Goal: Task Accomplishment & Management: Complete application form

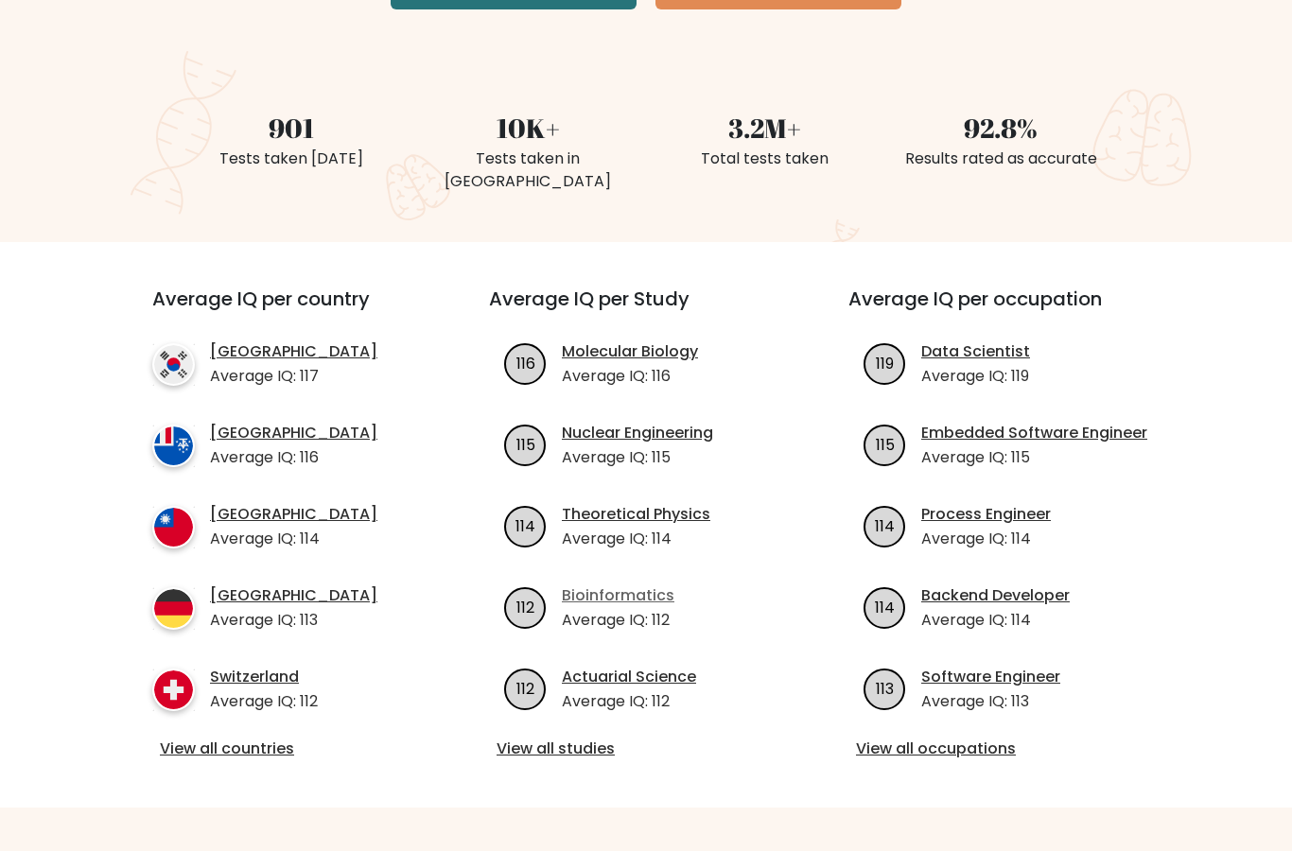
scroll to position [479, 0]
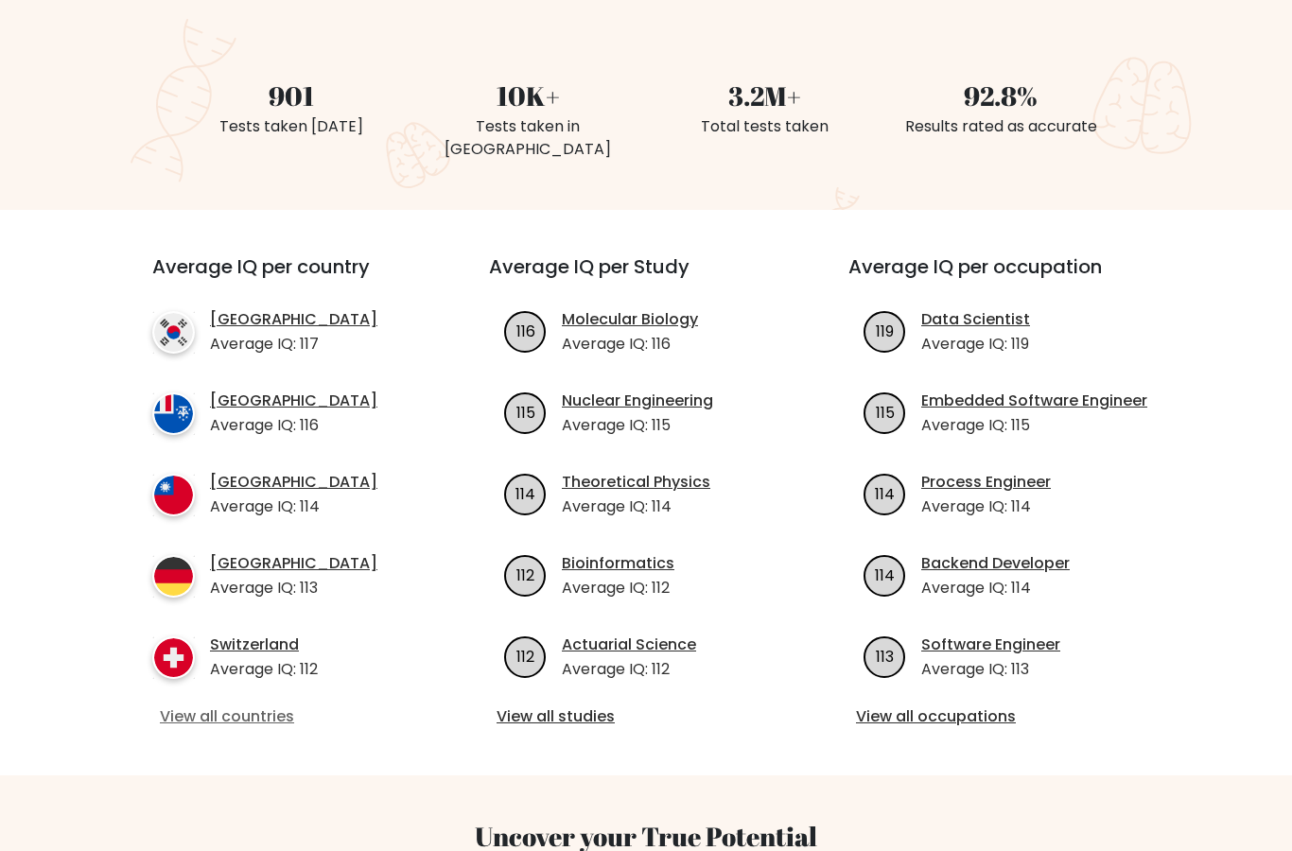
click at [225, 706] on link "View all countries" at bounding box center [286, 717] width 253 height 23
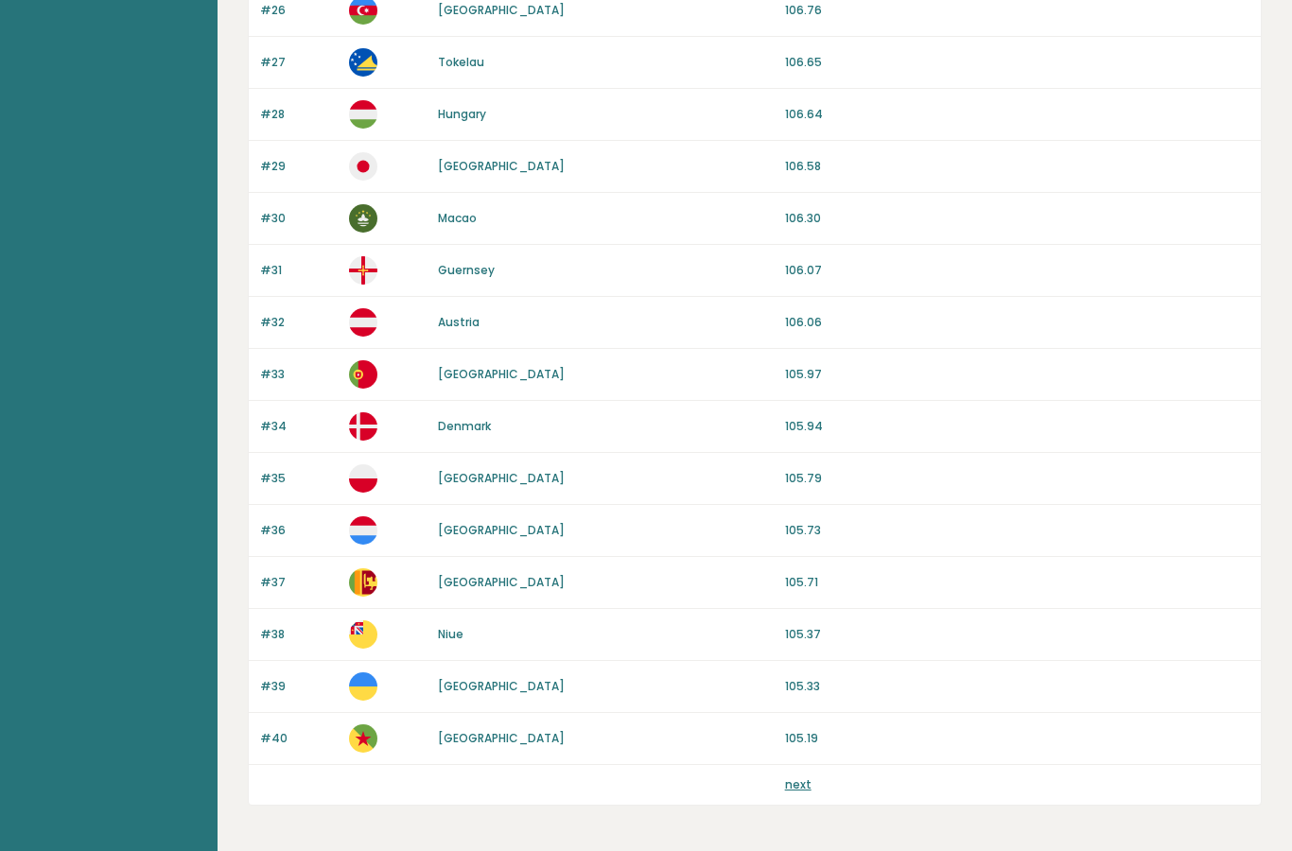
scroll to position [1605, 0]
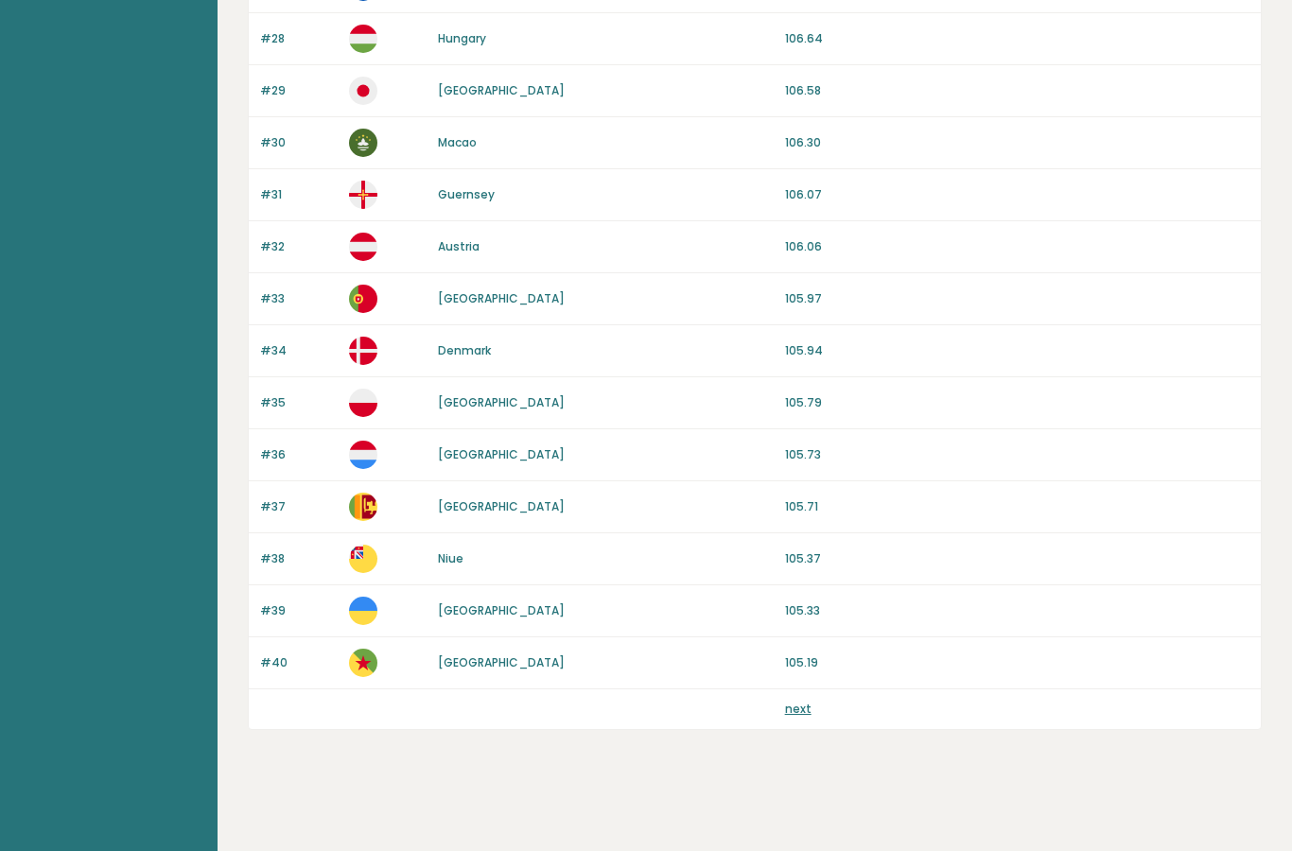
click at [799, 711] on link "next" at bounding box center [798, 709] width 26 height 16
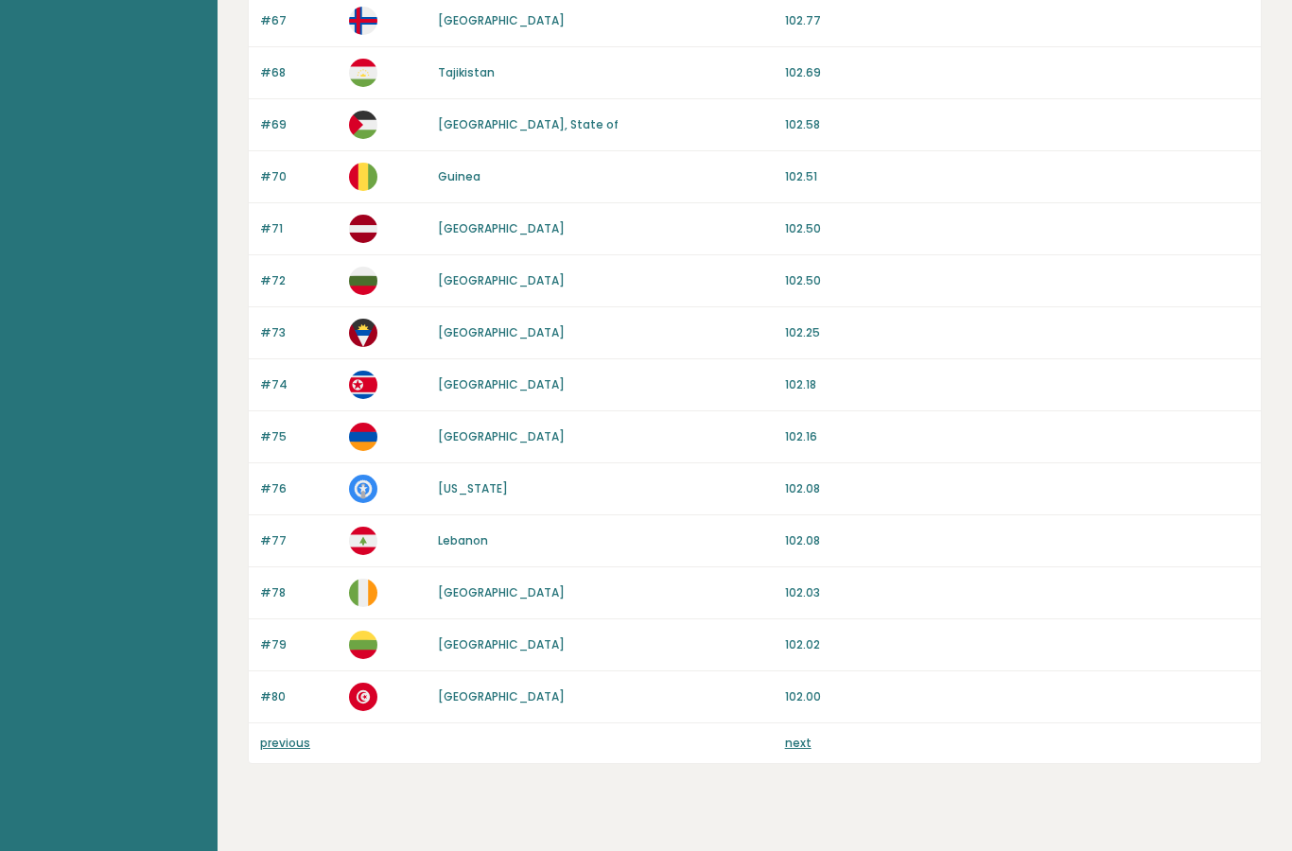
scroll to position [1605, 0]
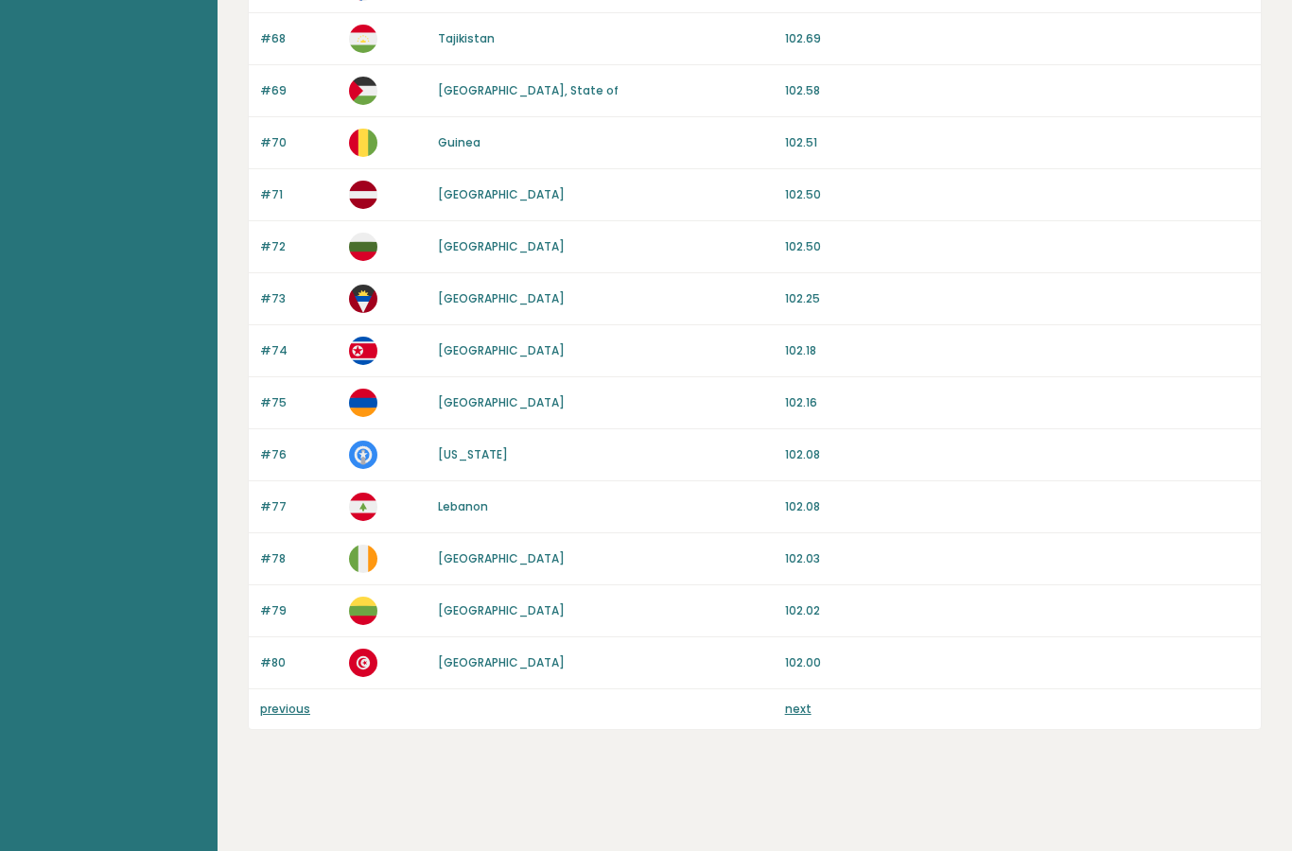
click at [794, 708] on link "next" at bounding box center [798, 709] width 26 height 16
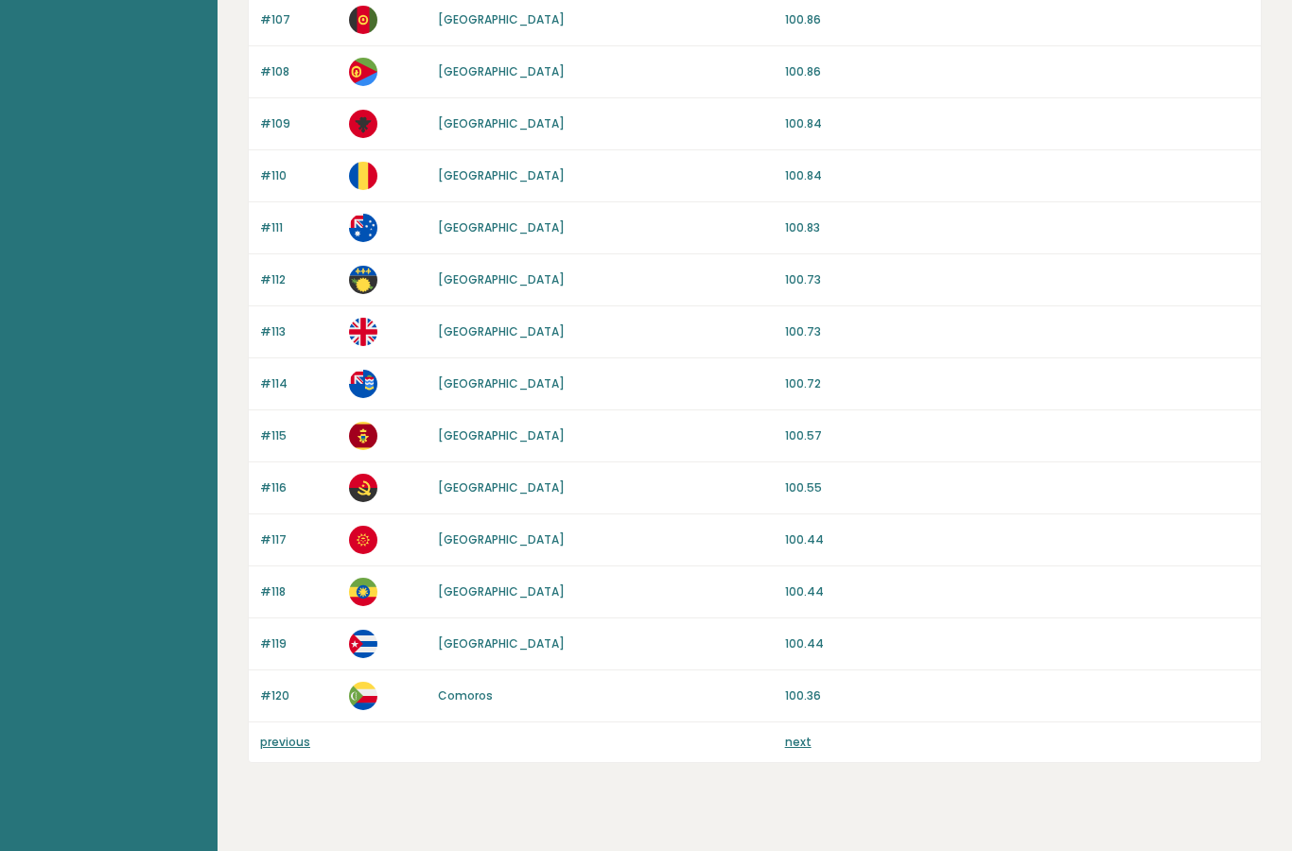
scroll to position [1605, 0]
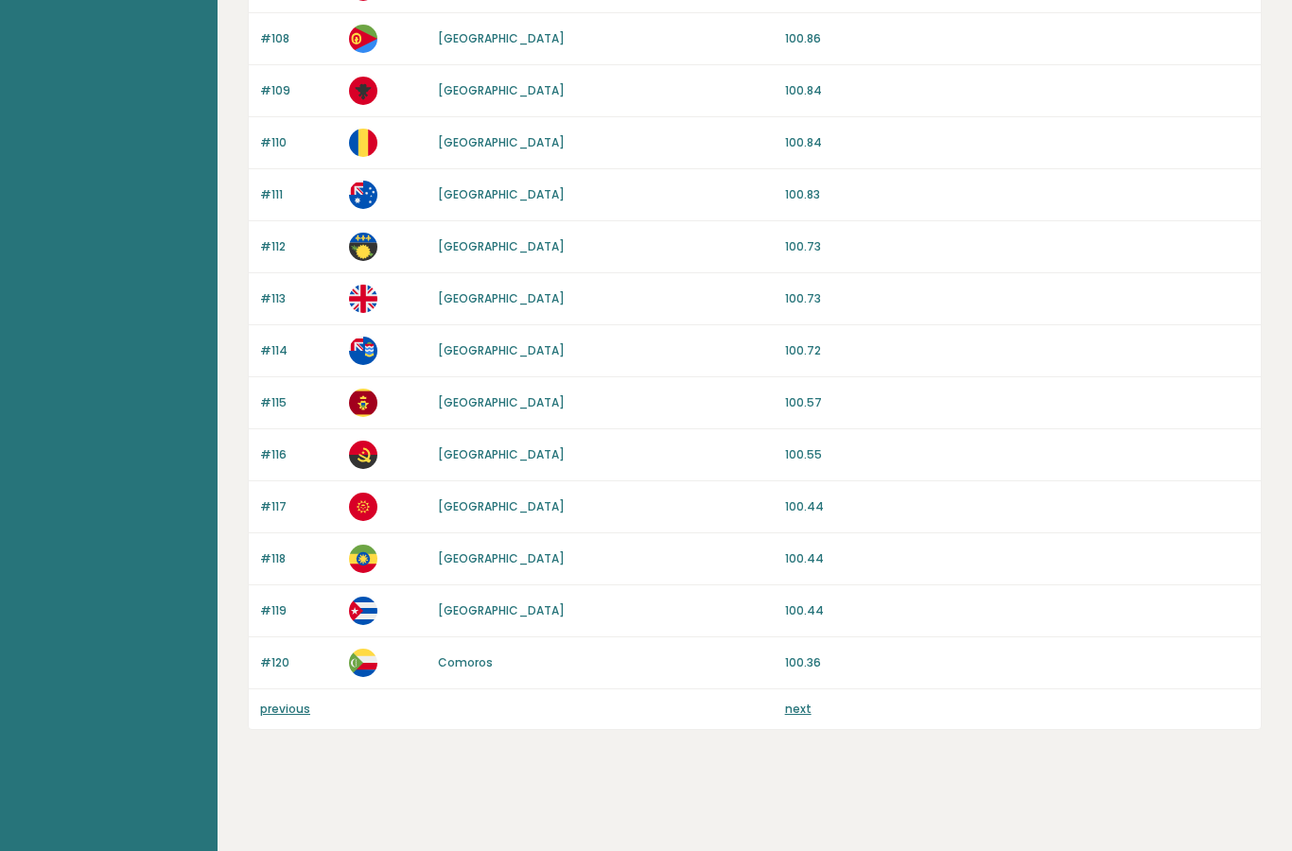
click at [798, 714] on link "next" at bounding box center [798, 709] width 26 height 16
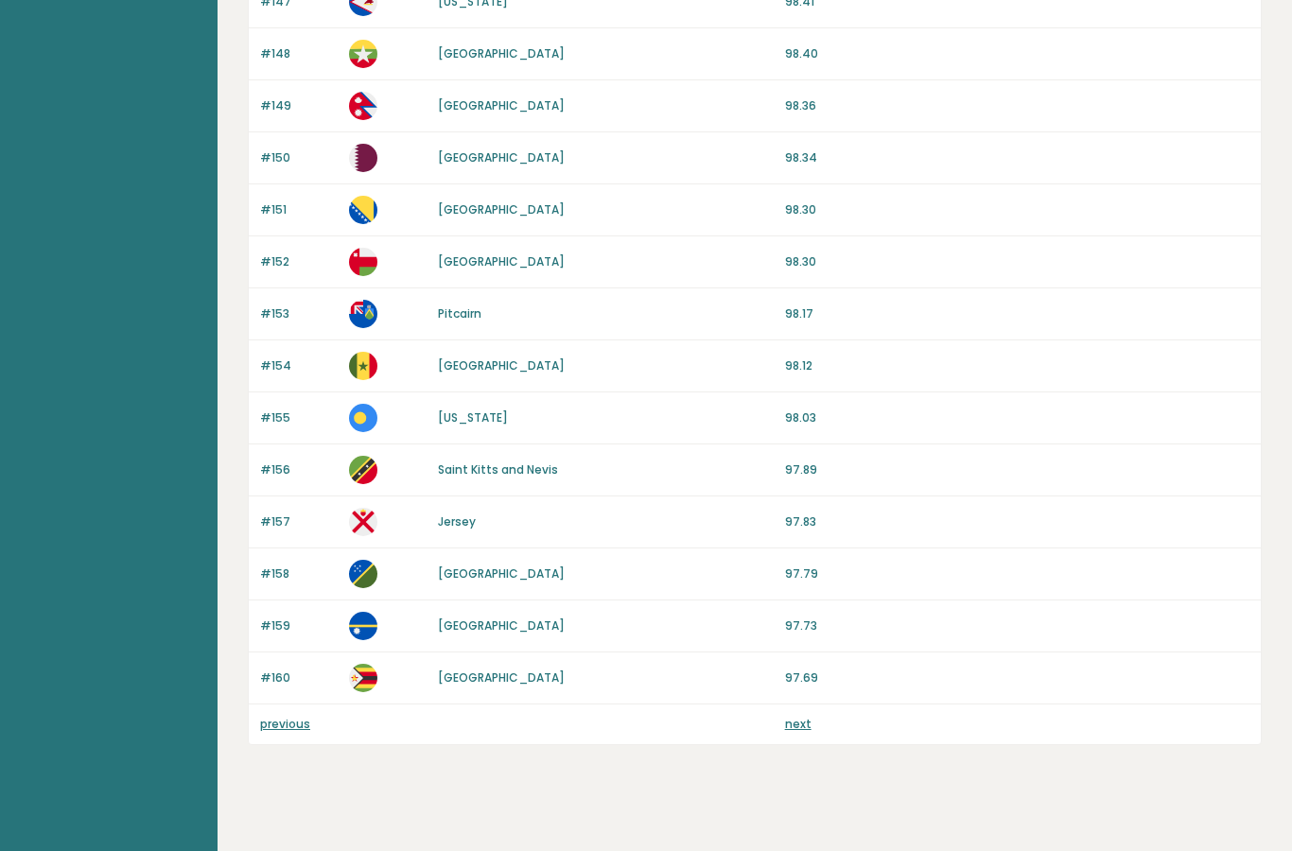
scroll to position [1605, 0]
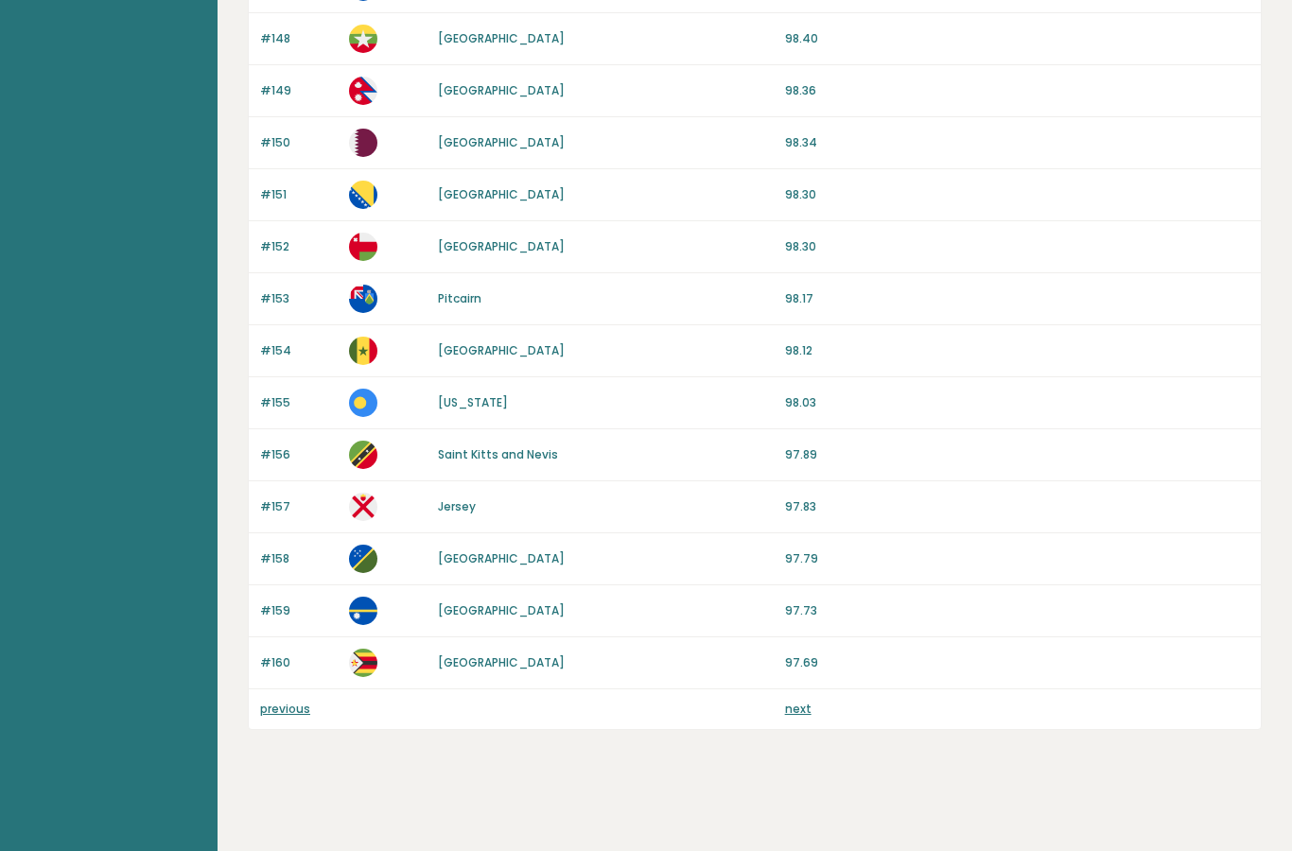
click at [795, 715] on link "next" at bounding box center [798, 709] width 26 height 16
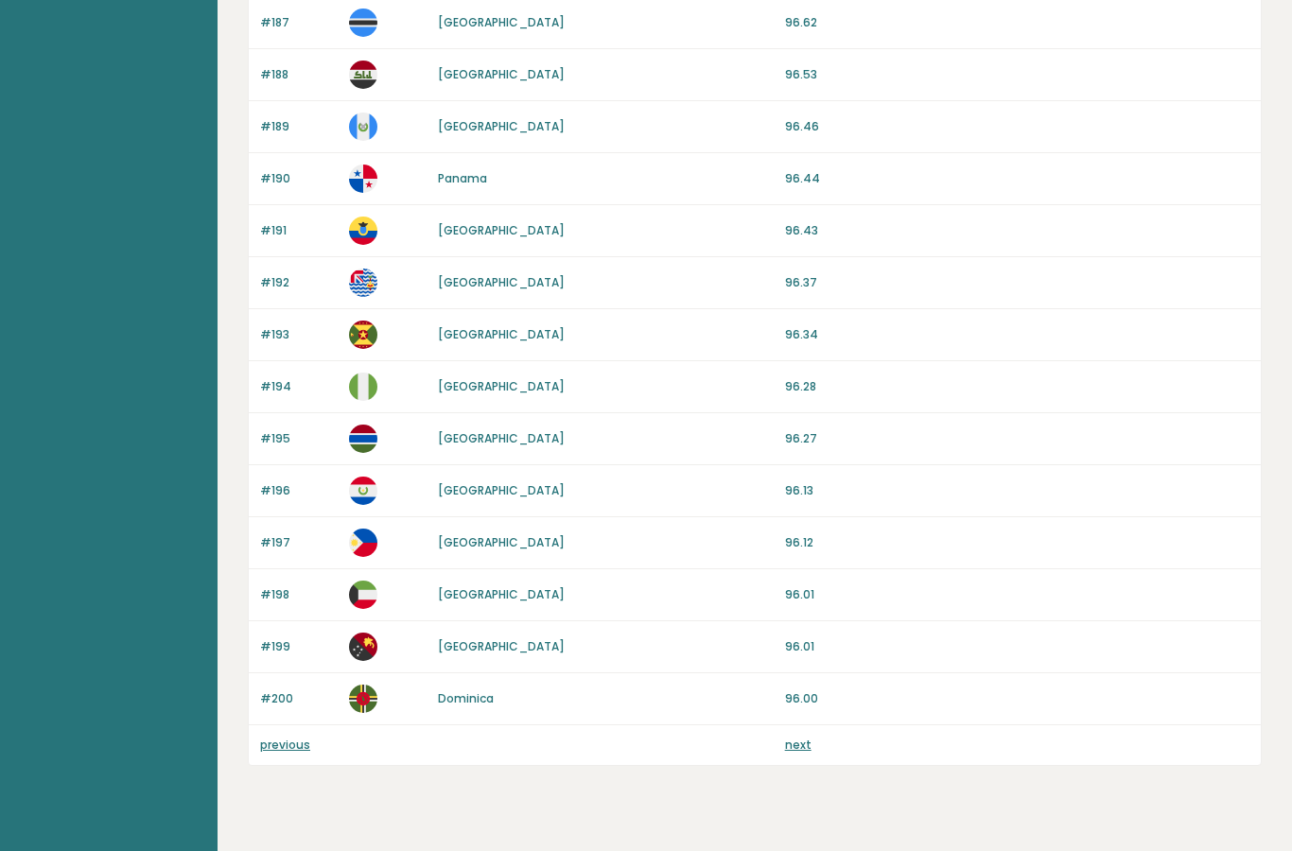
scroll to position [1605, 0]
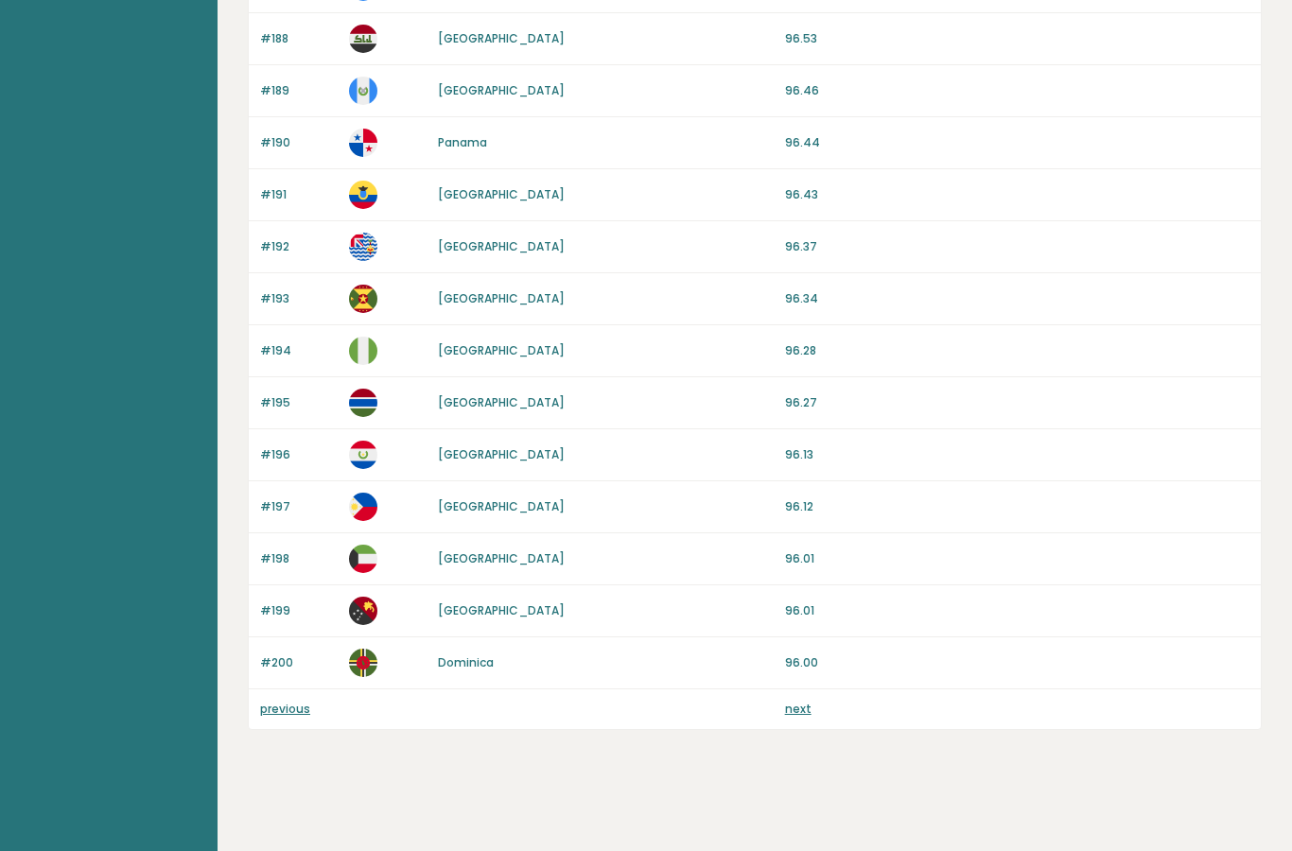
click at [799, 704] on link "next" at bounding box center [798, 709] width 26 height 16
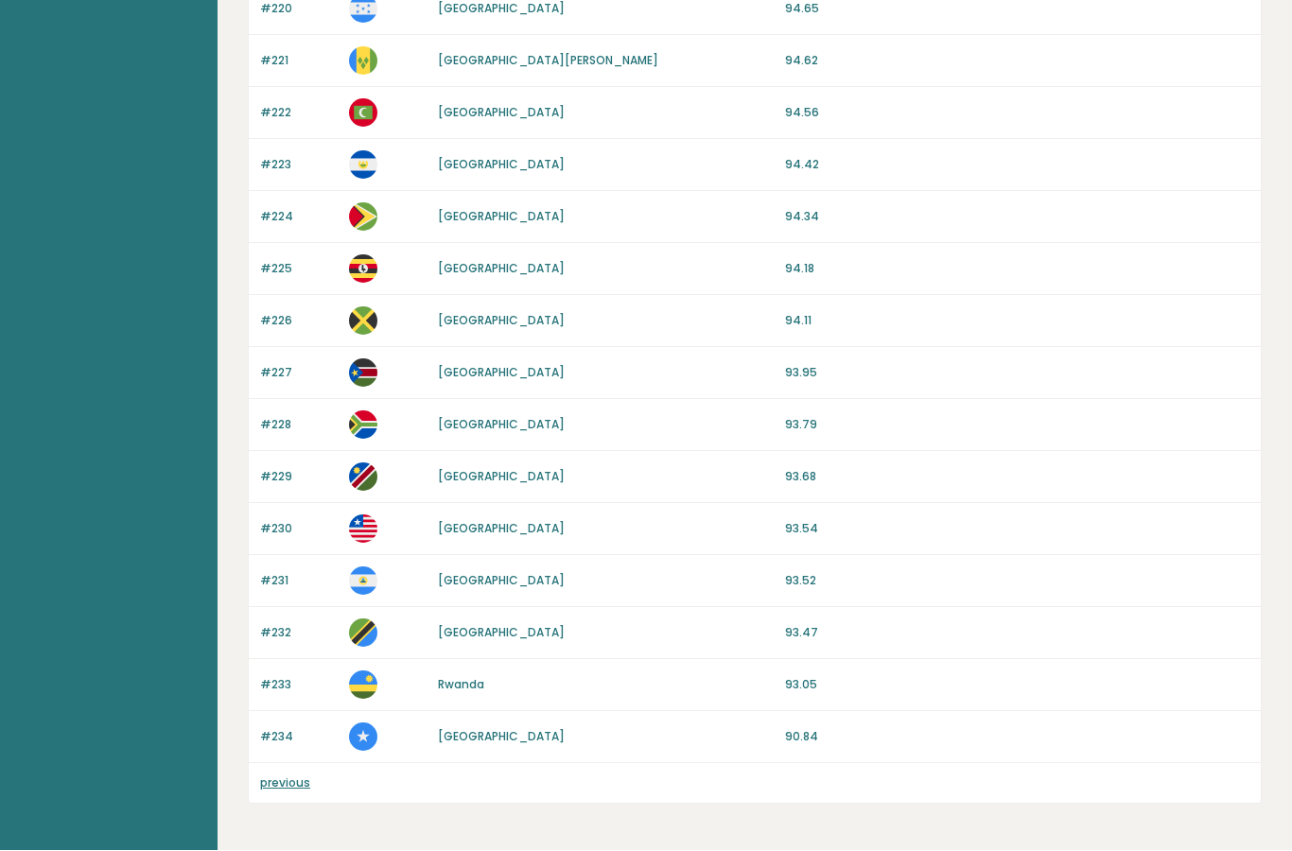
scroll to position [1293, 0]
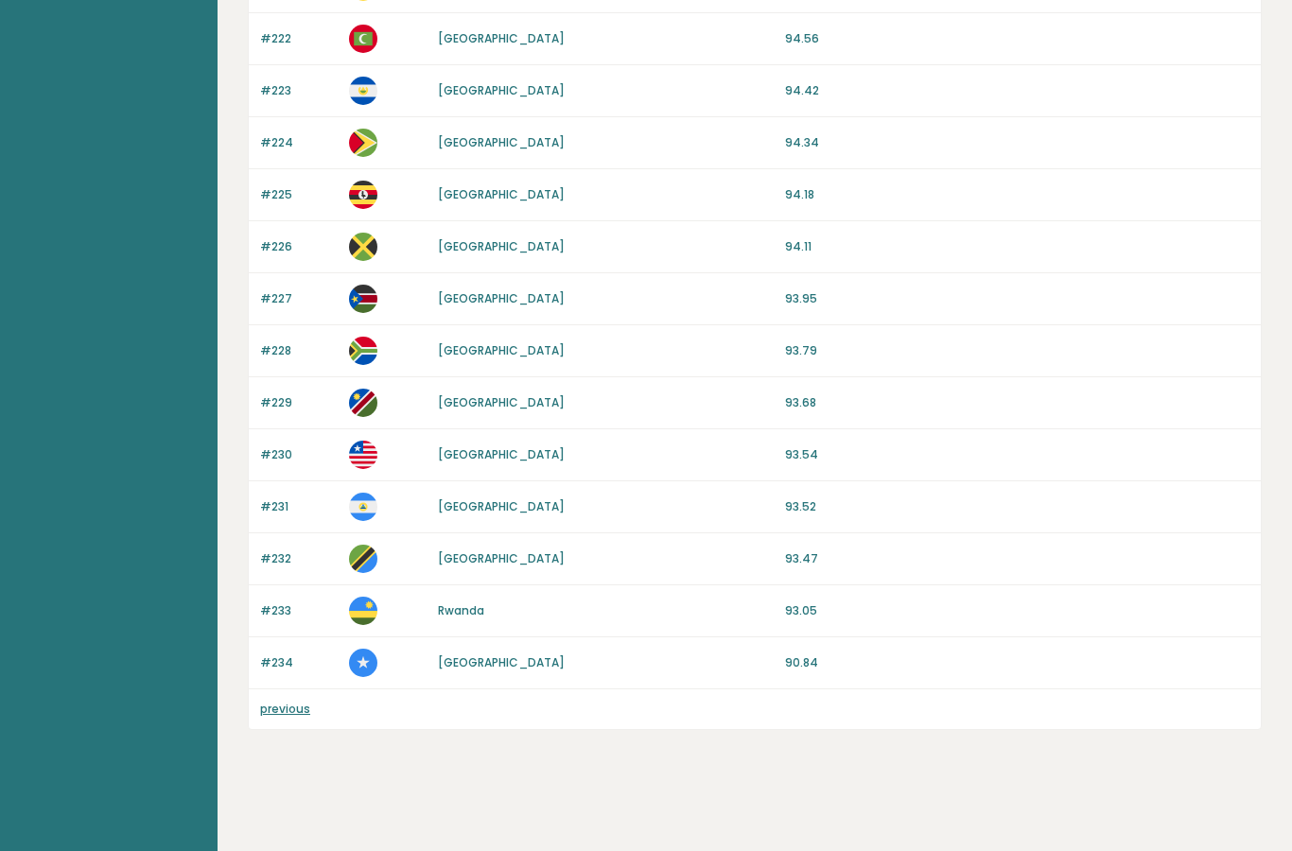
click at [282, 715] on link "previous" at bounding box center [285, 709] width 50 height 16
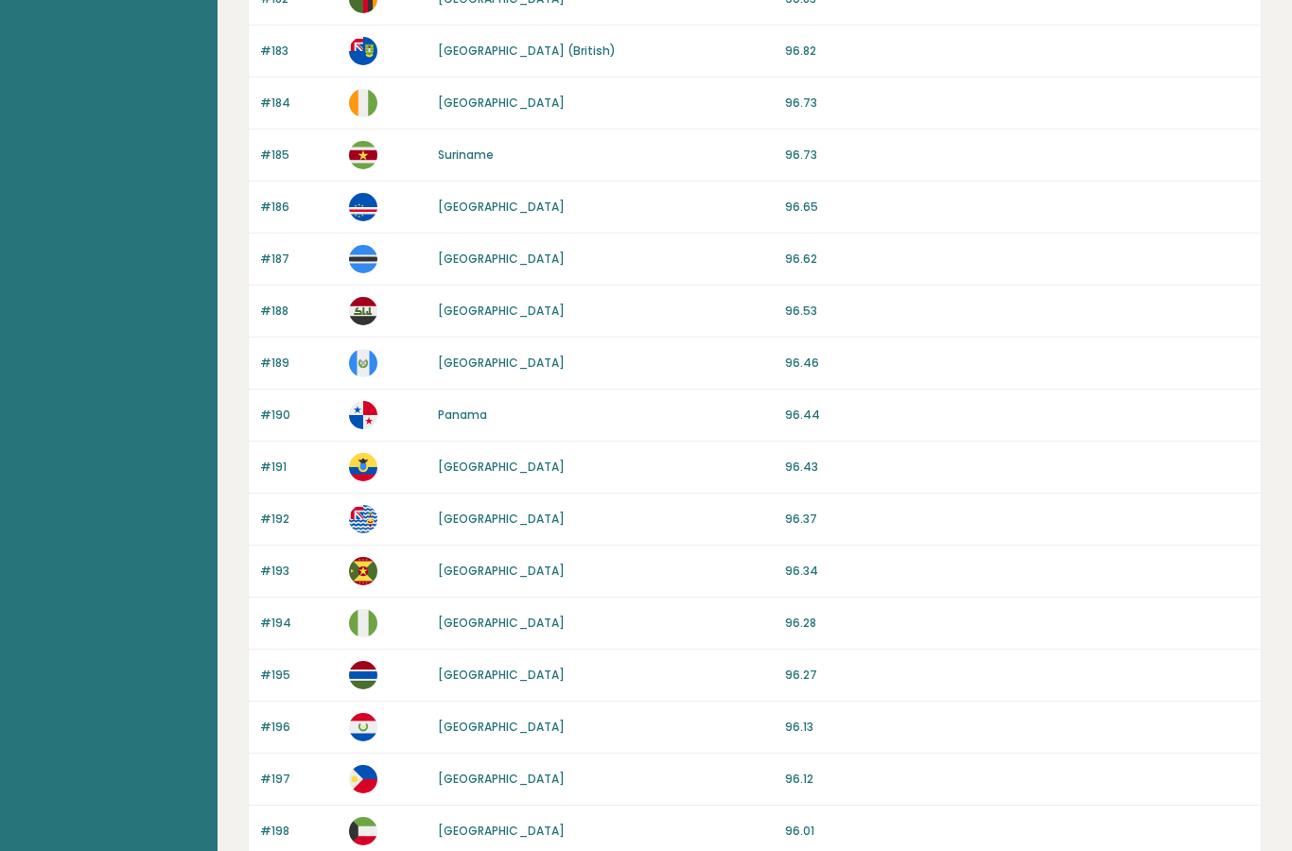
scroll to position [1605, 0]
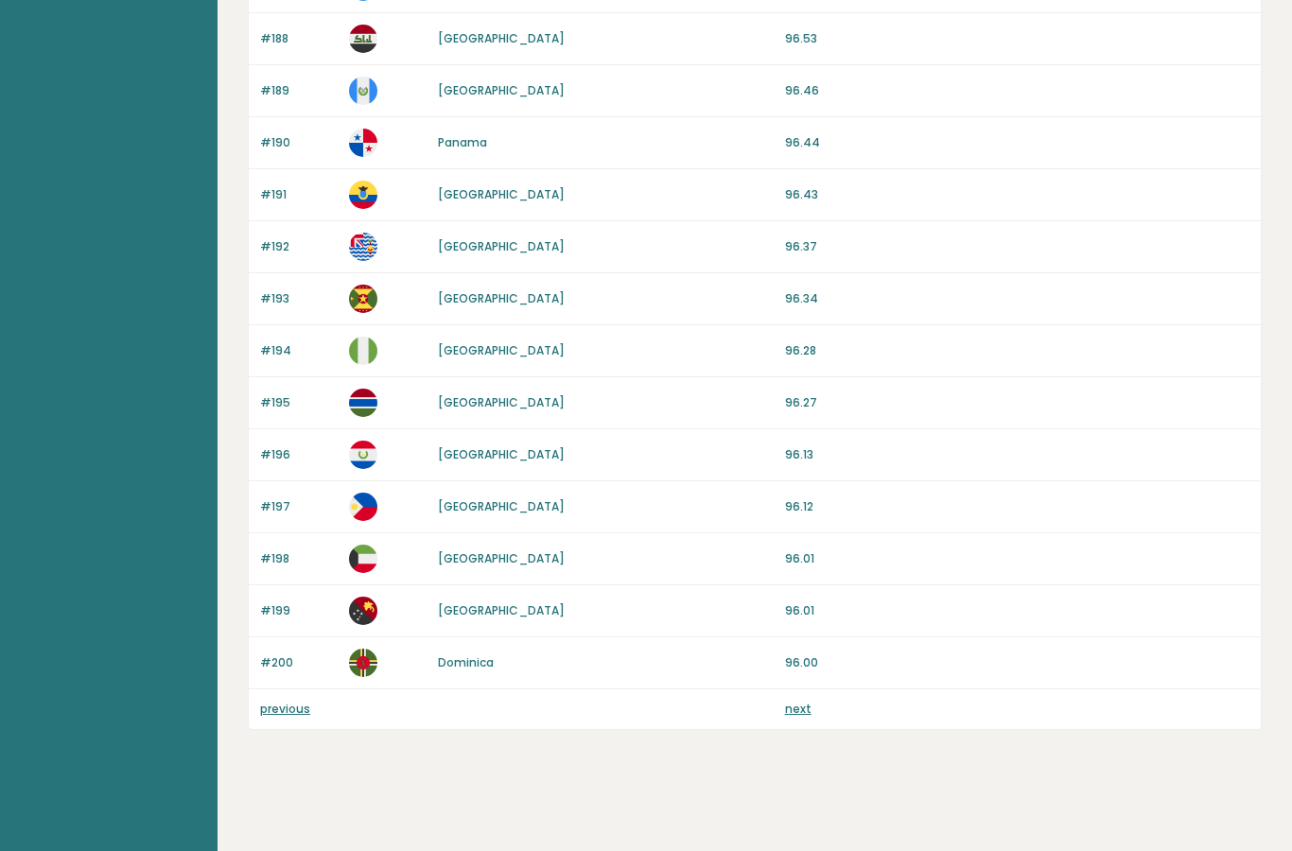
click at [280, 714] on link "previous" at bounding box center [285, 709] width 50 height 16
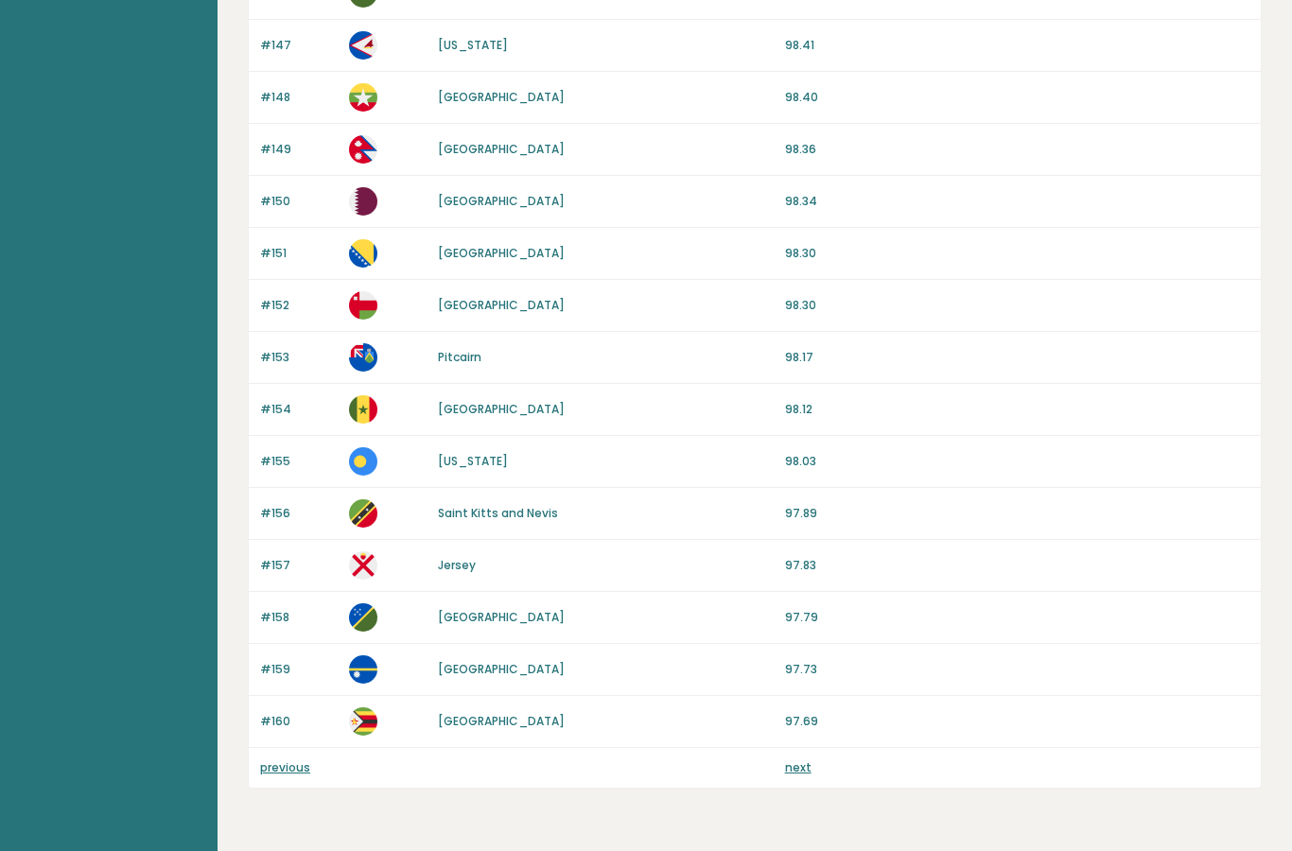
scroll to position [1605, 0]
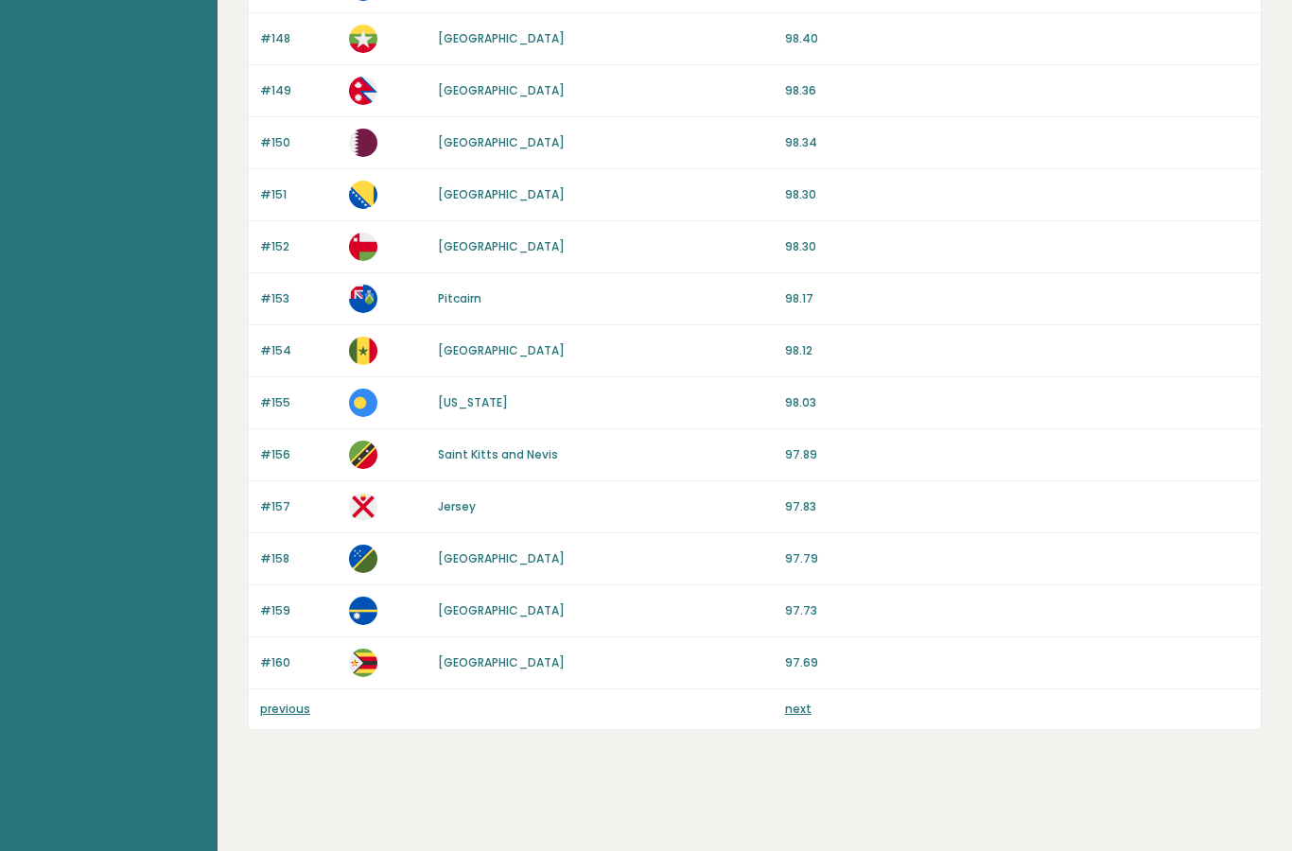
click at [280, 714] on link "previous" at bounding box center [285, 709] width 50 height 16
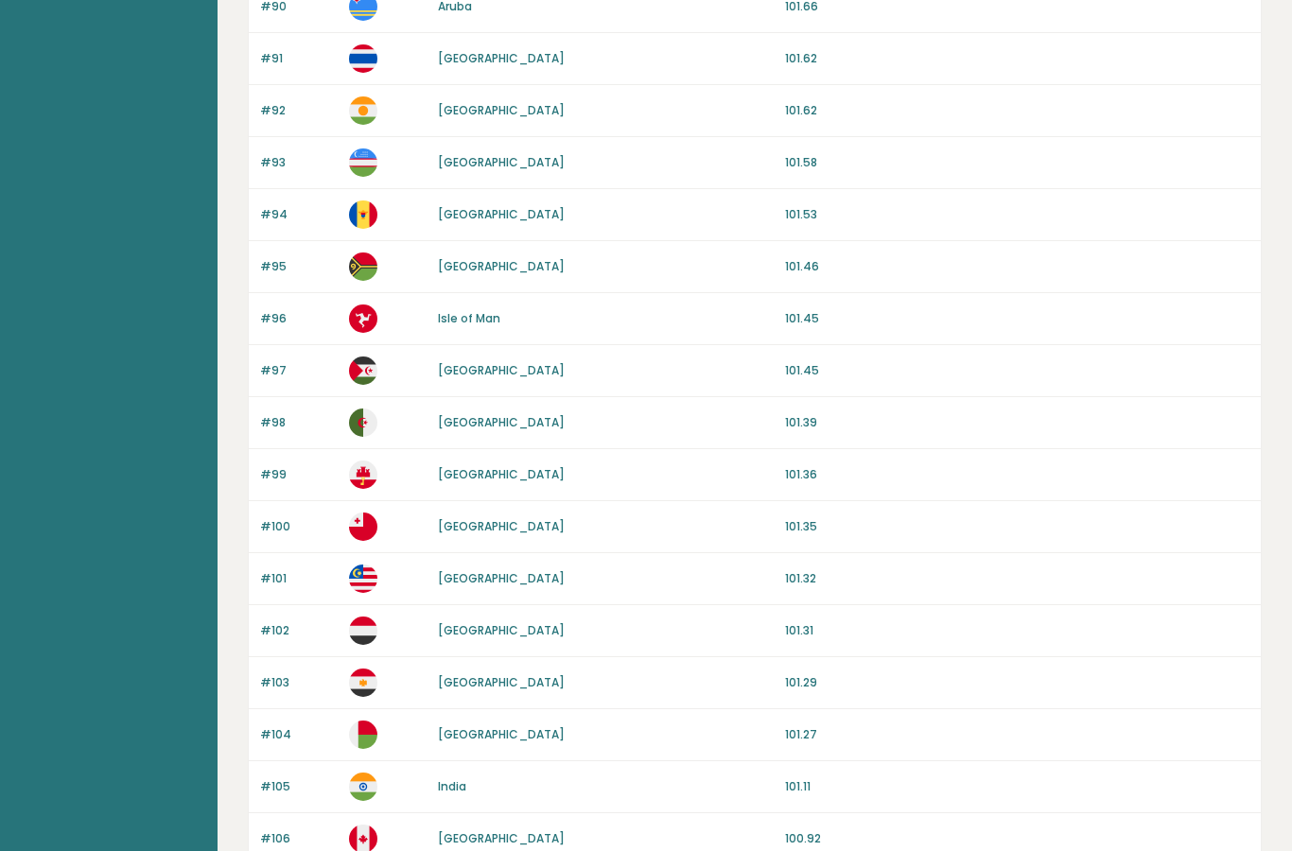
scroll to position [1605, 0]
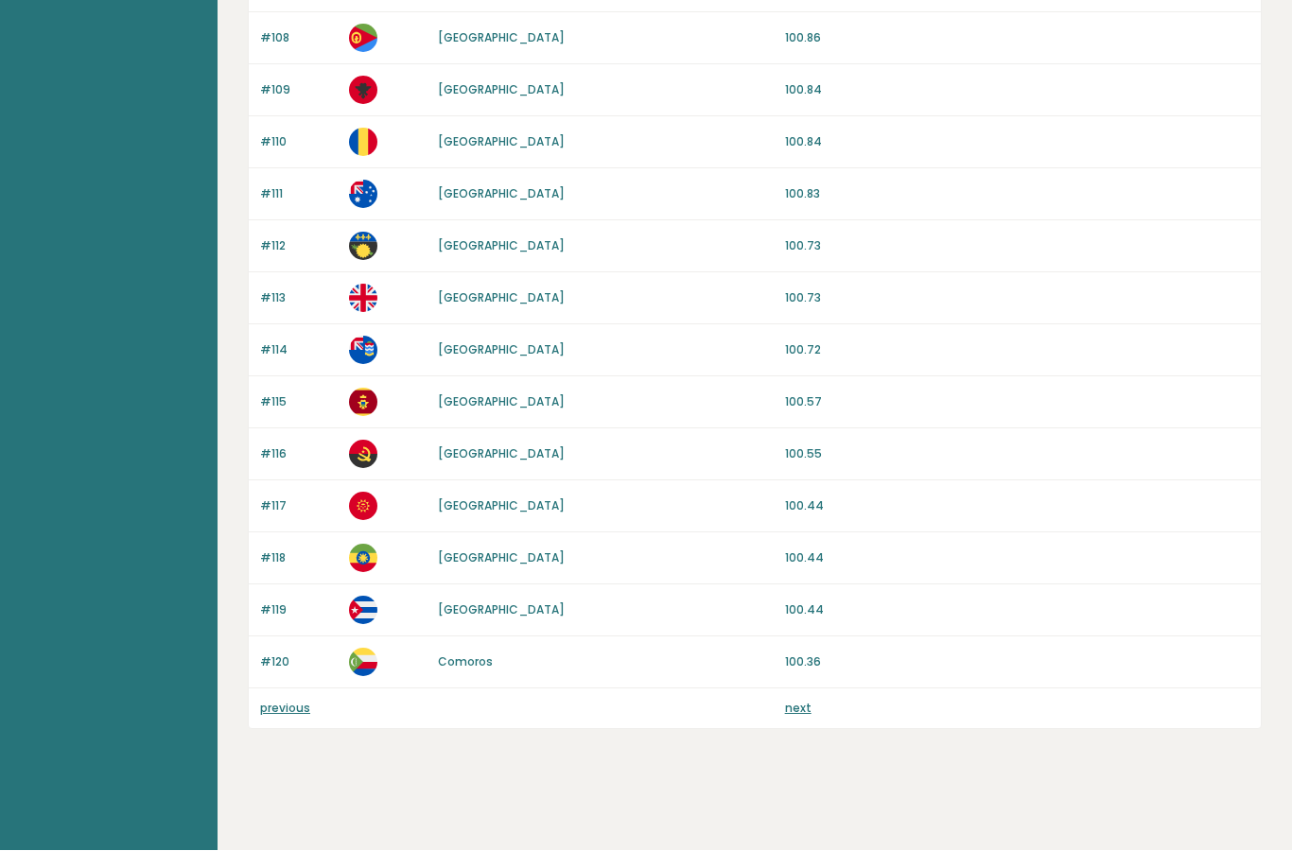
click at [280, 707] on link "previous" at bounding box center [285, 709] width 50 height 16
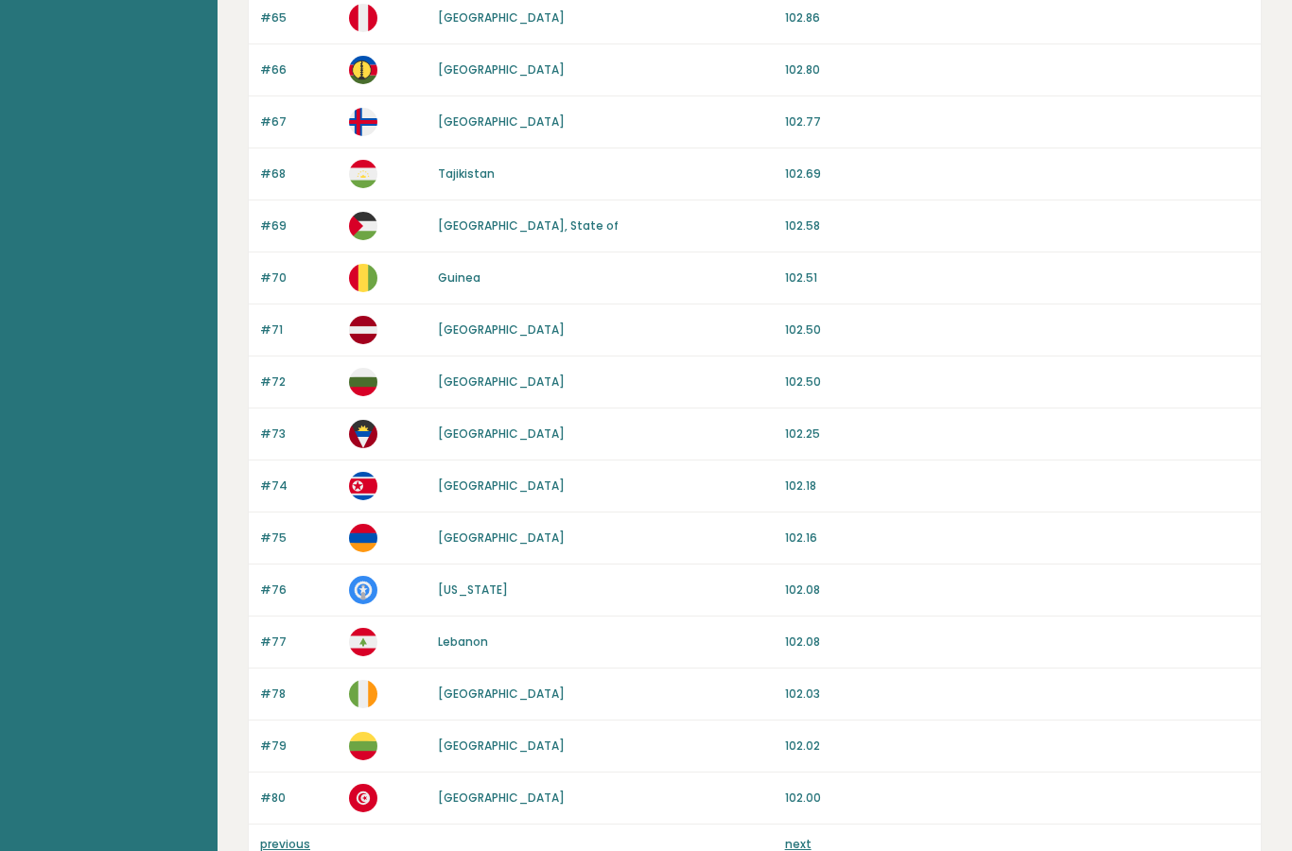
scroll to position [1605, 0]
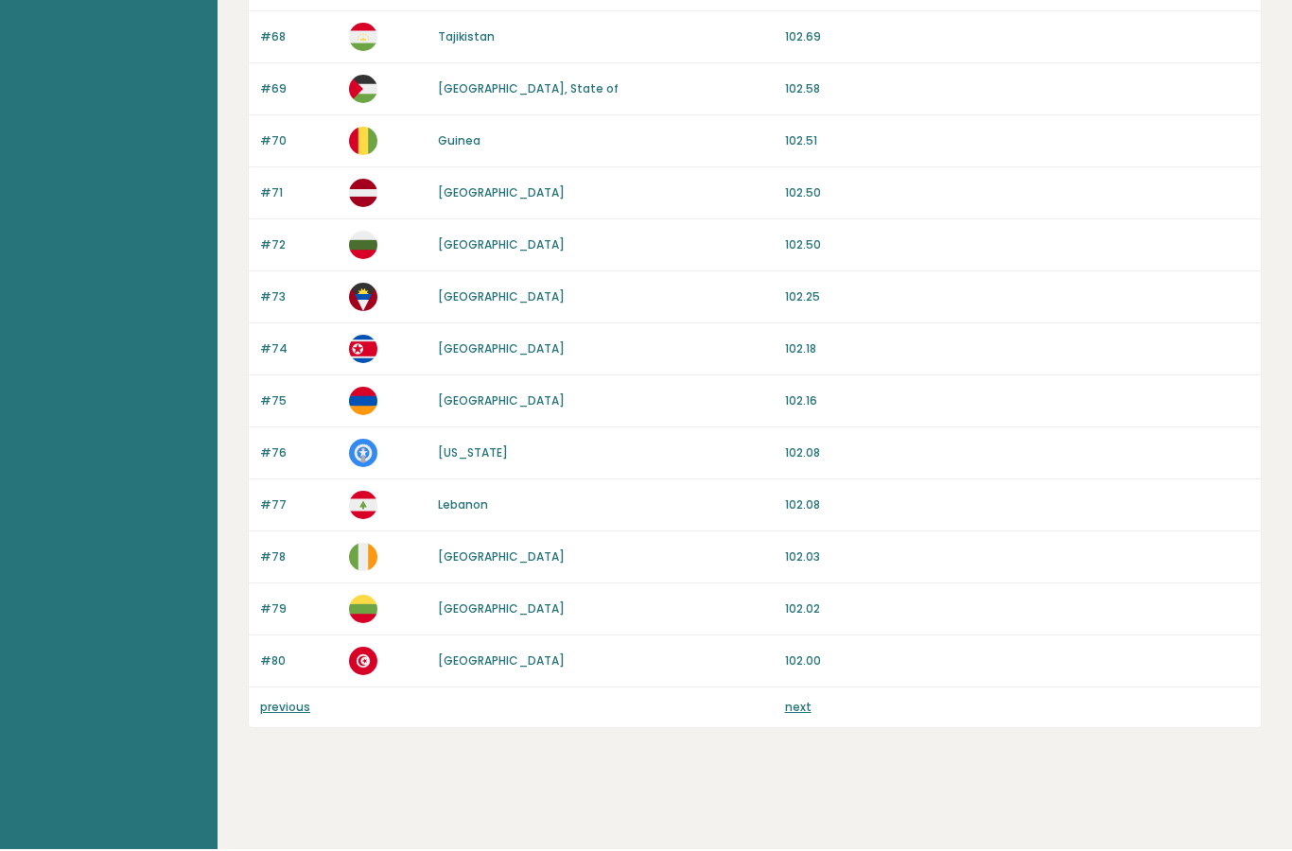
click at [280, 706] on link "previous" at bounding box center [285, 709] width 50 height 16
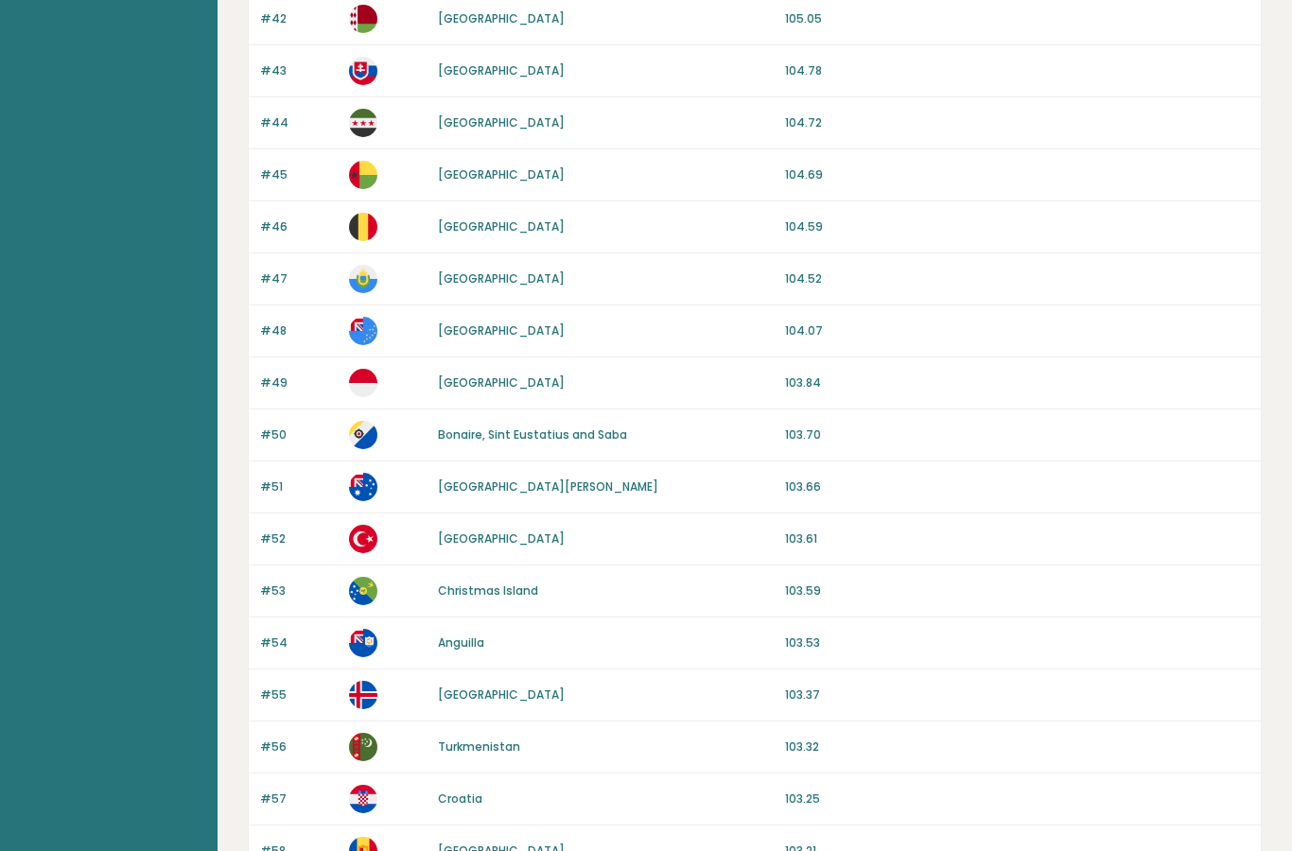
scroll to position [0, 0]
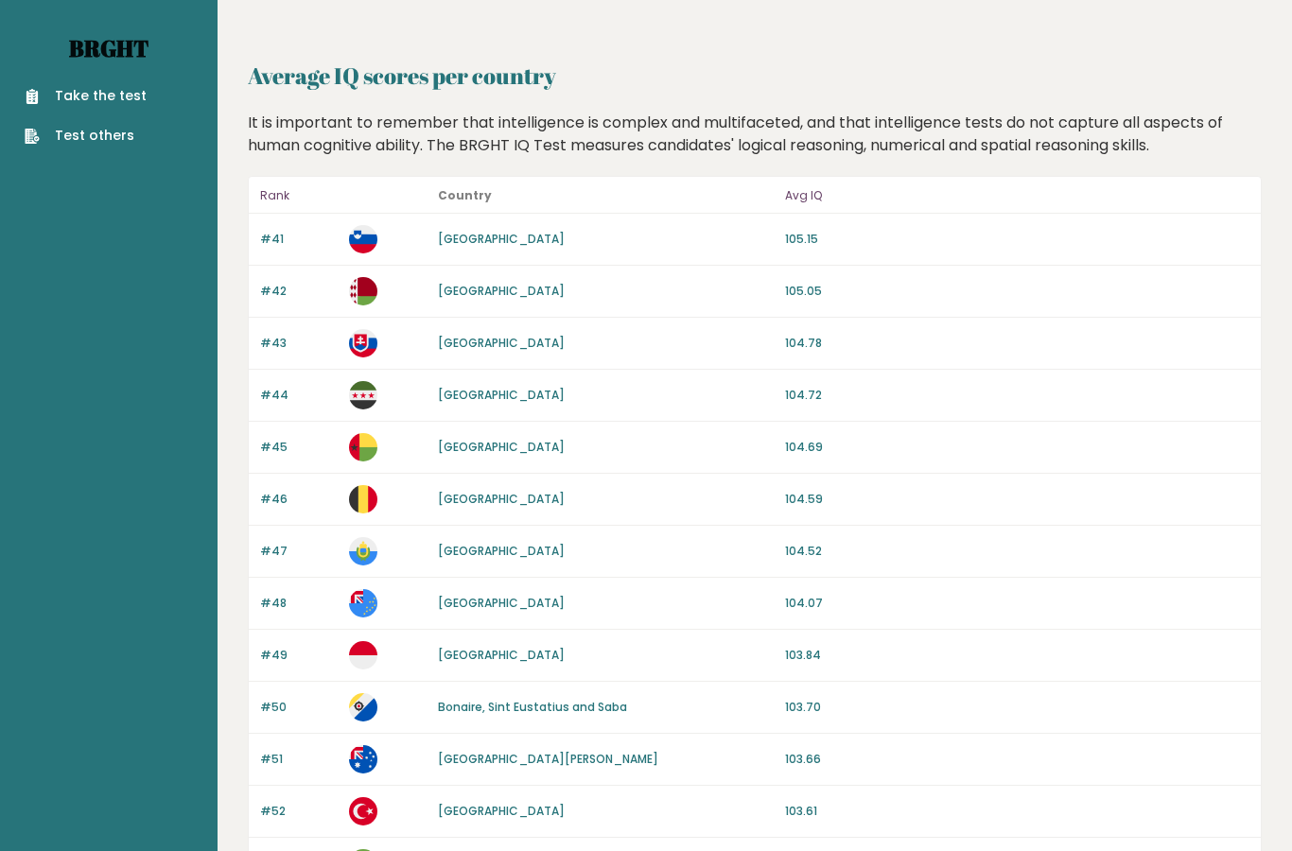
click at [91, 46] on link "Brght" at bounding box center [108, 48] width 79 height 30
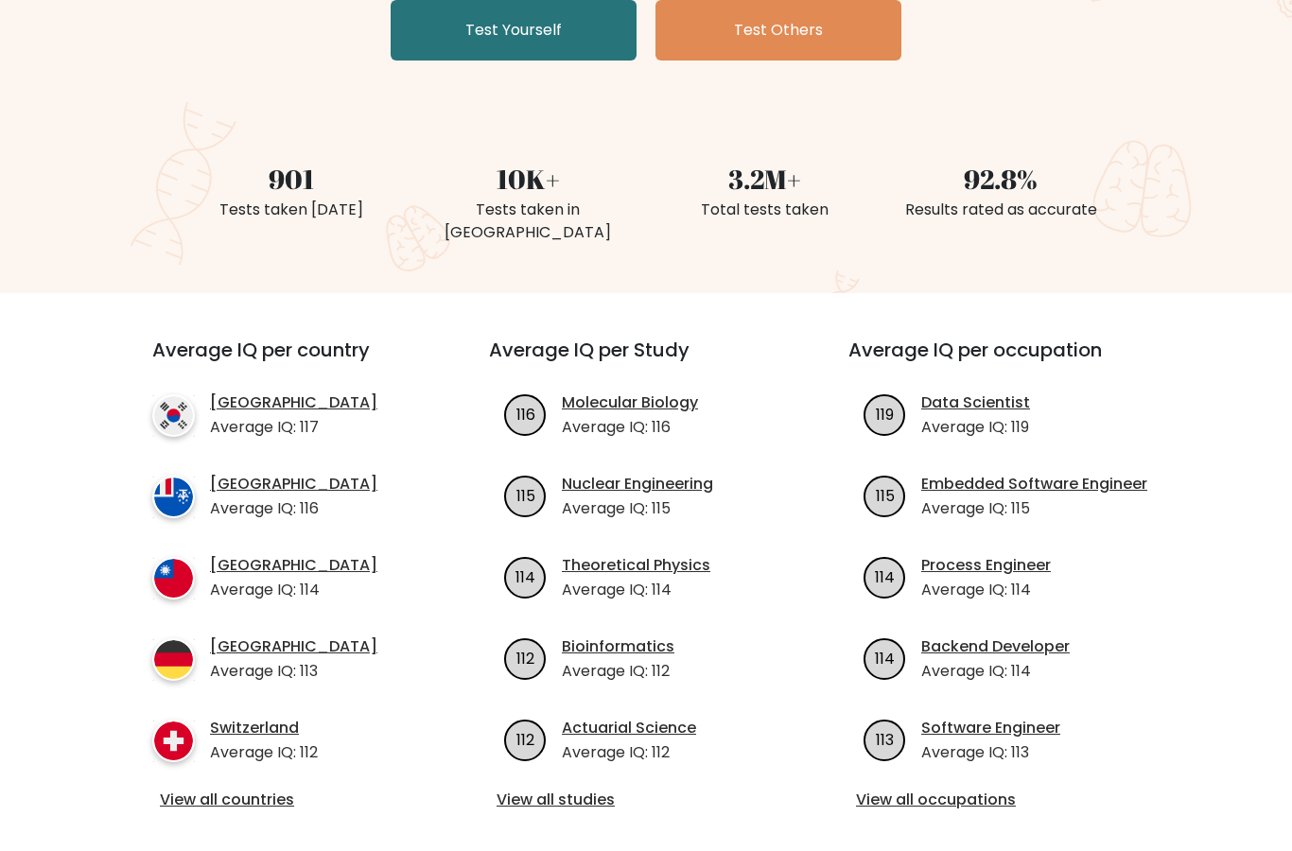
scroll to position [395, 0]
click at [551, 765] on div "Average IQ per Study 116 Molecular Biology Average IQ: 116 115 Nuclear Engineer…" at bounding box center [645, 576] width 359 height 475
click at [573, 789] on link "View all studies" at bounding box center [646, 800] width 299 height 23
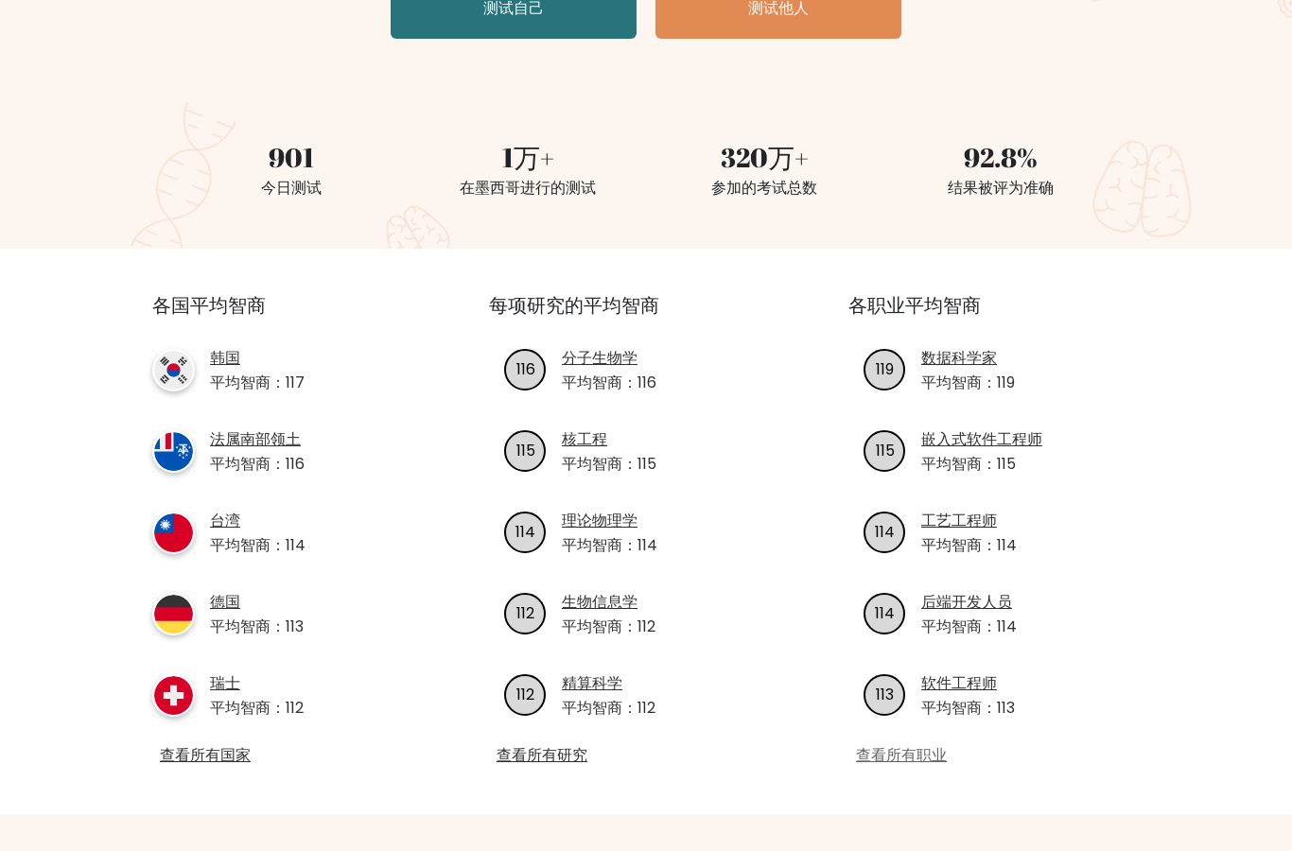
click at [912, 751] on font "查看所有职业" at bounding box center [901, 755] width 91 height 22
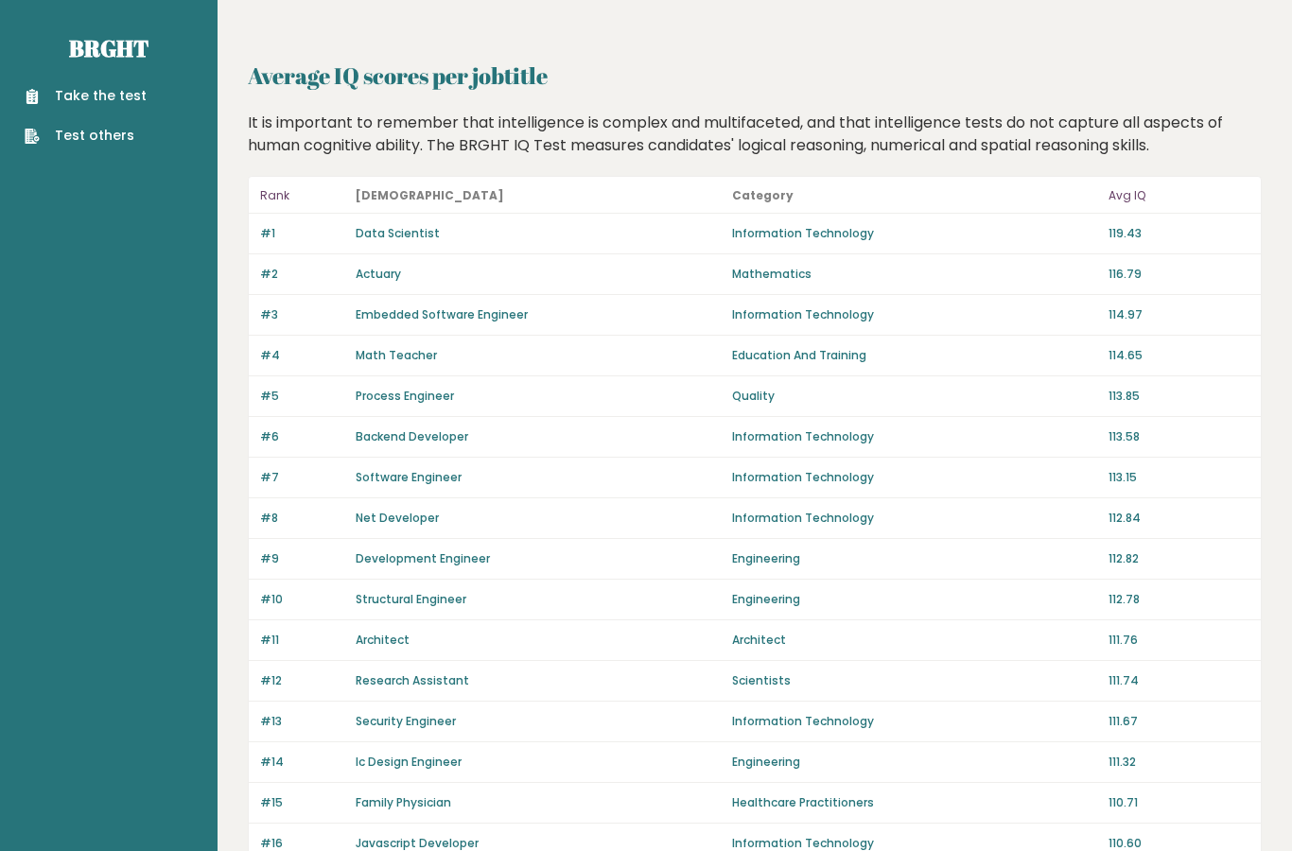
click at [144, 100] on ul "Take the test Test others" at bounding box center [85, 116] width 141 height 60
click at [120, 92] on link "Take the test" at bounding box center [86, 96] width 122 height 20
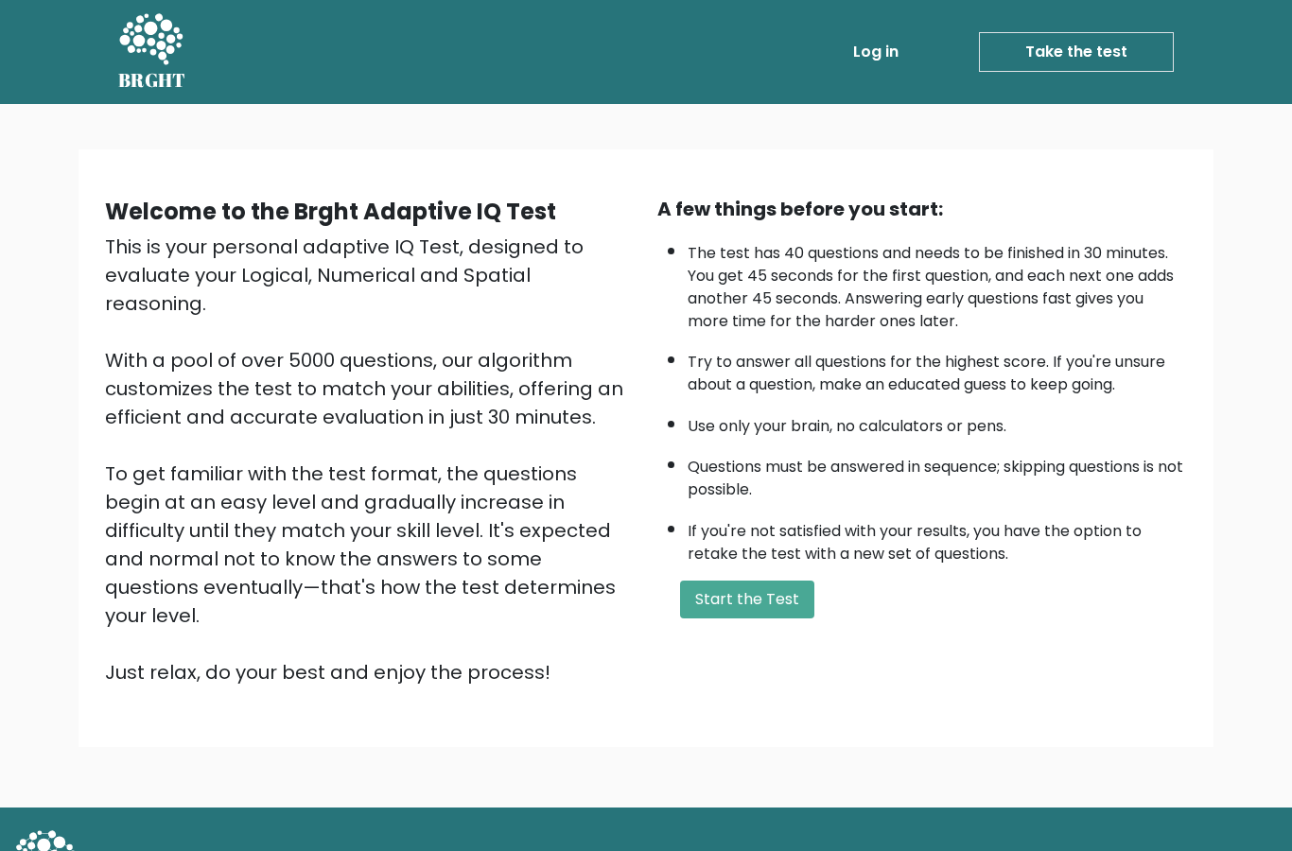
click at [156, 55] on icon at bounding box center [150, 40] width 65 height 57
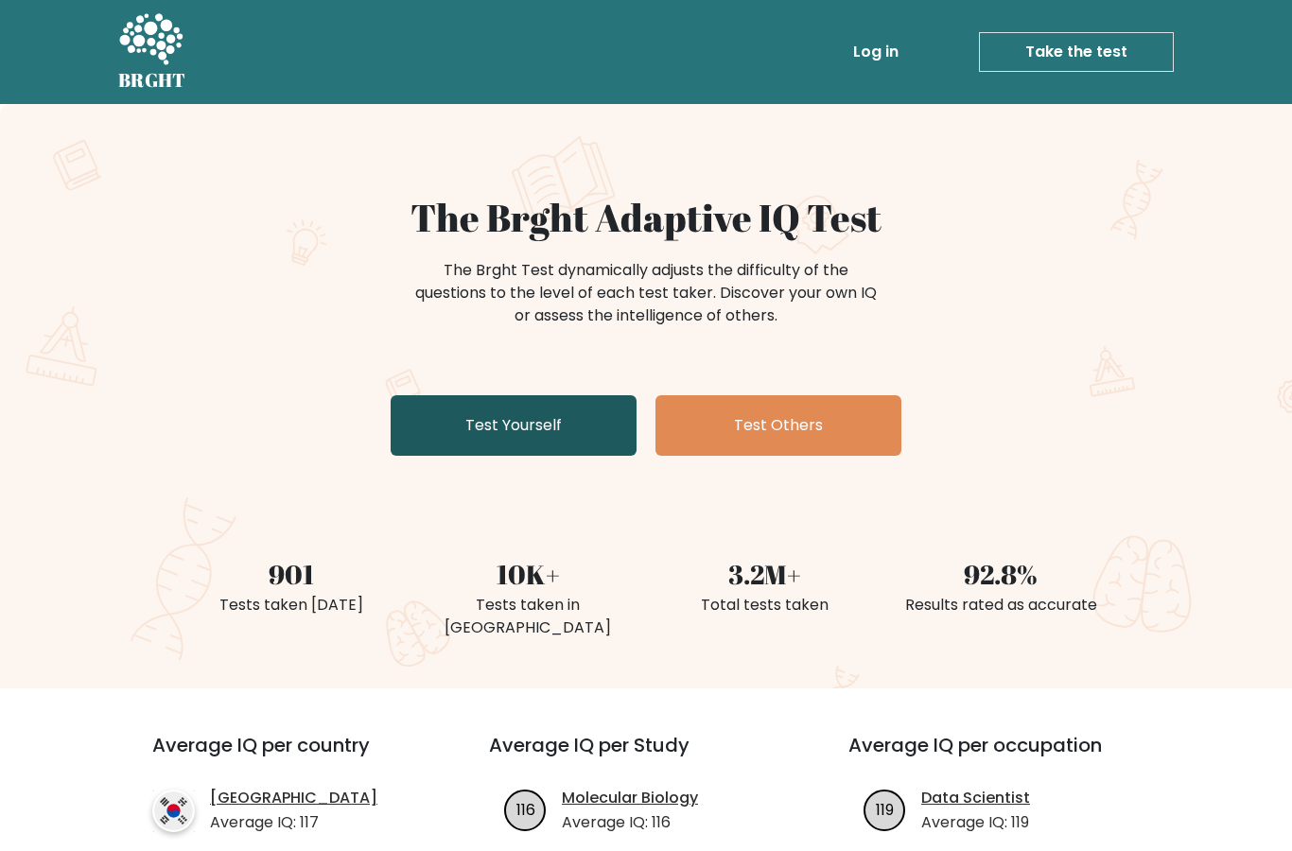
click at [561, 441] on link "Test Yourself" at bounding box center [514, 425] width 246 height 61
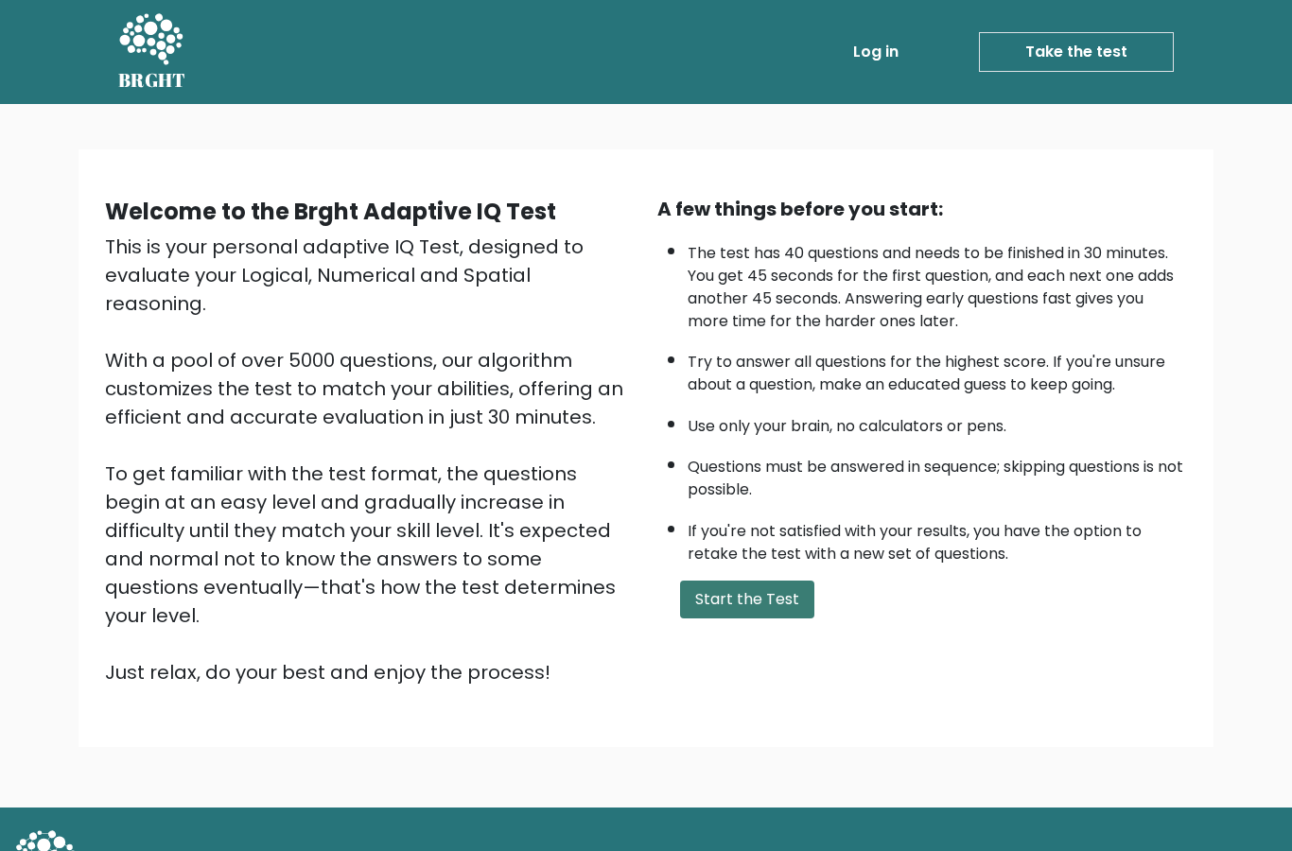
click at [747, 581] on button "Start the Test" at bounding box center [747, 600] width 134 height 38
click at [725, 531] on div "A few things before you start: The test has 40 questions and needs to be finish…" at bounding box center [922, 441] width 552 height 492
click at [725, 581] on button "Start the Test" at bounding box center [747, 600] width 134 height 38
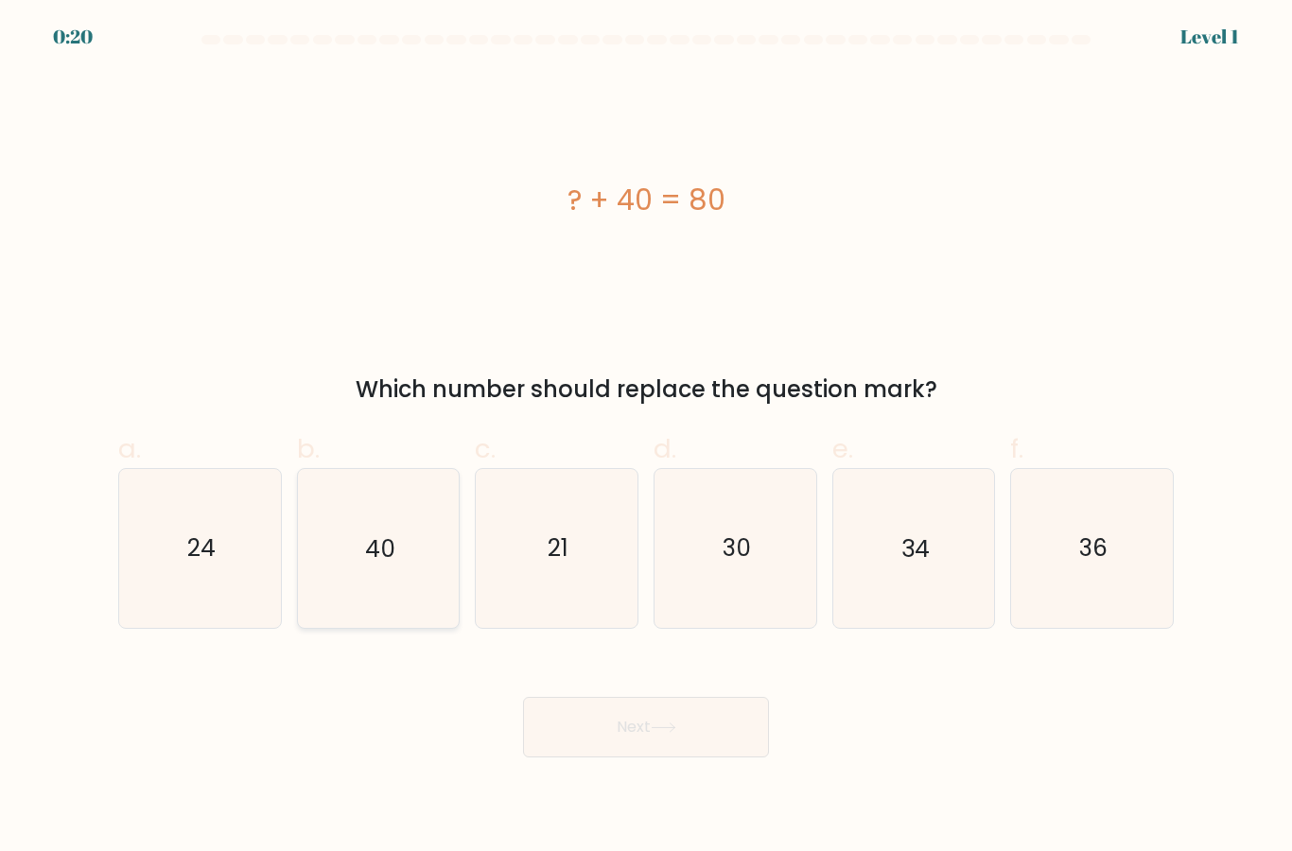
click at [422, 604] on icon "40" at bounding box center [378, 548] width 158 height 158
click at [646, 438] on input "b. 40" at bounding box center [646, 432] width 1 height 12
radio input "true"
click at [586, 734] on button "Next" at bounding box center [646, 727] width 246 height 61
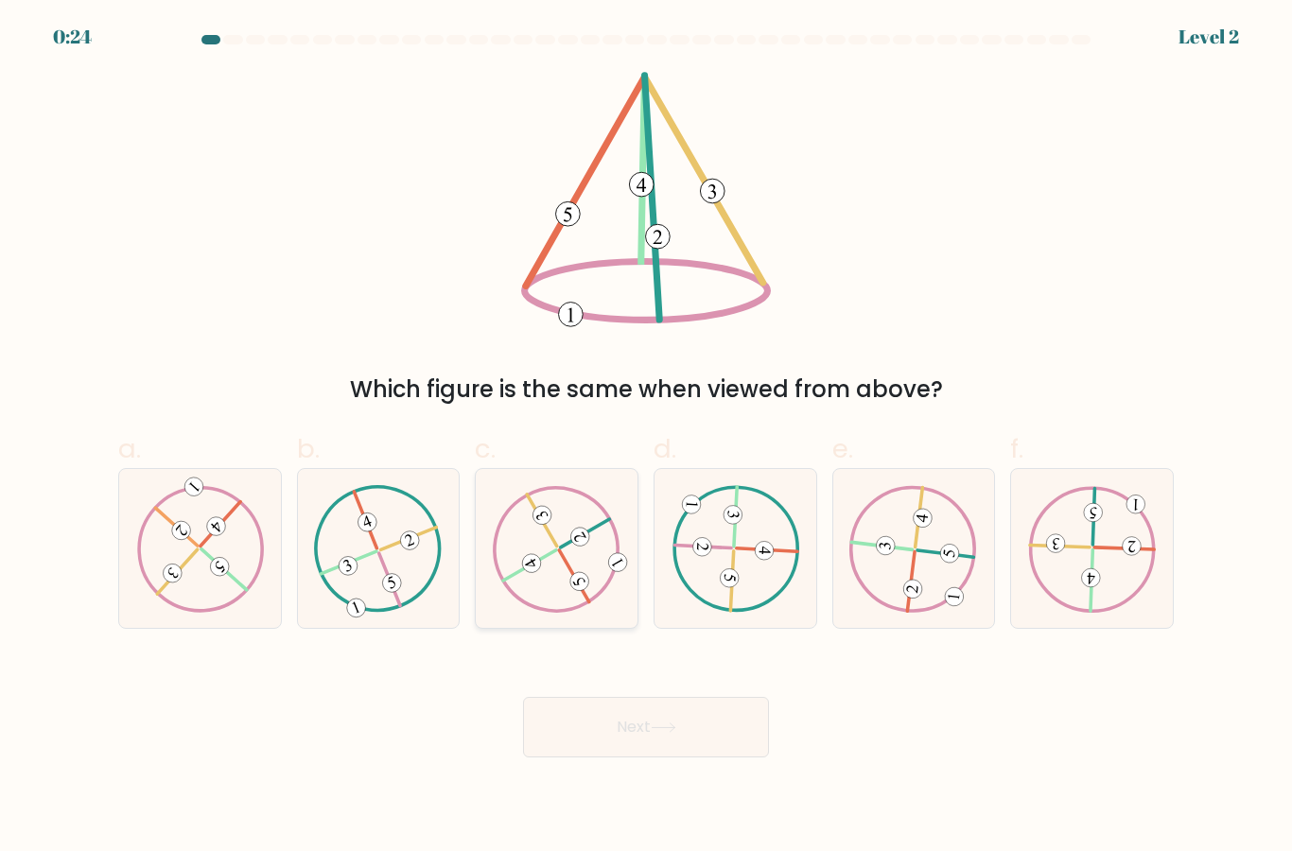
click at [567, 583] on icon at bounding box center [557, 548] width 128 height 127
click at [646, 438] on input "c." at bounding box center [646, 432] width 1 height 12
radio input "true"
click at [609, 758] on button "Next" at bounding box center [646, 727] width 246 height 61
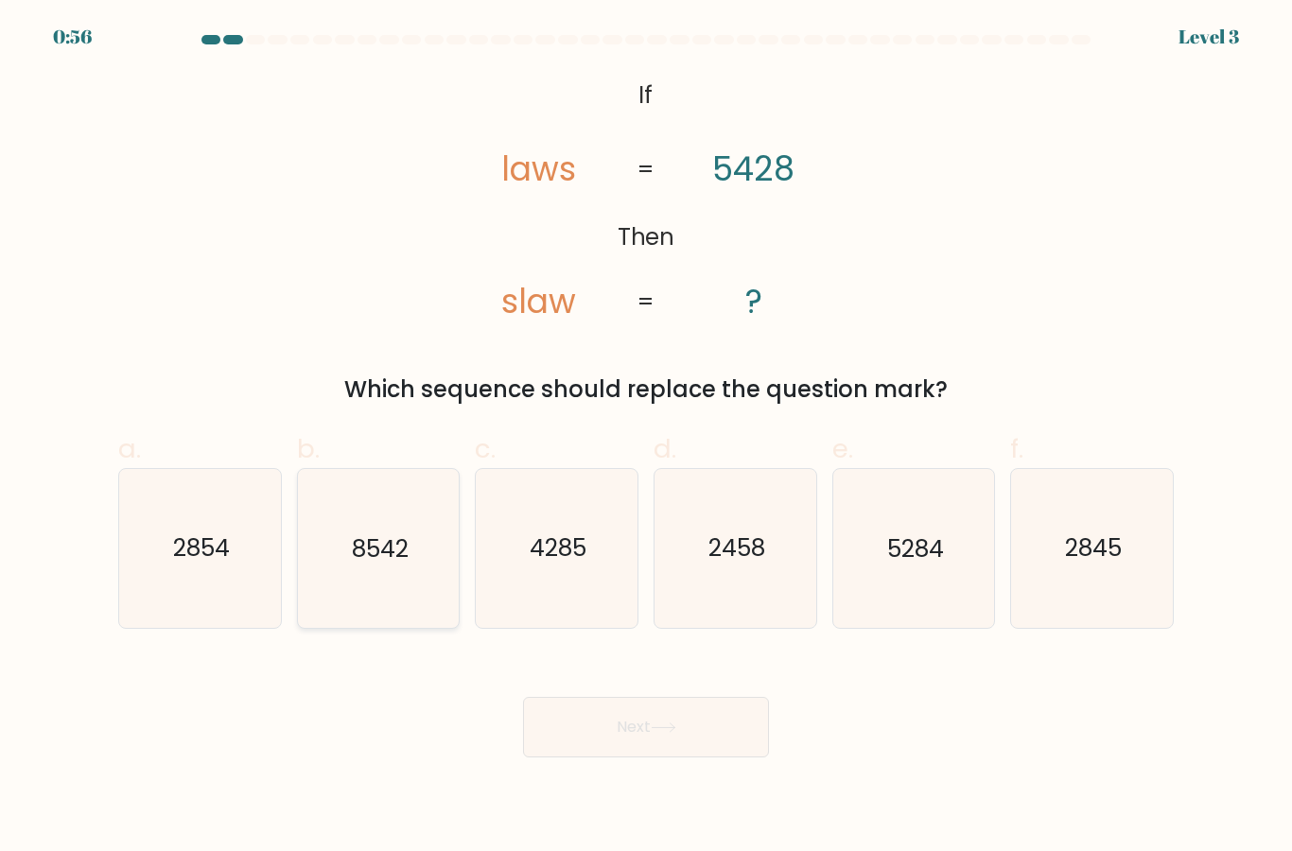
click at [379, 554] on icon "8542" at bounding box center [378, 548] width 158 height 158
click at [646, 438] on input "b. 8542" at bounding box center [646, 432] width 1 height 12
radio input "true"
click at [558, 729] on button "Next" at bounding box center [646, 727] width 246 height 61
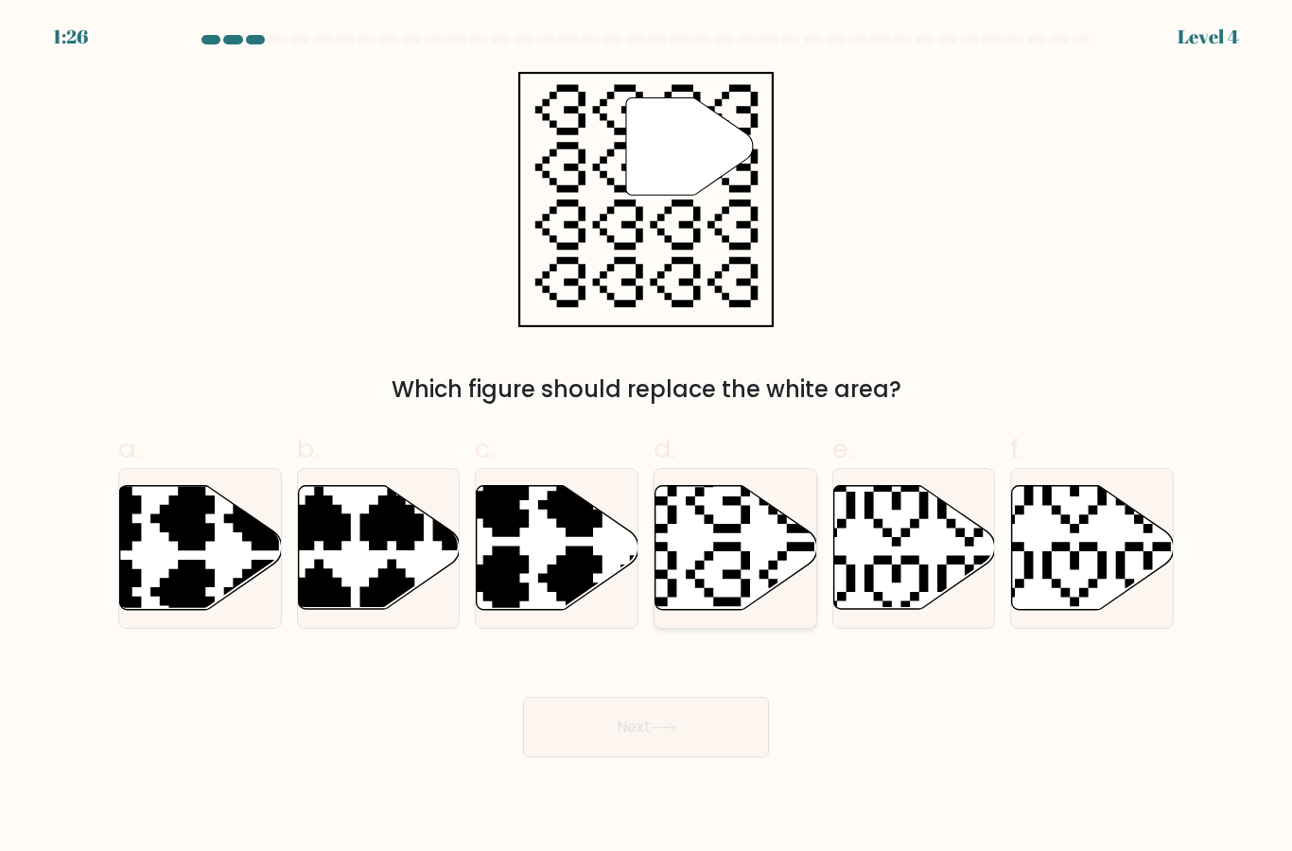
click at [770, 591] on icon at bounding box center [681, 611] width 284 height 284
click at [647, 438] on input "d." at bounding box center [646, 432] width 1 height 12
radio input "true"
click at [628, 758] on button "Next" at bounding box center [646, 727] width 246 height 61
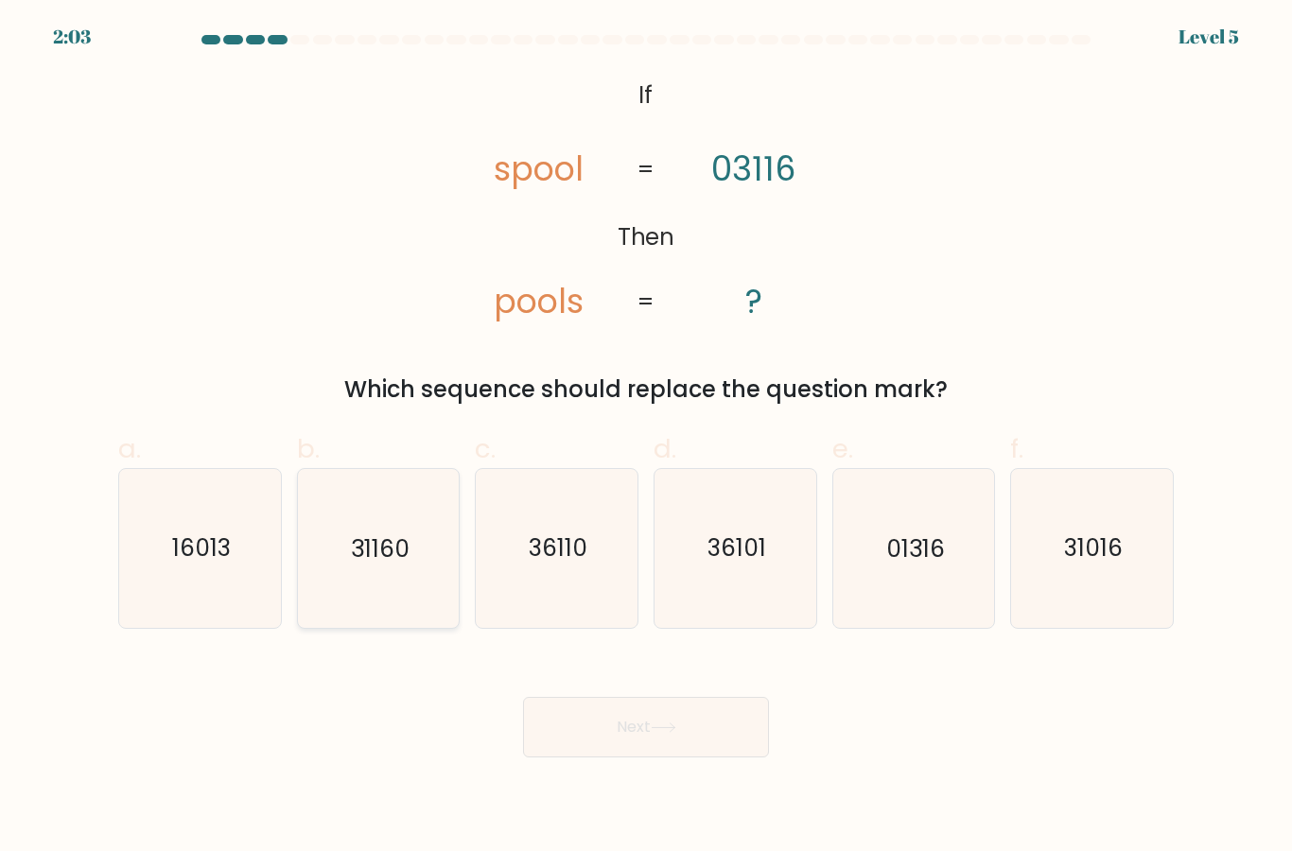
click at [348, 546] on icon "31160" at bounding box center [378, 548] width 158 height 158
click at [646, 438] on input "b. 31160" at bounding box center [646, 432] width 1 height 12
radio input "true"
click at [585, 758] on button "Next" at bounding box center [646, 727] width 246 height 61
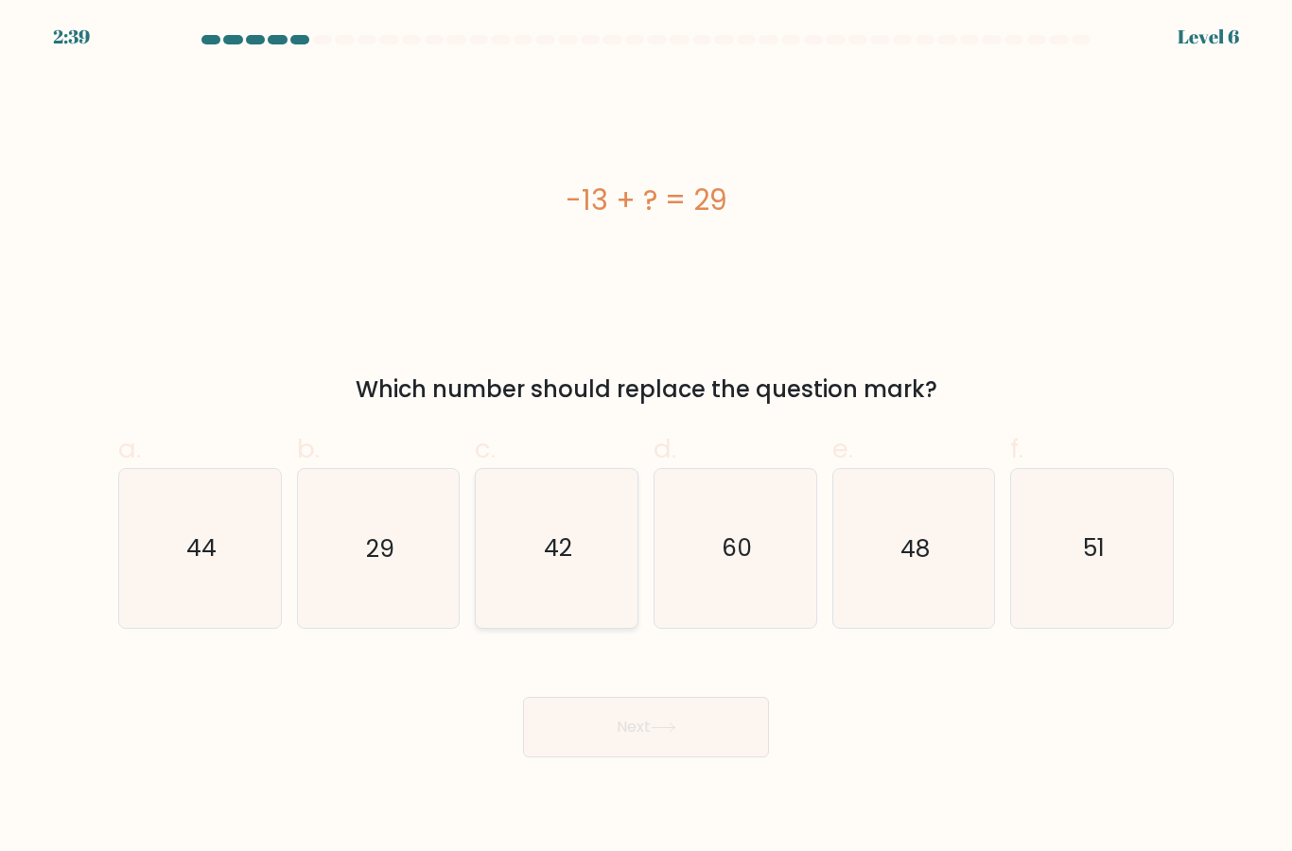
click at [581, 581] on icon "42" at bounding box center [557, 548] width 158 height 158
click at [646, 438] on input "c. 42" at bounding box center [646, 432] width 1 height 12
radio input "true"
click at [575, 744] on button "Next" at bounding box center [646, 727] width 246 height 61
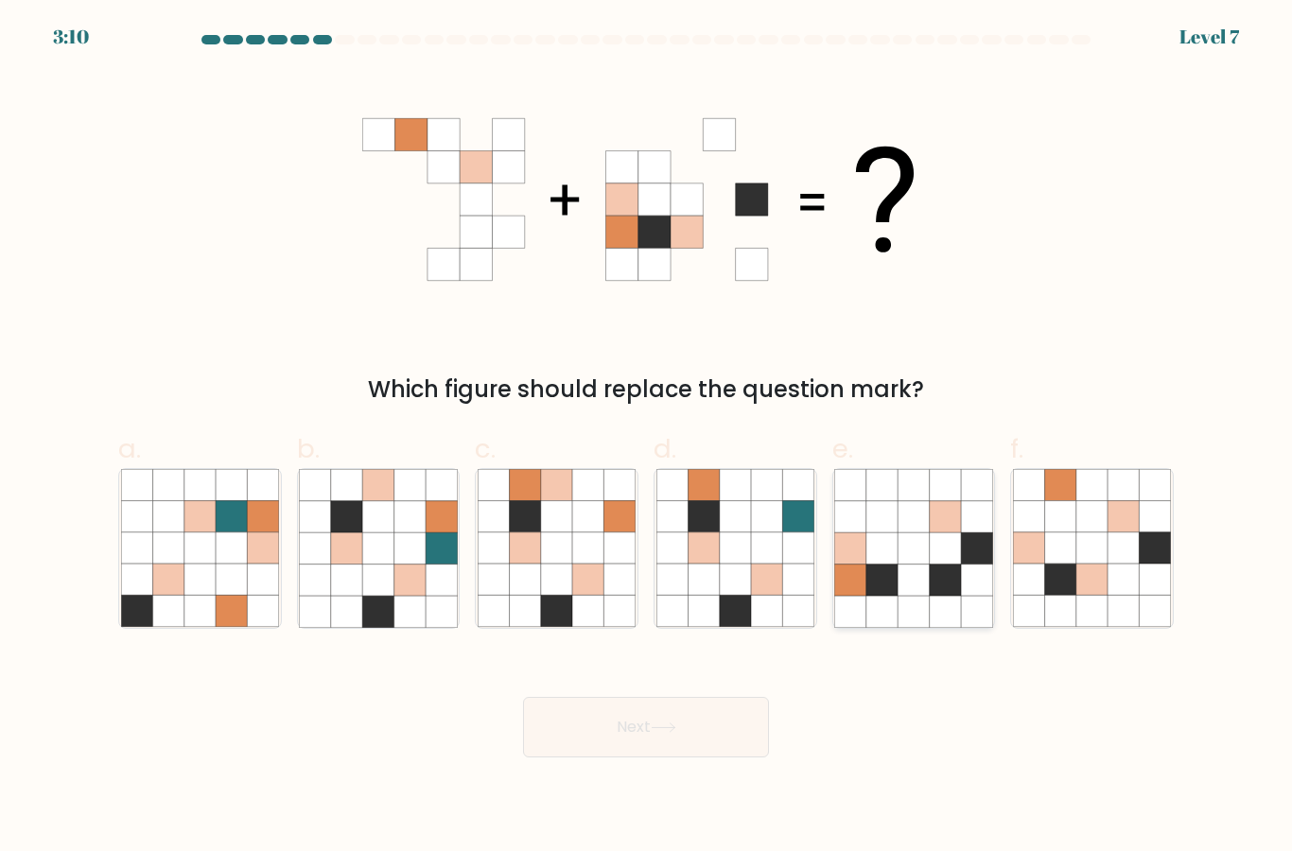
click at [893, 594] on icon at bounding box center [881, 580] width 31 height 31
click at [647, 438] on input "e." at bounding box center [646, 432] width 1 height 12
radio input "true"
click at [554, 753] on button "Next" at bounding box center [646, 727] width 246 height 61
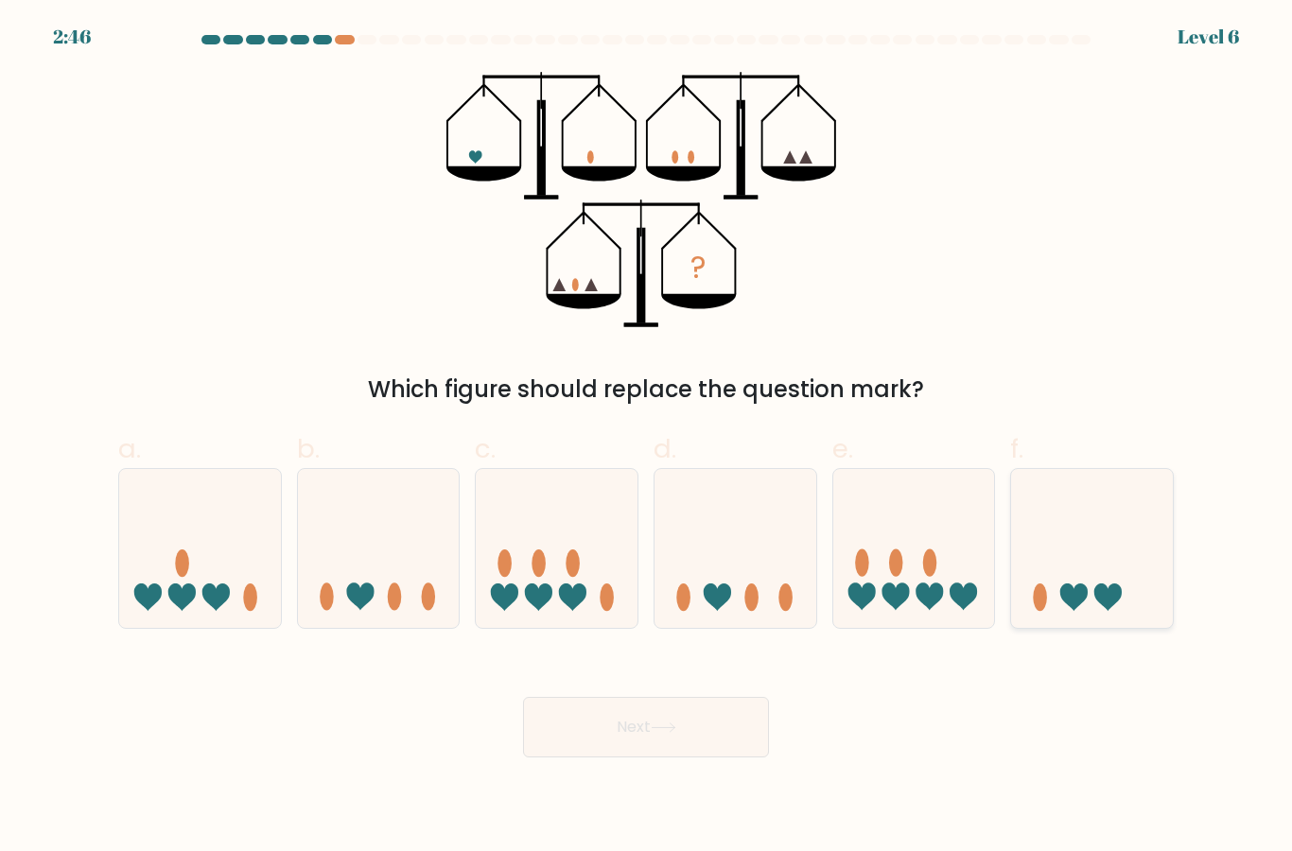
click at [1121, 602] on icon at bounding box center [1092, 547] width 162 height 133
click at [647, 438] on input "f." at bounding box center [646, 432] width 1 height 12
radio input "true"
click at [718, 758] on button "Next" at bounding box center [646, 727] width 246 height 61
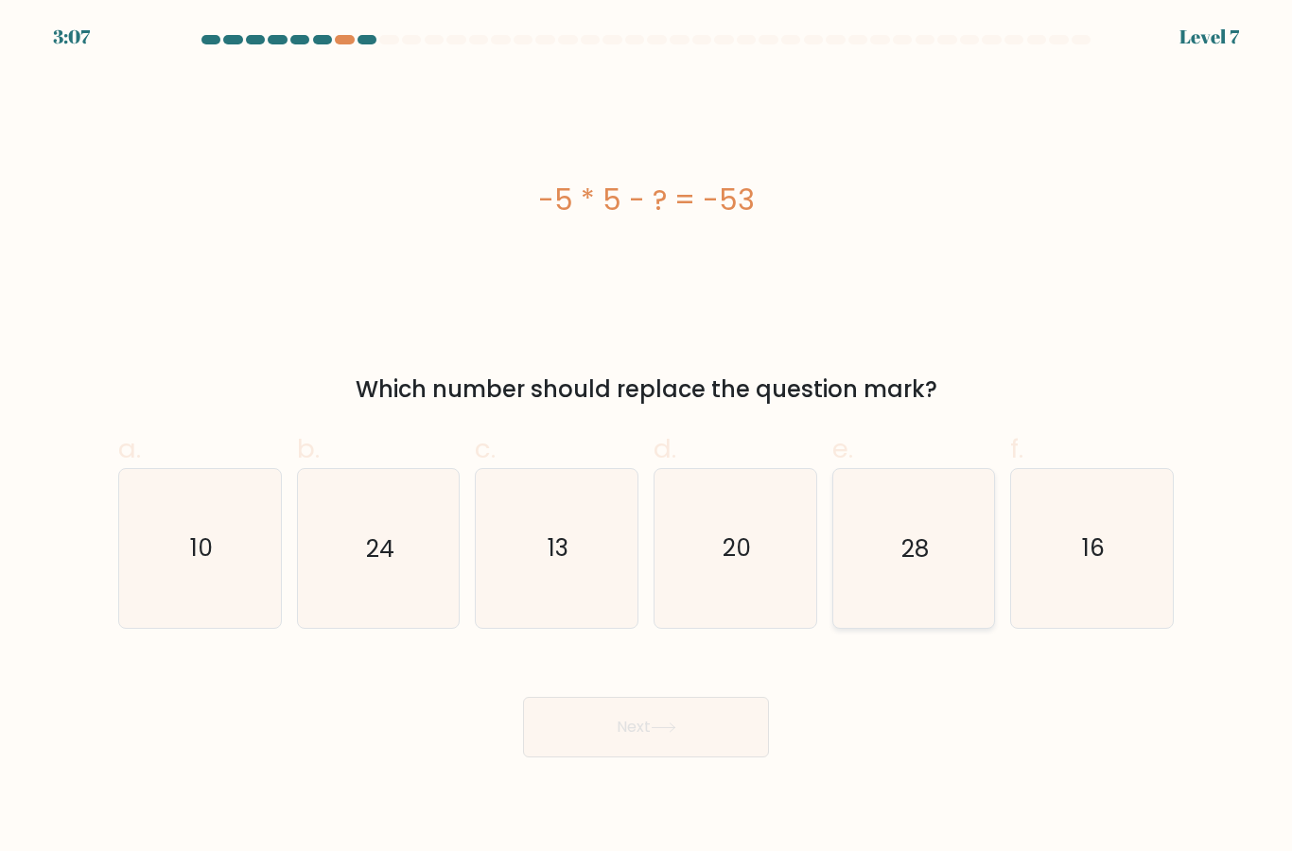
click at [892, 603] on icon "28" at bounding box center [913, 548] width 158 height 158
click at [647, 438] on input "e. 28" at bounding box center [646, 432] width 1 height 12
radio input "true"
click at [712, 757] on button "Next" at bounding box center [646, 727] width 246 height 61
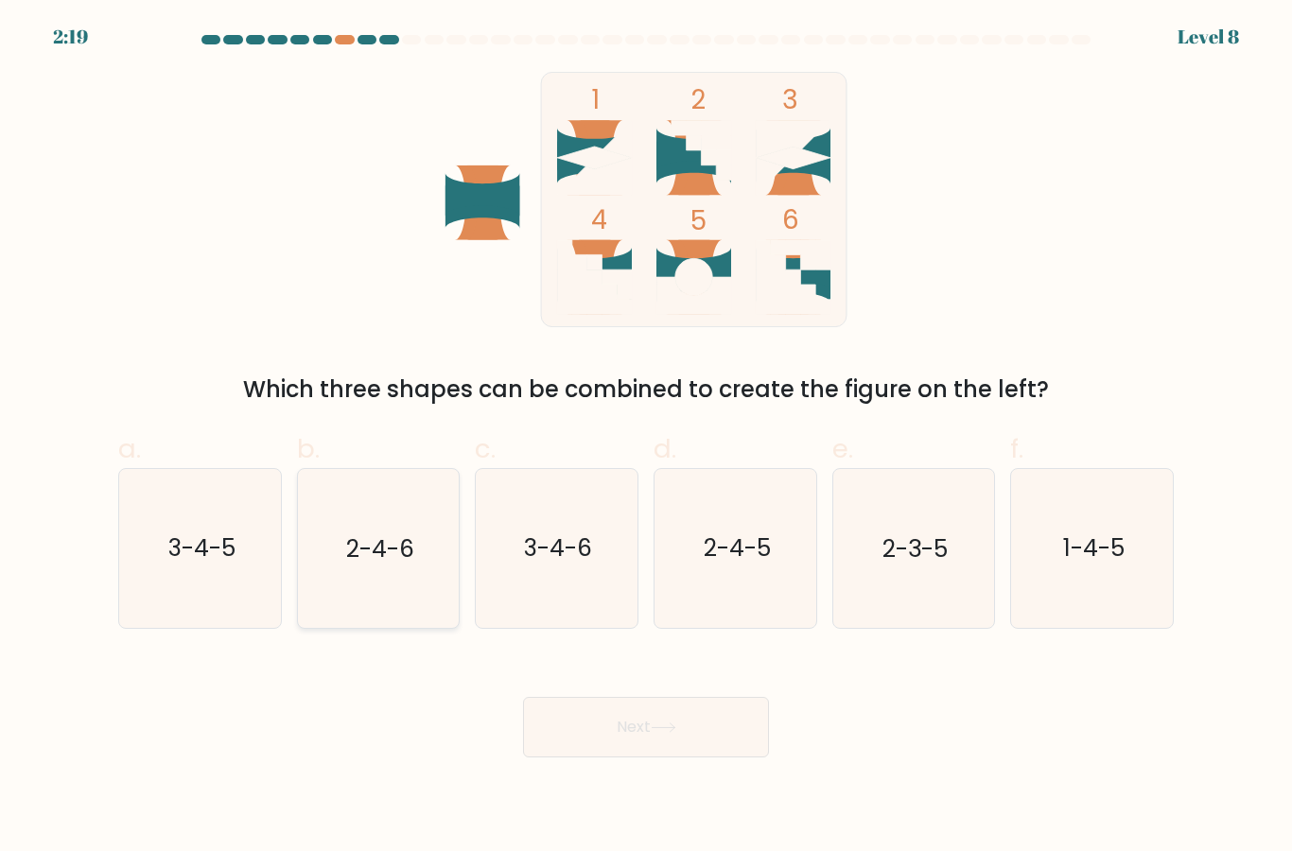
click at [424, 544] on icon "2-4-6" at bounding box center [378, 548] width 158 height 158
click at [646, 438] on input "b. 2-4-6" at bounding box center [646, 432] width 1 height 12
radio input "true"
click at [724, 757] on button "Next" at bounding box center [646, 727] width 246 height 61
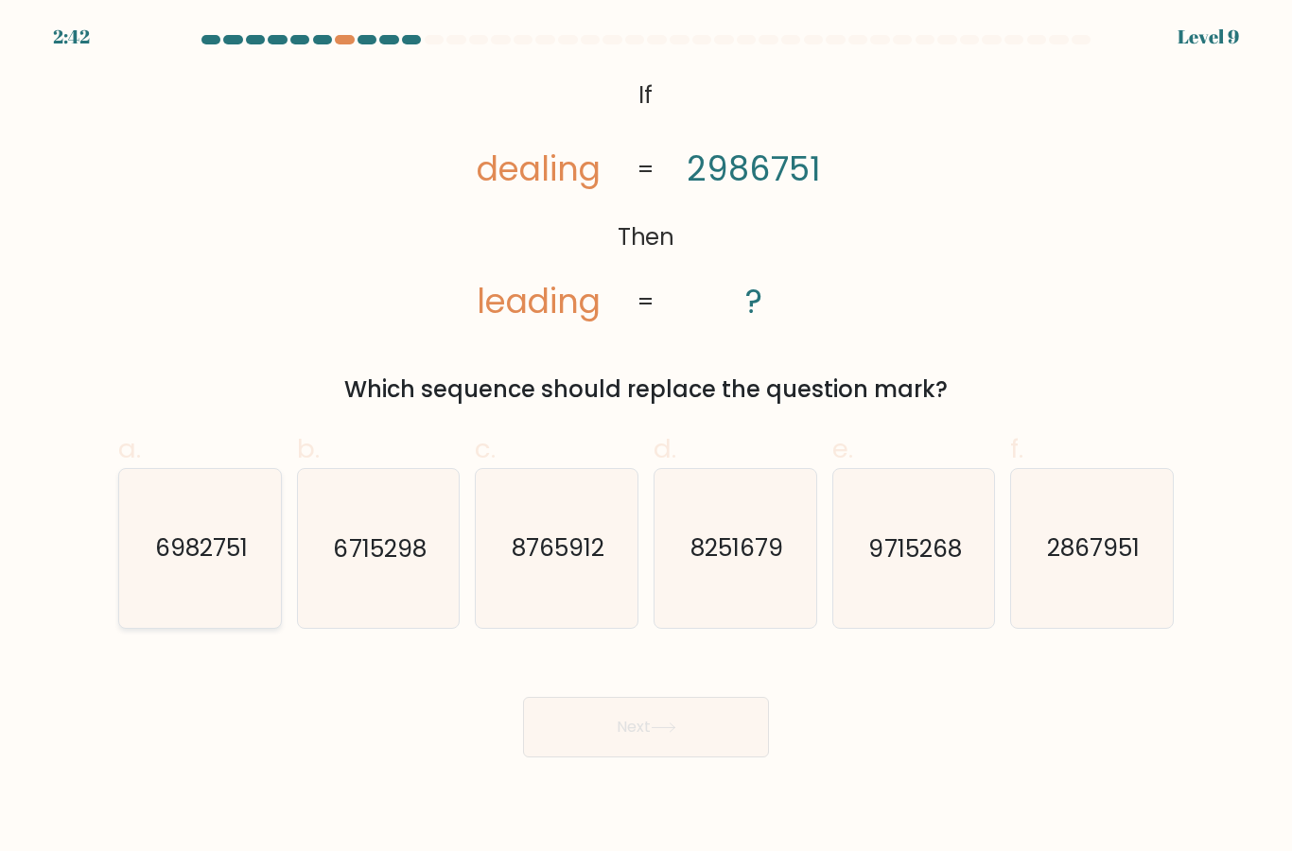
click at [253, 588] on icon "6982751" at bounding box center [200, 548] width 158 height 158
click at [646, 438] on input "a. 6982751" at bounding box center [646, 432] width 1 height 12
radio input "true"
click at [658, 743] on button "Next" at bounding box center [646, 727] width 246 height 61
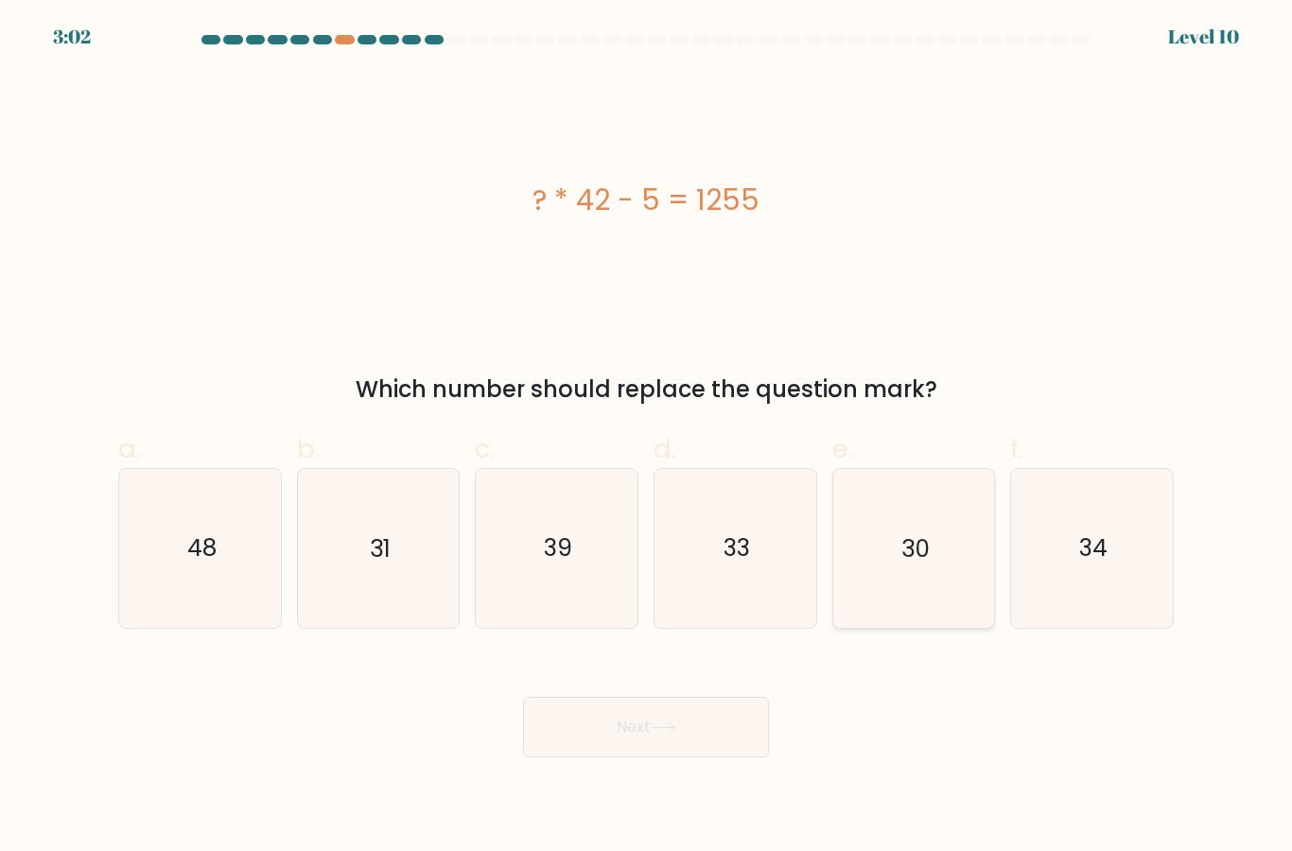
click at [935, 611] on icon "30" at bounding box center [913, 548] width 158 height 158
click at [647, 438] on input "e. 30" at bounding box center [646, 432] width 1 height 12
radio input "true"
click at [713, 747] on button "Next" at bounding box center [646, 727] width 246 height 61
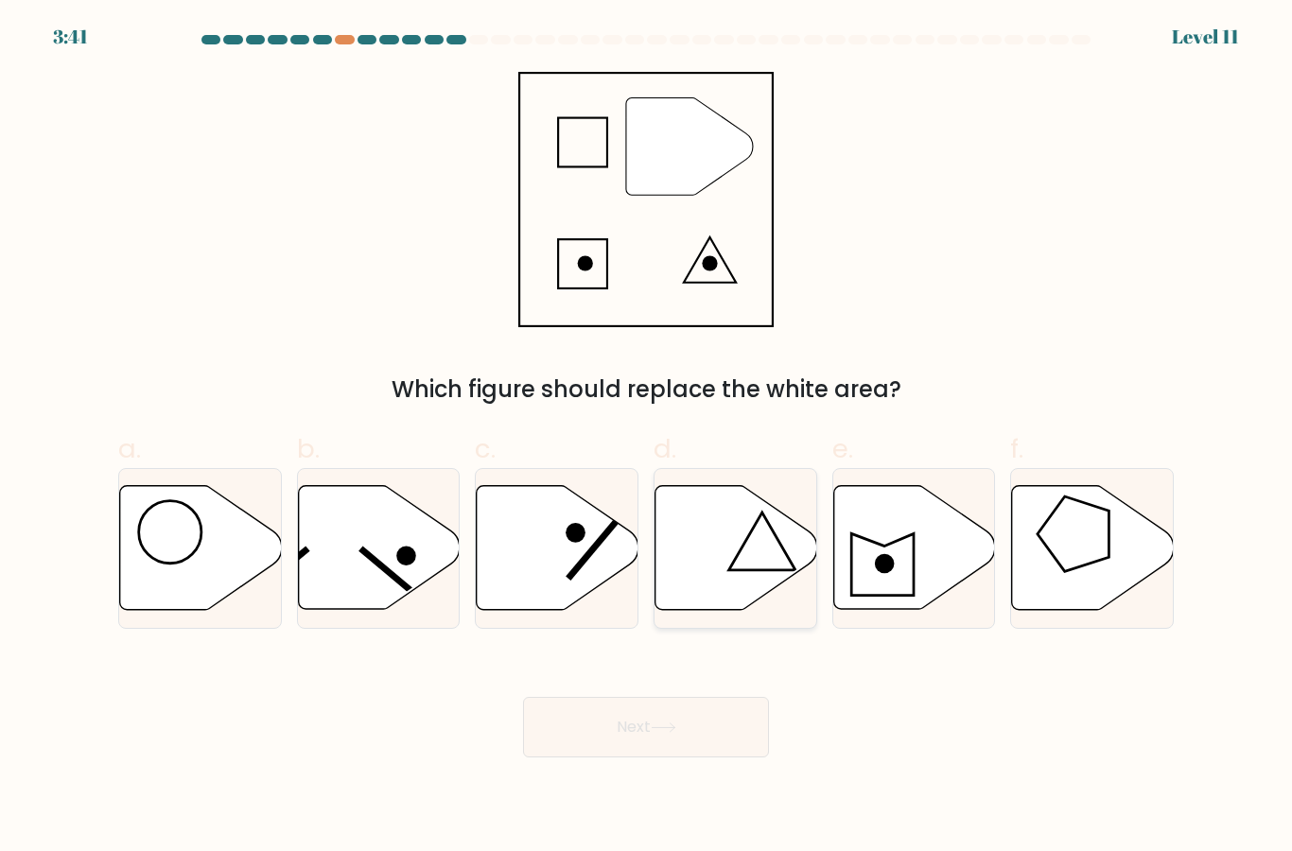
click at [721, 569] on icon at bounding box center [736, 548] width 162 height 124
click at [647, 438] on input "d." at bounding box center [646, 432] width 1 height 12
radio input "true"
click at [646, 754] on button "Next" at bounding box center [646, 727] width 246 height 61
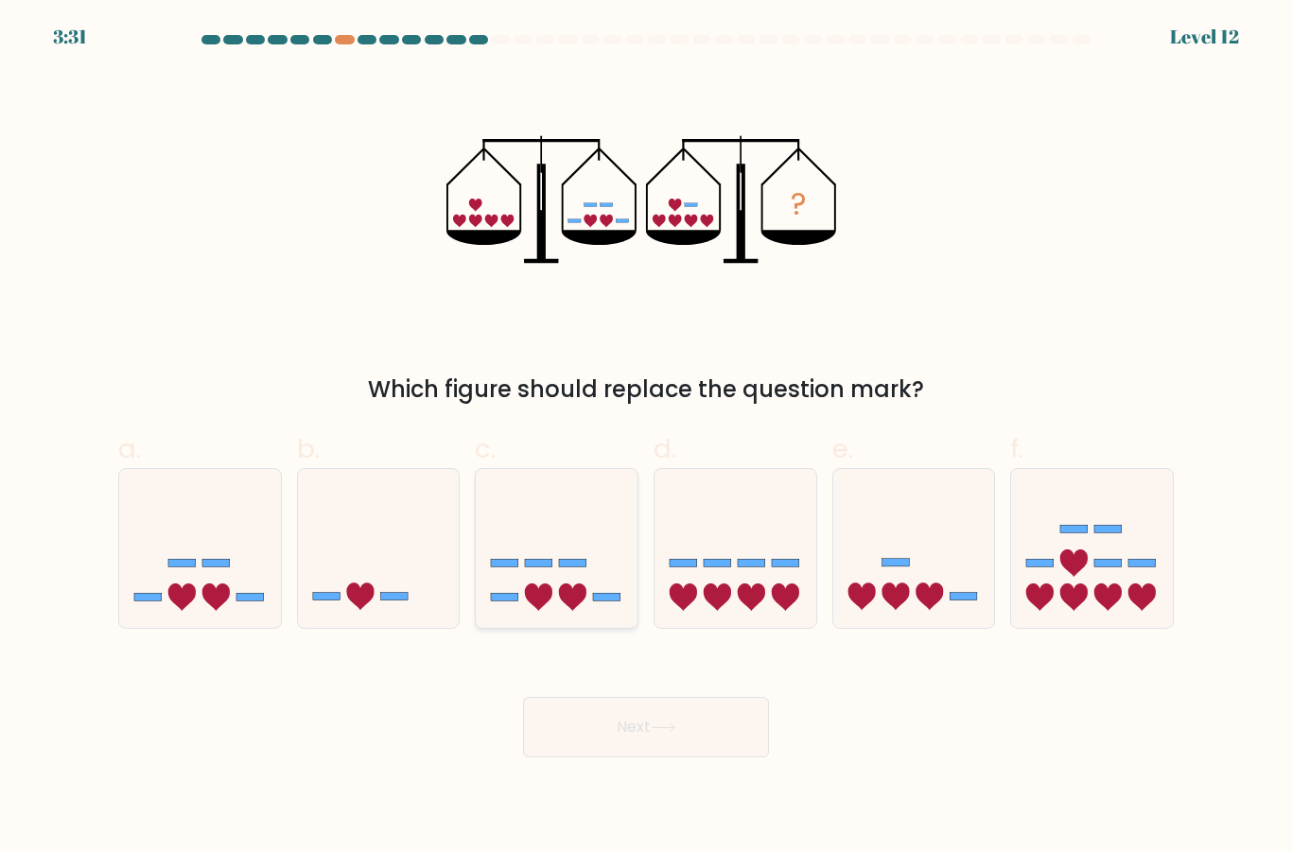
click at [589, 628] on div at bounding box center [557, 548] width 164 height 160
click at [646, 438] on input "c." at bounding box center [646, 432] width 1 height 12
radio input "true"
click at [621, 743] on button "Next" at bounding box center [646, 727] width 246 height 61
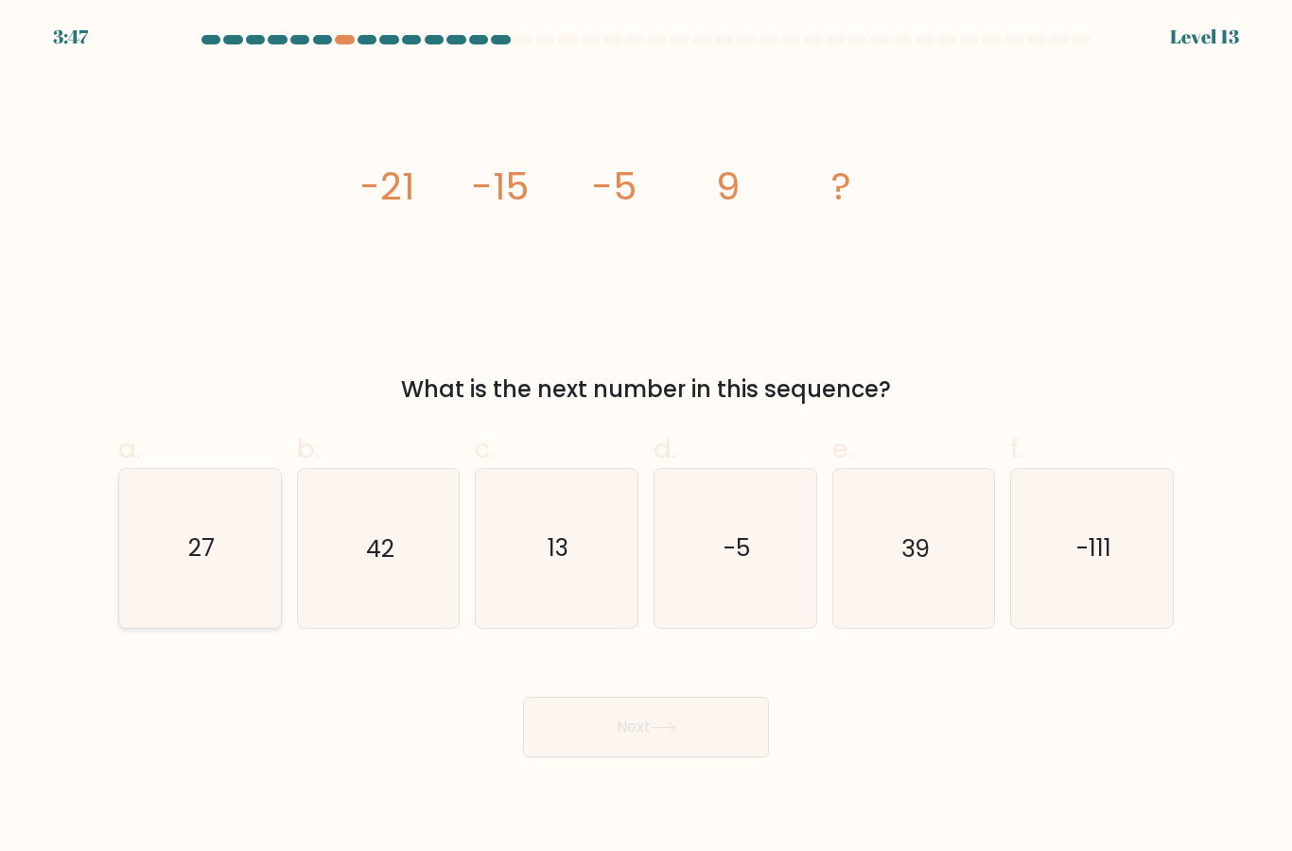
click at [230, 583] on icon "27" at bounding box center [200, 548] width 158 height 158
click at [646, 438] on input "a. 27" at bounding box center [646, 432] width 1 height 12
radio input "true"
click at [635, 750] on button "Next" at bounding box center [646, 727] width 246 height 61
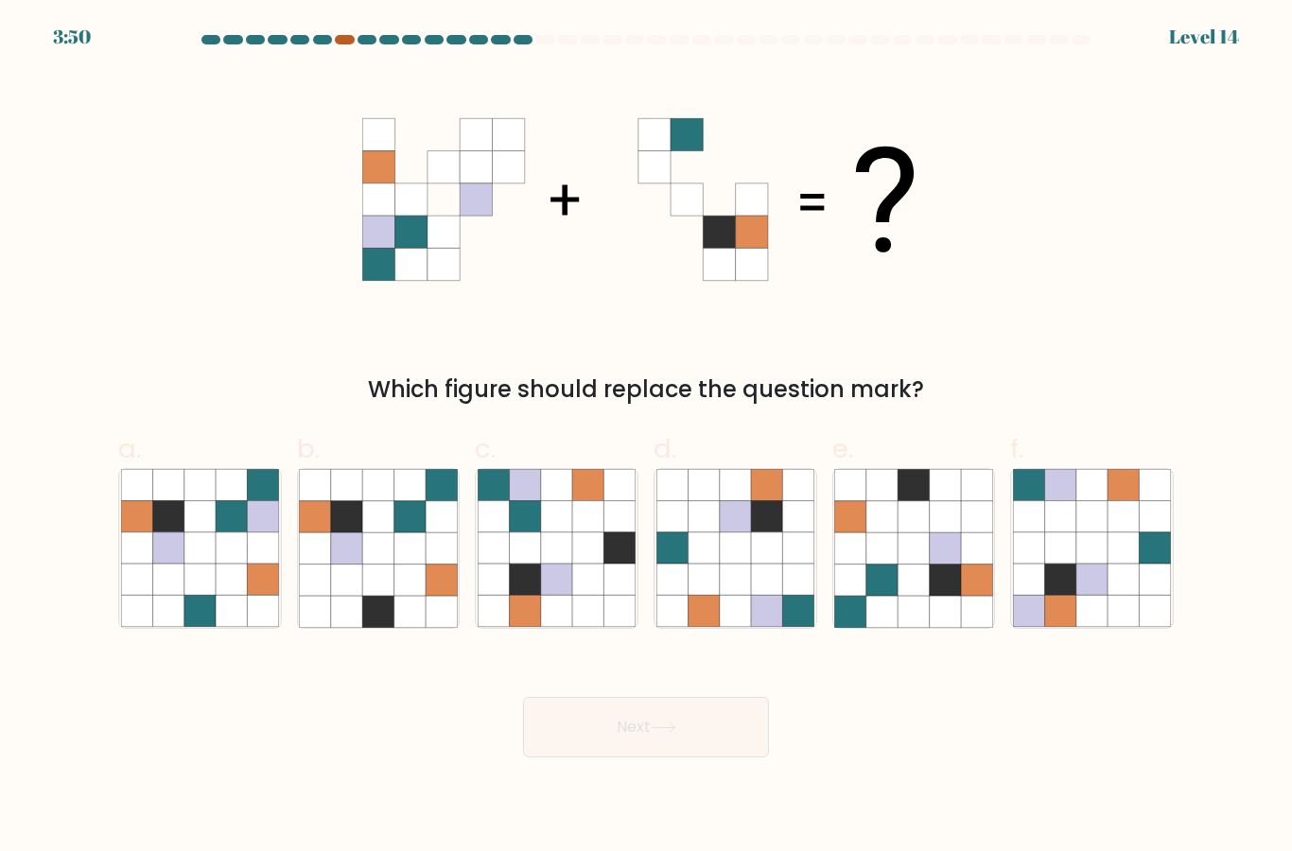
click at [345, 41] on div at bounding box center [344, 39] width 19 height 9
click at [346, 40] on div at bounding box center [344, 39] width 19 height 9
click at [908, 564] on icon at bounding box center [913, 547] width 31 height 31
click at [647, 438] on input "e." at bounding box center [646, 432] width 1 height 12
radio input "true"
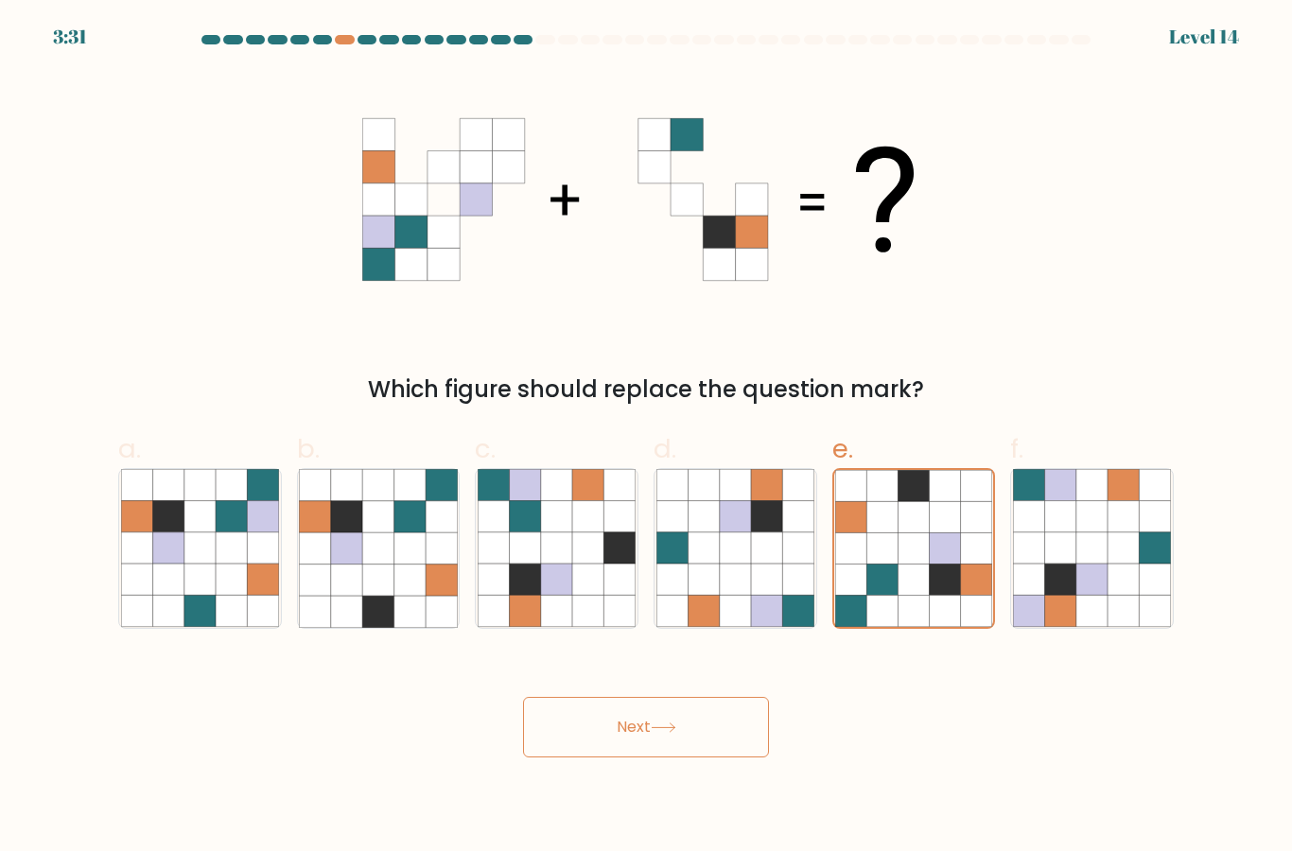
click at [809, 436] on form at bounding box center [646, 396] width 1292 height 723
click at [1104, 621] on icon at bounding box center [1091, 611] width 31 height 31
click at [647, 438] on input "f." at bounding box center [646, 432] width 1 height 12
radio input "true"
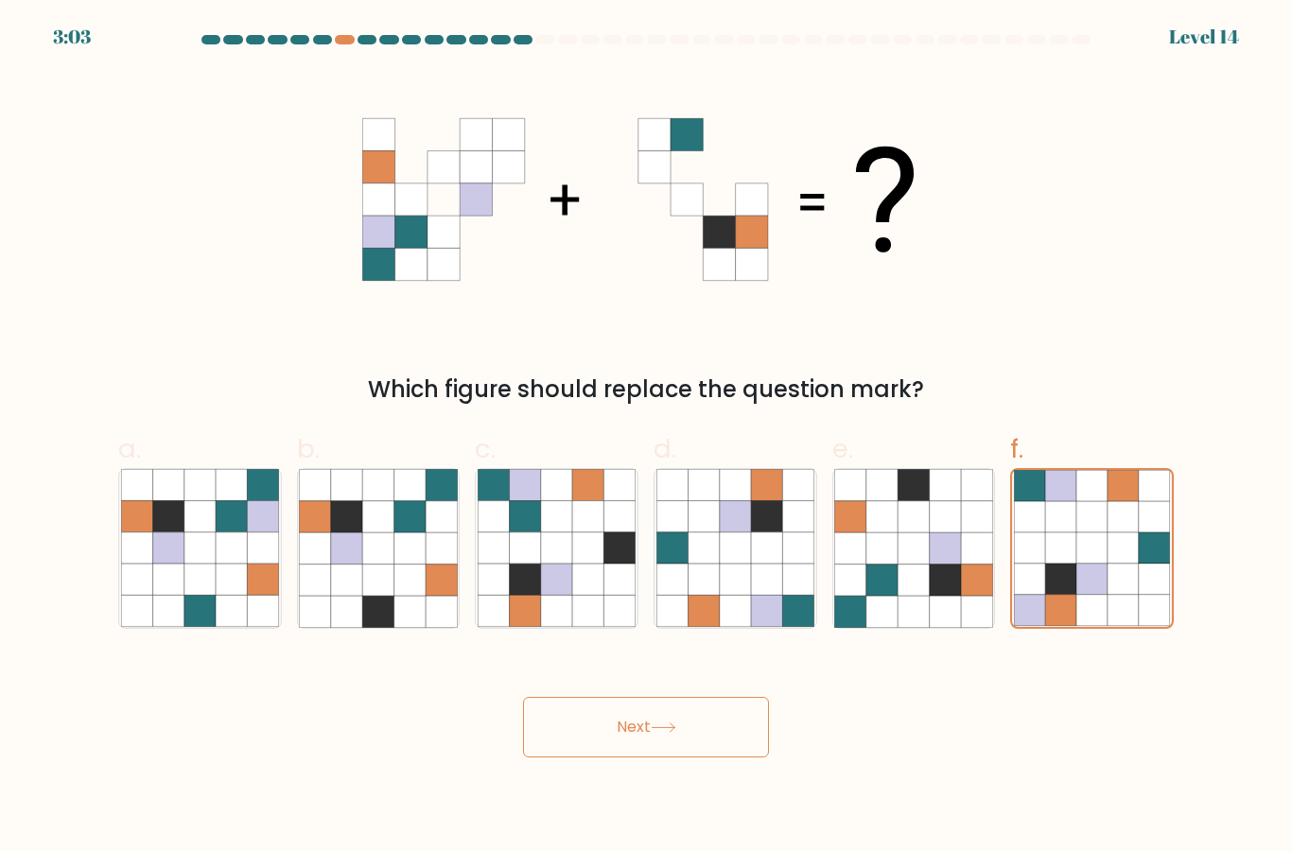
click at [601, 758] on button "Next" at bounding box center [646, 727] width 246 height 61
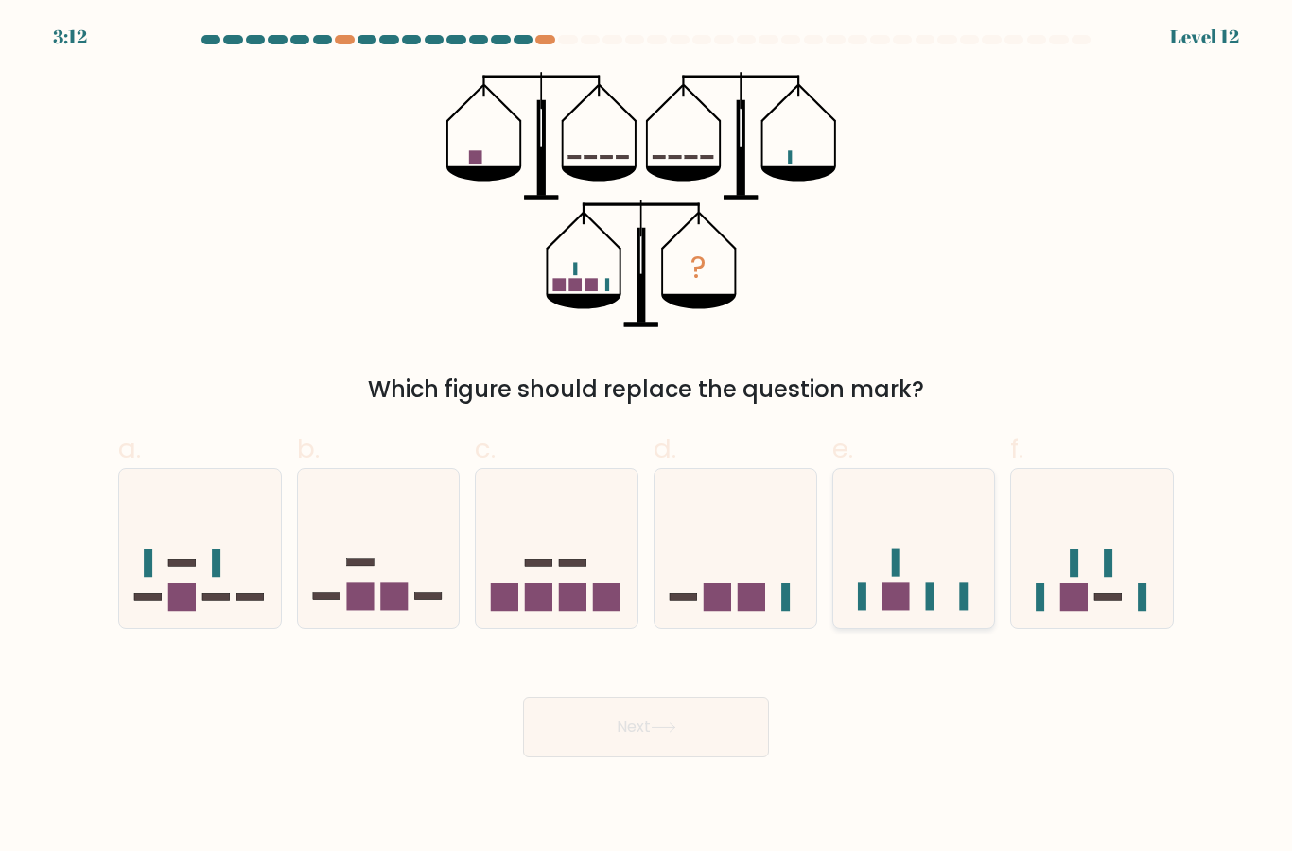
click at [899, 611] on rect at bounding box center [894, 597] width 27 height 27
click at [647, 438] on input "e." at bounding box center [646, 432] width 1 height 12
radio input "true"
click at [629, 746] on button "Next" at bounding box center [646, 727] width 246 height 61
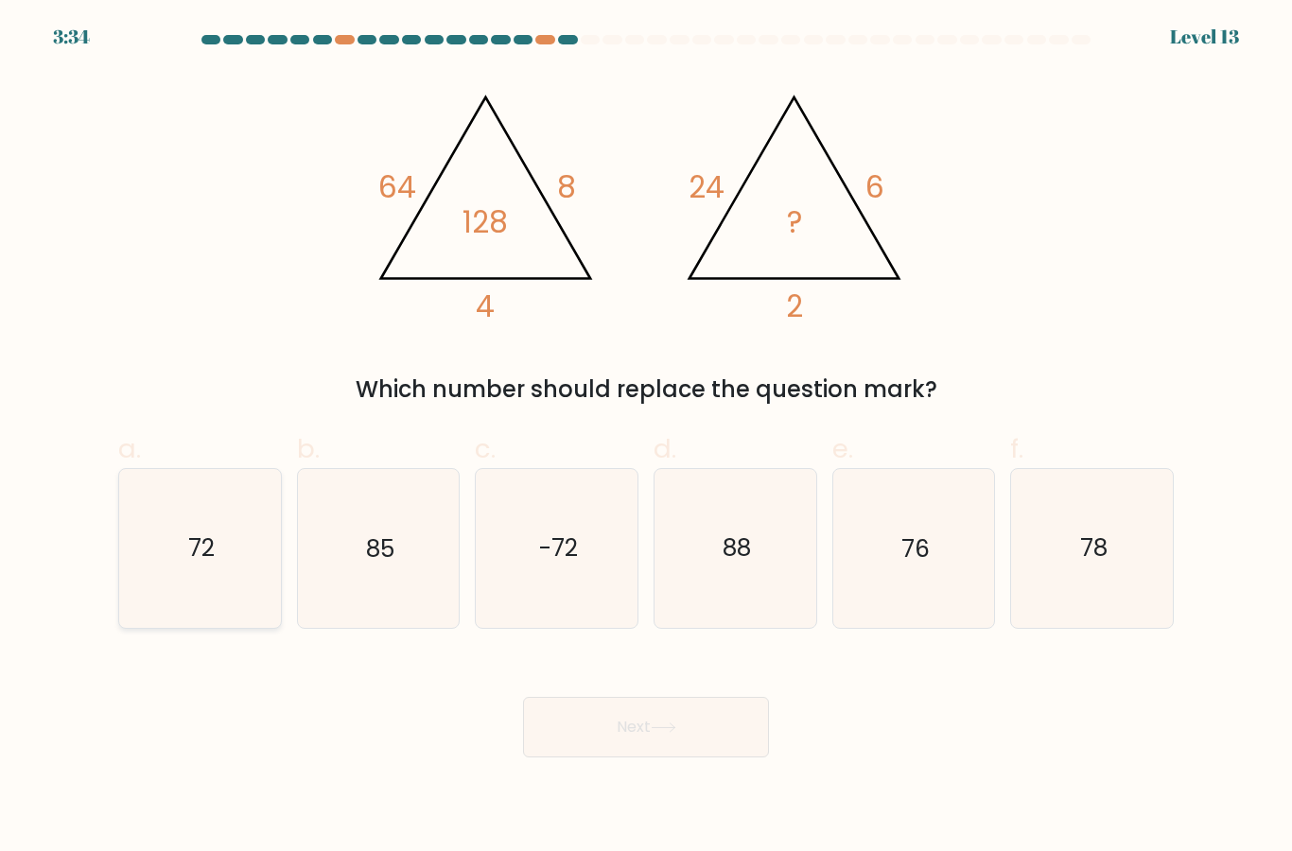
click at [231, 588] on icon "72" at bounding box center [200, 548] width 158 height 158
click at [646, 438] on input "a. 72" at bounding box center [646, 432] width 1 height 12
radio input "true"
click at [750, 734] on button "Next" at bounding box center [646, 727] width 246 height 61
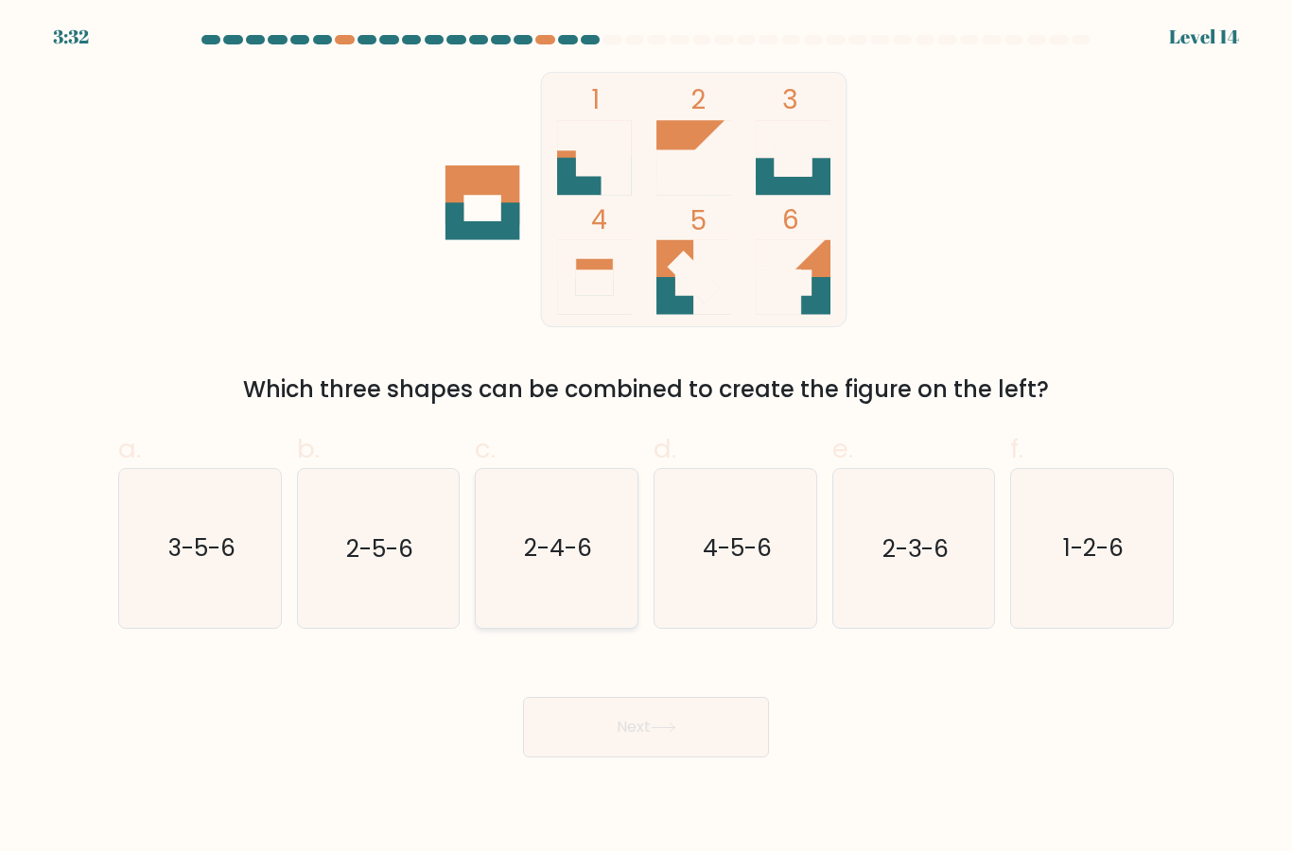
click at [586, 555] on text "2-4-6" at bounding box center [558, 548] width 68 height 33
click at [646, 438] on input "c. 2-4-6" at bounding box center [646, 432] width 1 height 12
radio input "true"
click at [876, 590] on icon "2-3-6" at bounding box center [913, 548] width 158 height 158
click at [647, 438] on input "e. 2-3-6" at bounding box center [646, 432] width 1 height 12
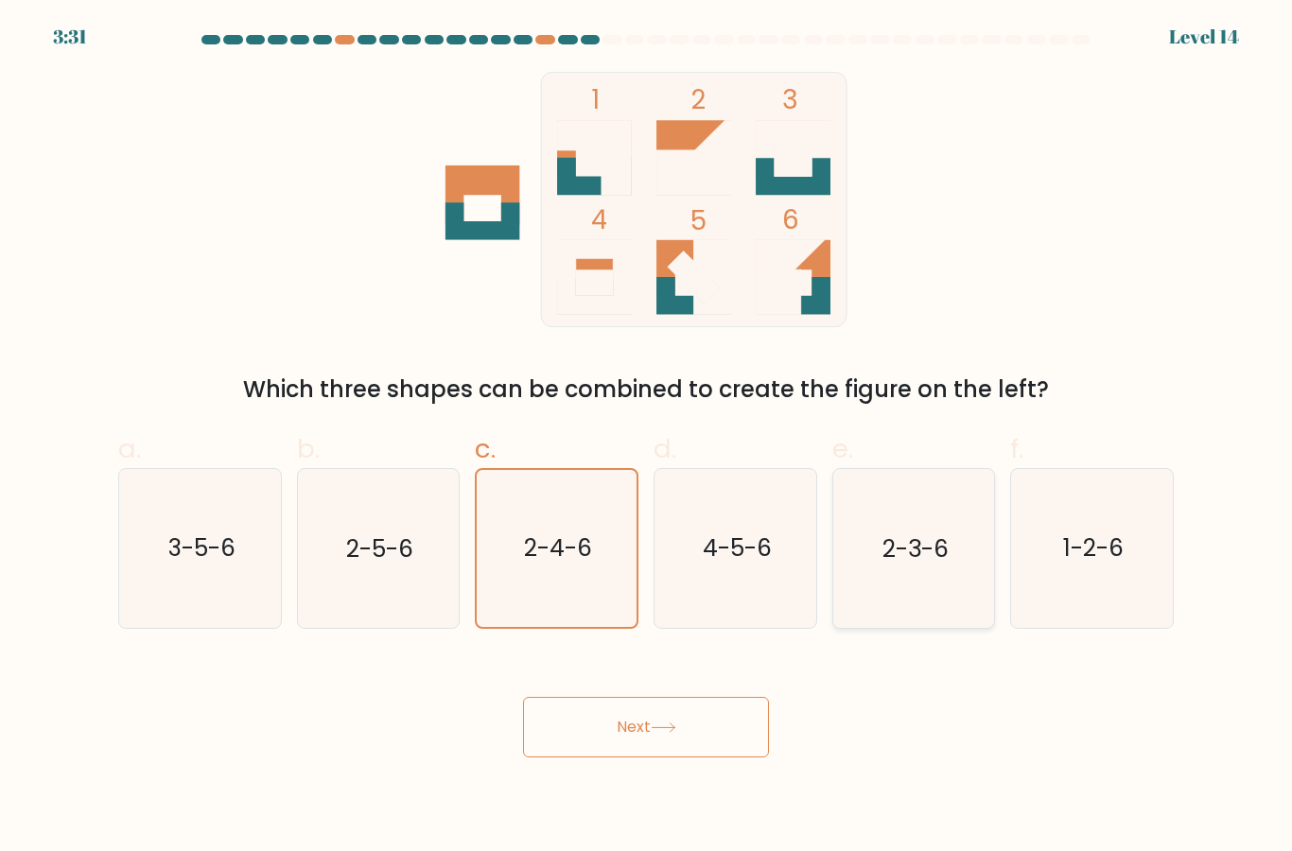
radio input "true"
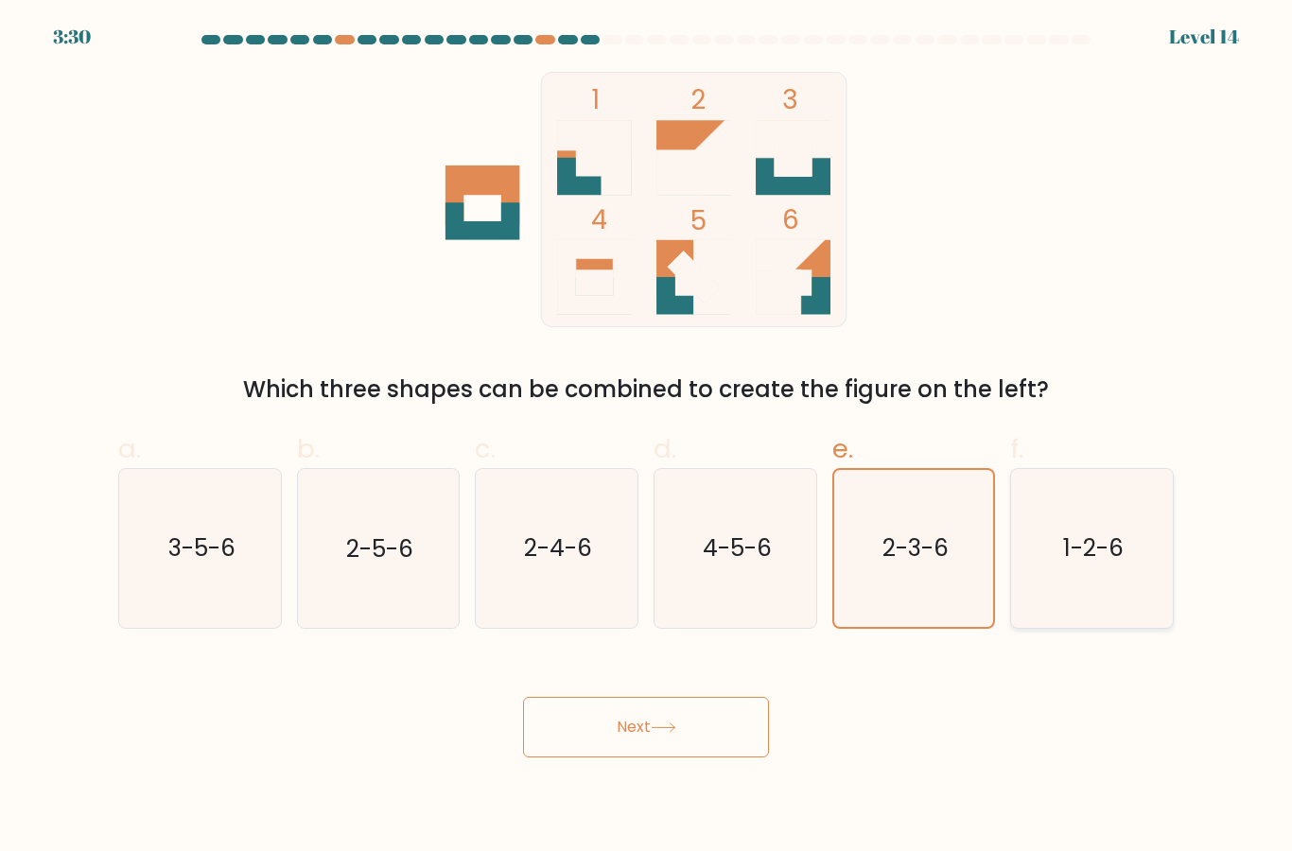
click at [1058, 590] on icon "1-2-6" at bounding box center [1092, 548] width 158 height 158
click at [647, 438] on input "f. 1-2-6" at bounding box center [646, 432] width 1 height 12
radio input "true"
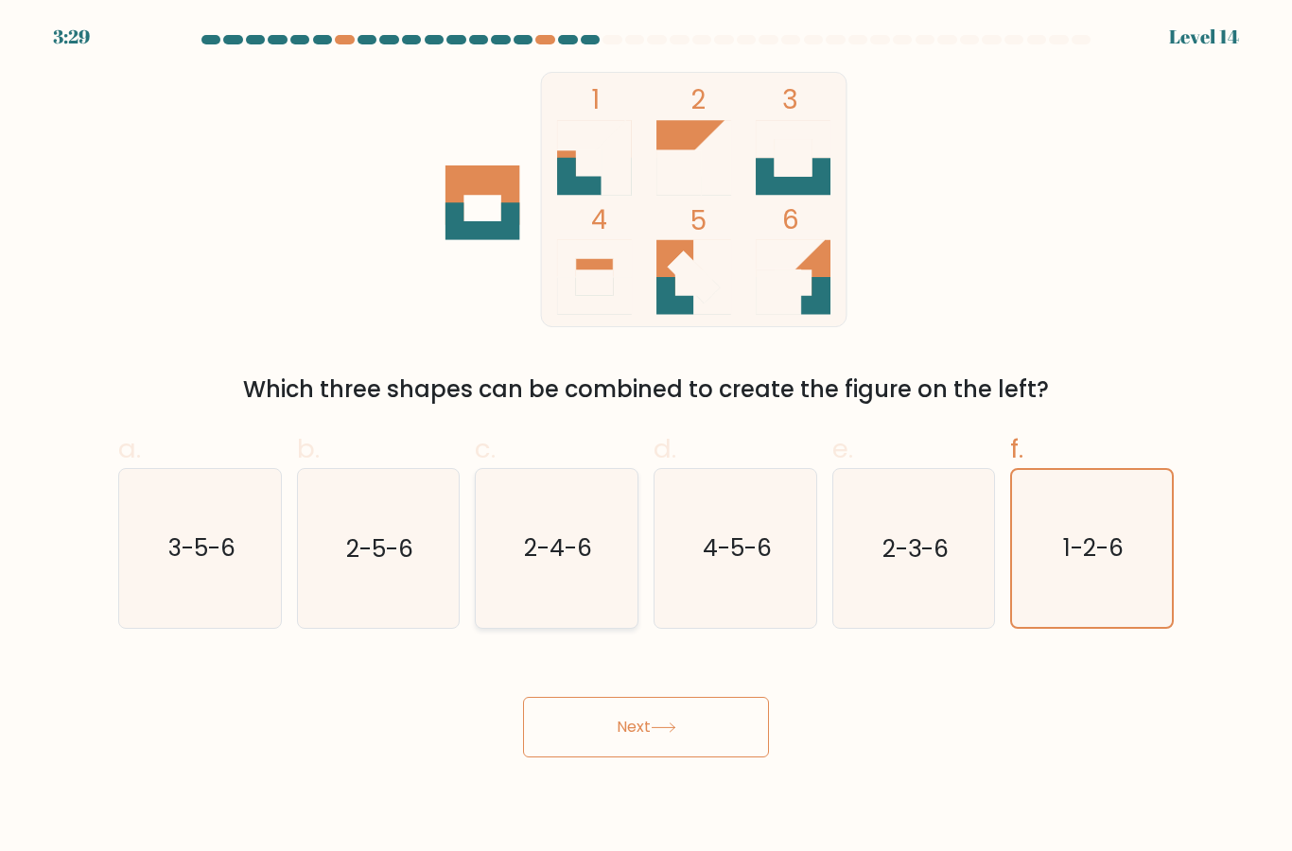
click at [578, 622] on icon "2-4-6" at bounding box center [557, 548] width 158 height 158
click at [646, 438] on input "c. 2-4-6" at bounding box center [646, 432] width 1 height 12
radio input "true"
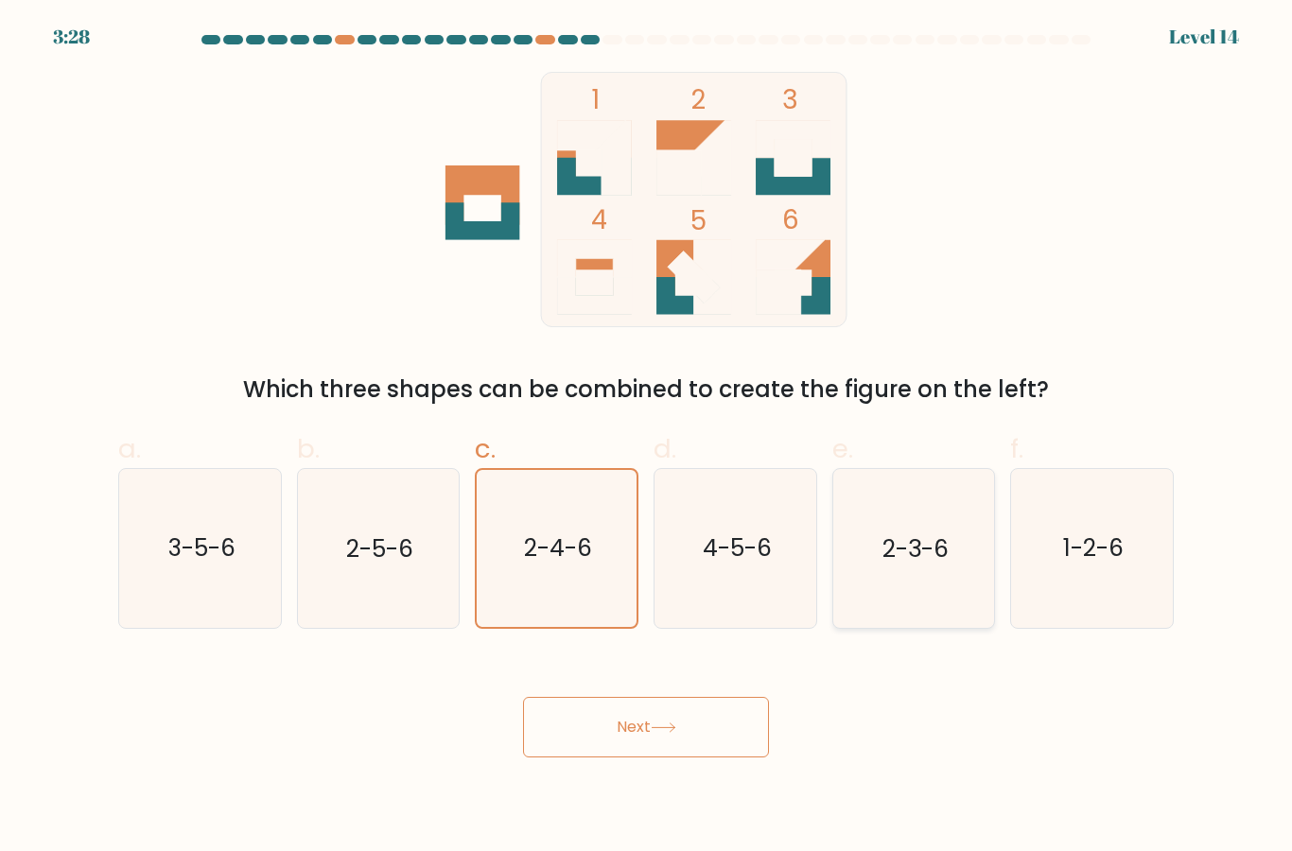
click at [919, 627] on icon "2-3-6" at bounding box center [913, 548] width 158 height 158
click at [647, 438] on input "e. 2-3-6" at bounding box center [646, 432] width 1 height 12
radio input "true"
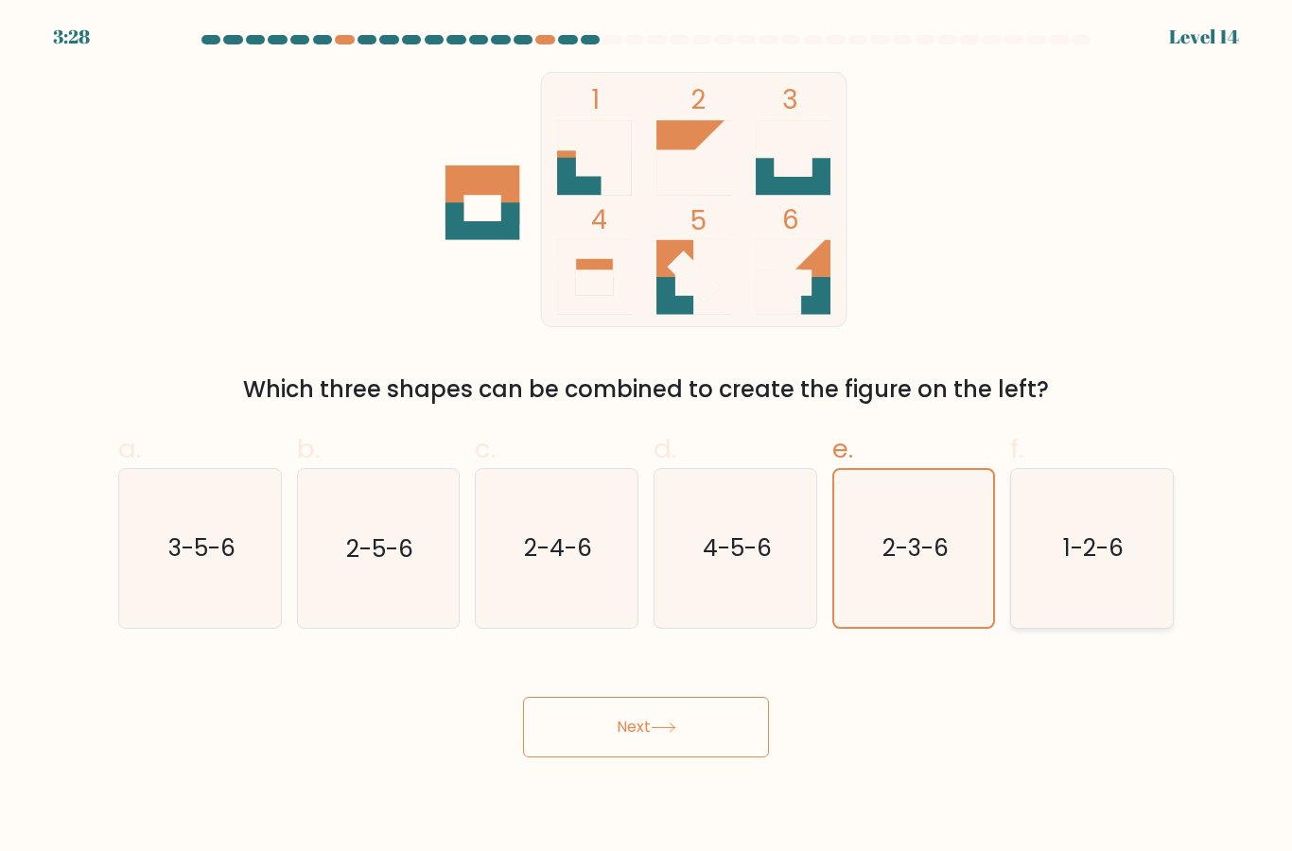
click at [1117, 627] on icon "1-2-6" at bounding box center [1092, 548] width 158 height 158
click at [647, 438] on input "f. 1-2-6" at bounding box center [646, 432] width 1 height 12
radio input "true"
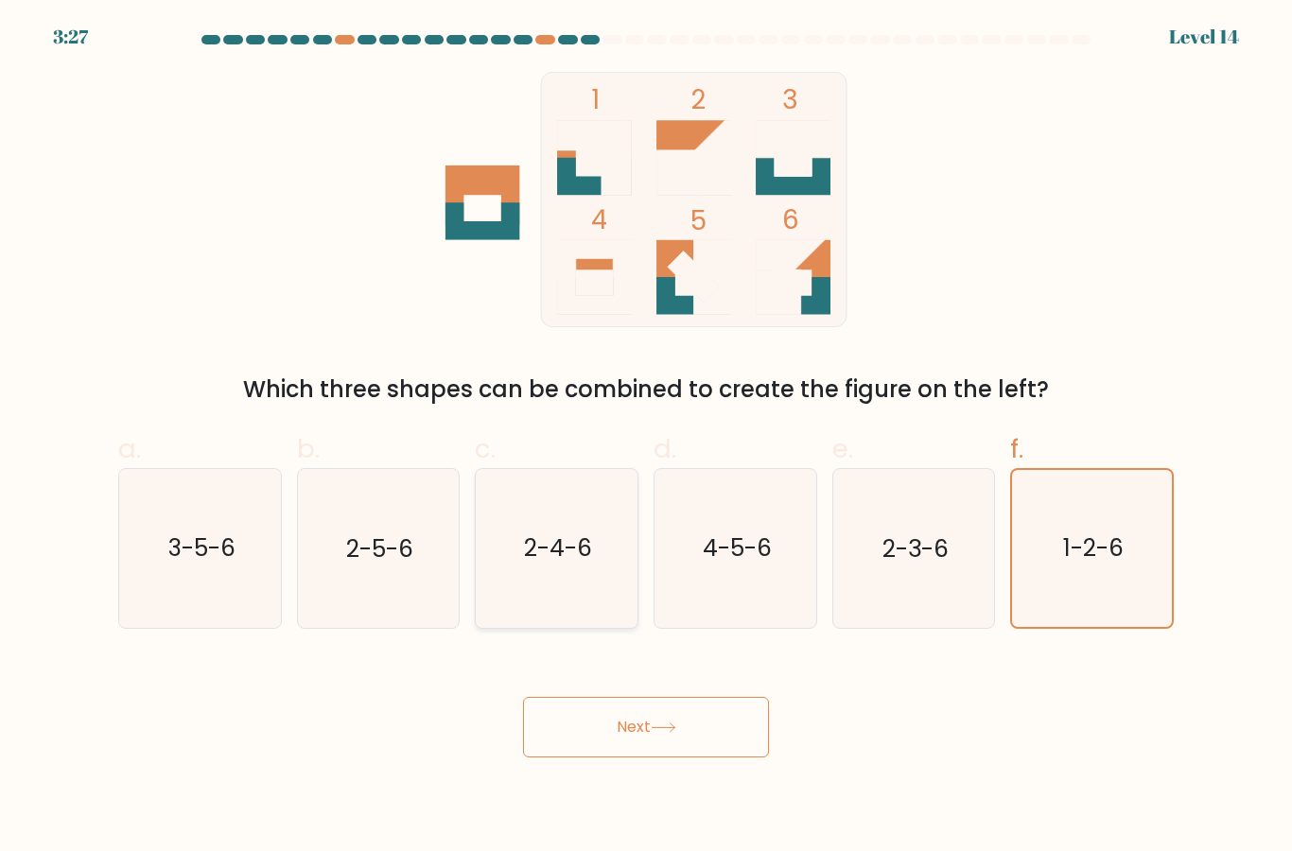
click at [575, 626] on icon "2-4-6" at bounding box center [557, 548] width 158 height 158
click at [646, 438] on input "c. 2-4-6" at bounding box center [646, 432] width 1 height 12
radio input "true"
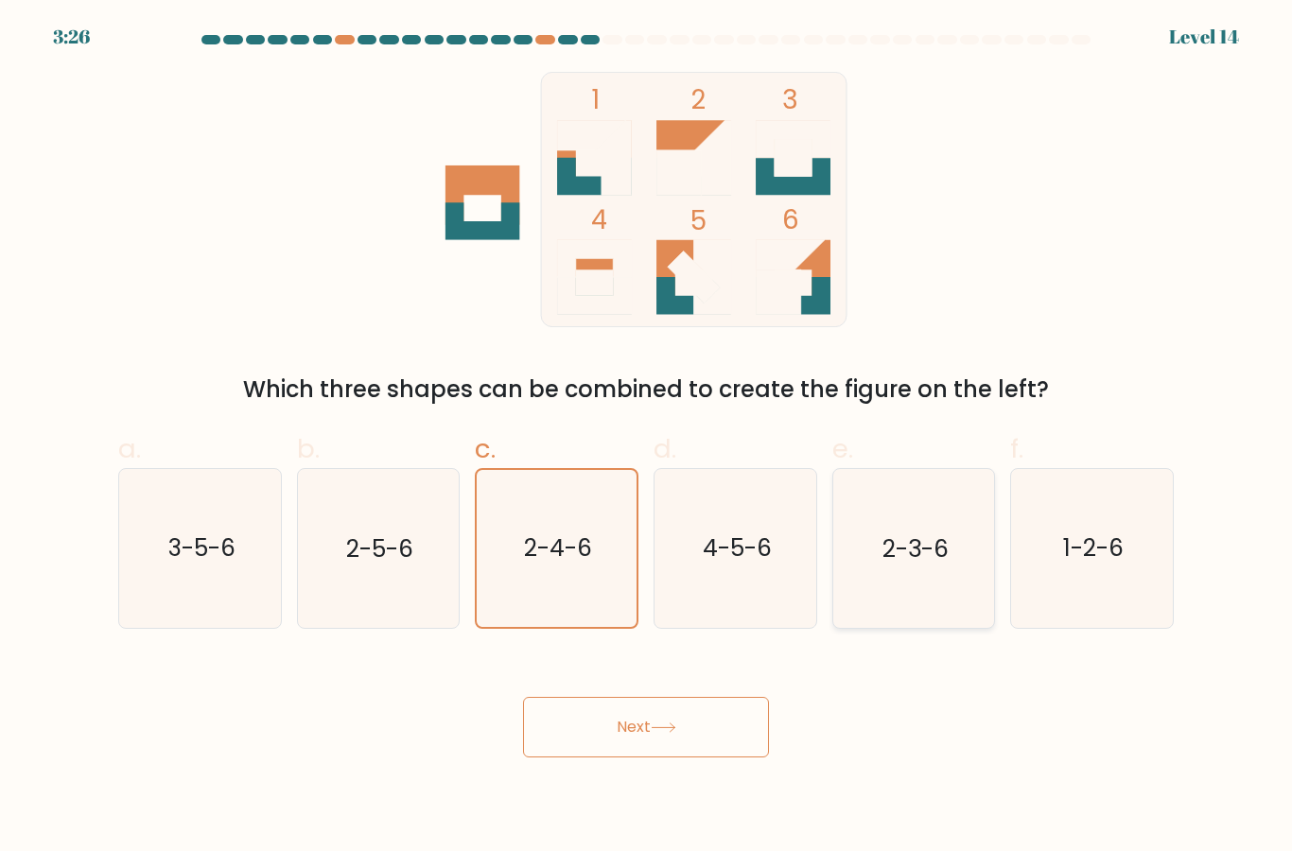
click at [912, 595] on icon "2-3-6" at bounding box center [913, 548] width 158 height 158
click at [647, 438] on input "e. 2-3-6" at bounding box center [646, 432] width 1 height 12
radio input "true"
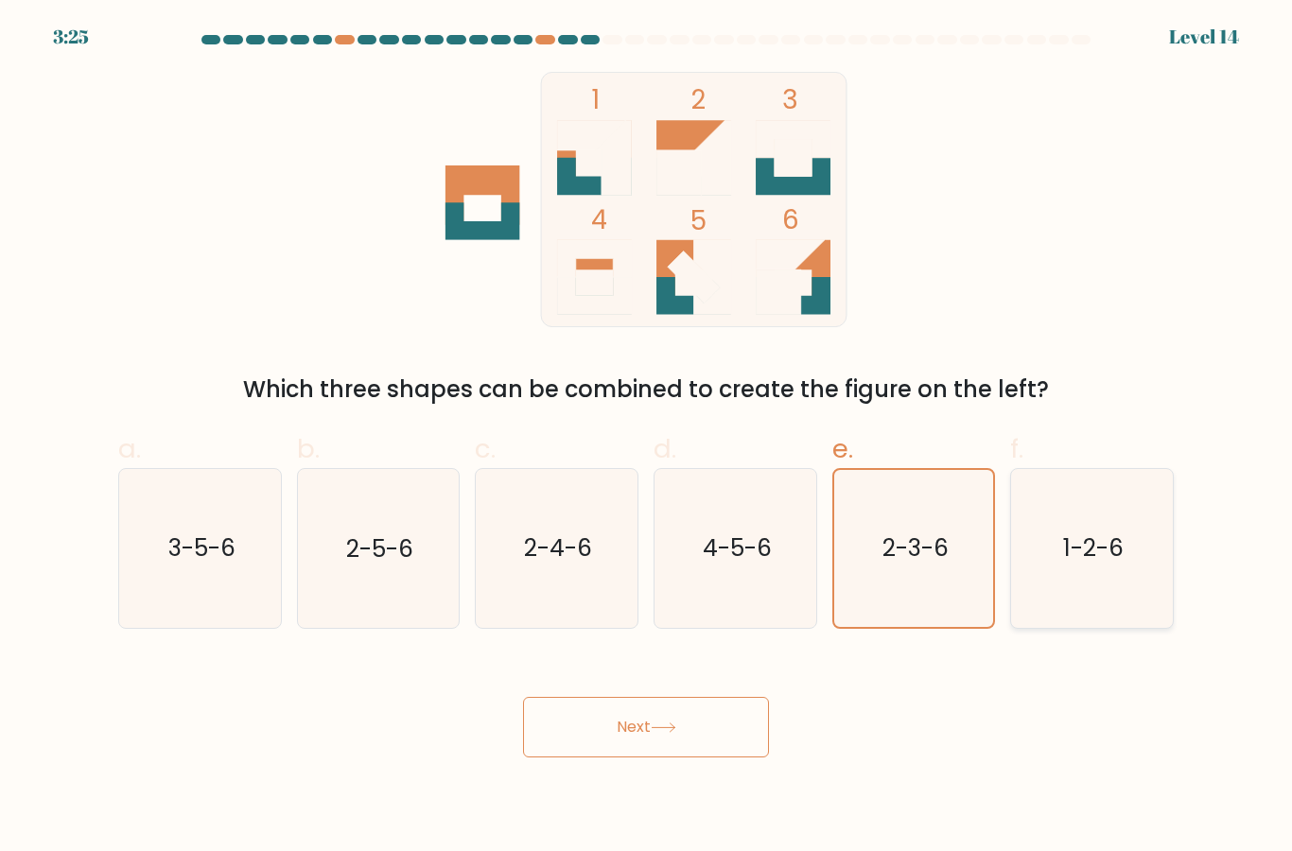
click at [1089, 620] on icon "1-2-6" at bounding box center [1092, 548] width 158 height 158
click at [647, 438] on input "f. 1-2-6" at bounding box center [646, 432] width 1 height 12
radio input "true"
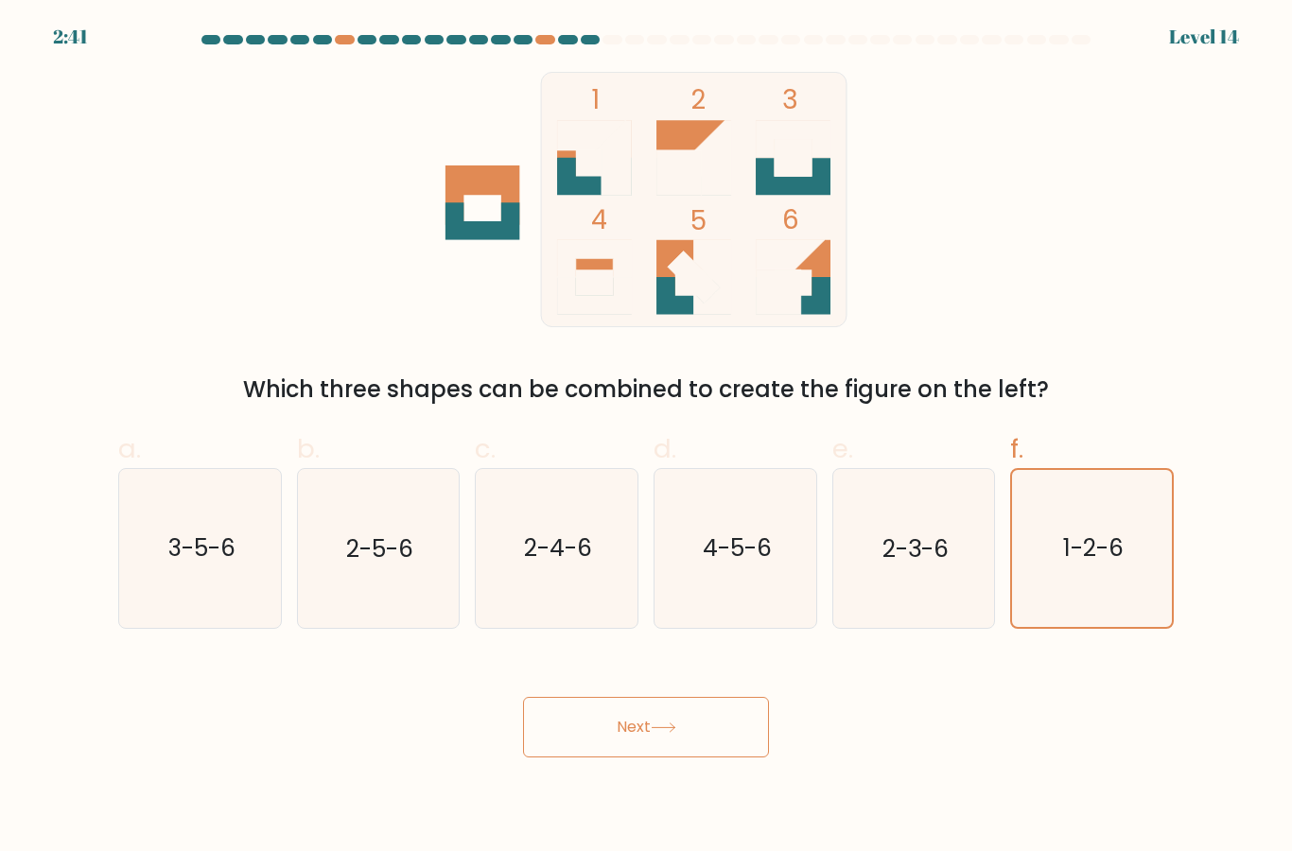
click at [689, 758] on button "Next" at bounding box center [646, 727] width 246 height 61
click at [716, 742] on button "Next" at bounding box center [646, 727] width 246 height 61
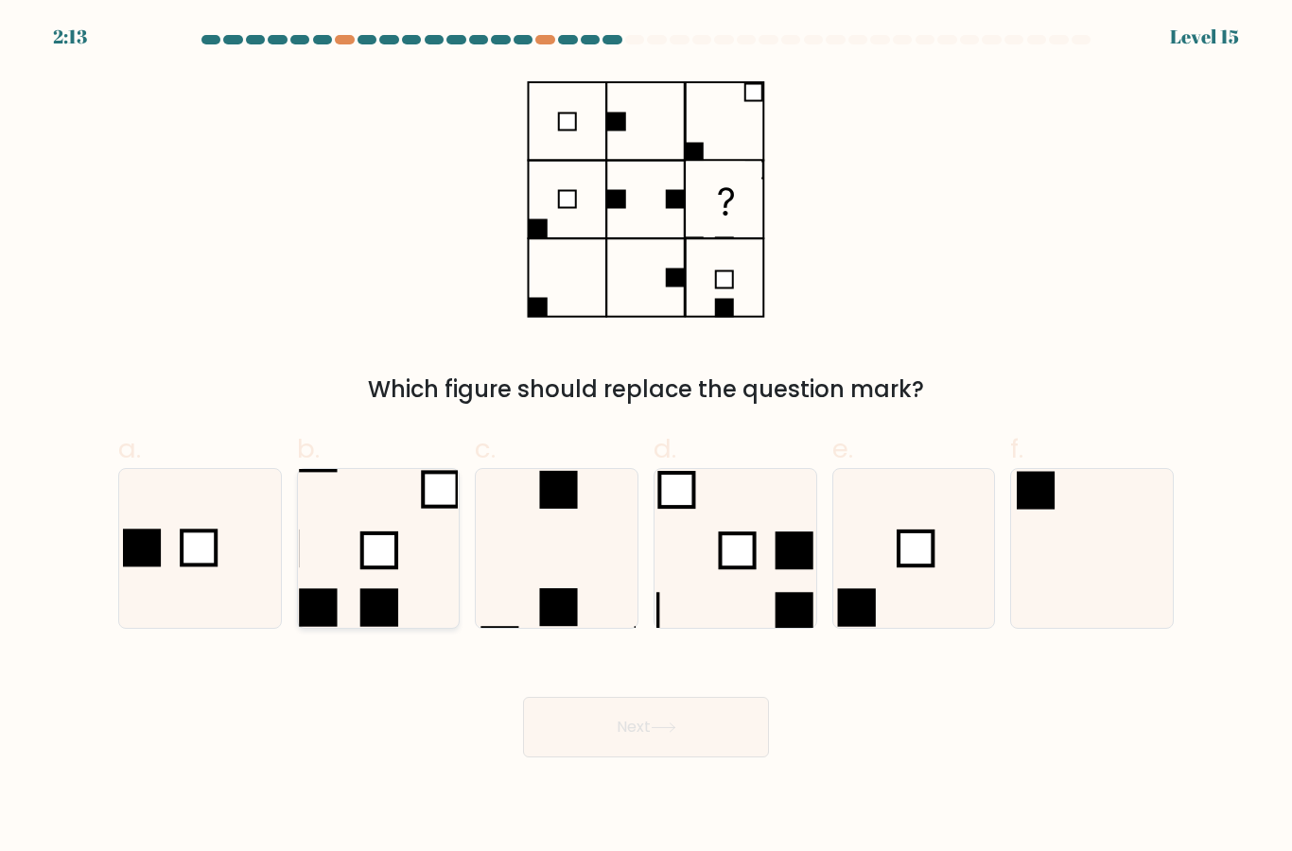
click at [410, 560] on icon at bounding box center [378, 548] width 158 height 158
click at [646, 438] on input "b." at bounding box center [646, 432] width 1 height 12
radio input "true"
click at [570, 738] on button "Next" at bounding box center [646, 727] width 246 height 61
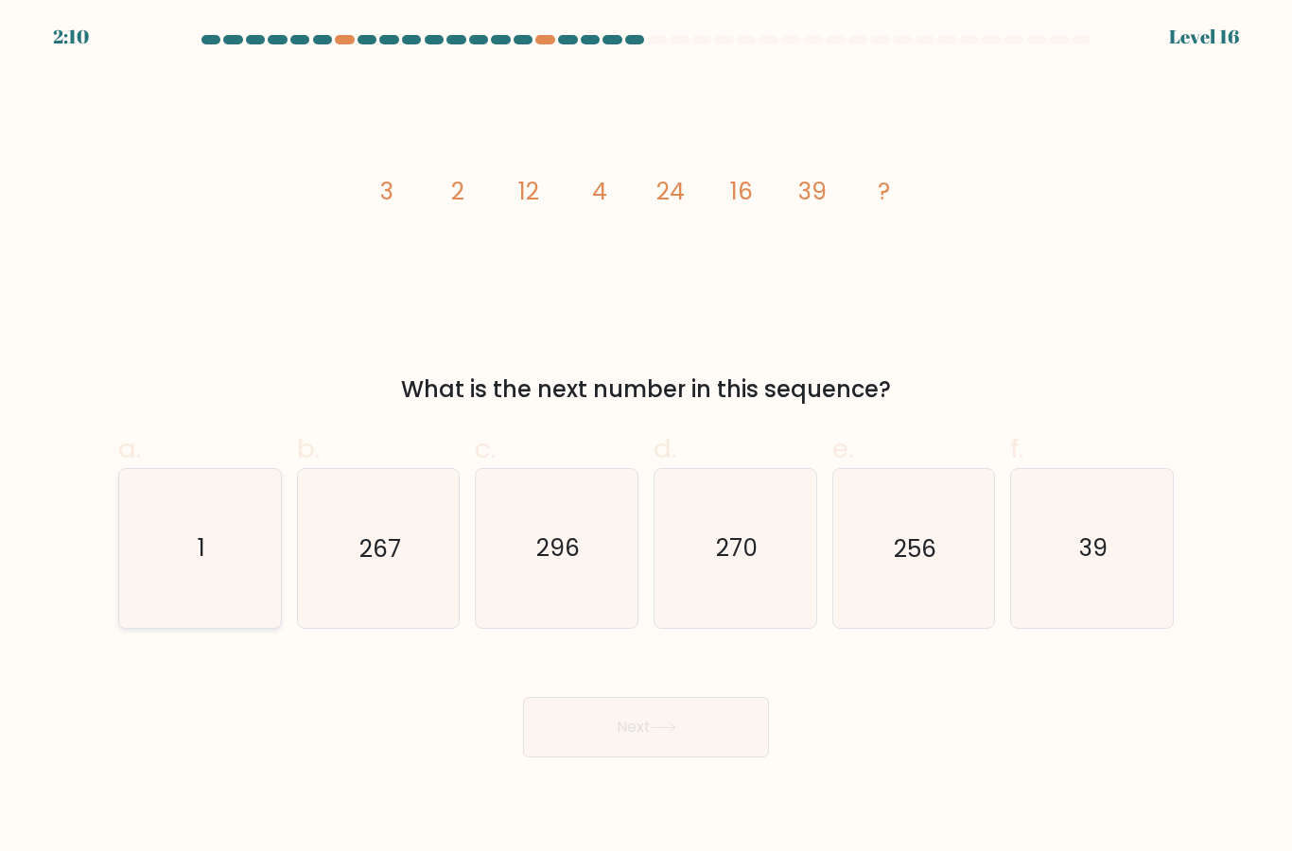
click at [250, 584] on icon "1" at bounding box center [200, 548] width 158 height 158
click at [646, 438] on input "a. 1" at bounding box center [646, 432] width 1 height 12
radio input "true"
click at [559, 697] on button "Next" at bounding box center [646, 727] width 246 height 61
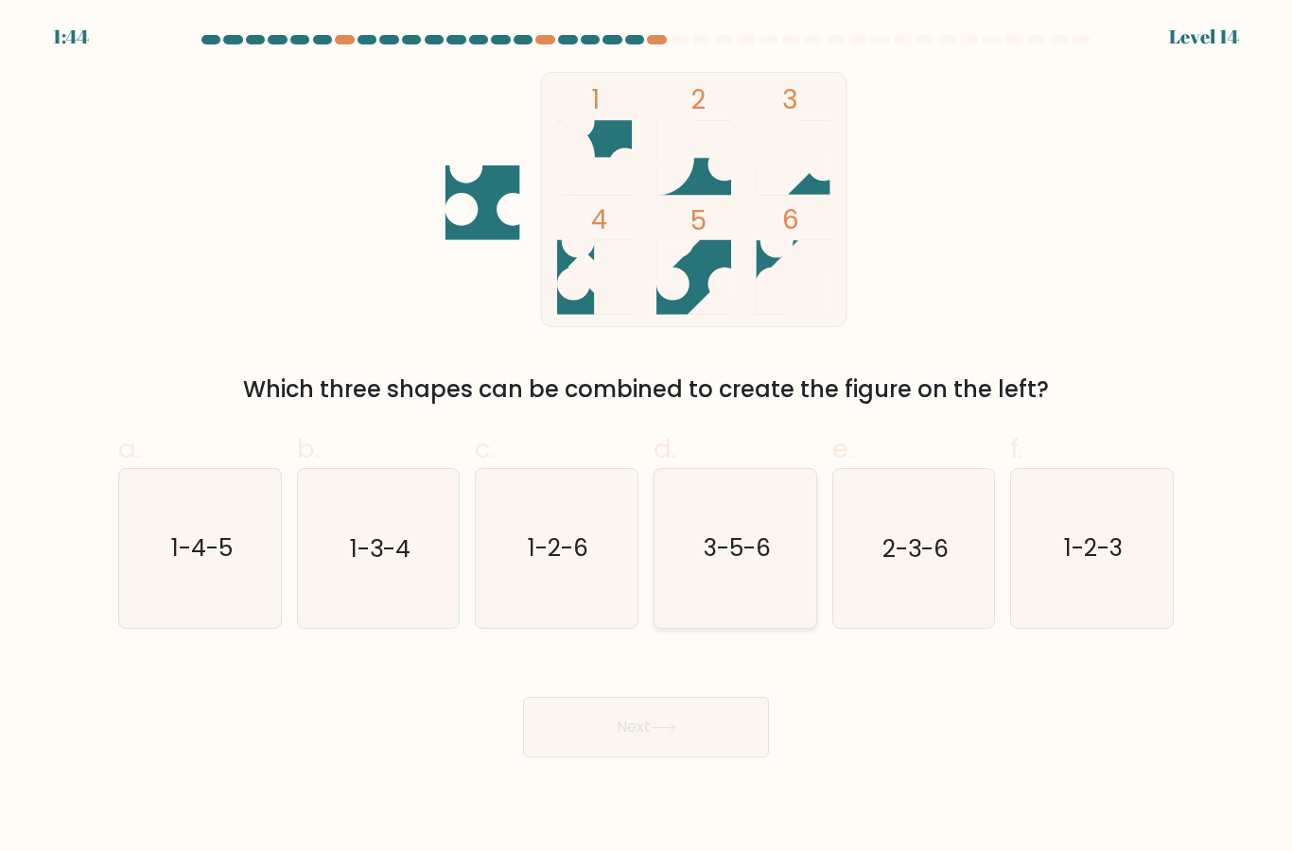
click at [687, 469] on icon "3-5-6" at bounding box center [735, 548] width 158 height 158
click at [647, 438] on input "d. 3-5-6" at bounding box center [646, 432] width 1 height 12
radio input "true"
click at [649, 697] on button "Next" at bounding box center [646, 727] width 246 height 61
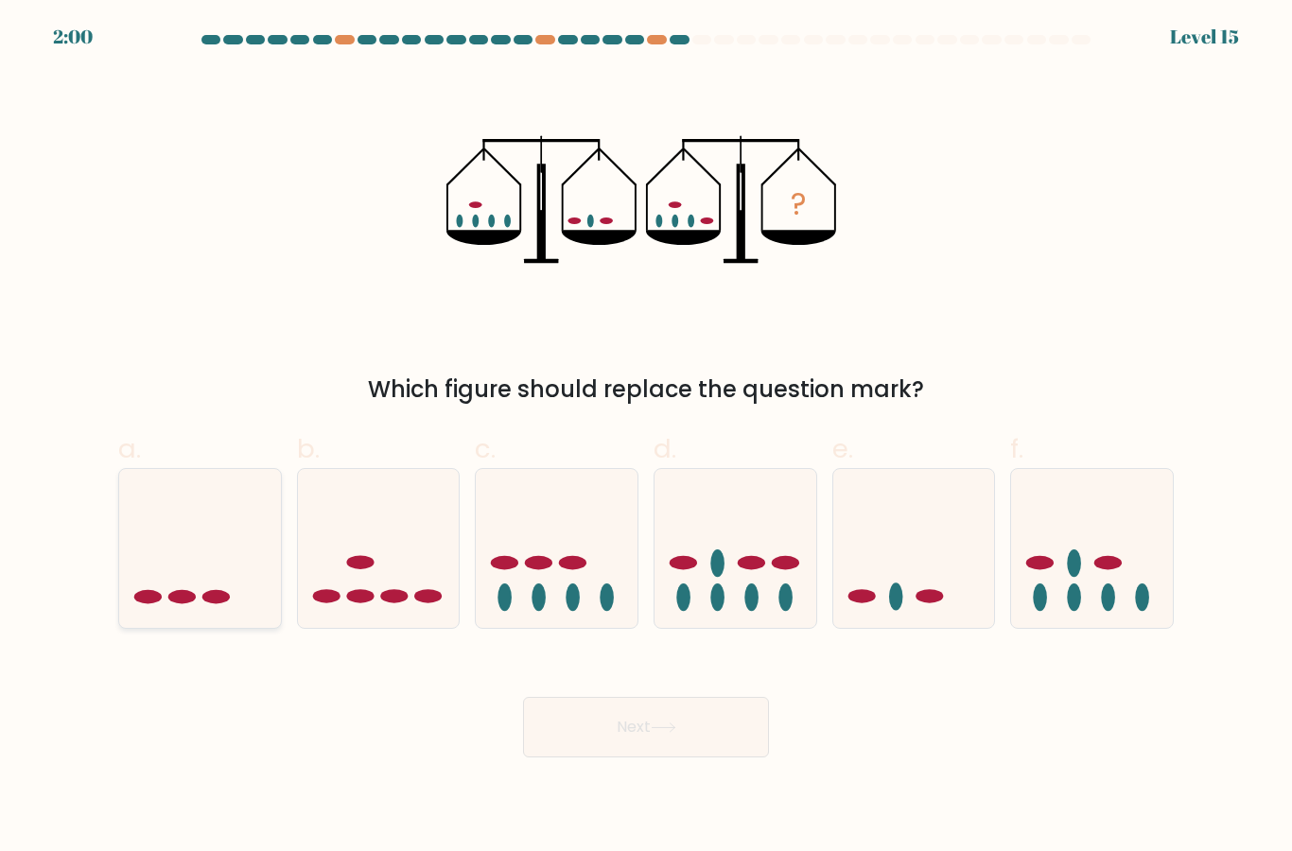
click at [197, 520] on icon at bounding box center [200, 547] width 162 height 133
click at [646, 438] on input "a." at bounding box center [646, 432] width 1 height 12
radio input "true"
click at [654, 697] on button "Next" at bounding box center [646, 727] width 246 height 61
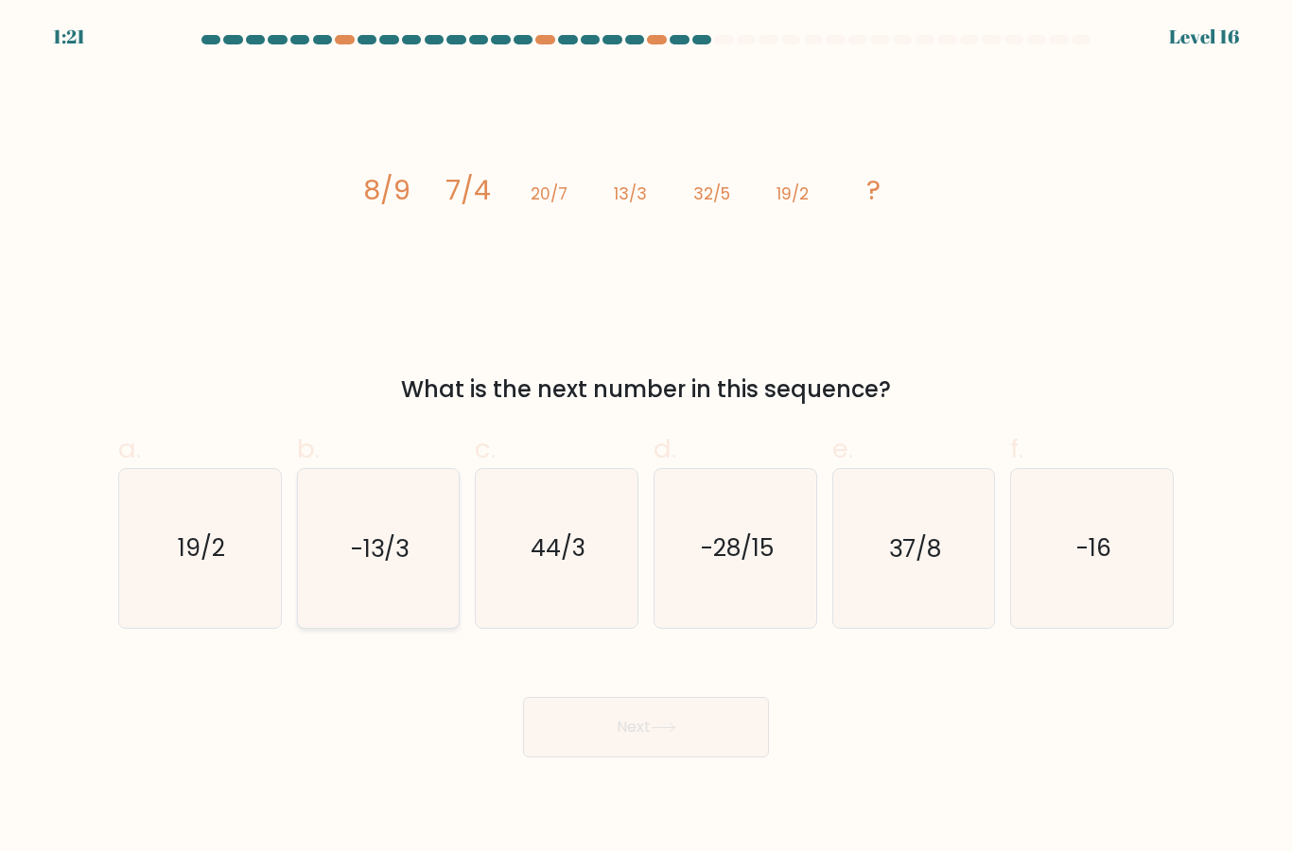
click at [394, 529] on icon "-13/3" at bounding box center [378, 548] width 158 height 158
click at [646, 438] on input "b. -13/3" at bounding box center [646, 432] width 1 height 12
radio input "true"
click at [497, 516] on icon "44/3" at bounding box center [557, 548] width 158 height 158
click at [646, 438] on input "c. 44/3" at bounding box center [646, 432] width 1 height 12
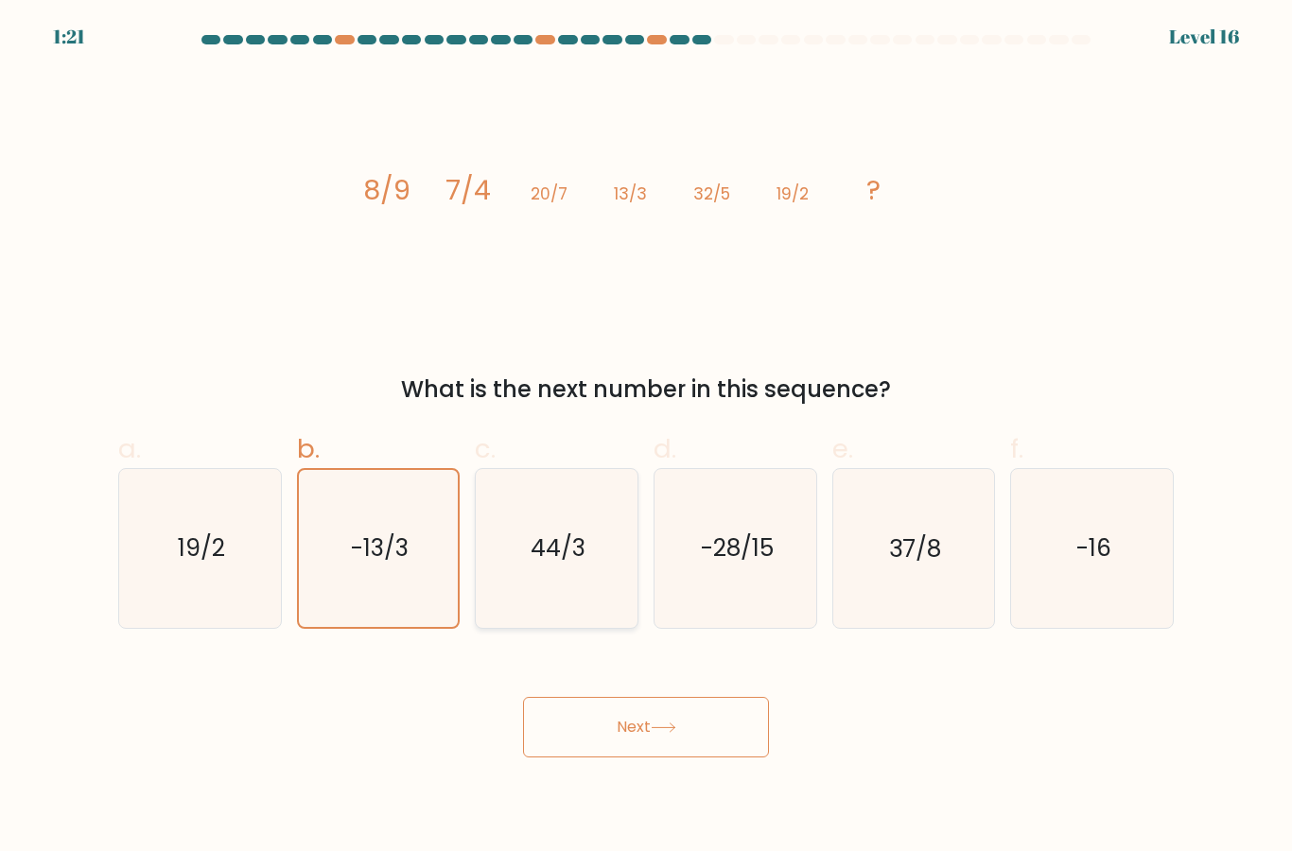
radio input "true"
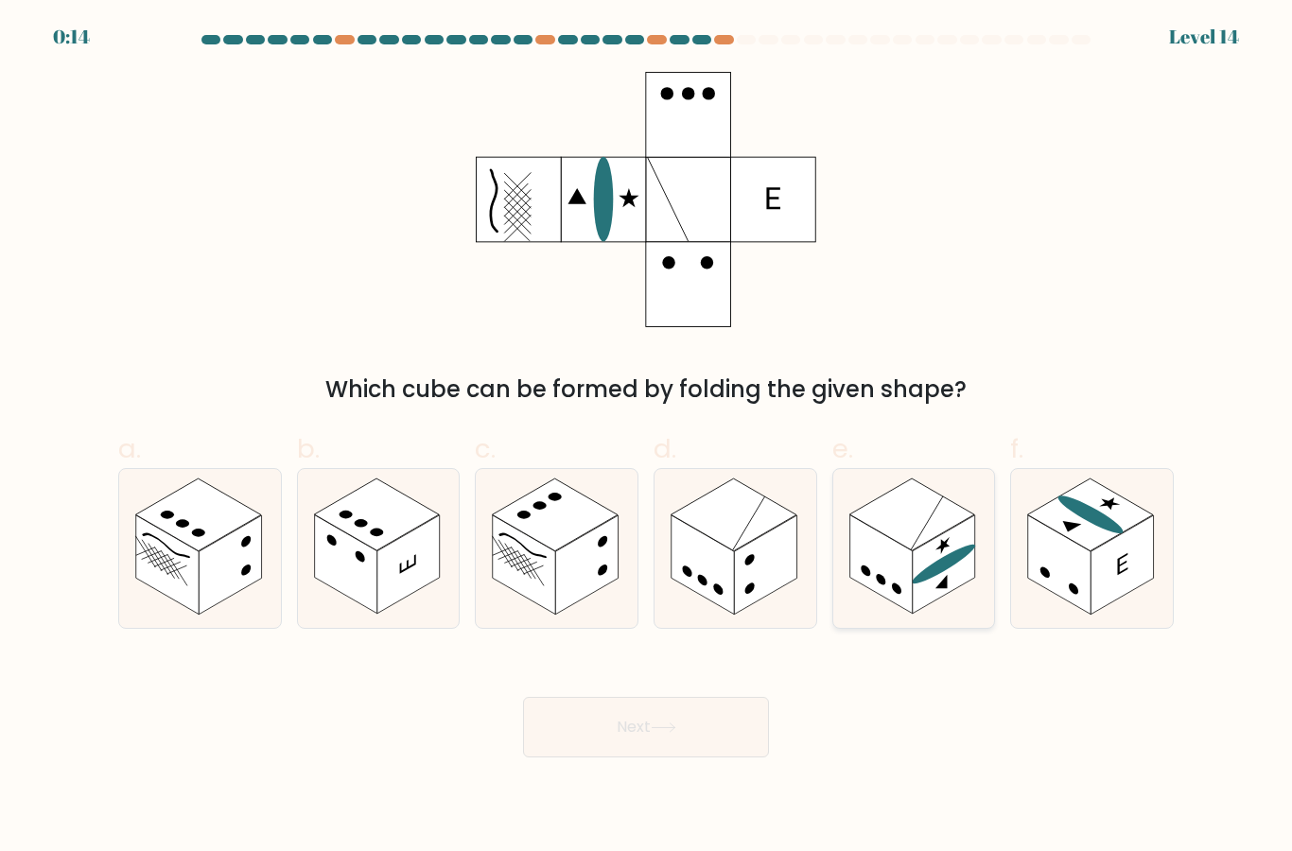
click at [931, 577] on rect at bounding box center [944, 564] width 62 height 99
click at [647, 438] on input "e." at bounding box center [646, 432] width 1 height 12
radio input "true"
click at [658, 744] on button "Next" at bounding box center [646, 727] width 246 height 61
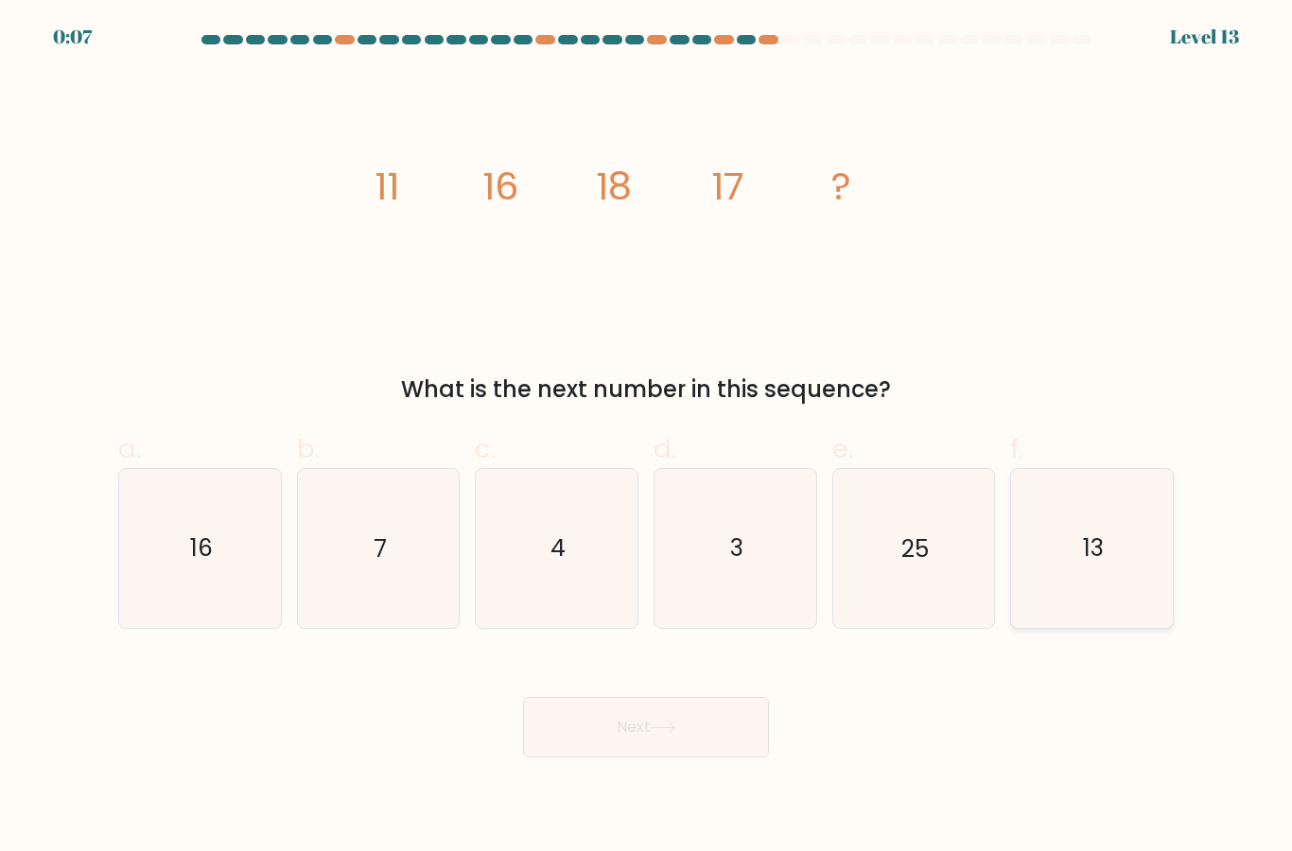
click at [1060, 596] on icon "13" at bounding box center [1092, 548] width 158 height 158
click at [647, 438] on input "f. 13" at bounding box center [646, 432] width 1 height 12
radio input "true"
click at [696, 758] on button "Next" at bounding box center [646, 727] width 246 height 61
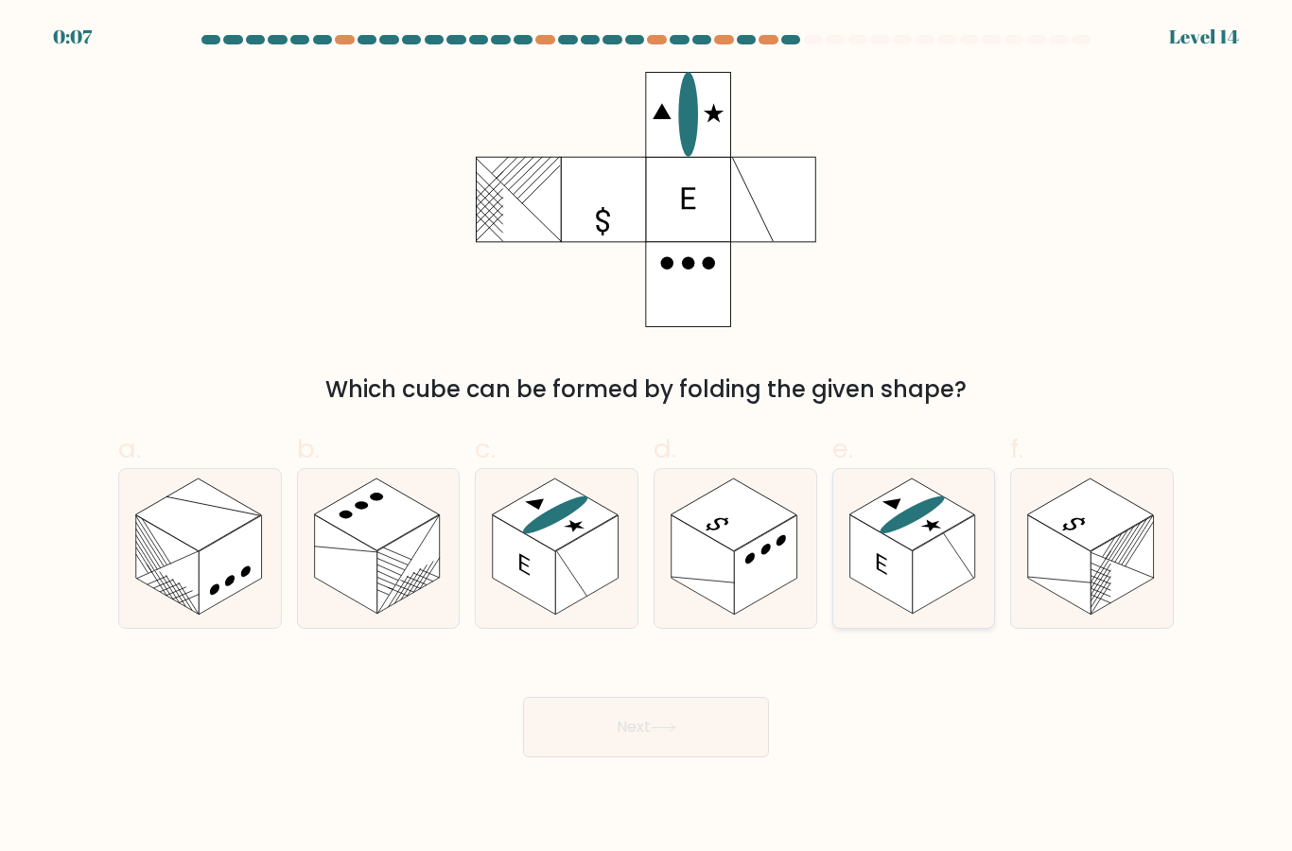
click at [933, 569] on rect at bounding box center [944, 564] width 62 height 99
click at [647, 438] on input "e." at bounding box center [646, 432] width 1 height 12
radio input "true"
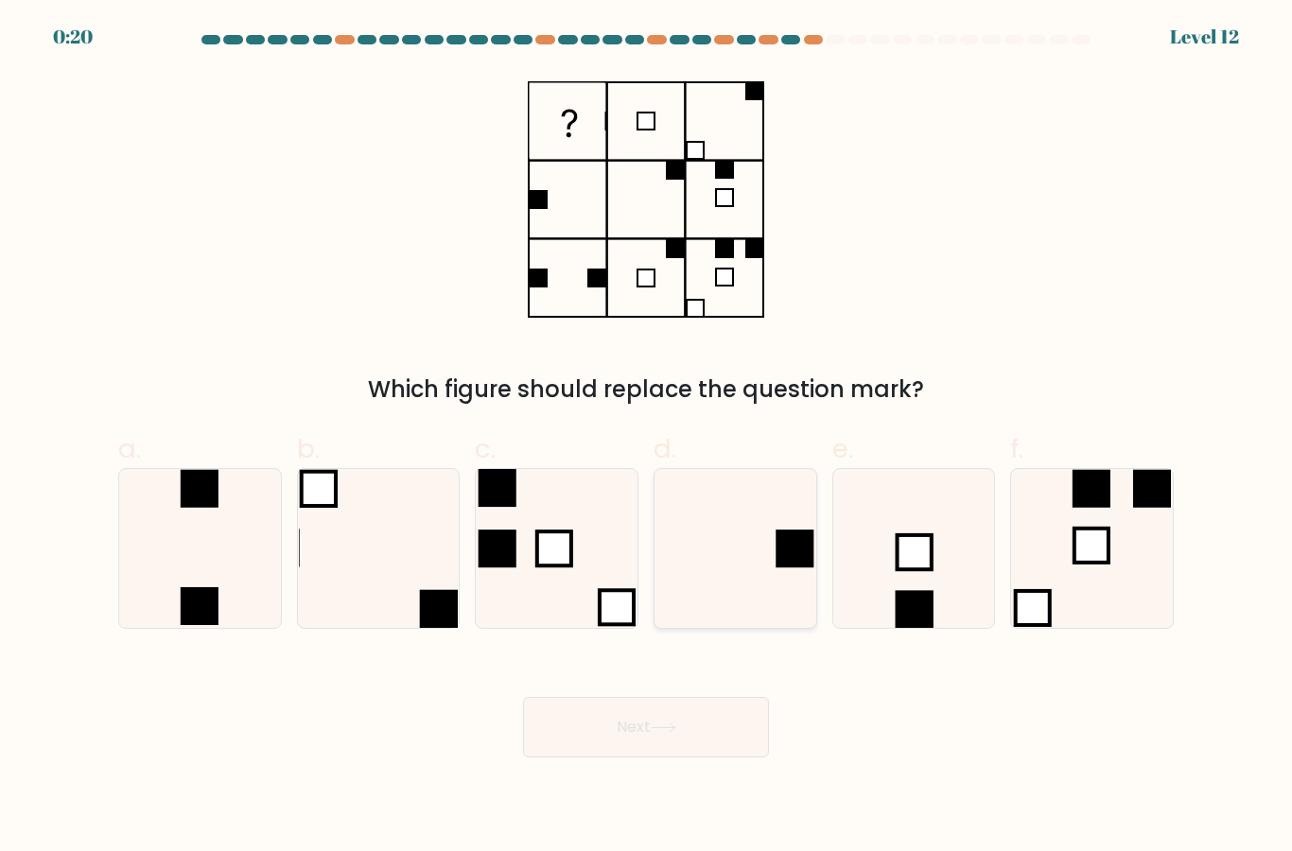
click at [718, 605] on icon at bounding box center [735, 548] width 158 height 158
click at [647, 438] on input "d." at bounding box center [646, 432] width 1 height 12
radio input "true"
click at [649, 756] on button "Next" at bounding box center [646, 727] width 246 height 61
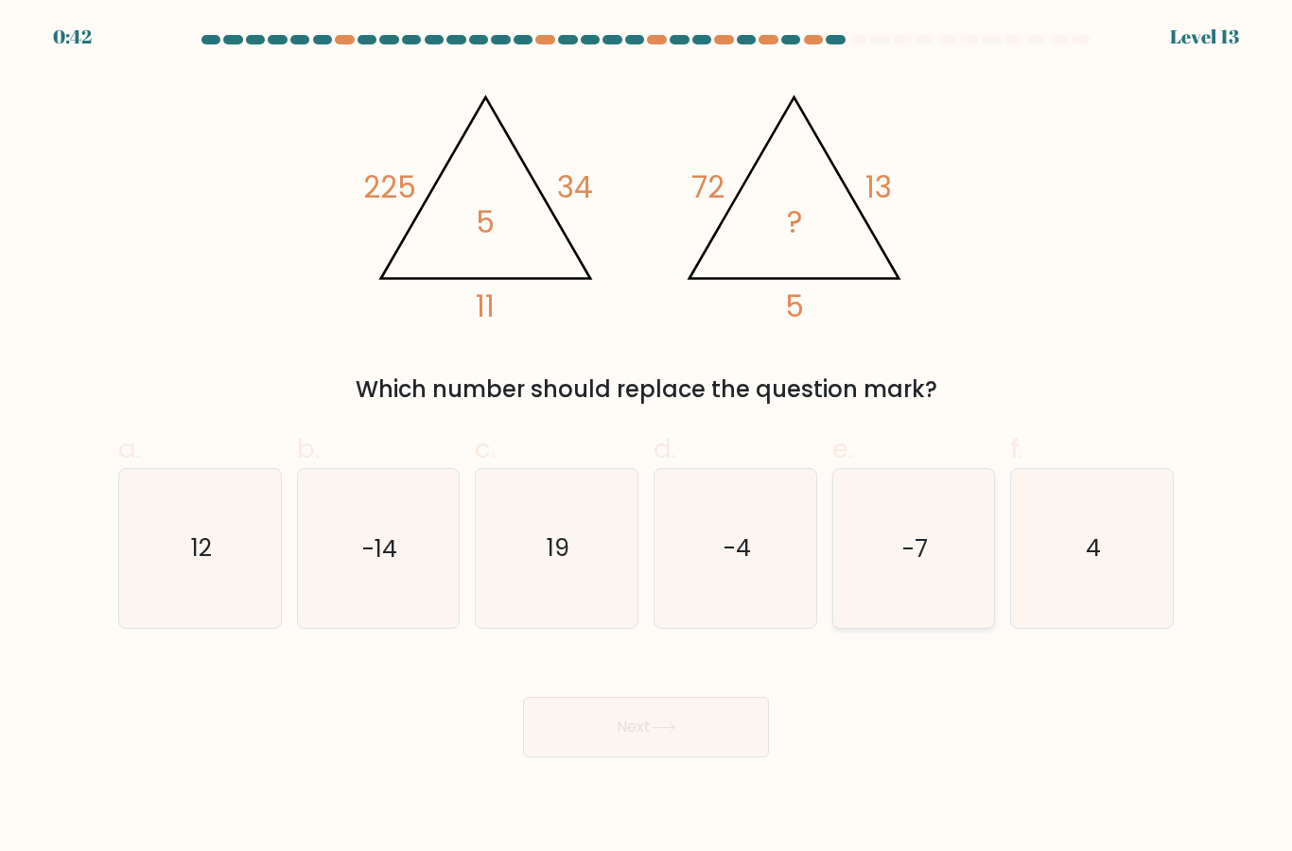
click at [900, 560] on icon "-7" at bounding box center [913, 548] width 158 height 158
click at [647, 438] on input "e. -7" at bounding box center [646, 432] width 1 height 12
radio input "true"
click at [1076, 585] on icon "4" at bounding box center [1092, 548] width 158 height 158
click at [647, 438] on input "f. 4" at bounding box center [646, 432] width 1 height 12
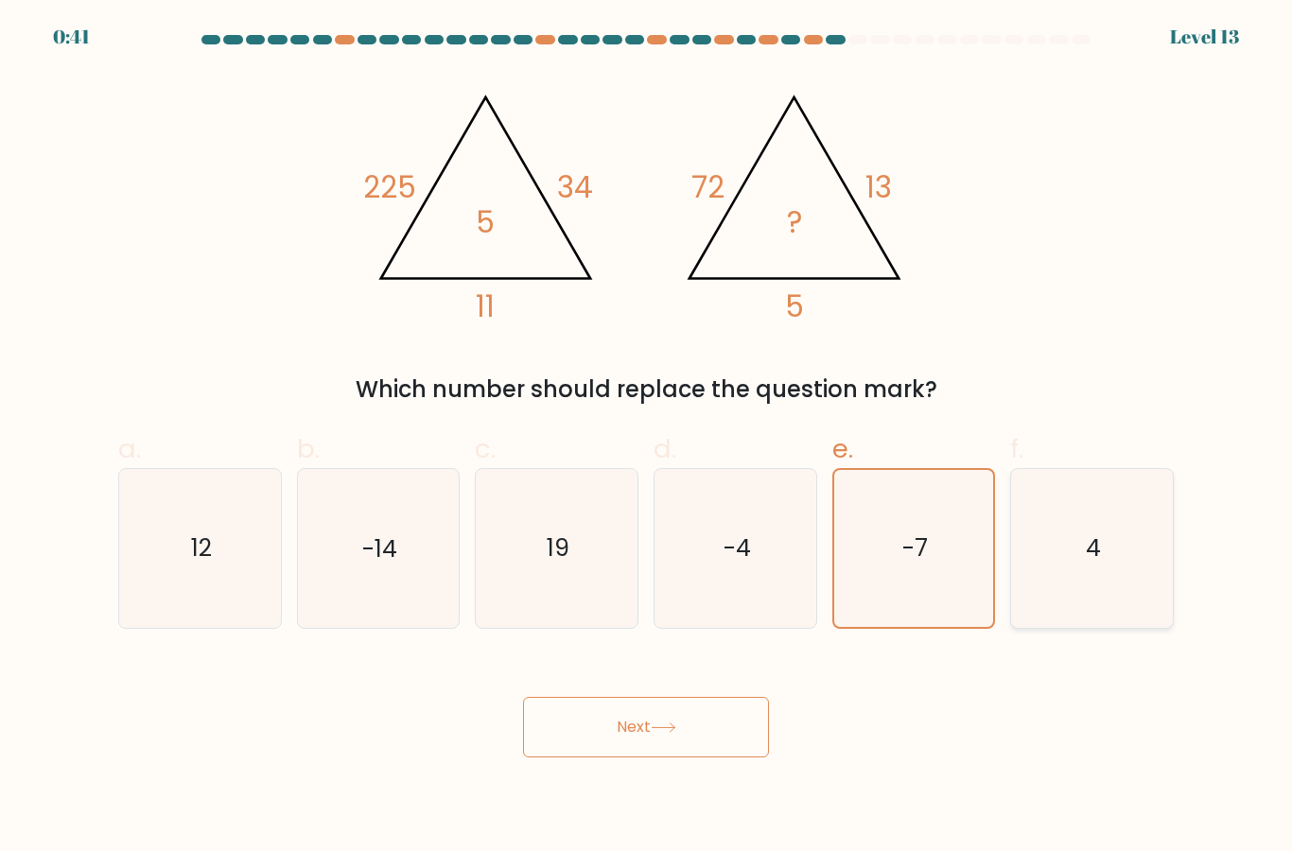
radio input "true"
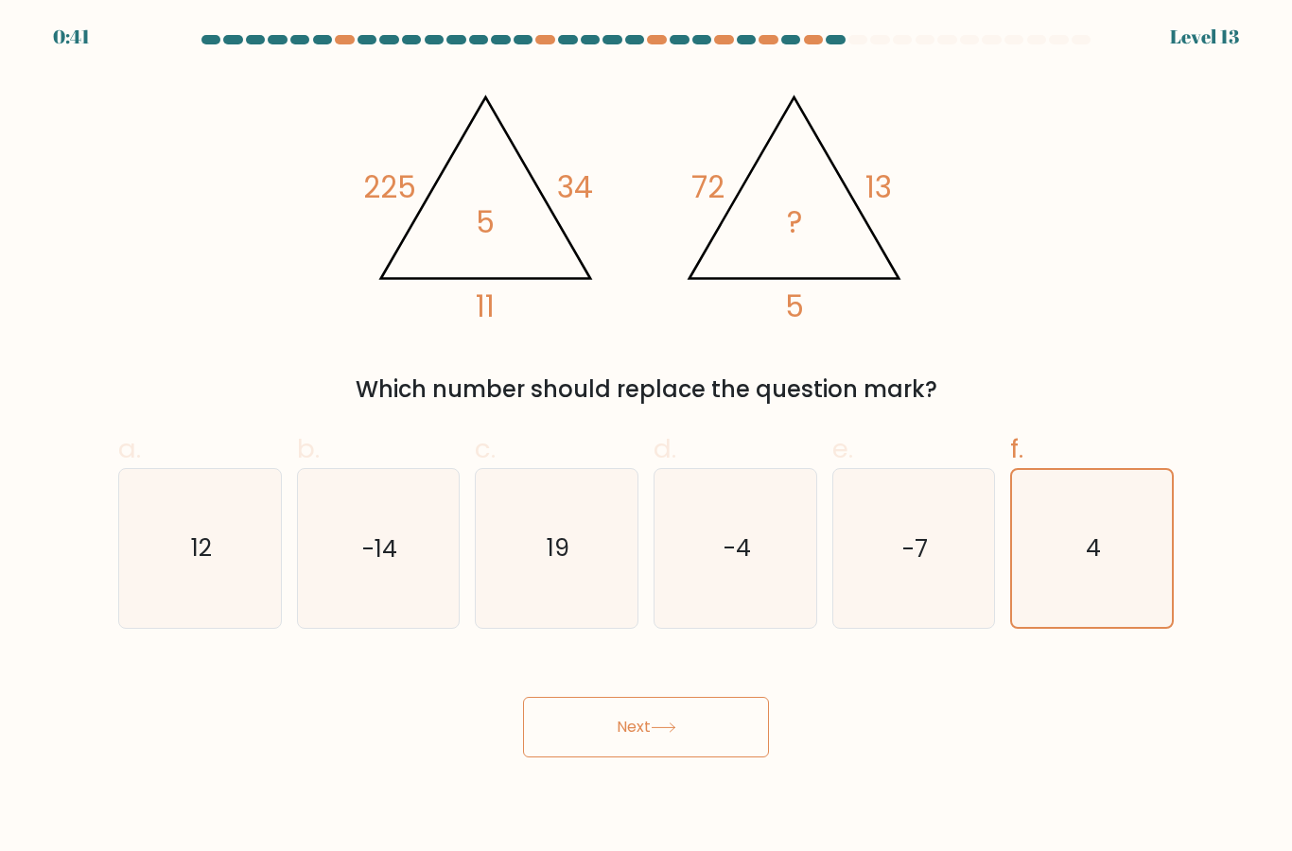
click at [702, 753] on button "Next" at bounding box center [646, 727] width 246 height 61
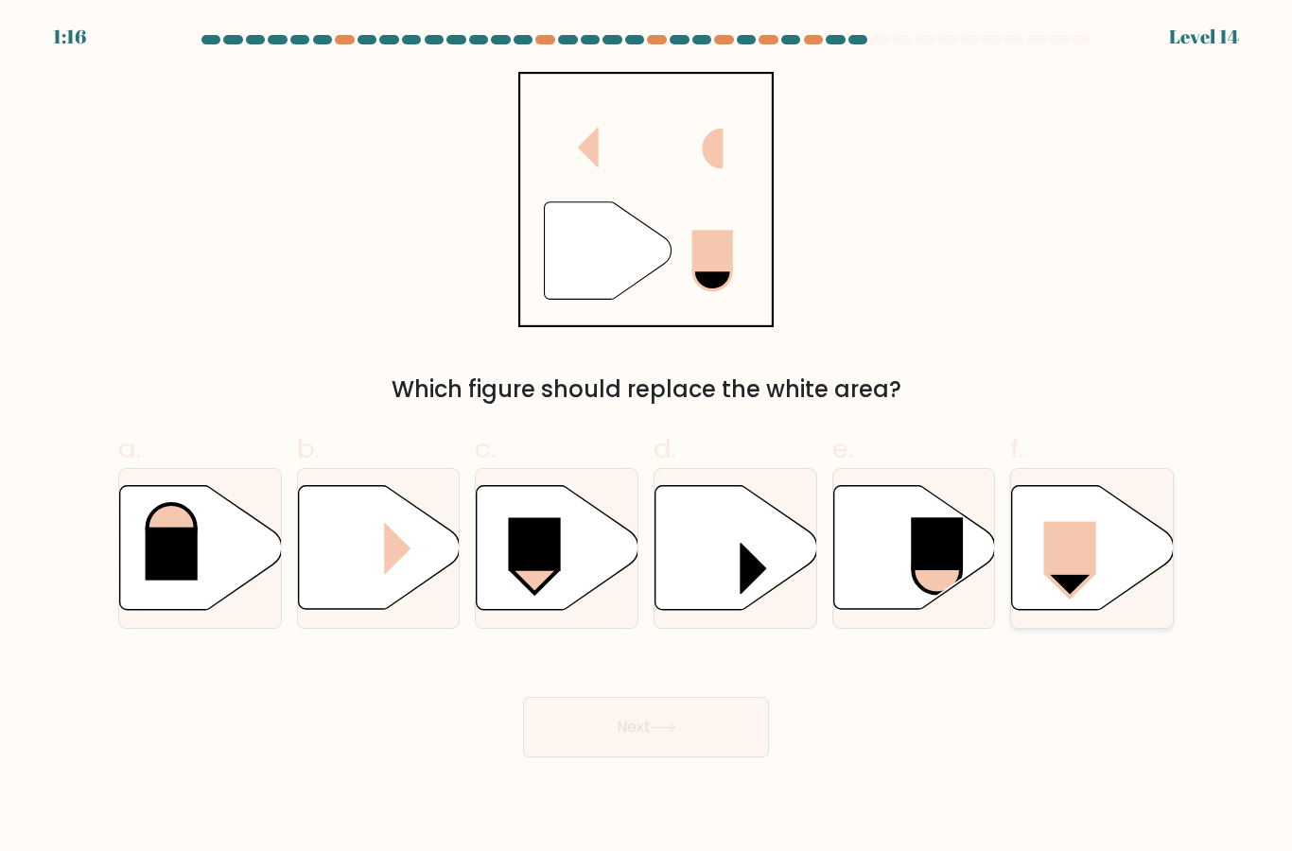
click at [1015, 568] on icon at bounding box center [1093, 548] width 162 height 124
click at [647, 438] on input "f." at bounding box center [646, 432] width 1 height 12
radio input "true"
click at [606, 750] on button "Next" at bounding box center [646, 727] width 246 height 61
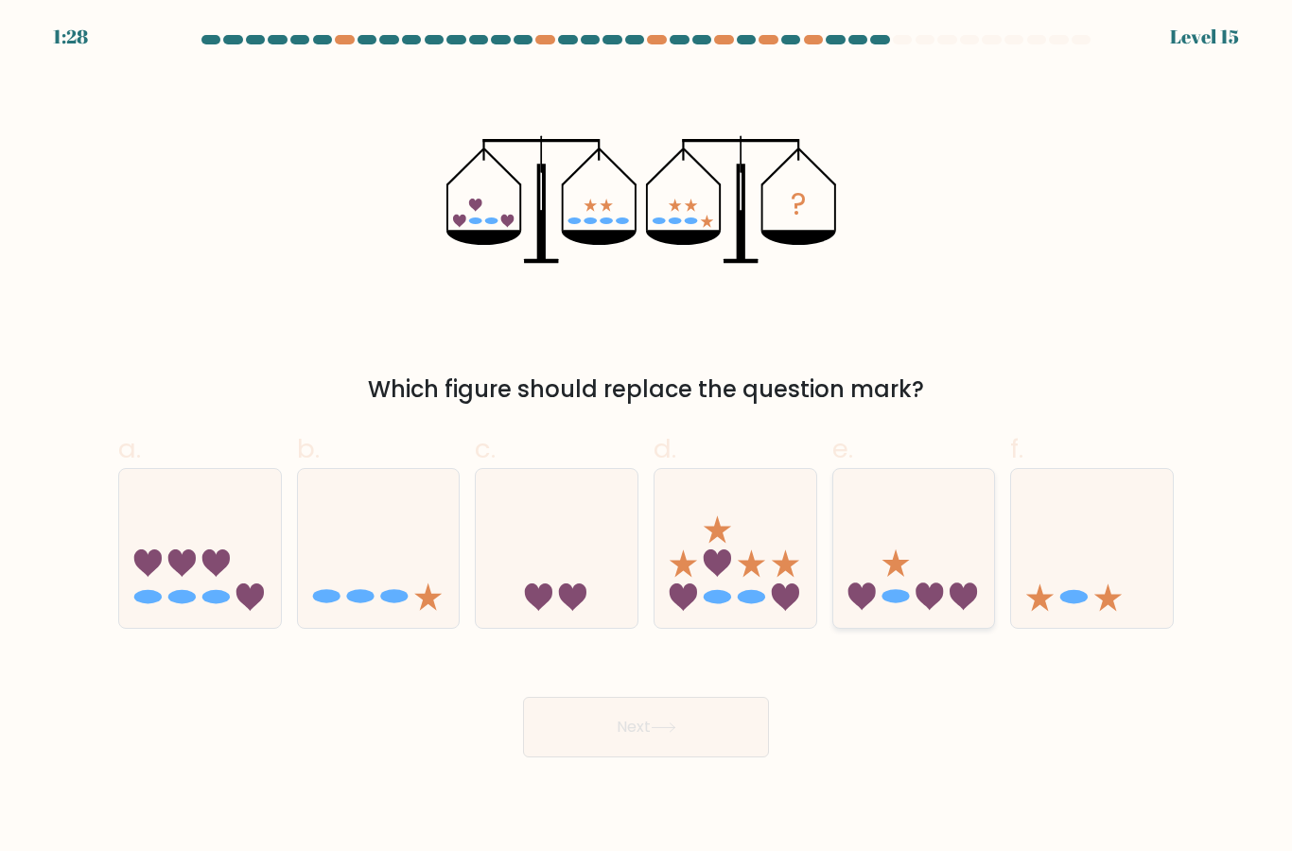
click at [945, 612] on icon at bounding box center [914, 547] width 162 height 133
click at [647, 438] on input "e." at bounding box center [646, 432] width 1 height 12
radio input "true"
click at [676, 733] on icon at bounding box center [664, 728] width 26 height 10
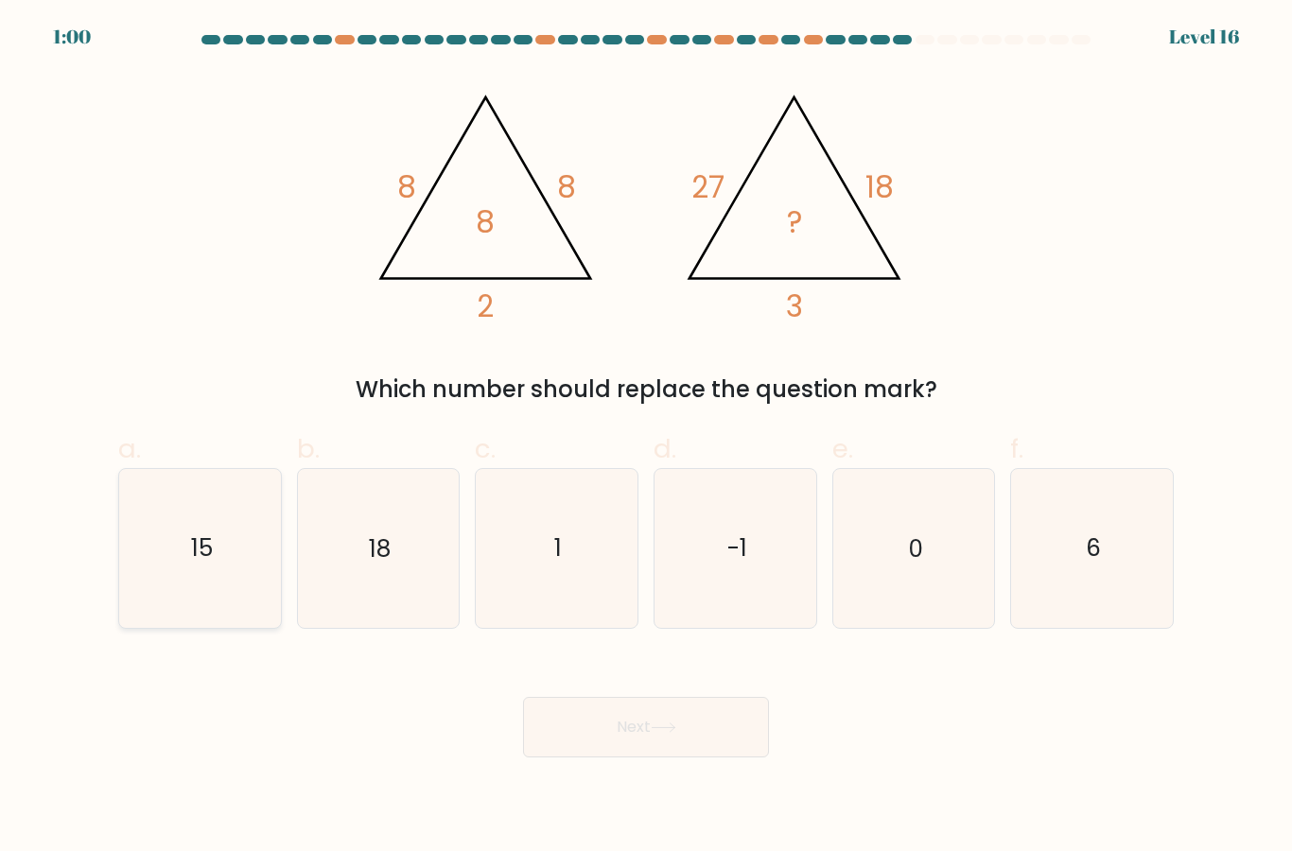
click at [213, 554] on icon "15" at bounding box center [200, 548] width 158 height 158
click at [646, 438] on input "a. 15" at bounding box center [646, 432] width 1 height 12
radio input "true"
click at [732, 741] on button "Next" at bounding box center [646, 727] width 246 height 61
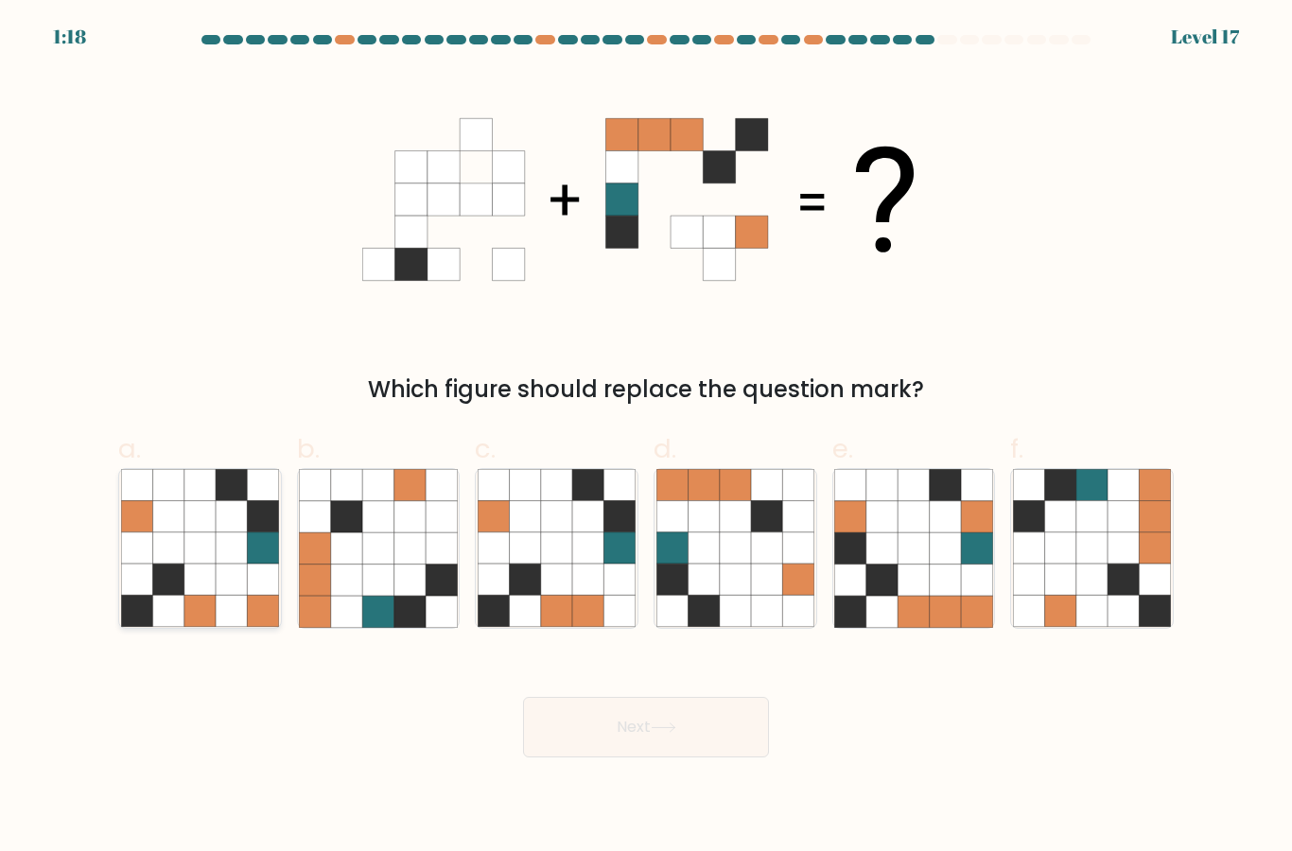
click at [225, 532] on icon at bounding box center [231, 516] width 31 height 31
click at [646, 438] on input "a." at bounding box center [646, 432] width 1 height 12
radio input "true"
click at [898, 532] on icon at bounding box center [881, 516] width 31 height 31
click at [647, 438] on input "e." at bounding box center [646, 432] width 1 height 12
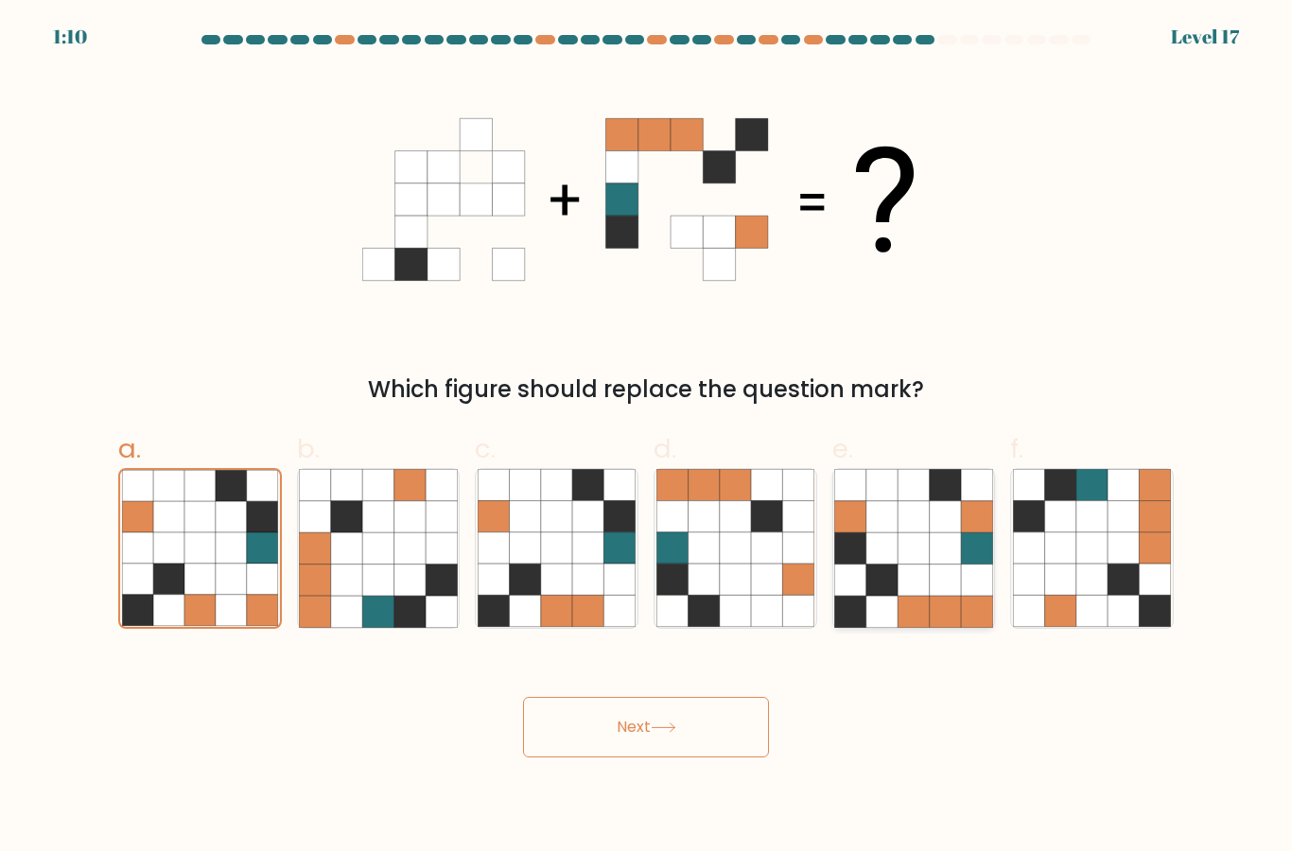
radio input "true"
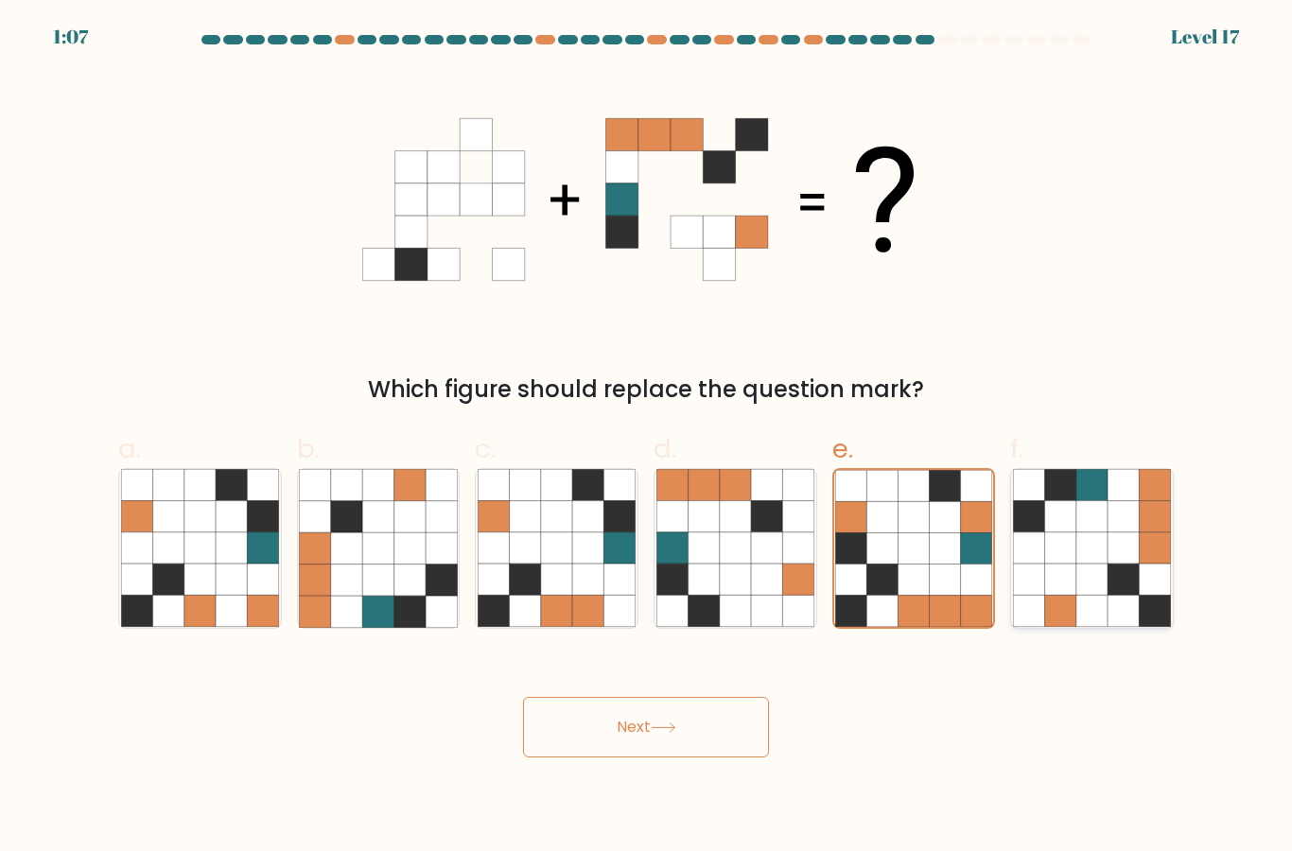
click at [1047, 596] on icon at bounding box center [1060, 580] width 31 height 31
click at [647, 438] on input "f." at bounding box center [646, 432] width 1 height 12
radio input "true"
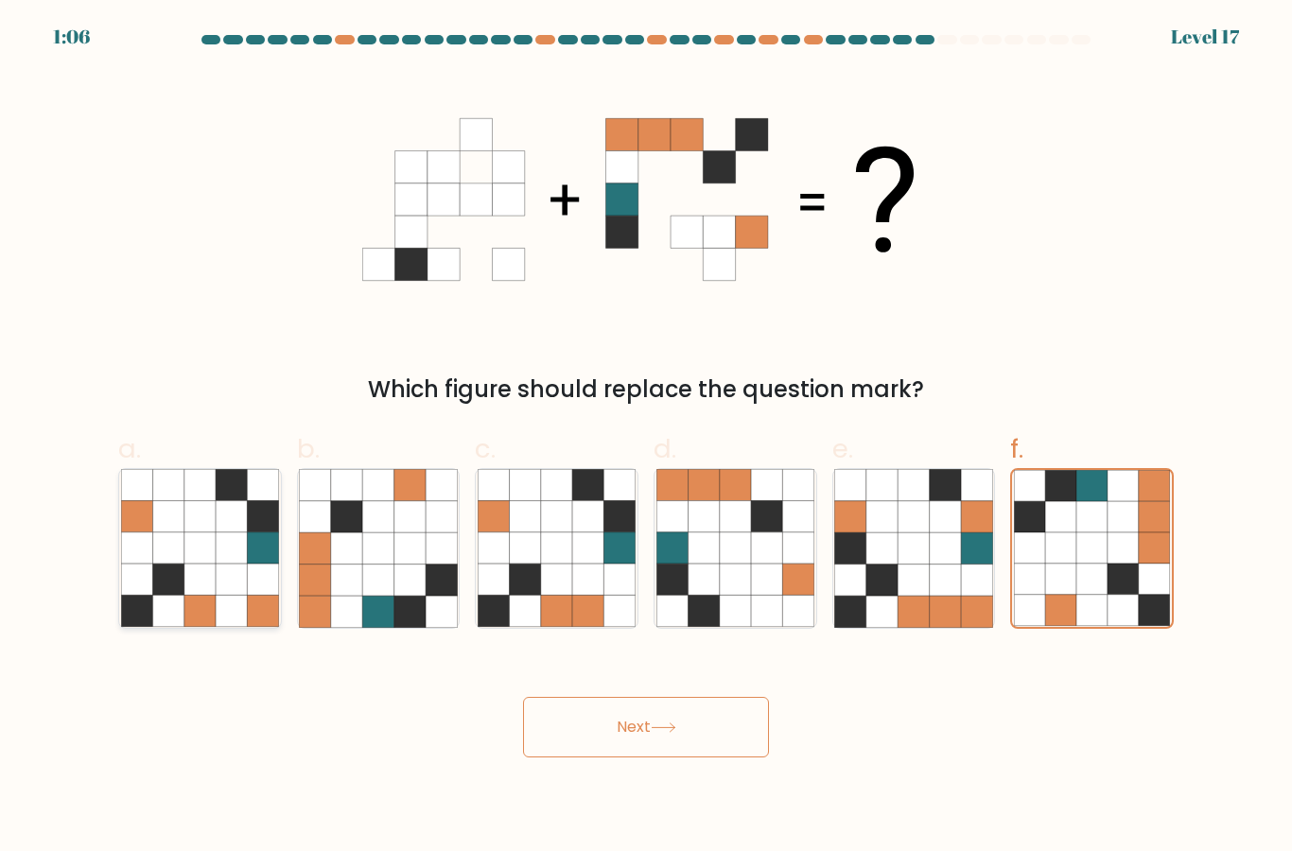
click at [254, 564] on icon at bounding box center [262, 547] width 31 height 31
click at [646, 438] on input "a." at bounding box center [646, 432] width 1 height 12
radio input "true"
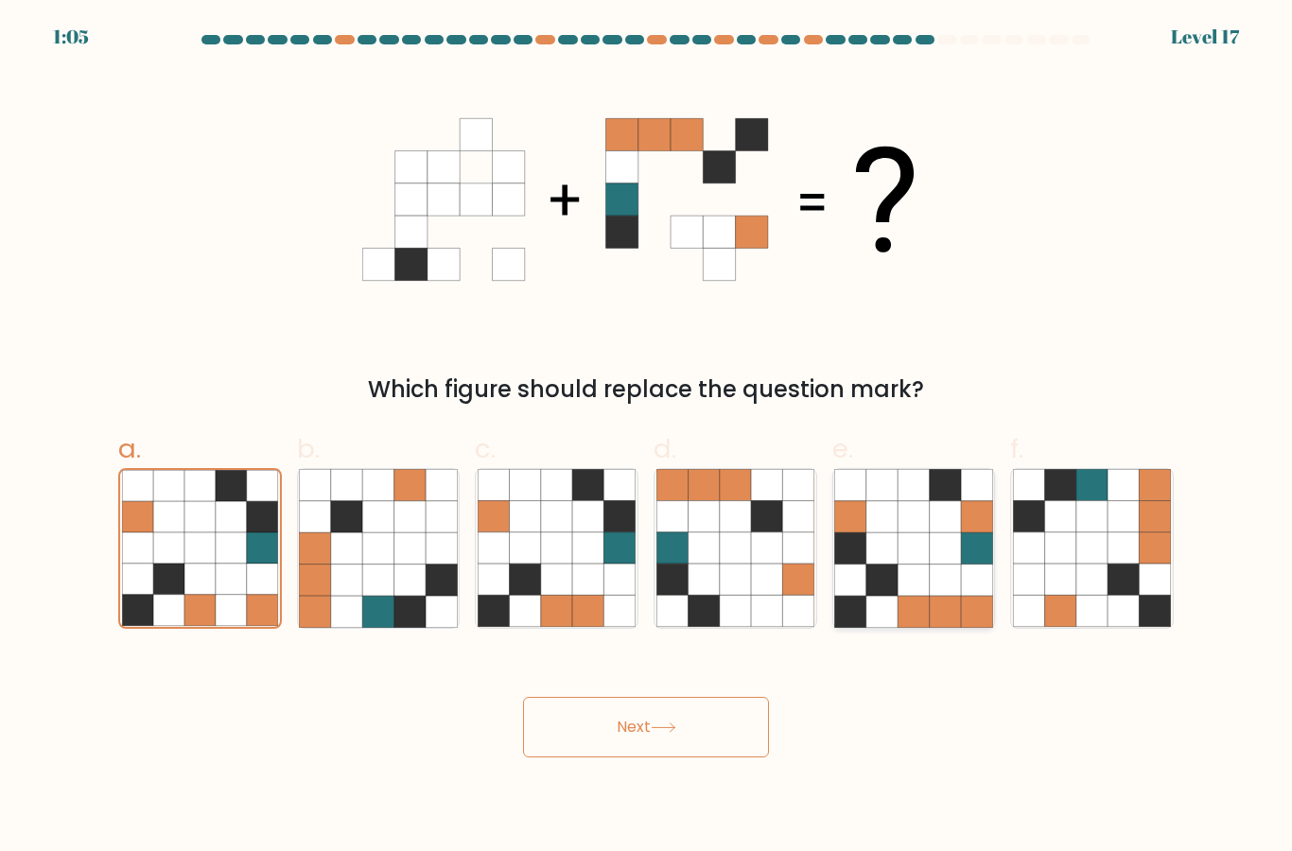
click at [968, 564] on icon at bounding box center [976, 547] width 31 height 31
click at [647, 438] on input "e." at bounding box center [646, 432] width 1 height 12
radio input "true"
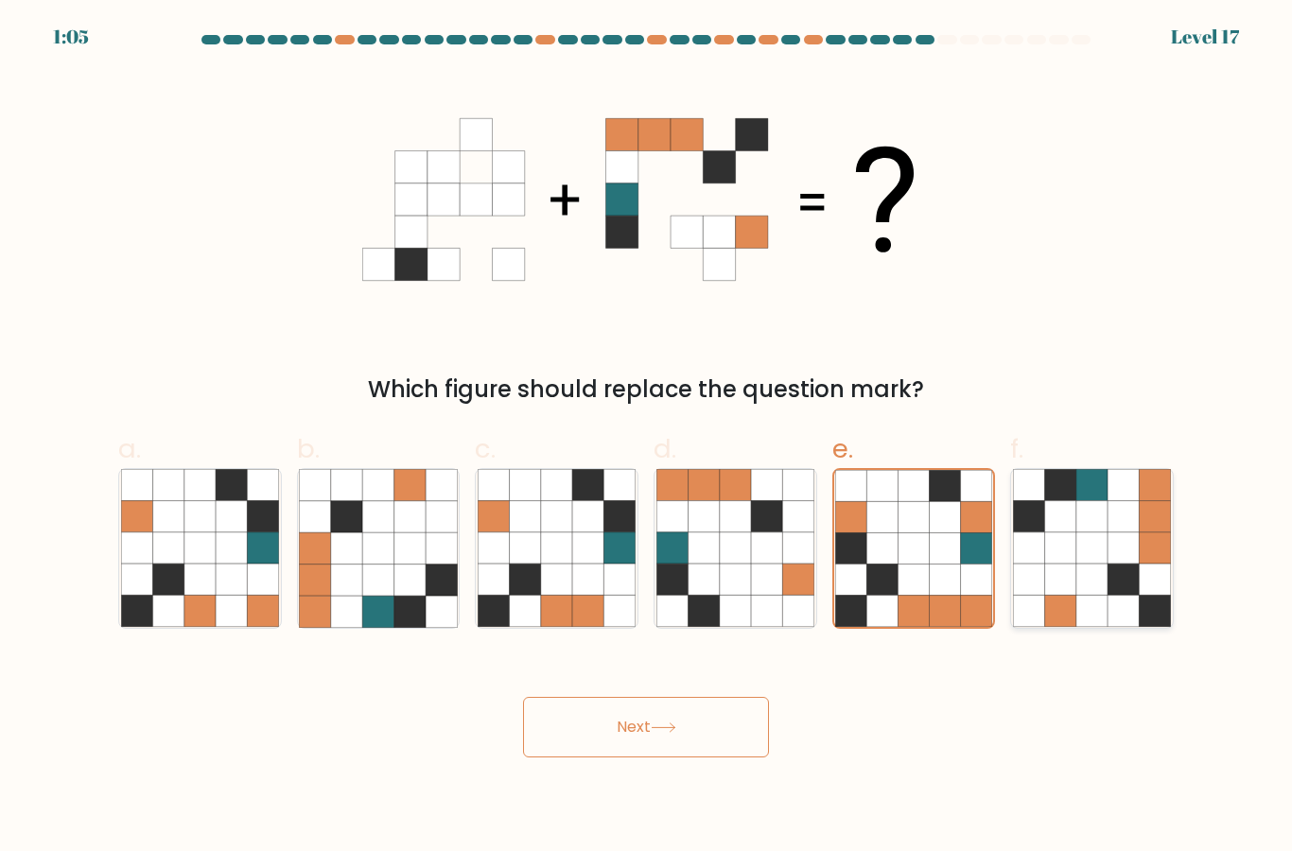
click at [1094, 532] on icon at bounding box center [1091, 516] width 31 height 31
click at [647, 438] on input "f." at bounding box center [646, 432] width 1 height 12
radio input "true"
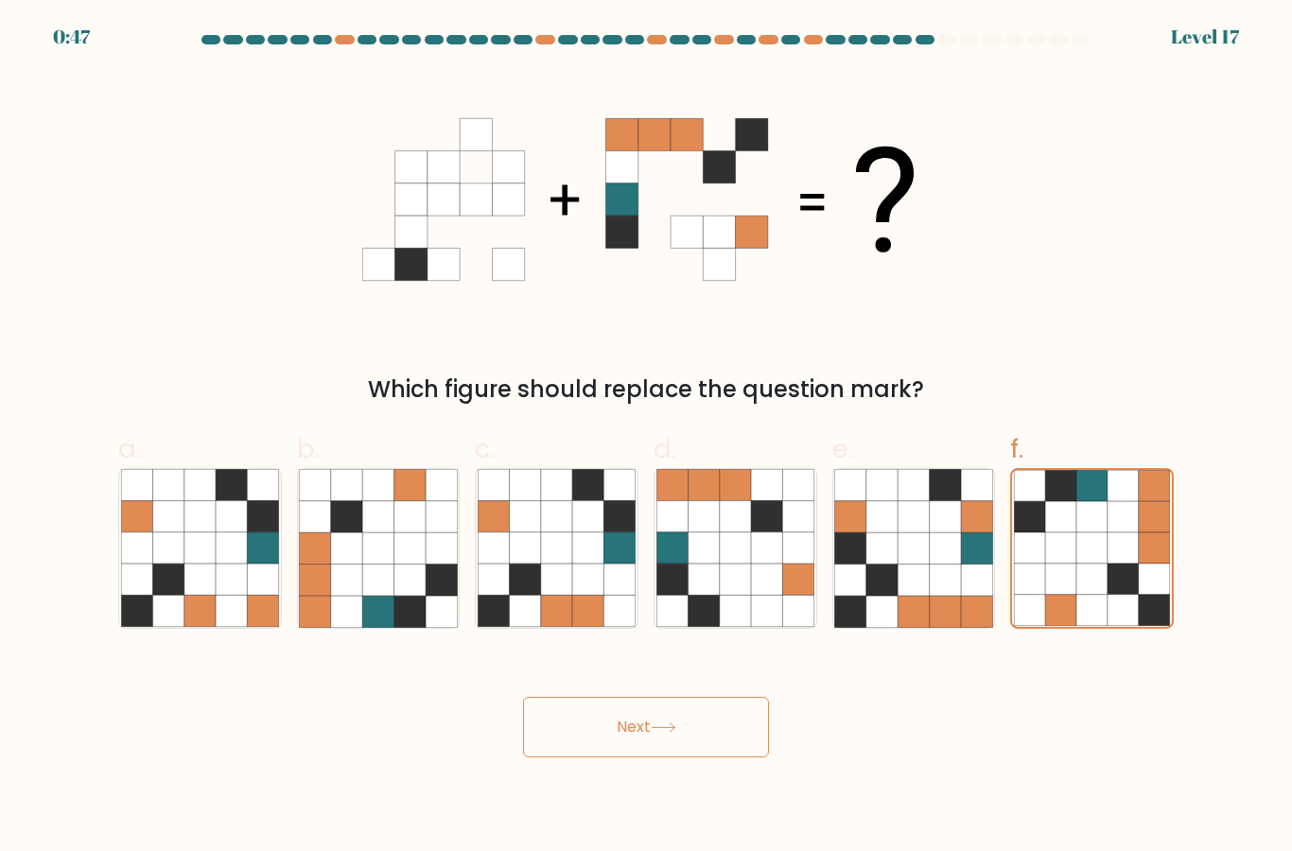
scroll to position [46, 0]
click at [218, 565] on icon at bounding box center [231, 580] width 31 height 31
click at [646, 438] on input "a." at bounding box center [646, 432] width 1 height 12
radio input "true"
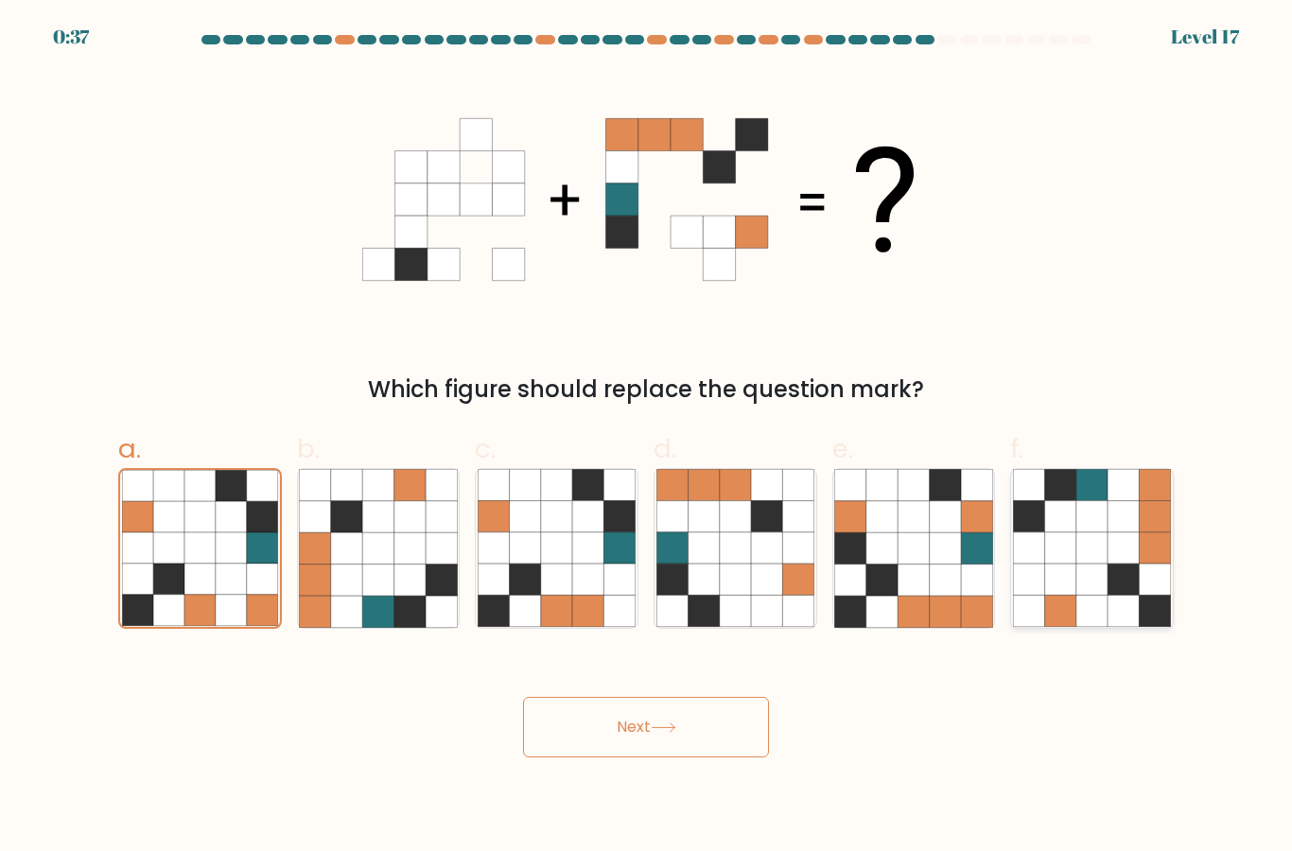
click at [1119, 538] on icon at bounding box center [1123, 547] width 31 height 31
click at [647, 438] on input "f." at bounding box center [646, 432] width 1 height 12
radio input "true"
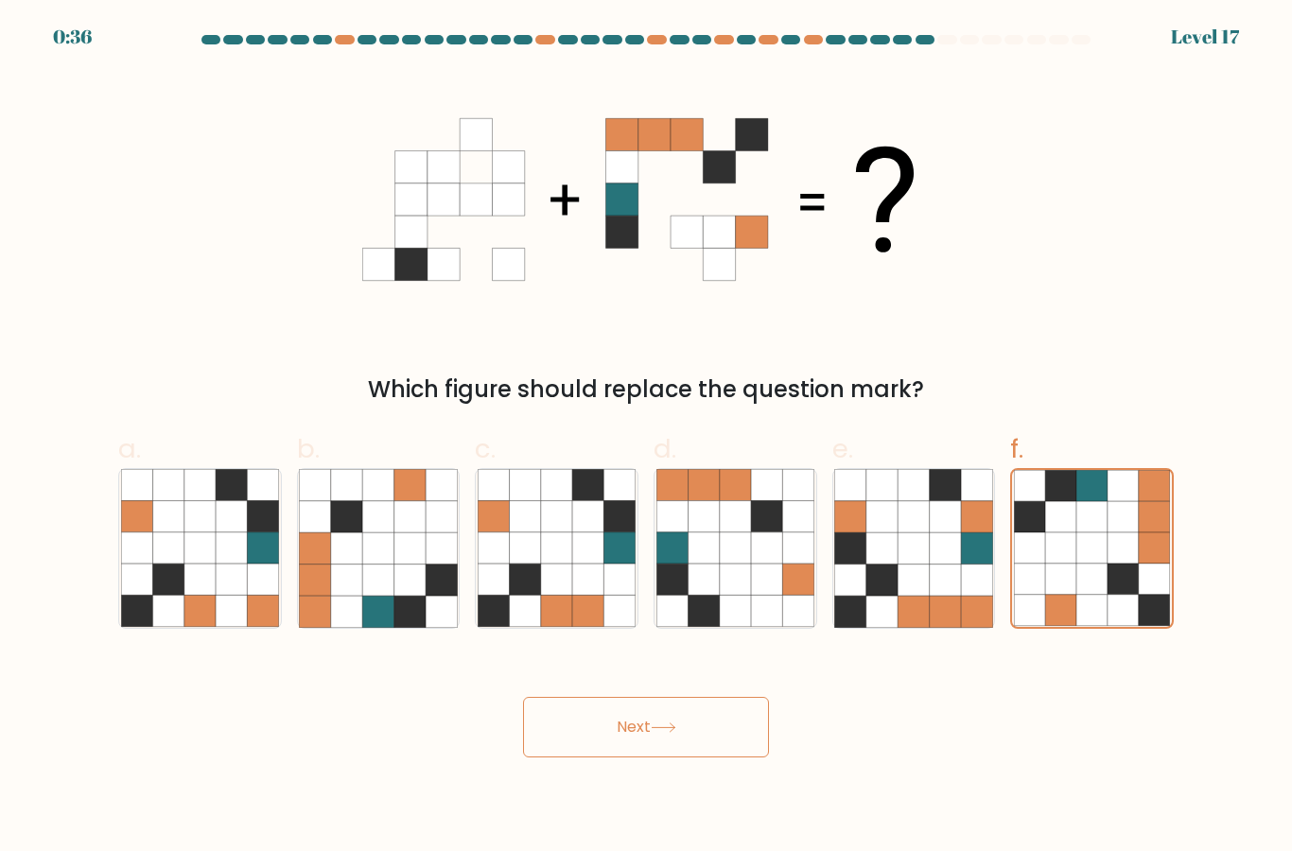
click at [620, 697] on button "Next" at bounding box center [646, 727] width 246 height 61
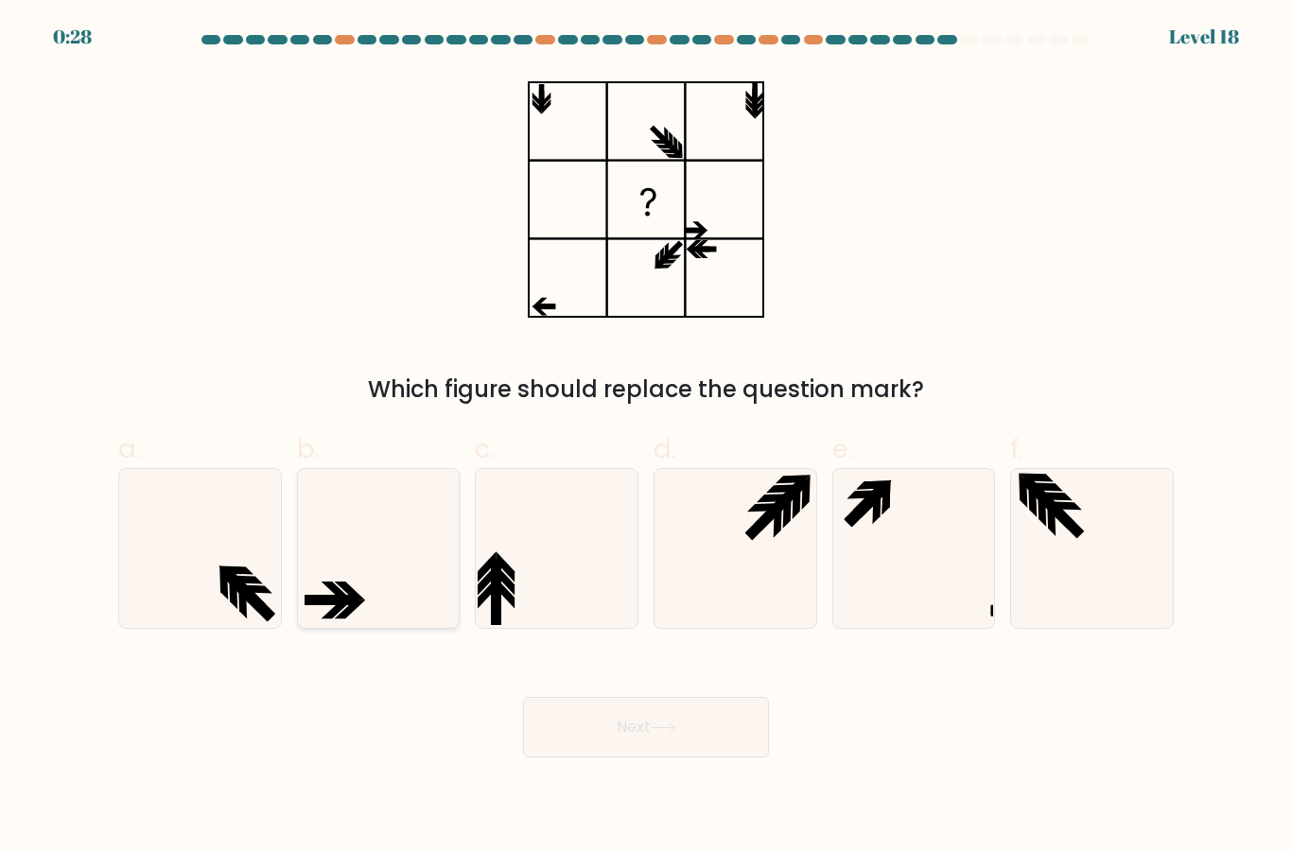
click at [409, 546] on icon at bounding box center [378, 548] width 158 height 158
click at [646, 438] on input "b." at bounding box center [646, 432] width 1 height 12
radio input "true"
click at [601, 701] on button "Next" at bounding box center [646, 727] width 246 height 61
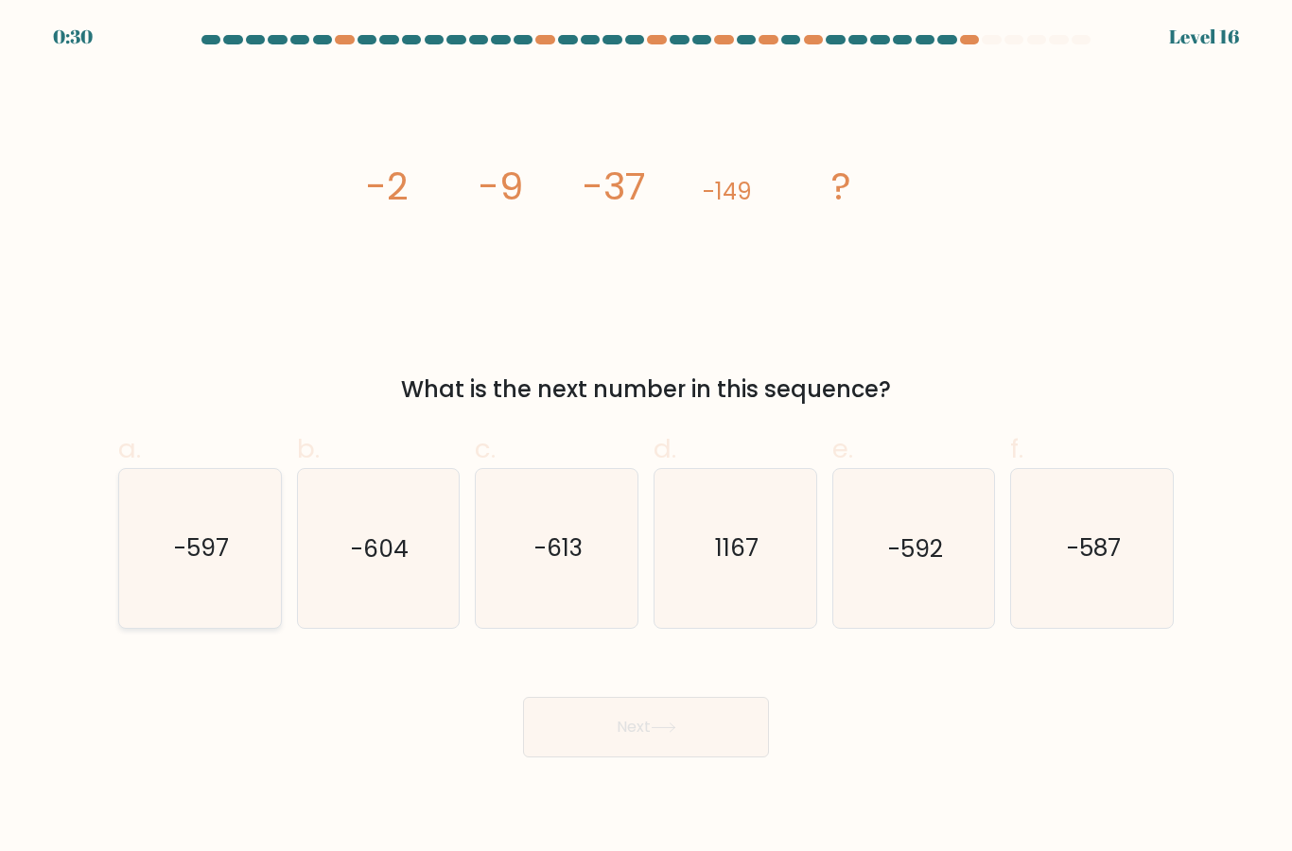
click at [209, 557] on icon "-597" at bounding box center [200, 548] width 158 height 158
click at [646, 438] on input "a. -597" at bounding box center [646, 432] width 1 height 12
radio input "true"
click at [701, 705] on button "Next" at bounding box center [646, 727] width 246 height 61
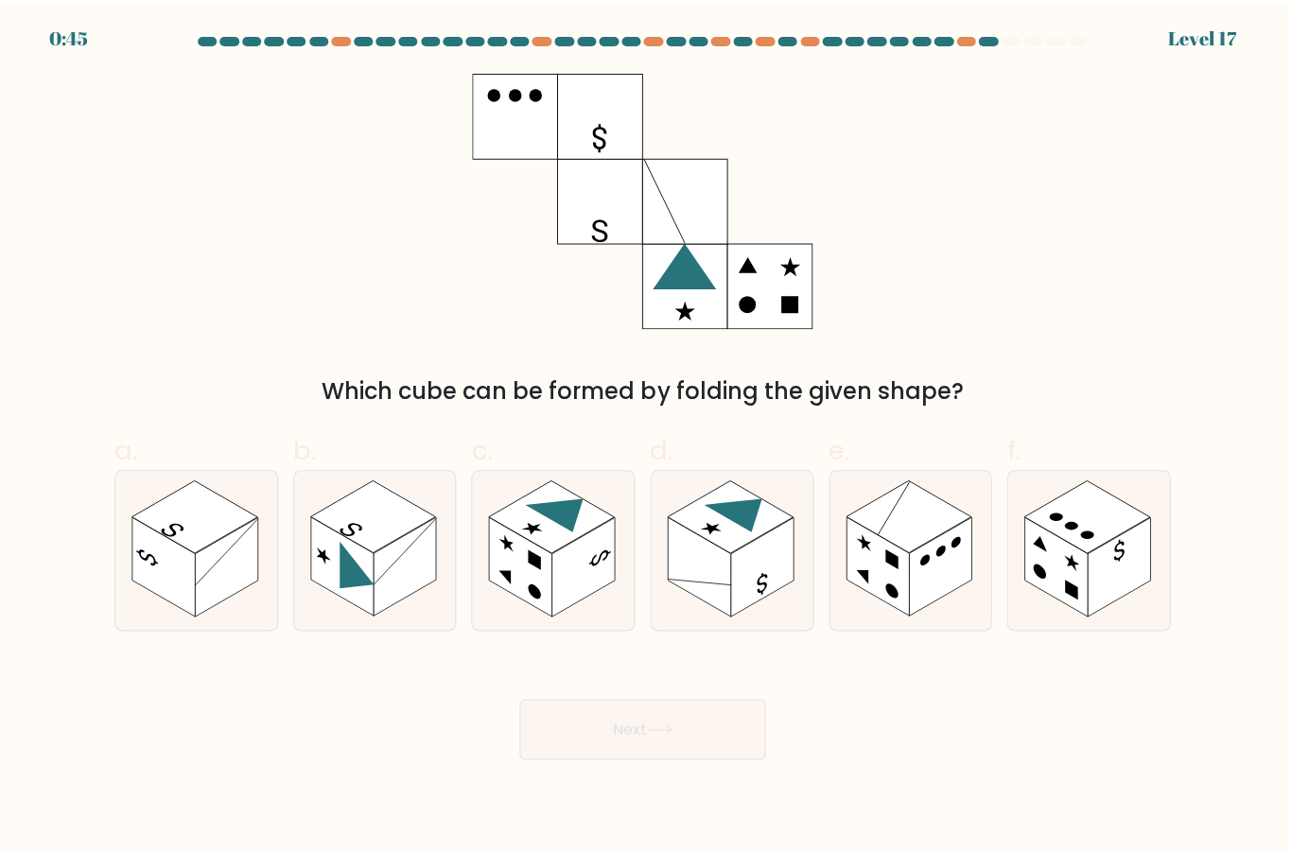
scroll to position [0, 0]
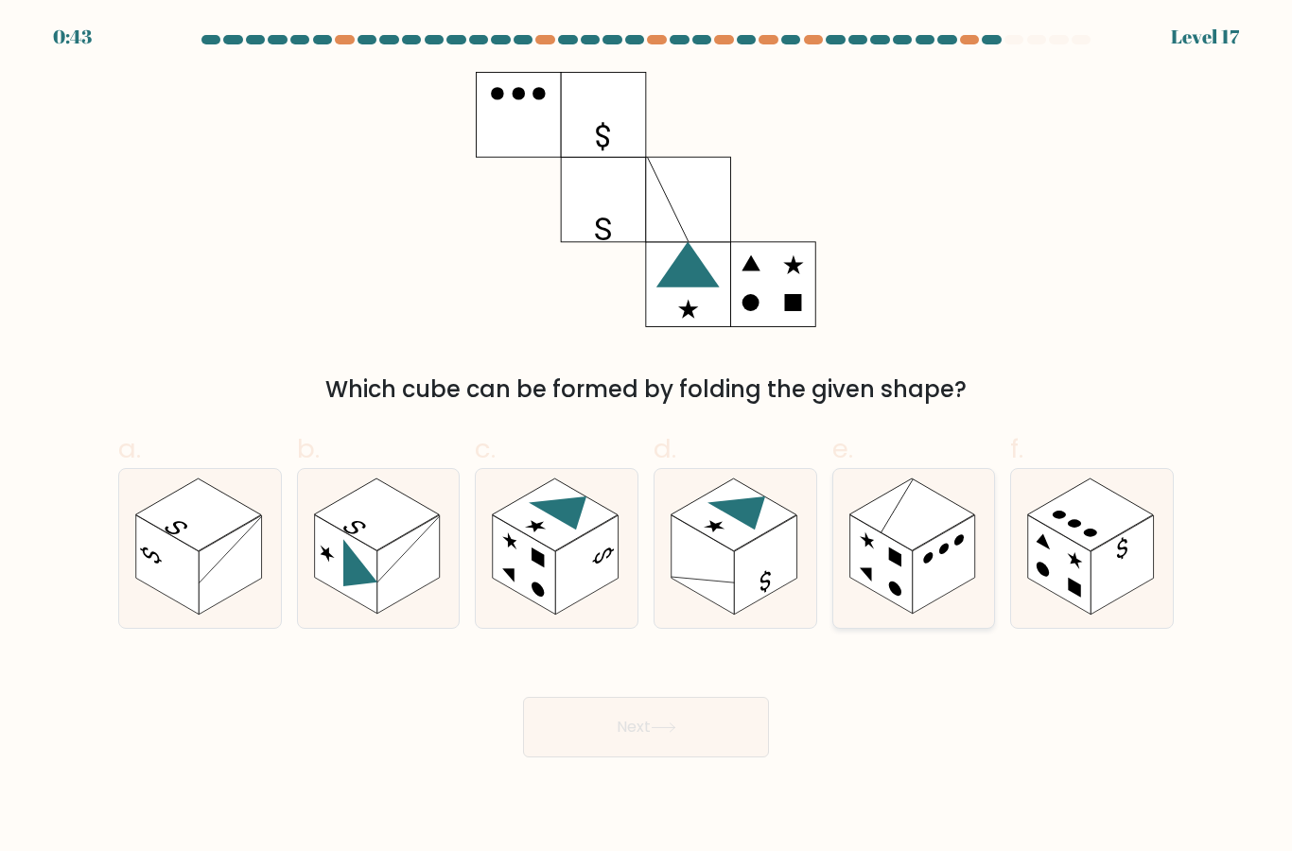
click at [912, 615] on rect at bounding box center [880, 564] width 62 height 99
click at [647, 438] on input "e." at bounding box center [646, 432] width 1 height 12
radio input "true"
click at [1090, 550] on rect at bounding box center [1090, 515] width 125 height 72
click at [647, 438] on input "f." at bounding box center [646, 432] width 1 height 12
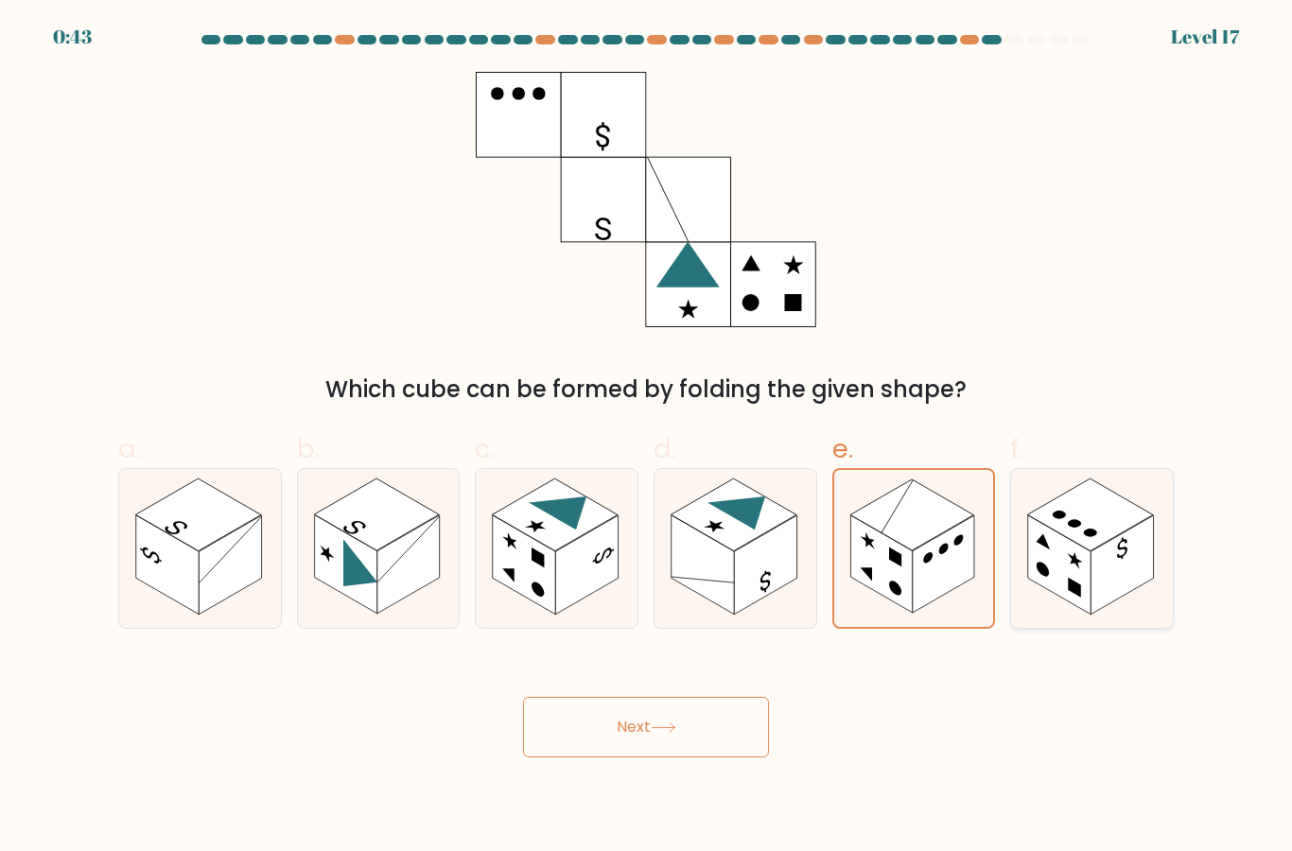
radio input "true"
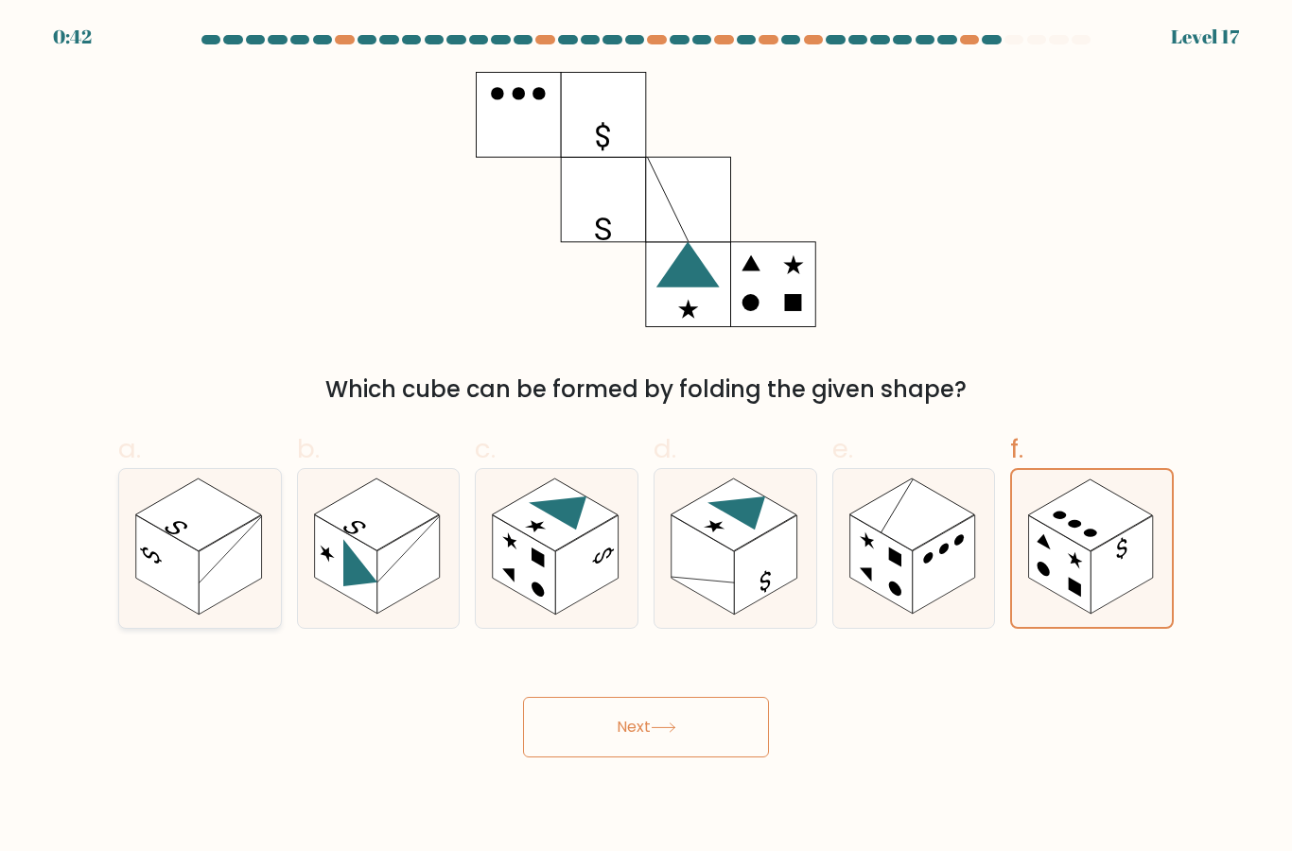
click at [208, 534] on rect at bounding box center [197, 515] width 125 height 72
click at [646, 438] on input "a." at bounding box center [646, 432] width 1 height 12
radio input "true"
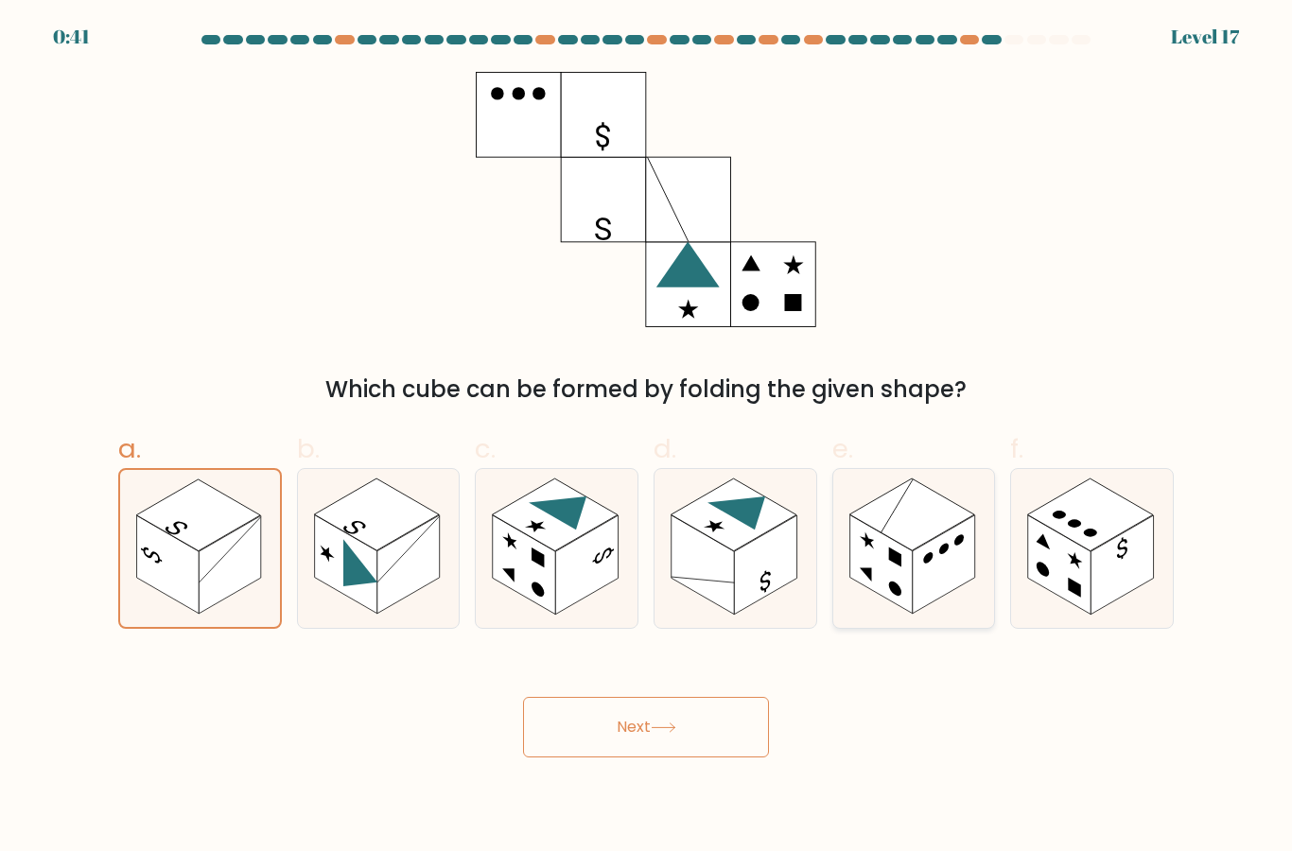
click at [987, 611] on icon at bounding box center [914, 548] width 162 height 158
click at [647, 438] on input "e." at bounding box center [646, 432] width 1 height 12
radio input "true"
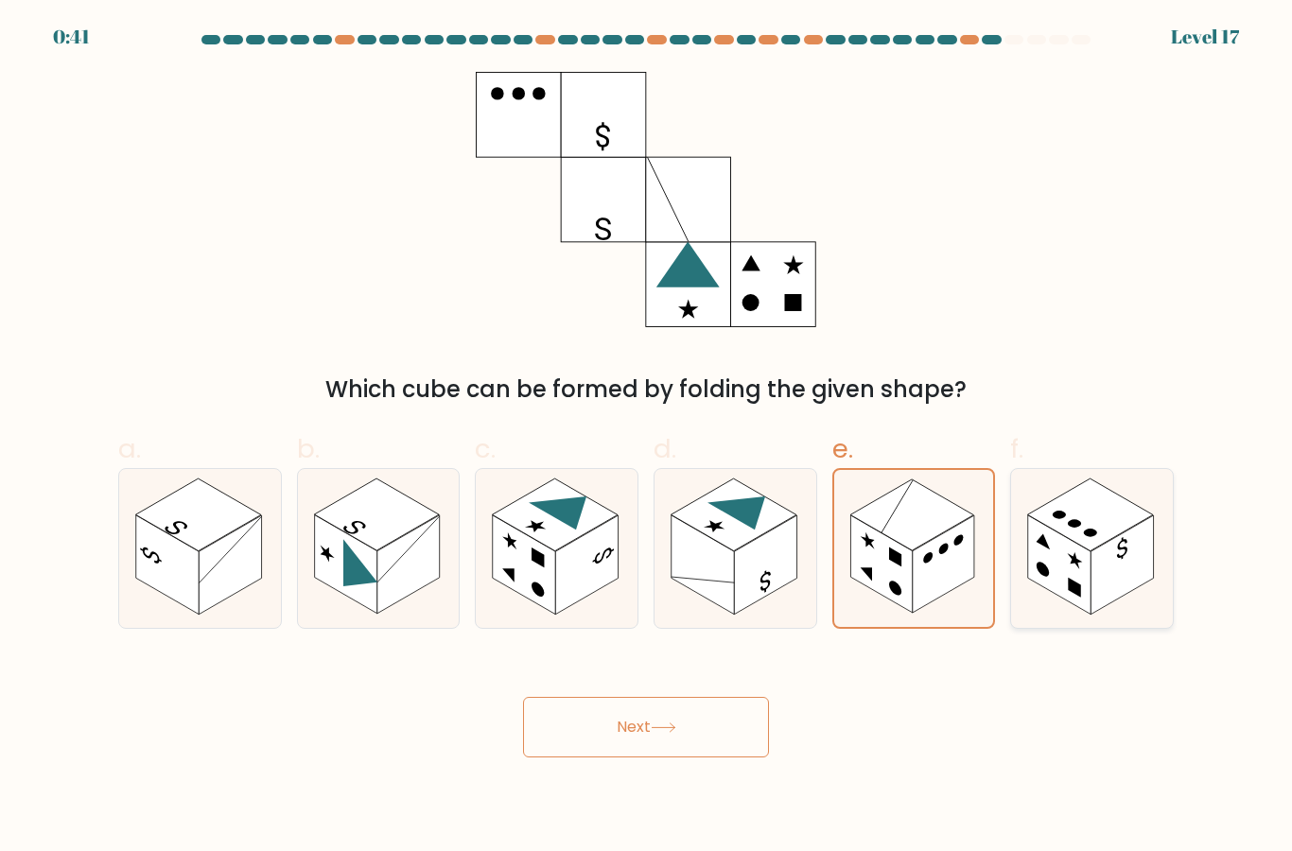
click at [1090, 550] on rect at bounding box center [1090, 515] width 125 height 72
click at [647, 438] on input "f." at bounding box center [646, 432] width 1 height 12
radio input "true"
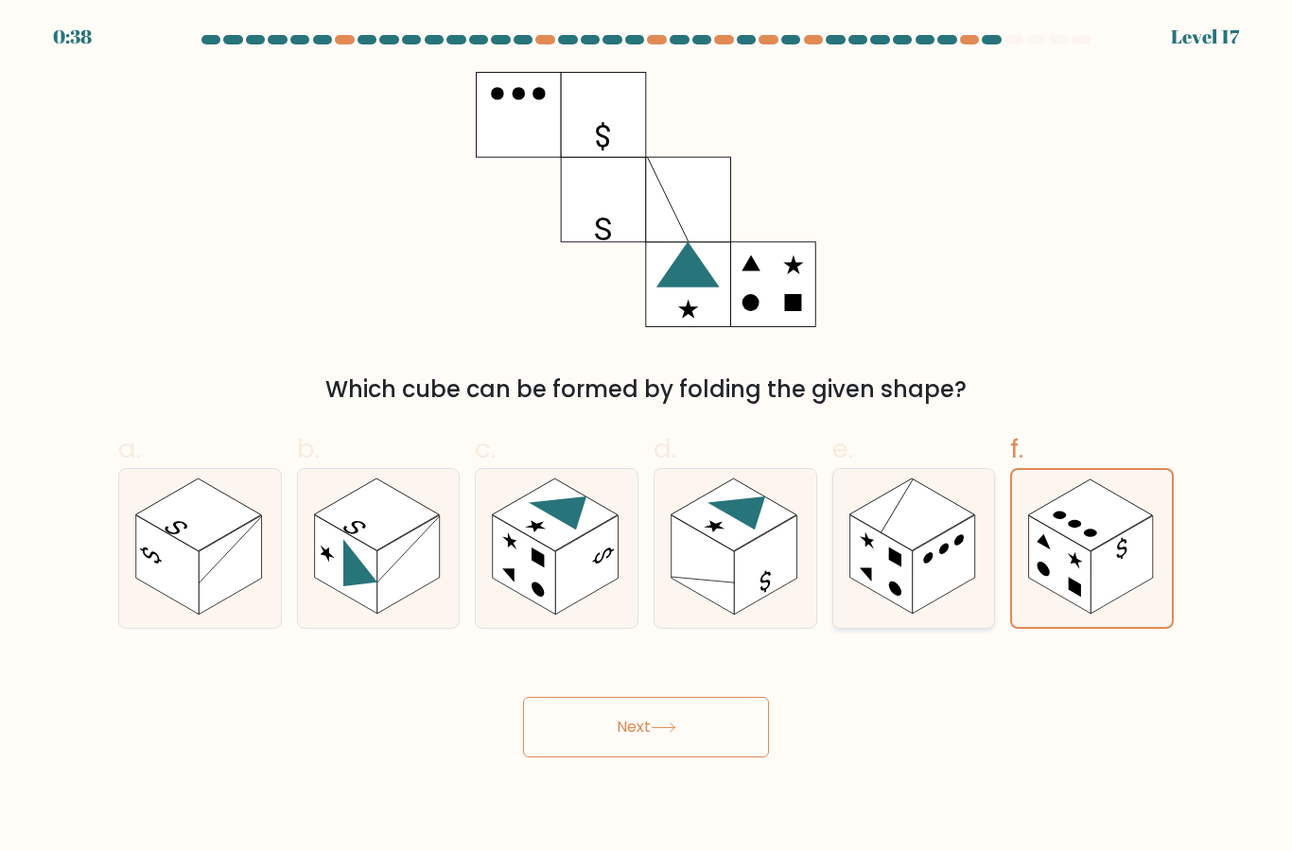
click at [960, 620] on icon at bounding box center [914, 548] width 162 height 158
click at [647, 438] on input "e." at bounding box center [646, 432] width 1 height 12
radio input "true"
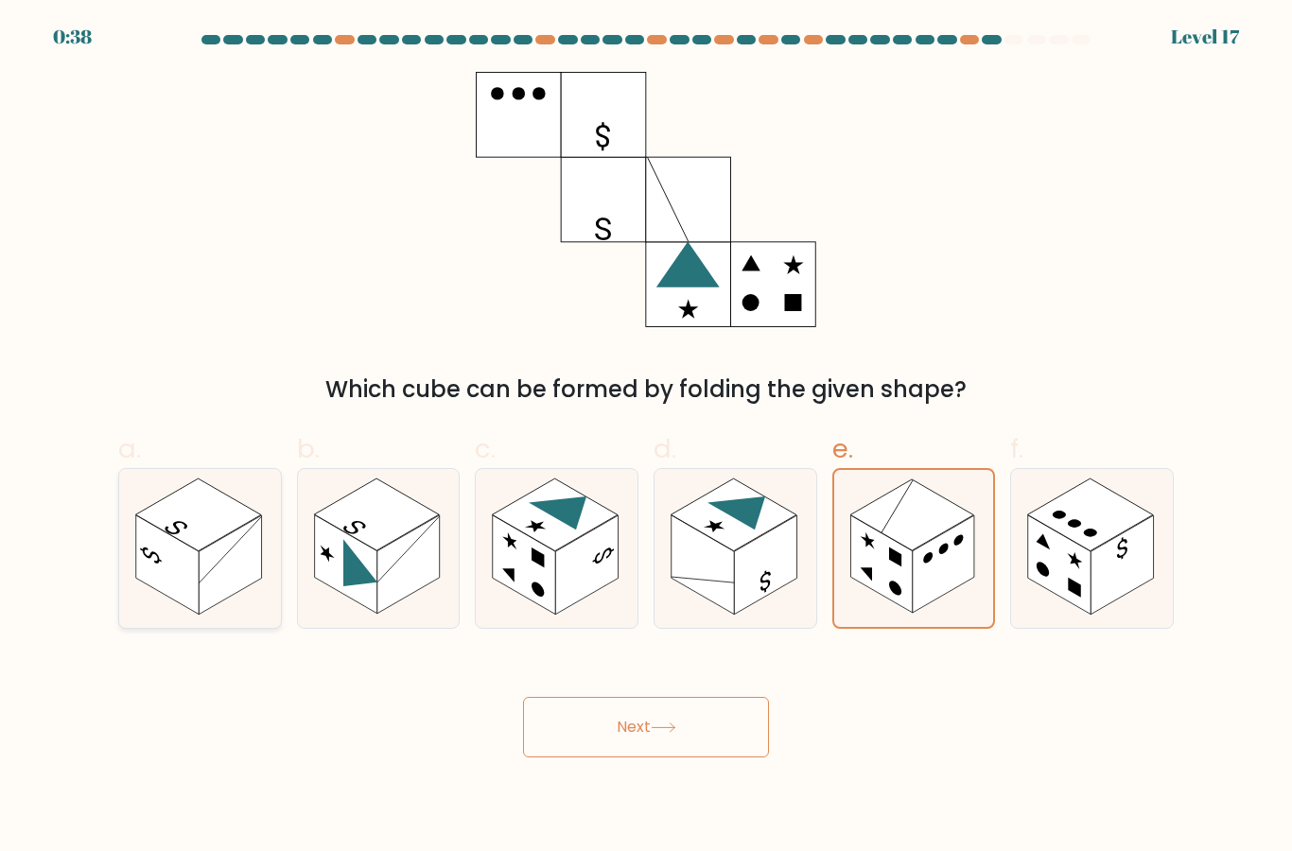
click at [169, 560] on rect at bounding box center [167, 564] width 62 height 99
click at [646, 438] on input "a." at bounding box center [646, 432] width 1 height 12
radio input "true"
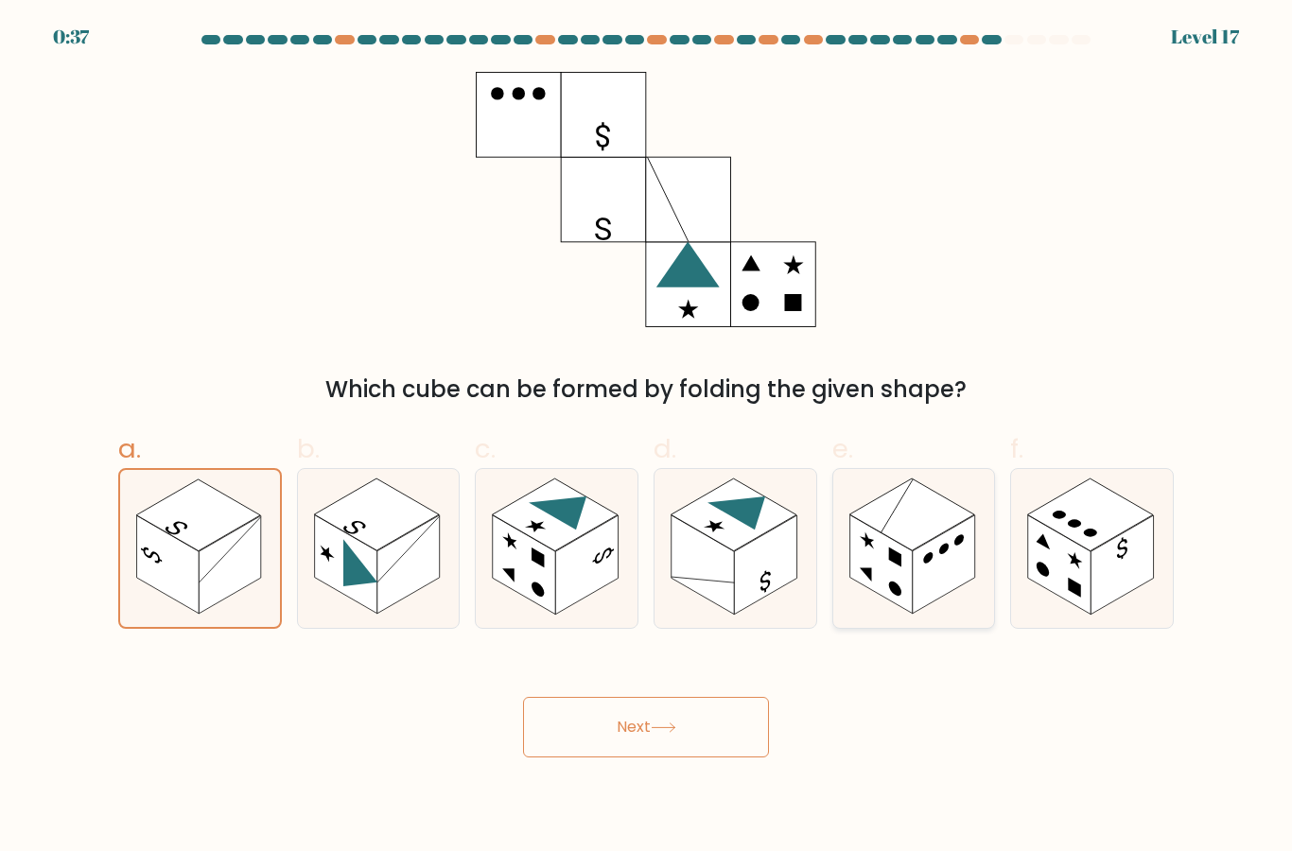
click at [941, 627] on icon at bounding box center [914, 548] width 162 height 158
click at [647, 438] on input "e." at bounding box center [646, 432] width 1 height 12
radio input "true"
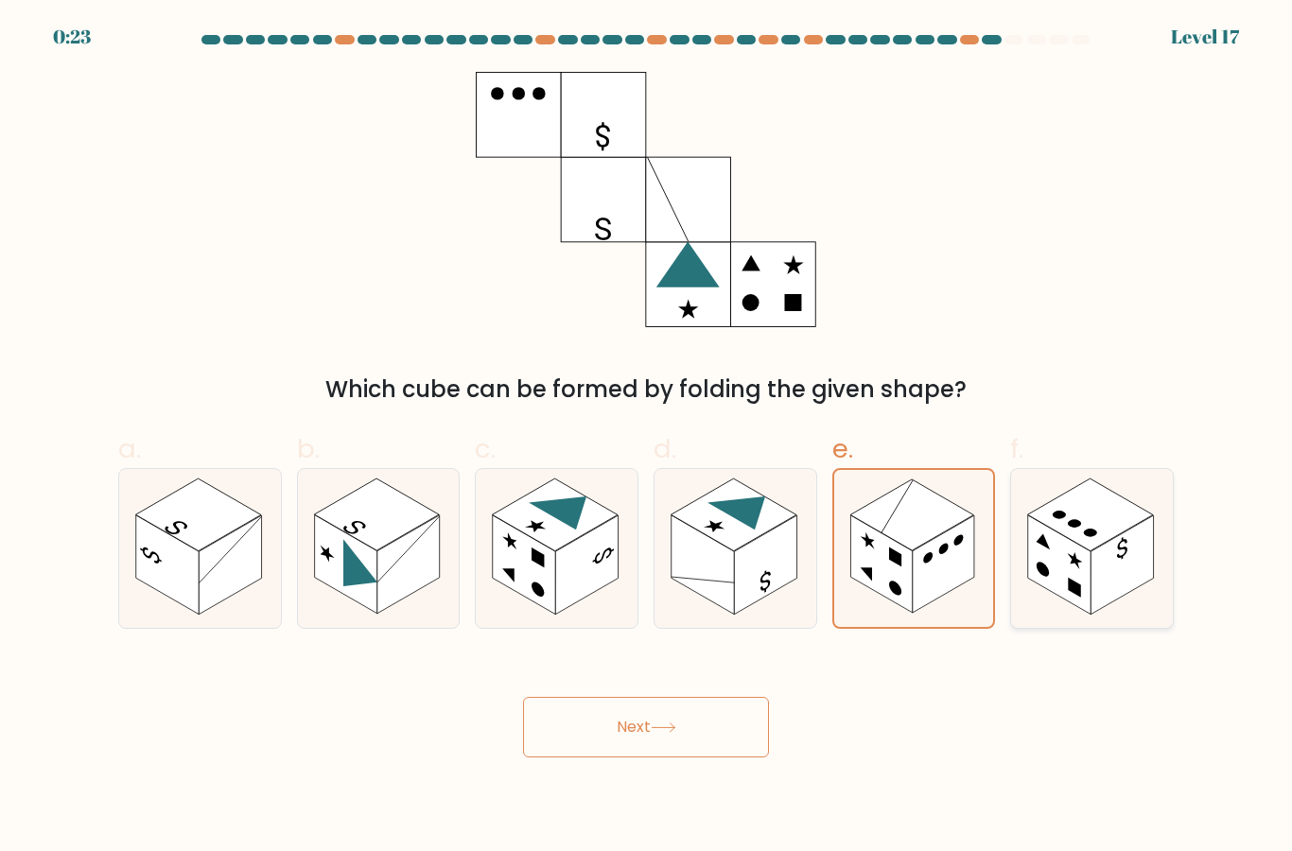
click at [1104, 550] on rect at bounding box center [1090, 515] width 125 height 72
click at [647, 438] on input "f." at bounding box center [646, 432] width 1 height 12
radio input "true"
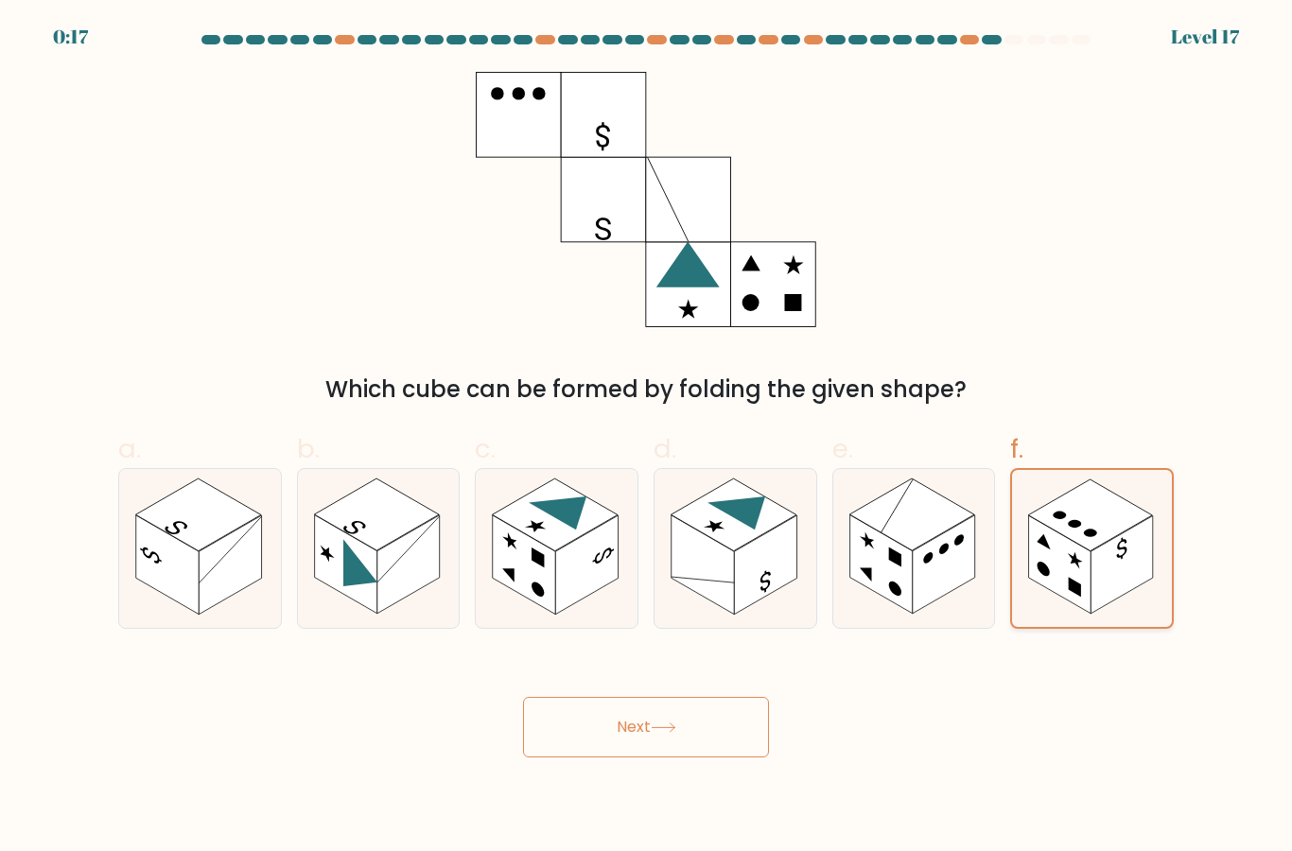
click at [1121, 568] on rect at bounding box center [1121, 564] width 61 height 97
click at [647, 438] on input "f." at bounding box center [646, 432] width 1 height 12
click at [168, 583] on rect at bounding box center [167, 564] width 62 height 99
click at [646, 438] on input "a." at bounding box center [646, 432] width 1 height 12
radio input "true"
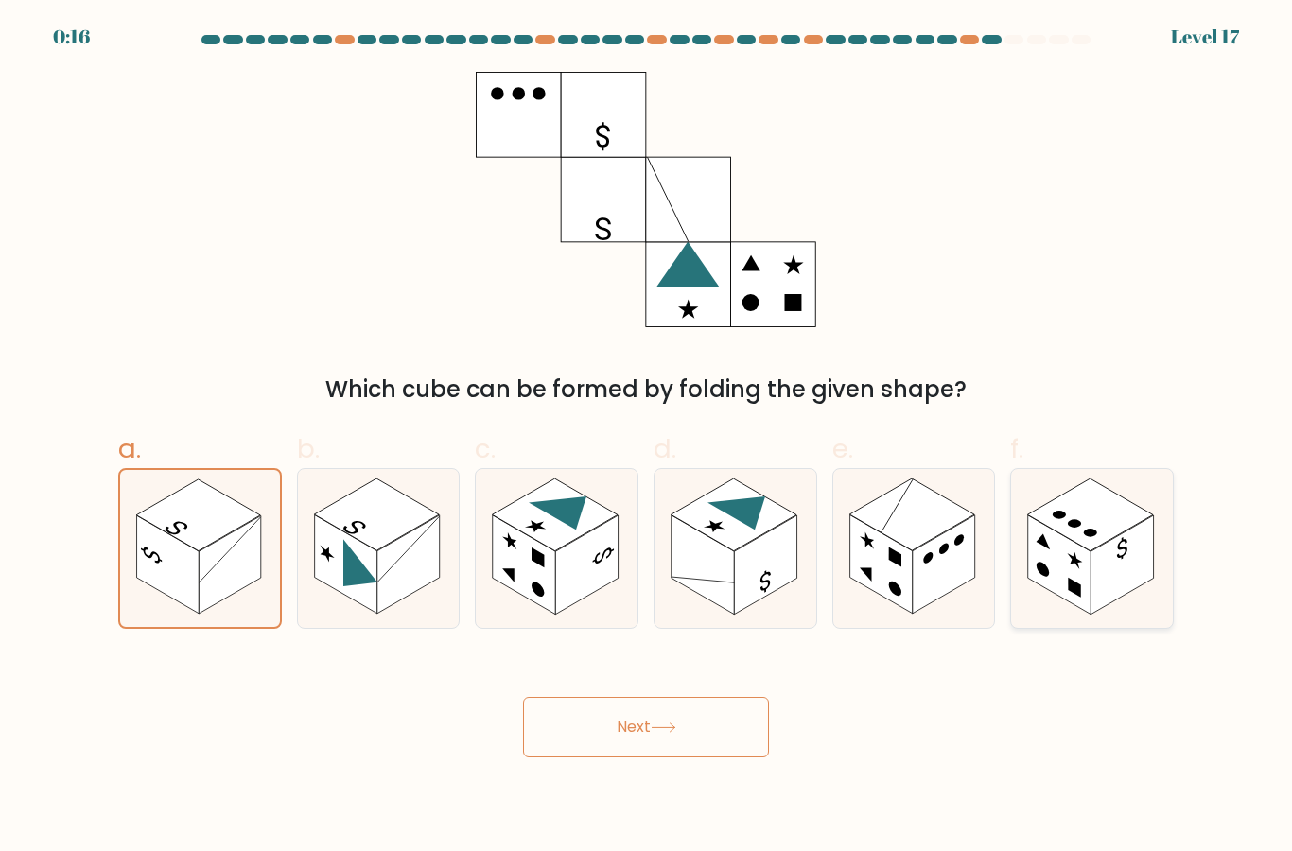
click at [1129, 549] on rect at bounding box center [1090, 515] width 125 height 72
click at [647, 438] on input "f." at bounding box center [646, 432] width 1 height 12
radio input "true"
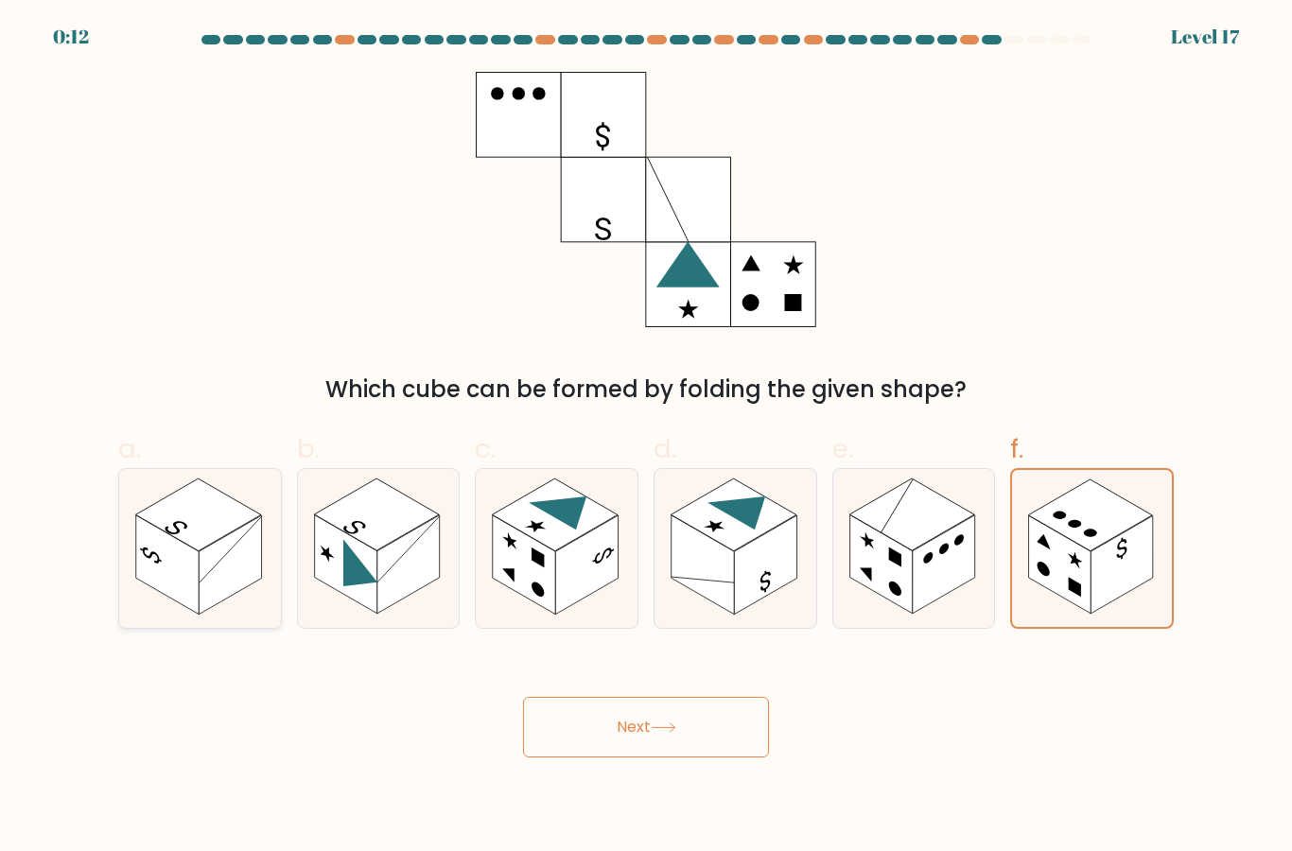
click at [193, 550] on rect at bounding box center [197, 515] width 125 height 72
click at [646, 438] on input "a." at bounding box center [646, 432] width 1 height 12
radio input "true"
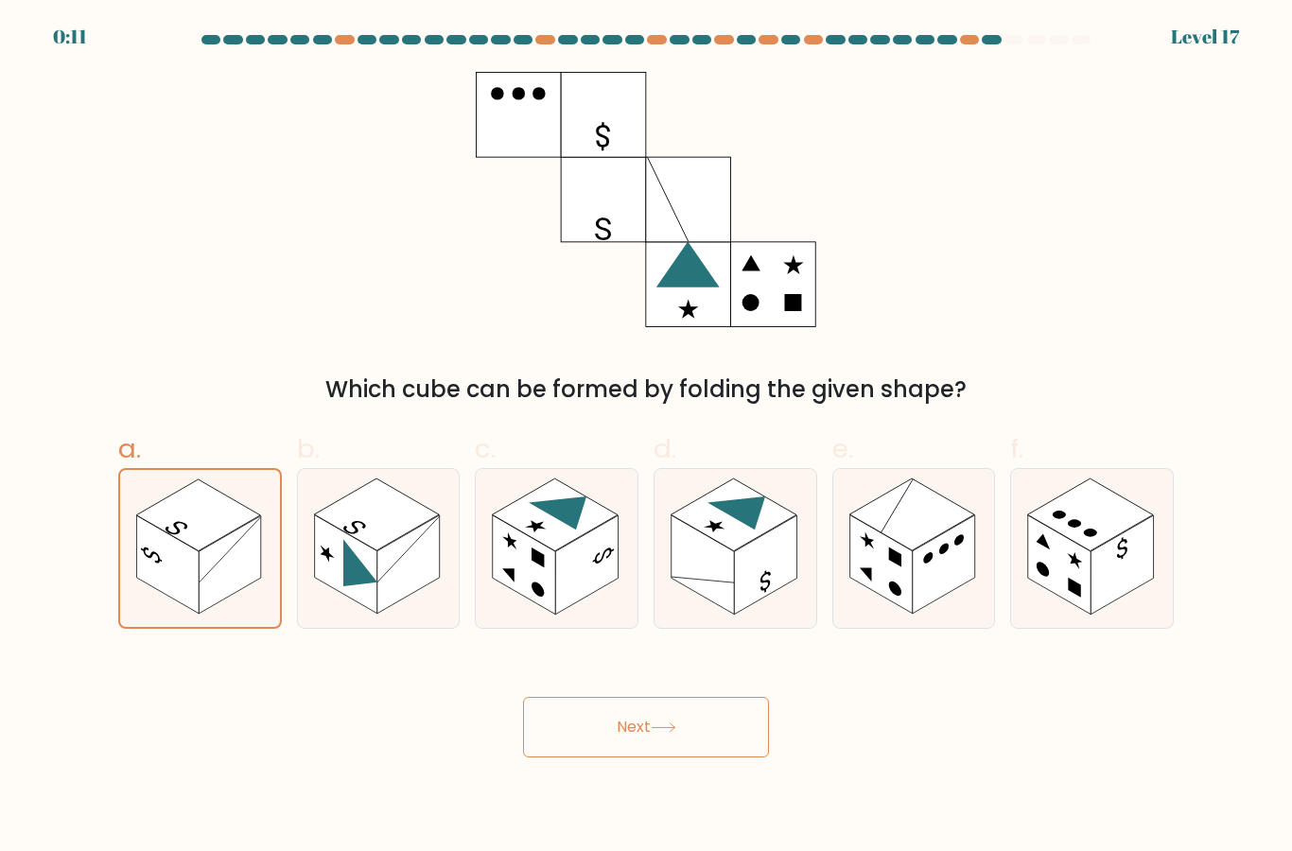
click at [674, 732] on icon at bounding box center [663, 728] width 23 height 9
click at [722, 758] on button "Next" at bounding box center [646, 727] width 246 height 61
click at [657, 725] on button "Next" at bounding box center [646, 727] width 246 height 61
click at [662, 733] on icon at bounding box center [664, 728] width 26 height 10
click at [653, 758] on button "Next" at bounding box center [646, 727] width 246 height 61
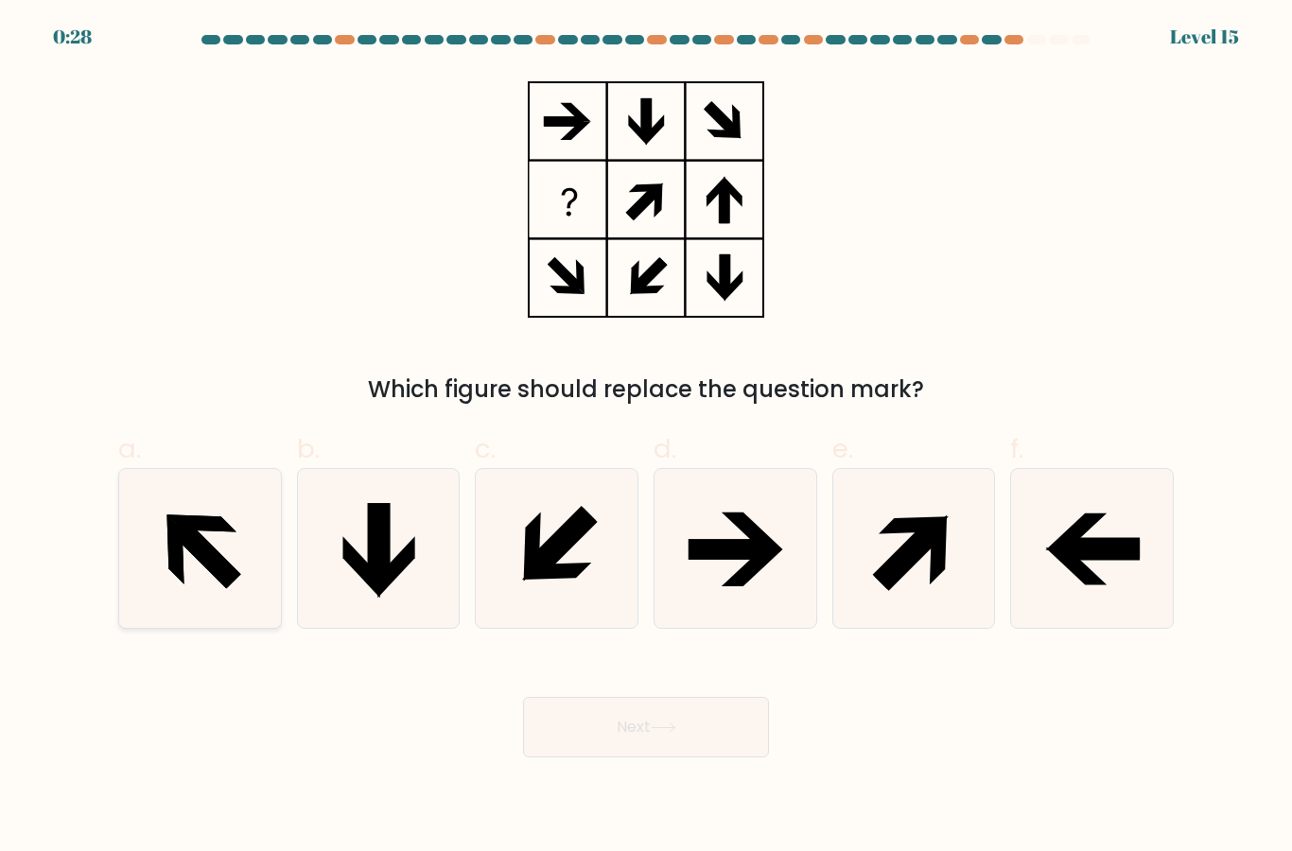
click at [189, 581] on icon at bounding box center [200, 548] width 158 height 158
click at [646, 438] on input "a." at bounding box center [646, 432] width 1 height 12
radio input "true"
click at [188, 579] on icon at bounding box center [200, 548] width 156 height 156
click at [646, 438] on input "a." at bounding box center [646, 432] width 1 height 12
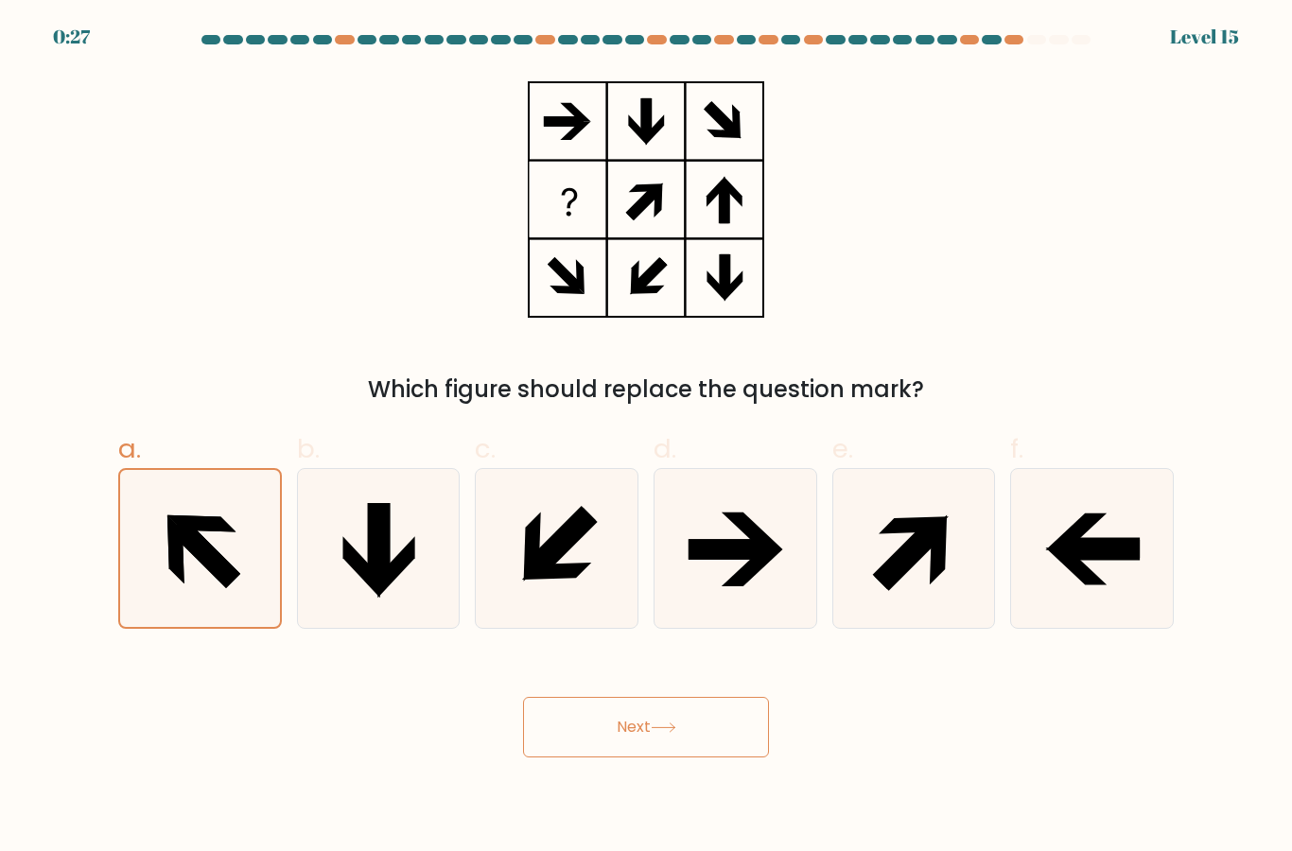
click at [749, 745] on button "Next" at bounding box center [646, 727] width 246 height 61
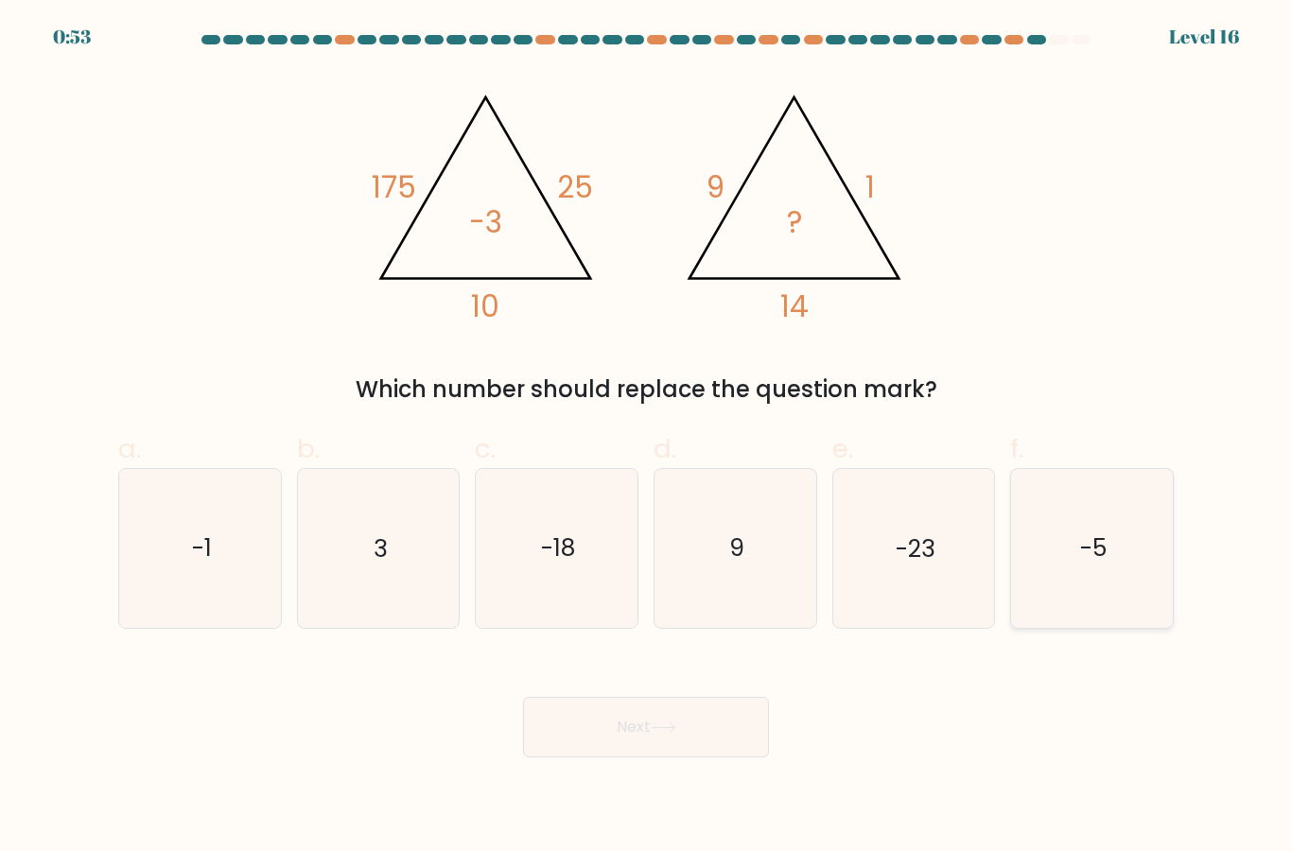
click at [1135, 567] on icon "-5" at bounding box center [1092, 548] width 158 height 158
click at [647, 438] on input "f. -5" at bounding box center [646, 432] width 1 height 12
radio input "true"
click at [647, 740] on button "Next" at bounding box center [646, 727] width 246 height 61
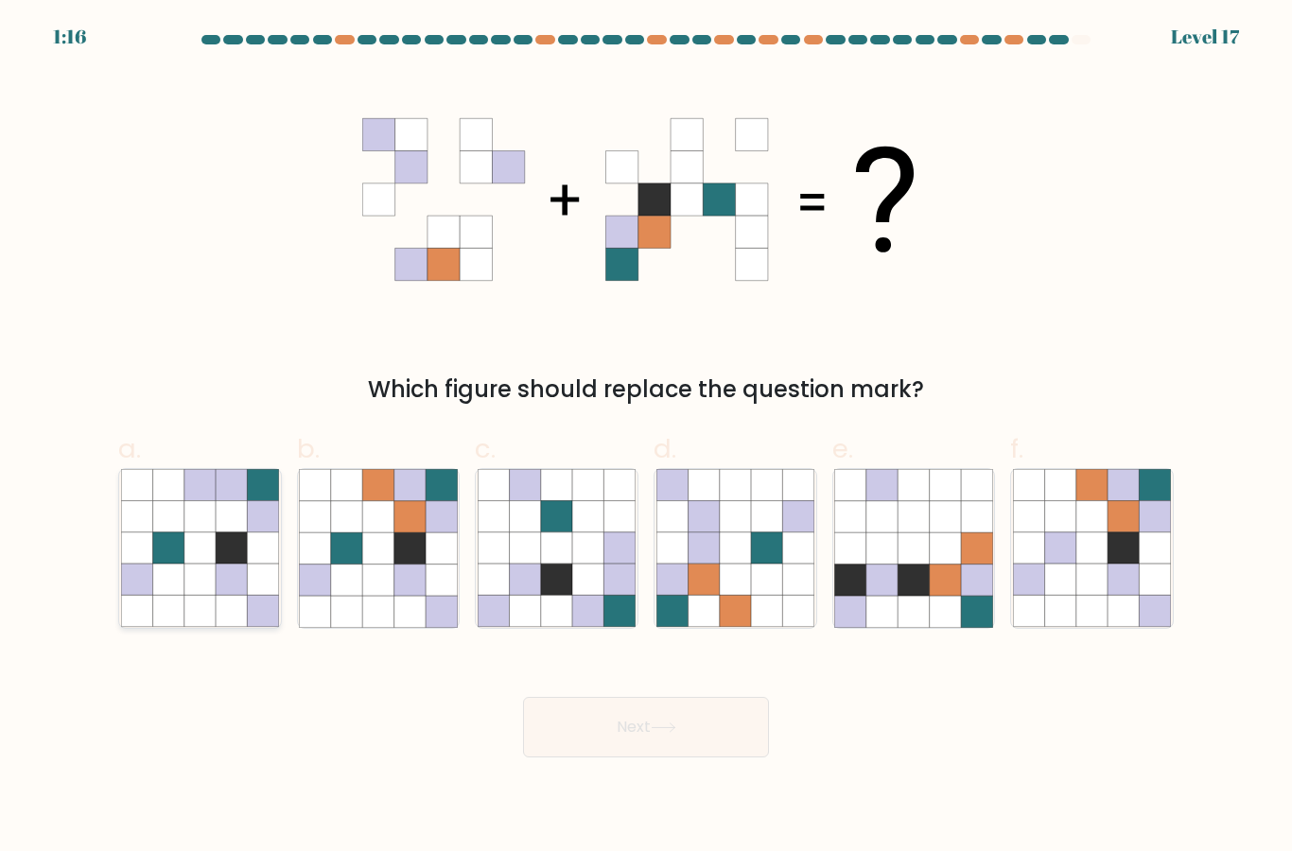
click at [186, 591] on icon at bounding box center [199, 580] width 31 height 31
click at [646, 438] on input "a." at bounding box center [646, 432] width 1 height 12
radio input "true"
click at [450, 596] on icon at bounding box center [441, 580] width 31 height 31
click at [646, 438] on input "b." at bounding box center [646, 432] width 1 height 12
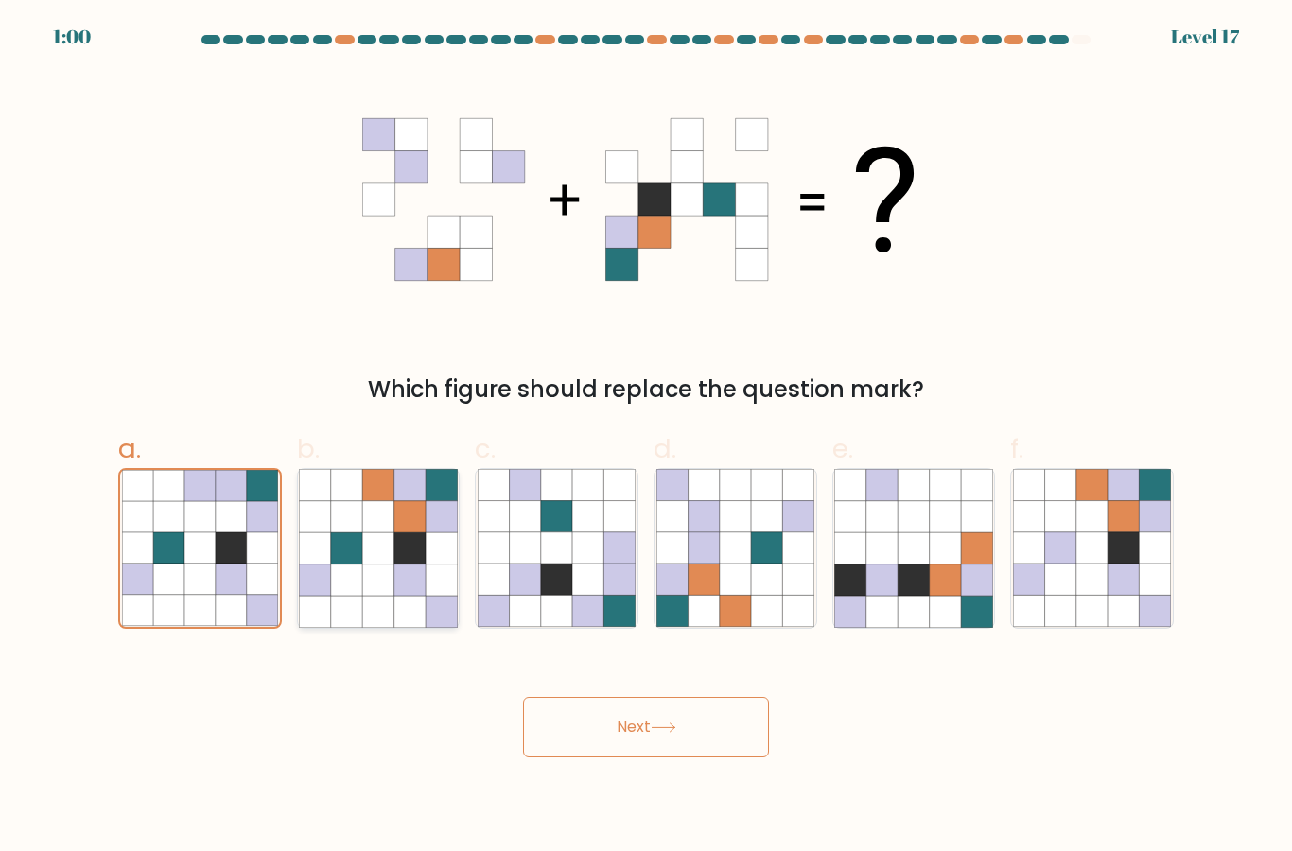
radio input "true"
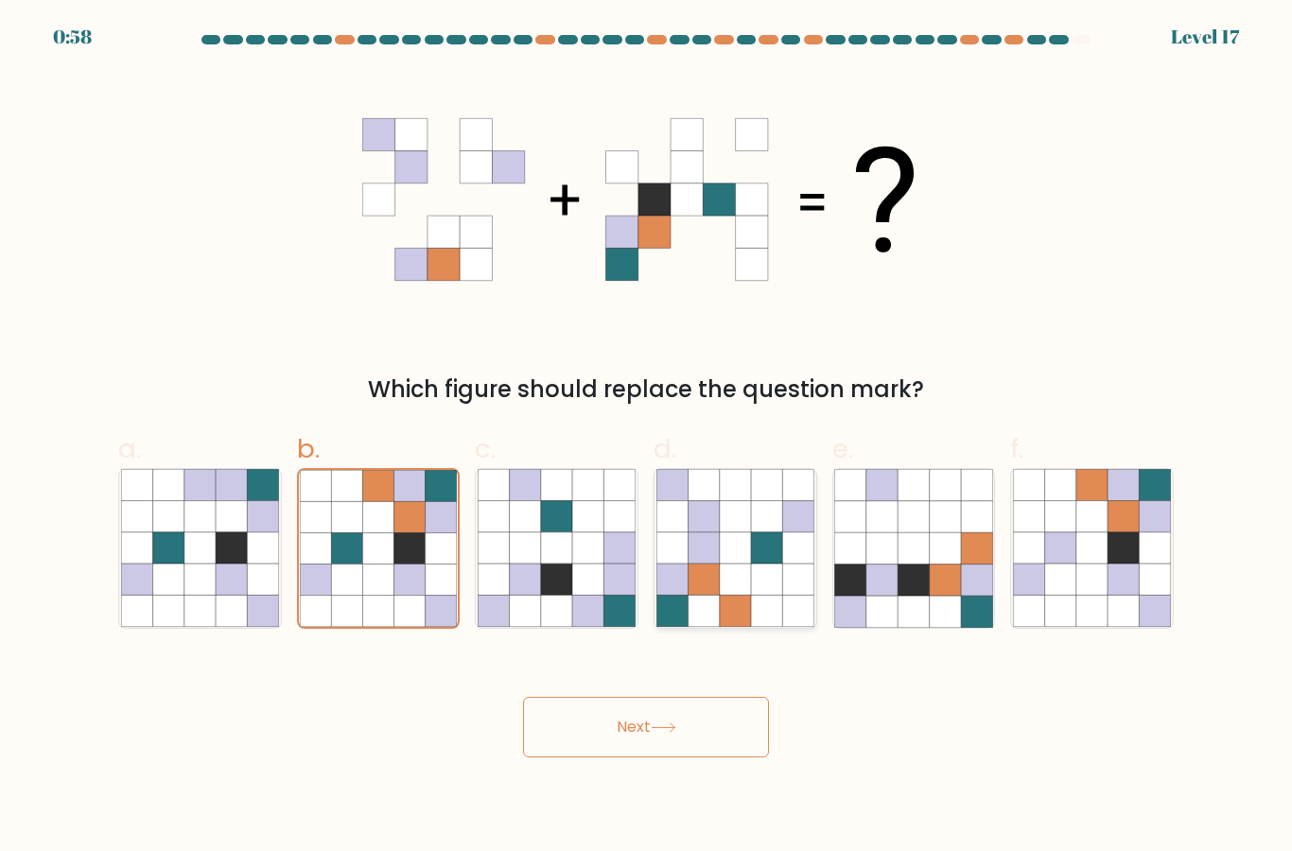
click at [705, 564] on icon at bounding box center [703, 547] width 31 height 31
click at [647, 438] on input "d." at bounding box center [646, 432] width 1 height 12
radio input "true"
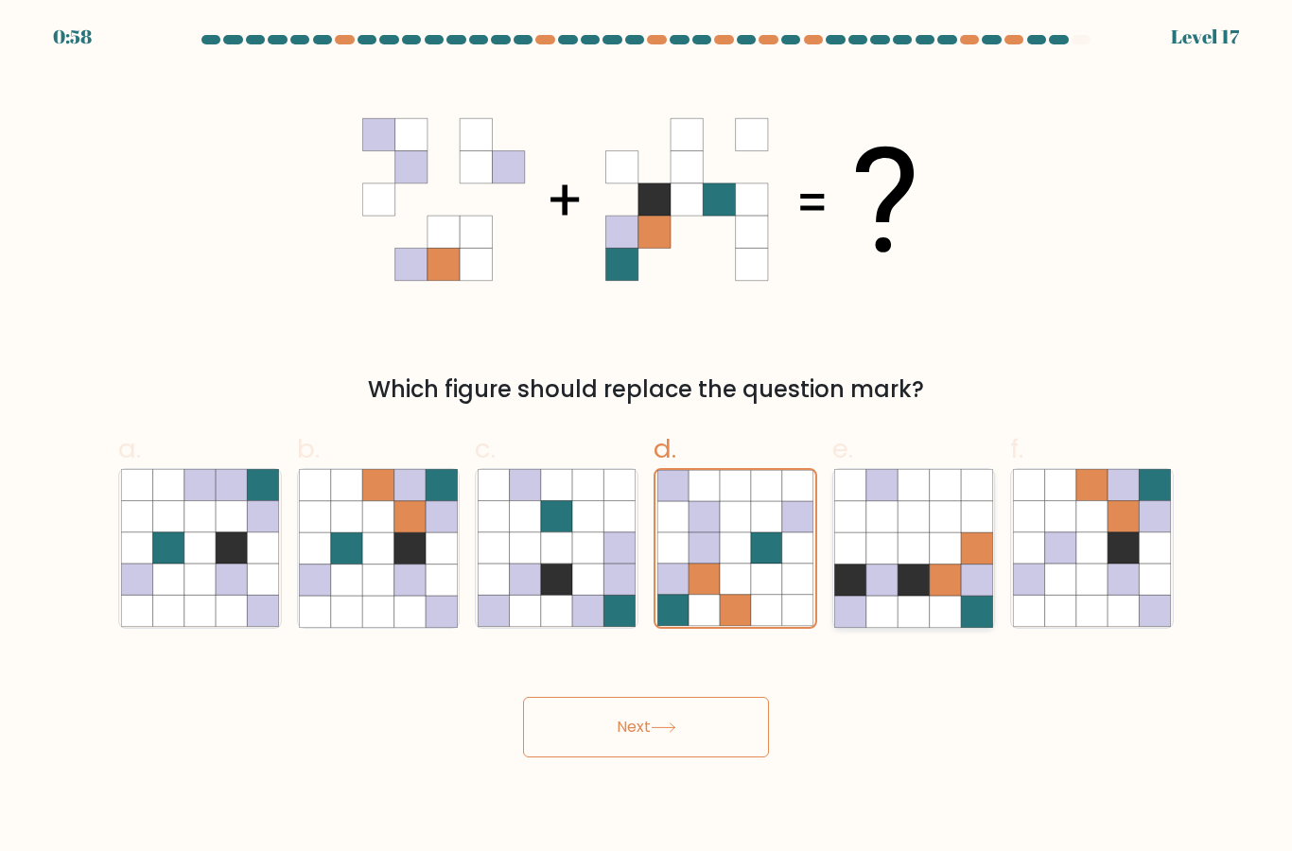
click at [862, 564] on icon at bounding box center [850, 547] width 31 height 31
click at [647, 438] on input "e." at bounding box center [646, 432] width 1 height 12
radio input "true"
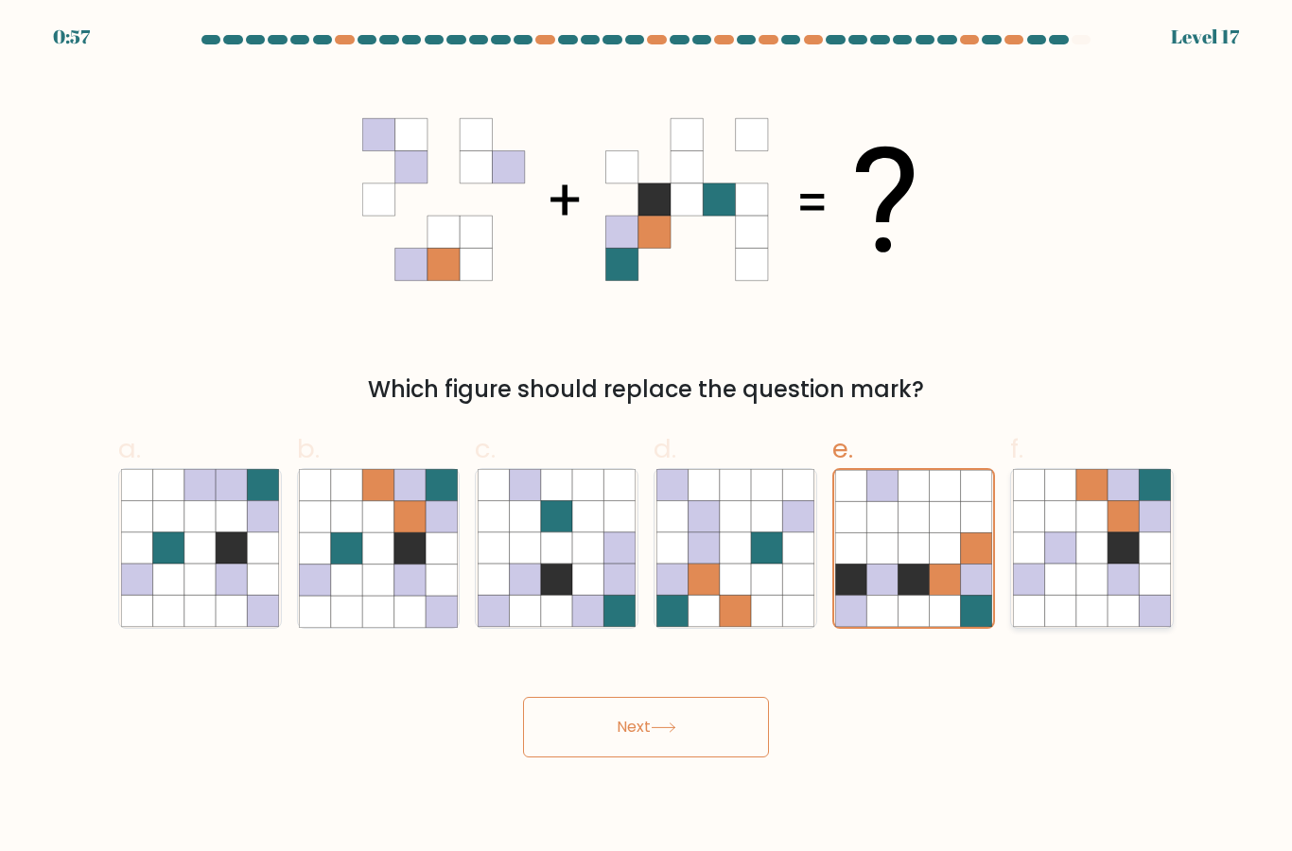
click at [1055, 561] on icon at bounding box center [1060, 547] width 31 height 31
click at [647, 438] on input "f." at bounding box center [646, 432] width 1 height 12
radio input "true"
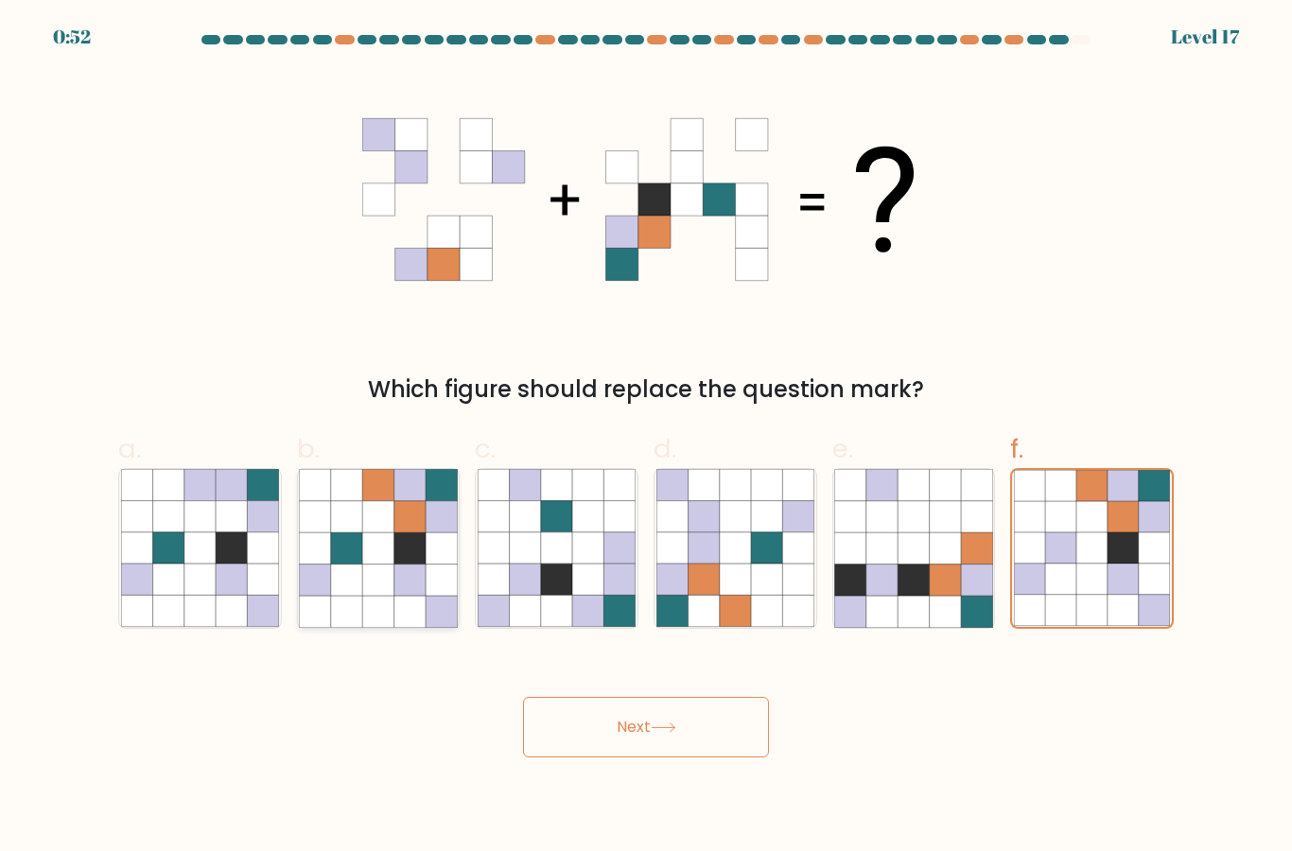
click at [438, 564] on icon at bounding box center [441, 547] width 31 height 31
click at [646, 438] on input "b." at bounding box center [646, 432] width 1 height 12
radio input "true"
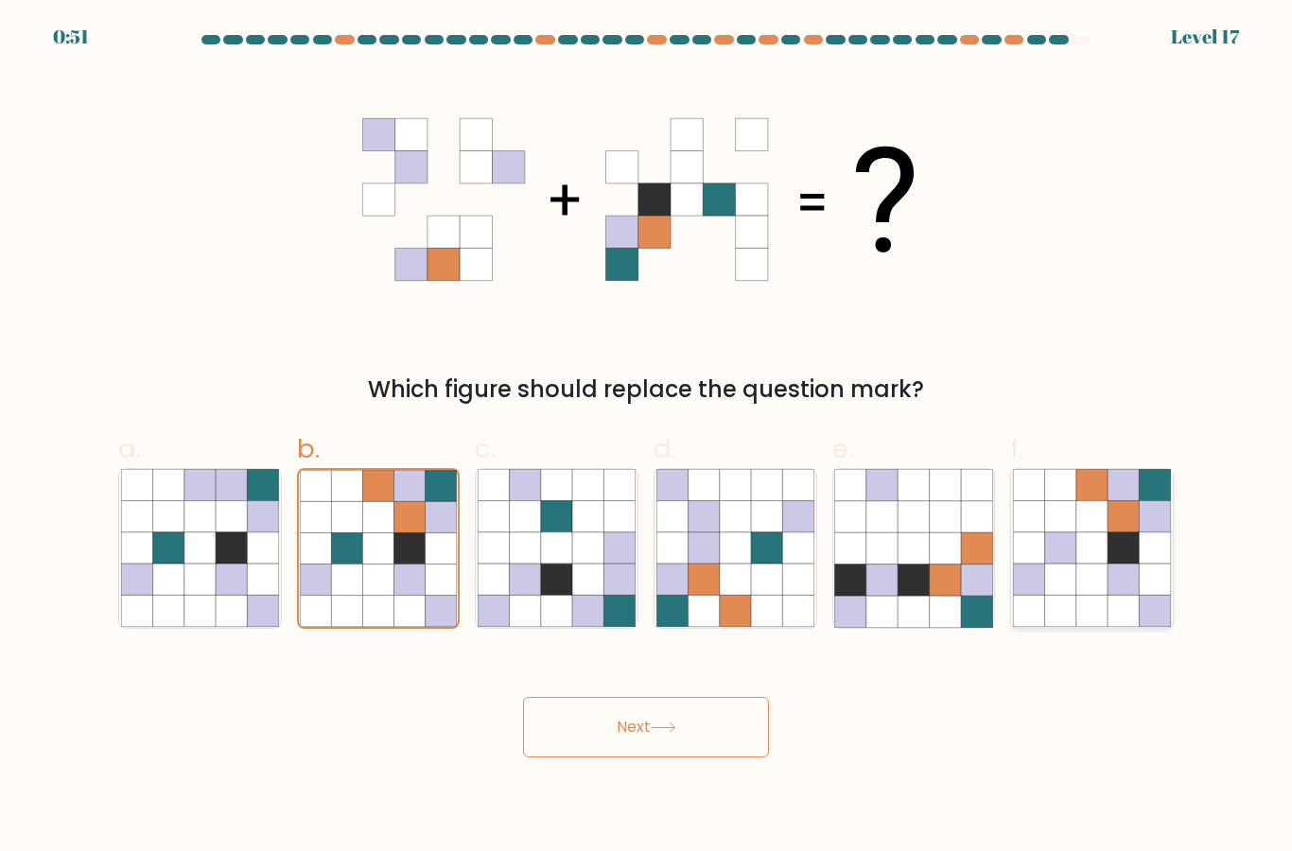
click at [1073, 564] on icon at bounding box center [1060, 547] width 31 height 31
click at [647, 438] on input "f." at bounding box center [646, 432] width 1 height 12
radio input "true"
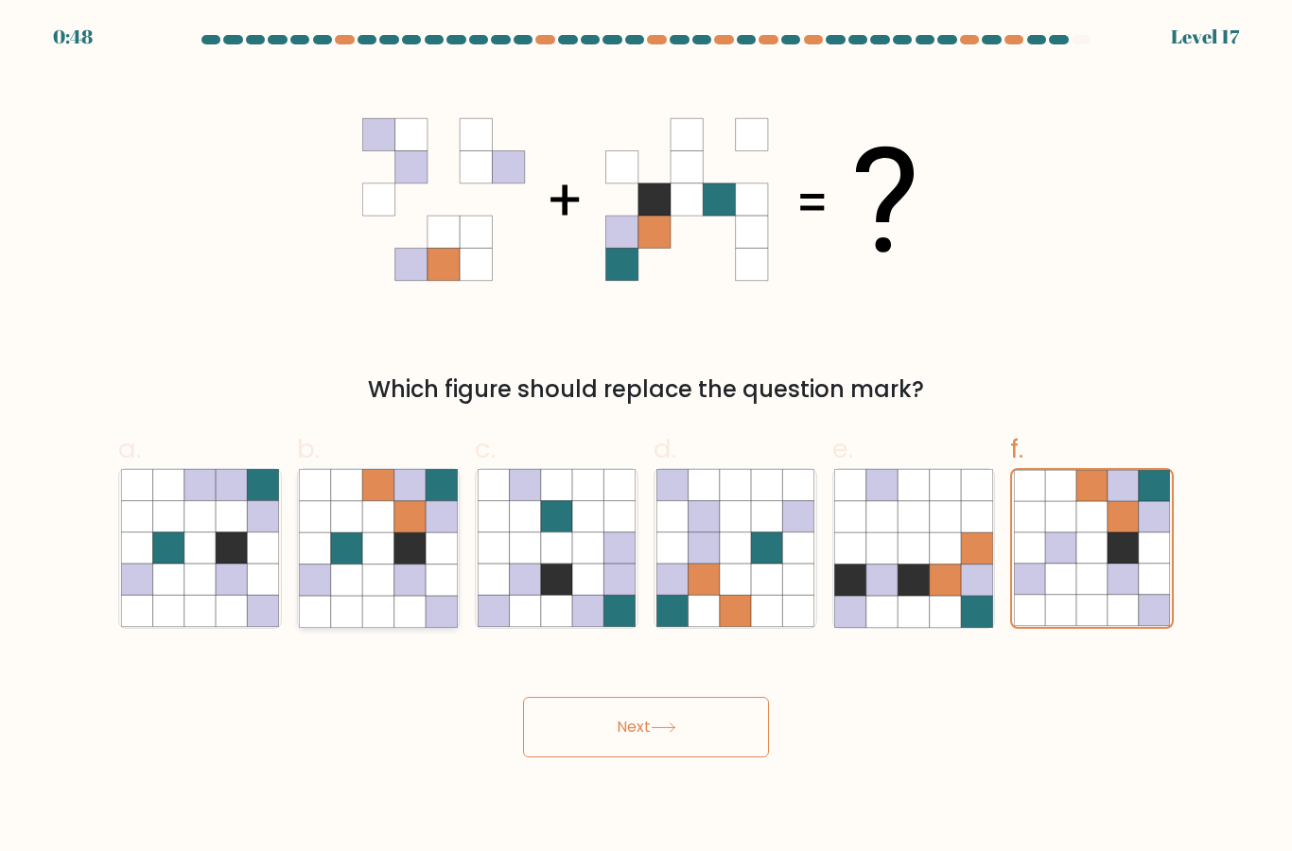
click at [399, 561] on icon at bounding box center [409, 547] width 31 height 31
click at [646, 438] on input "b." at bounding box center [646, 432] width 1 height 12
radio input "true"
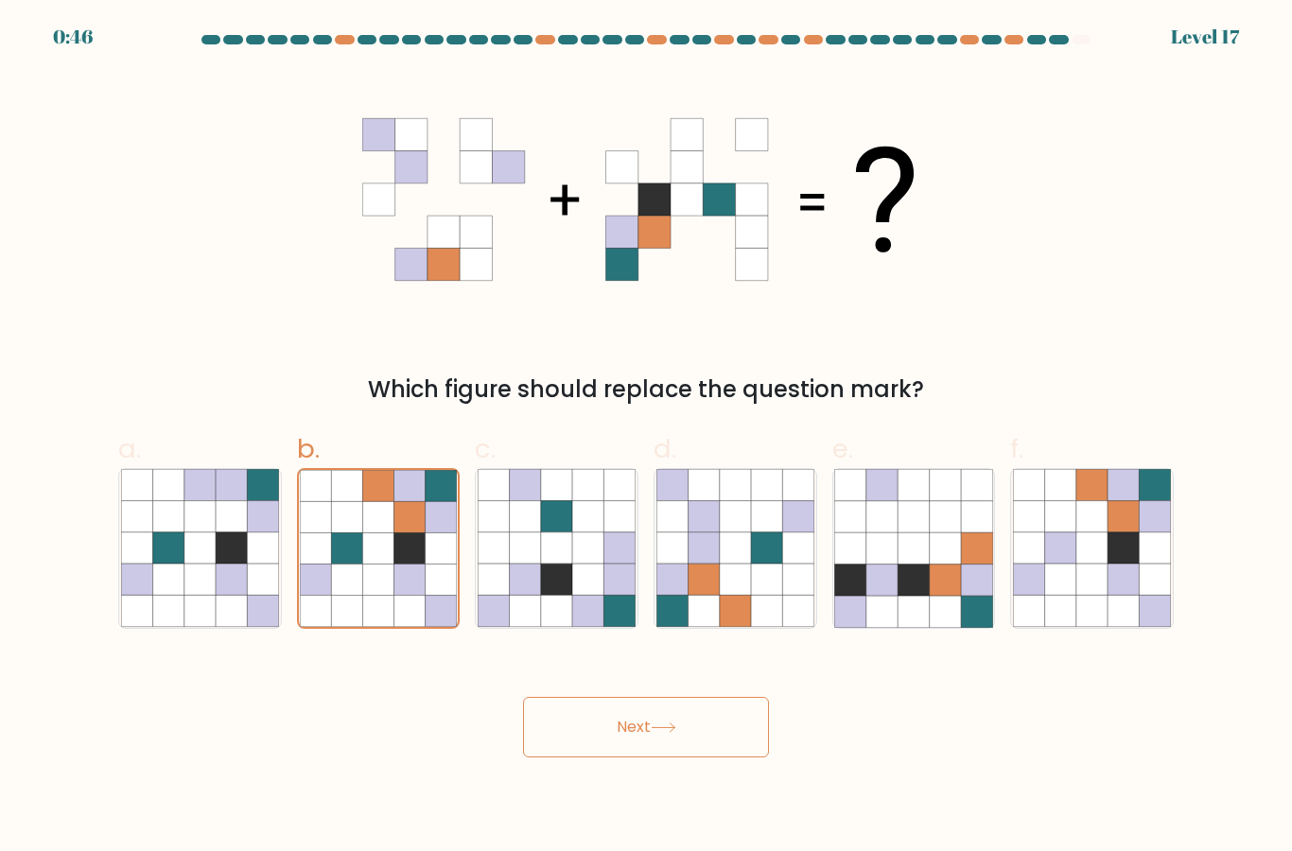
click at [661, 757] on button "Next" at bounding box center [646, 727] width 246 height 61
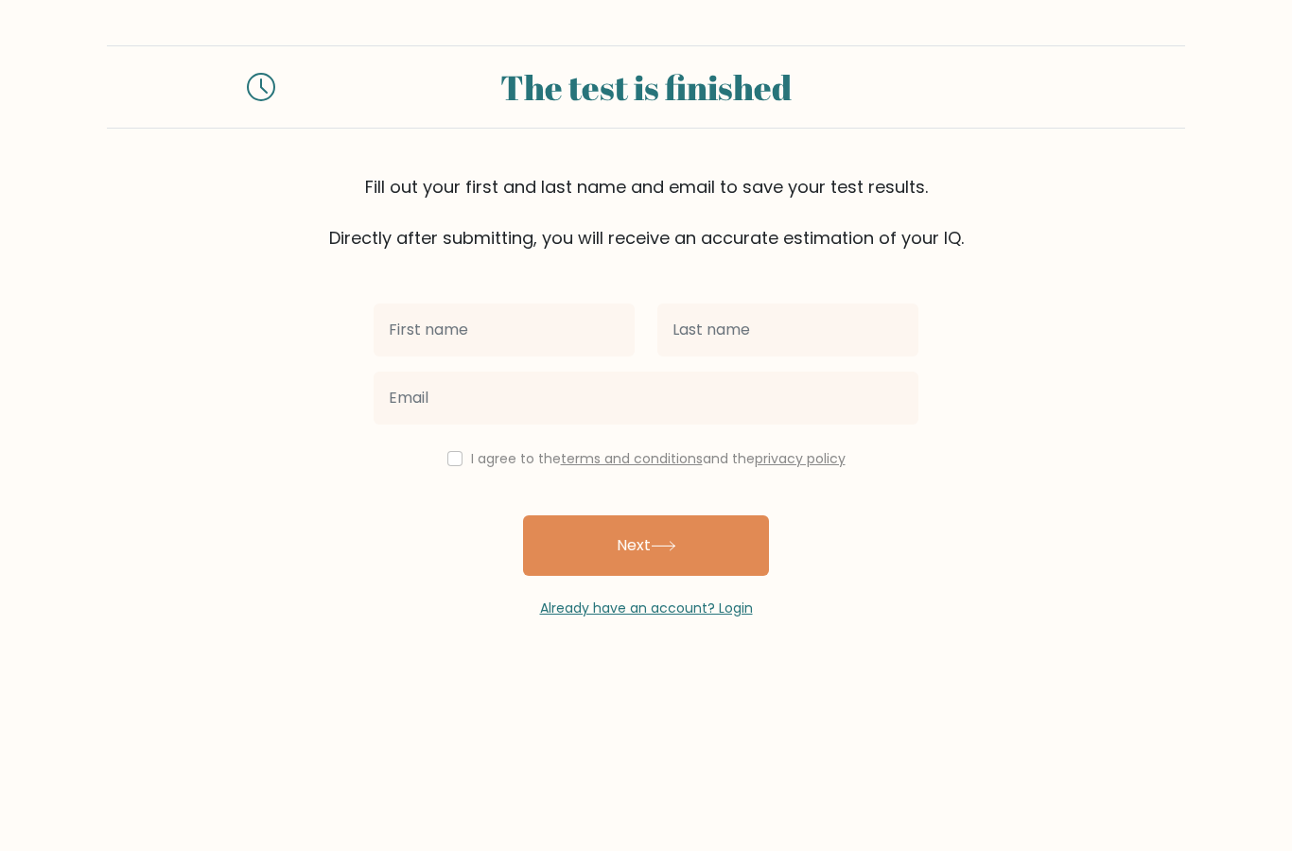
click at [718, 732] on body "The test is finished Fill out your first and last name and email to save your t…" at bounding box center [646, 425] width 1292 height 851
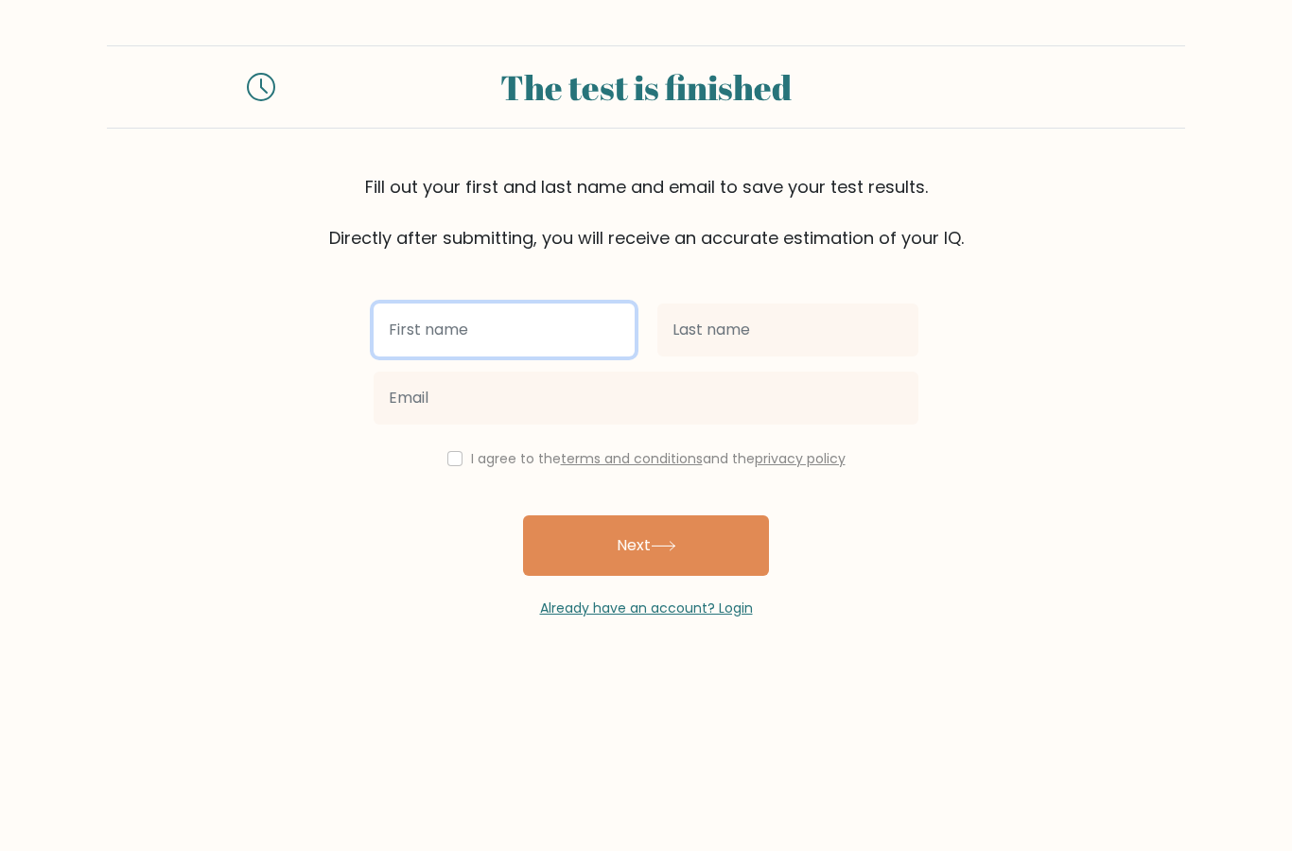
click at [464, 351] on input "text" at bounding box center [504, 330] width 261 height 53
type input "Jenny"
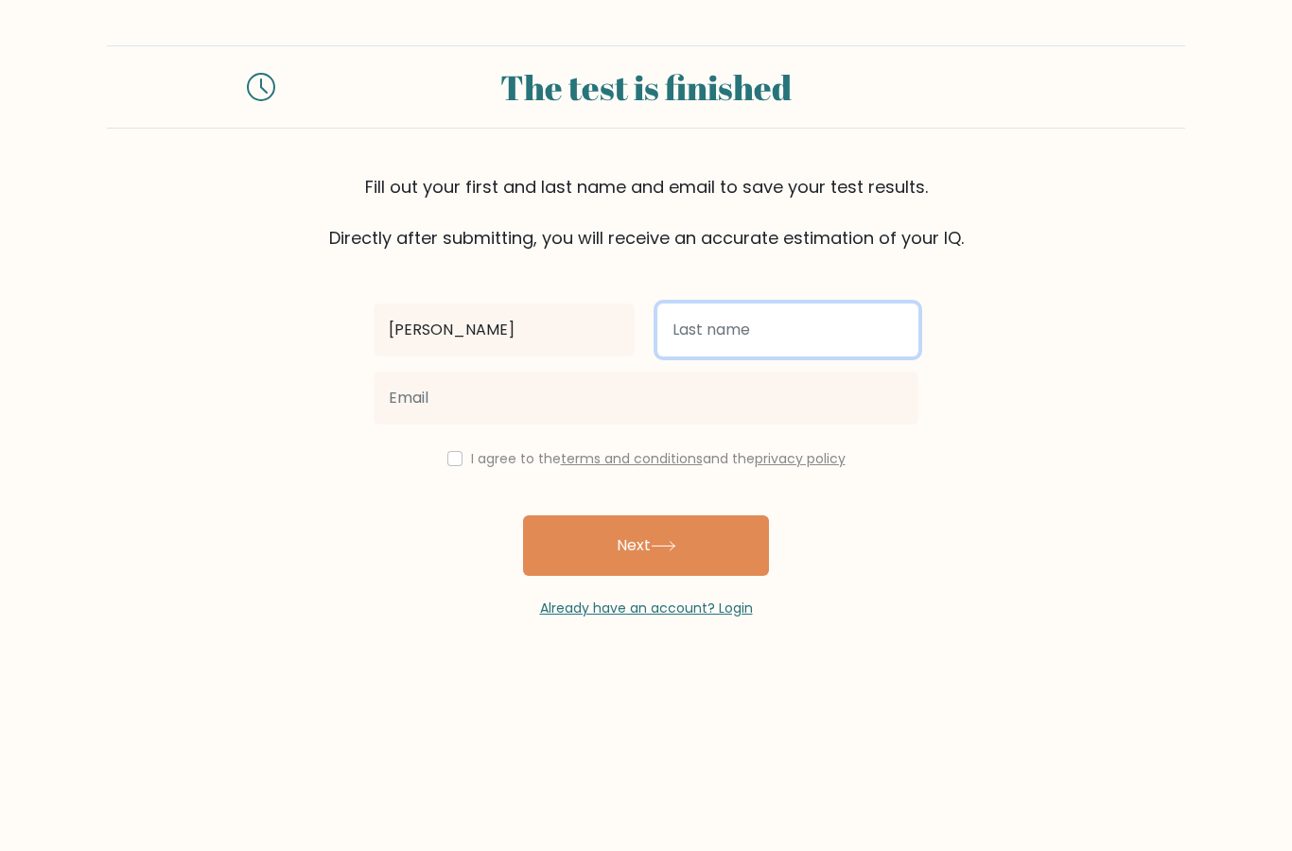
click at [805, 340] on input "text" at bounding box center [787, 330] width 261 height 53
type input "Zeng"
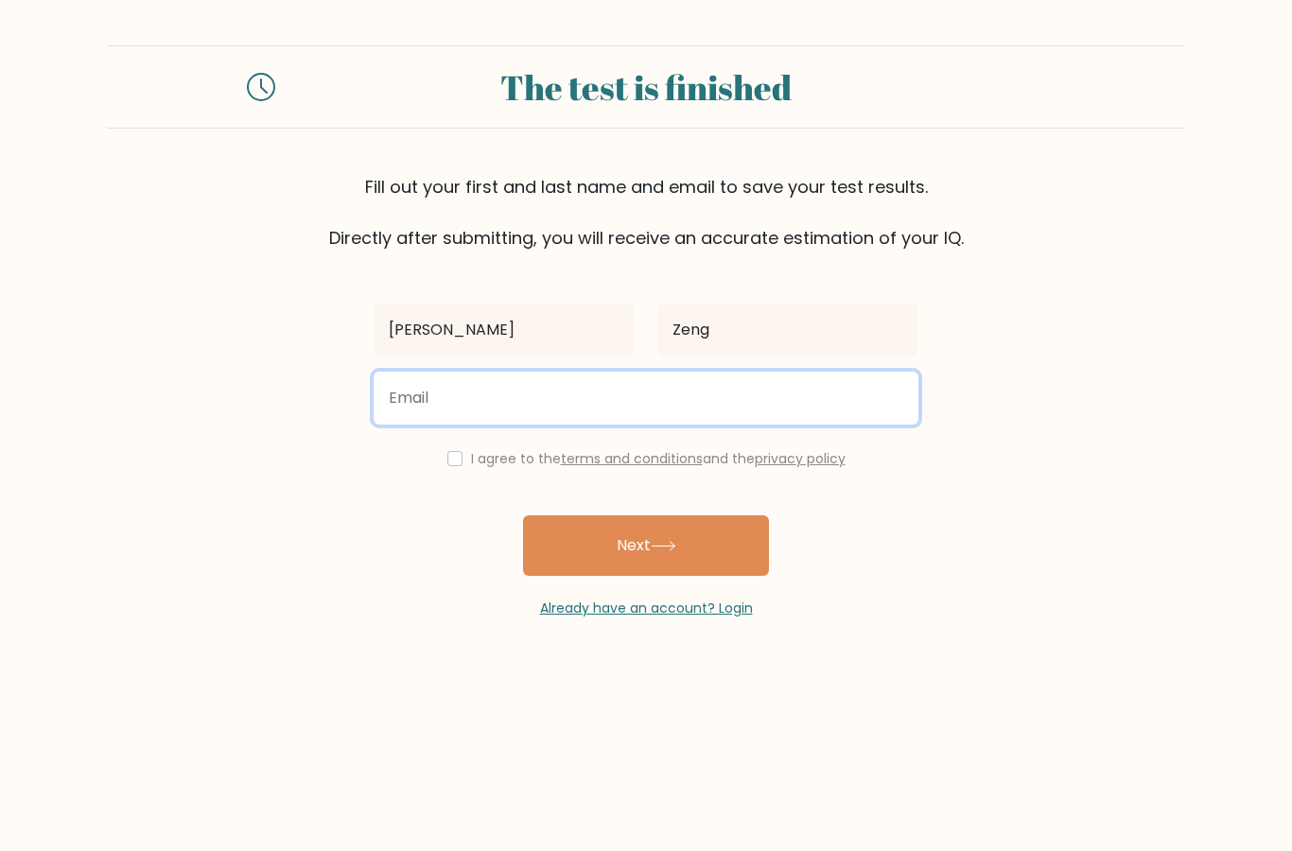
click at [568, 391] on input "email" at bounding box center [646, 398] width 545 height 53
type input "longyuefeng2012@gmail.com"
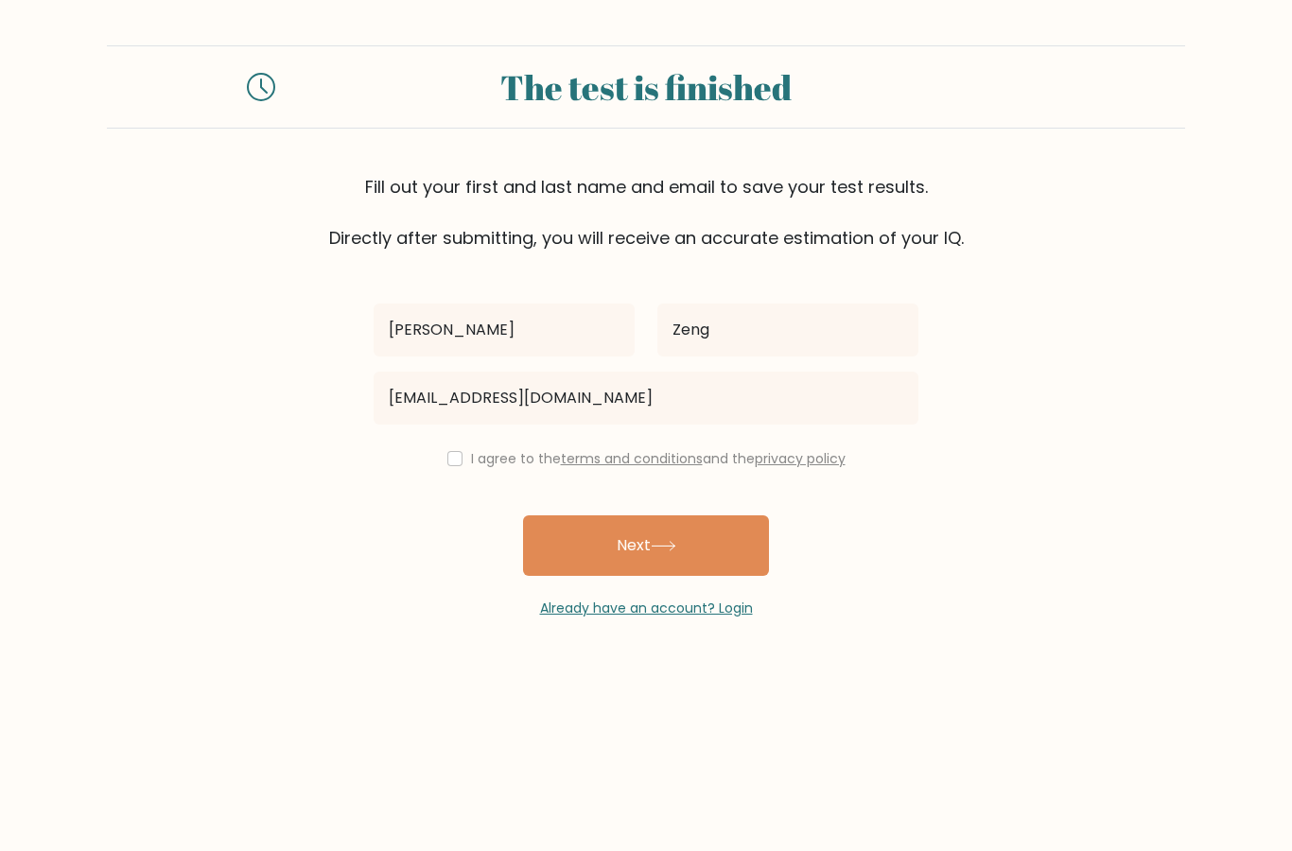
click at [456, 465] on input "checkbox" at bounding box center [454, 458] width 15 height 15
checkbox input "true"
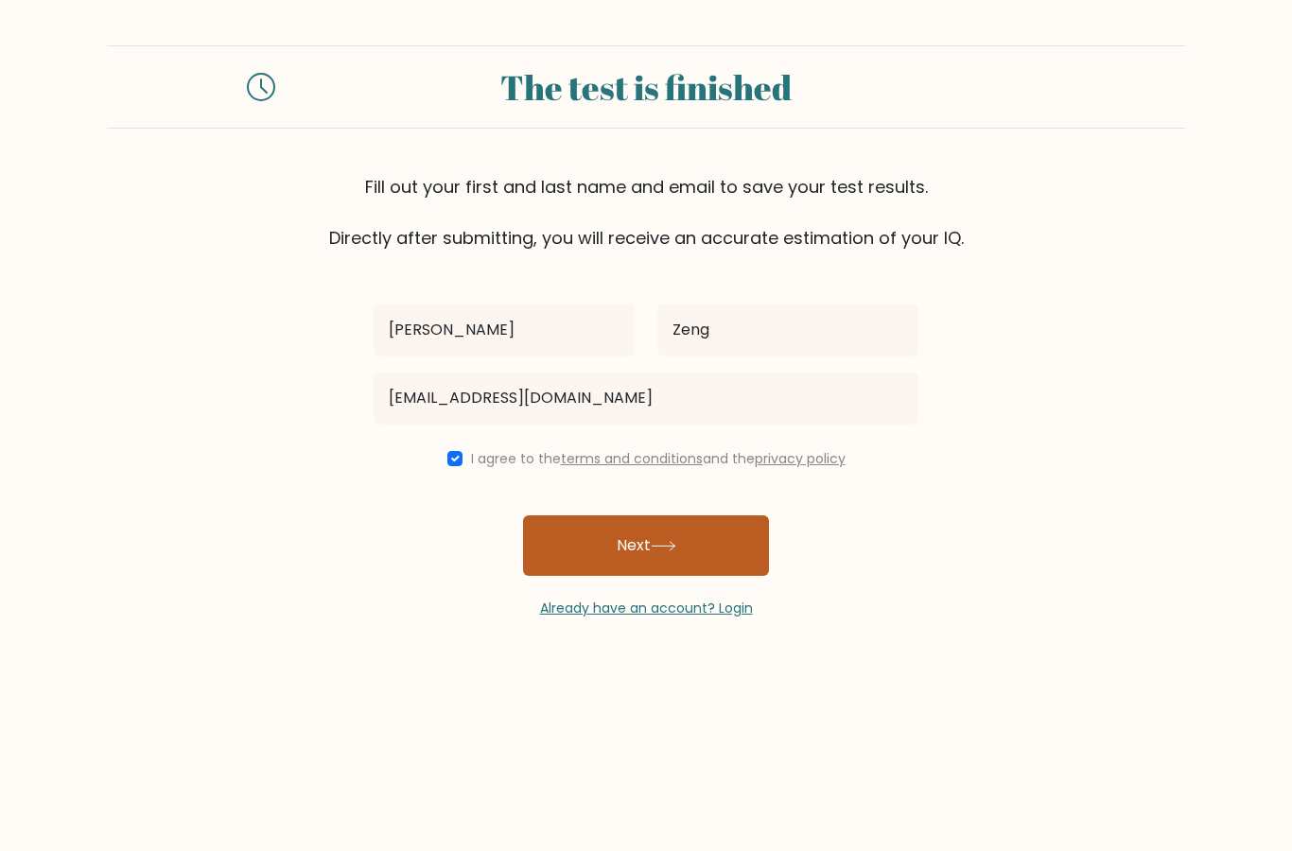
click at [703, 554] on button "Next" at bounding box center [646, 545] width 246 height 61
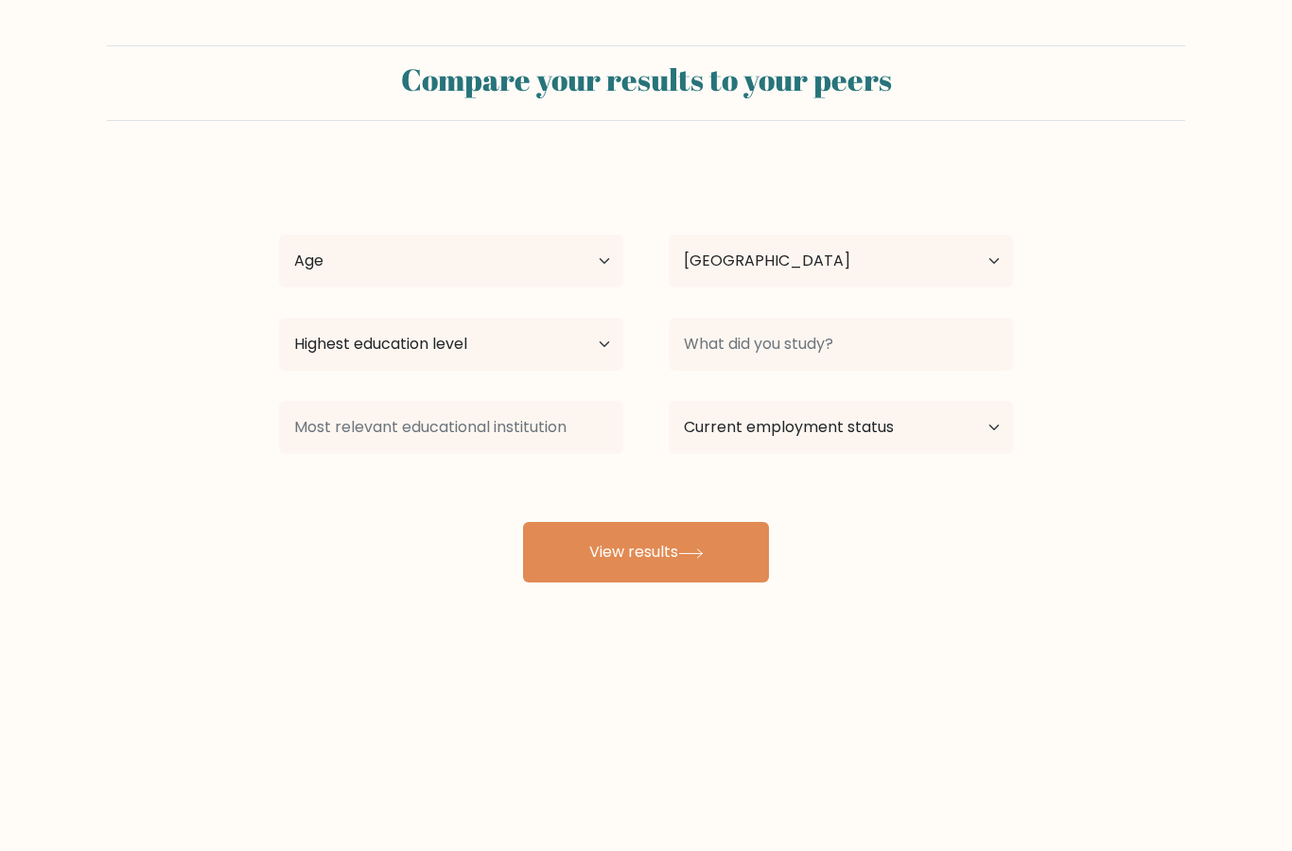
select select "MX"
select select "min_18"
select select "CN"
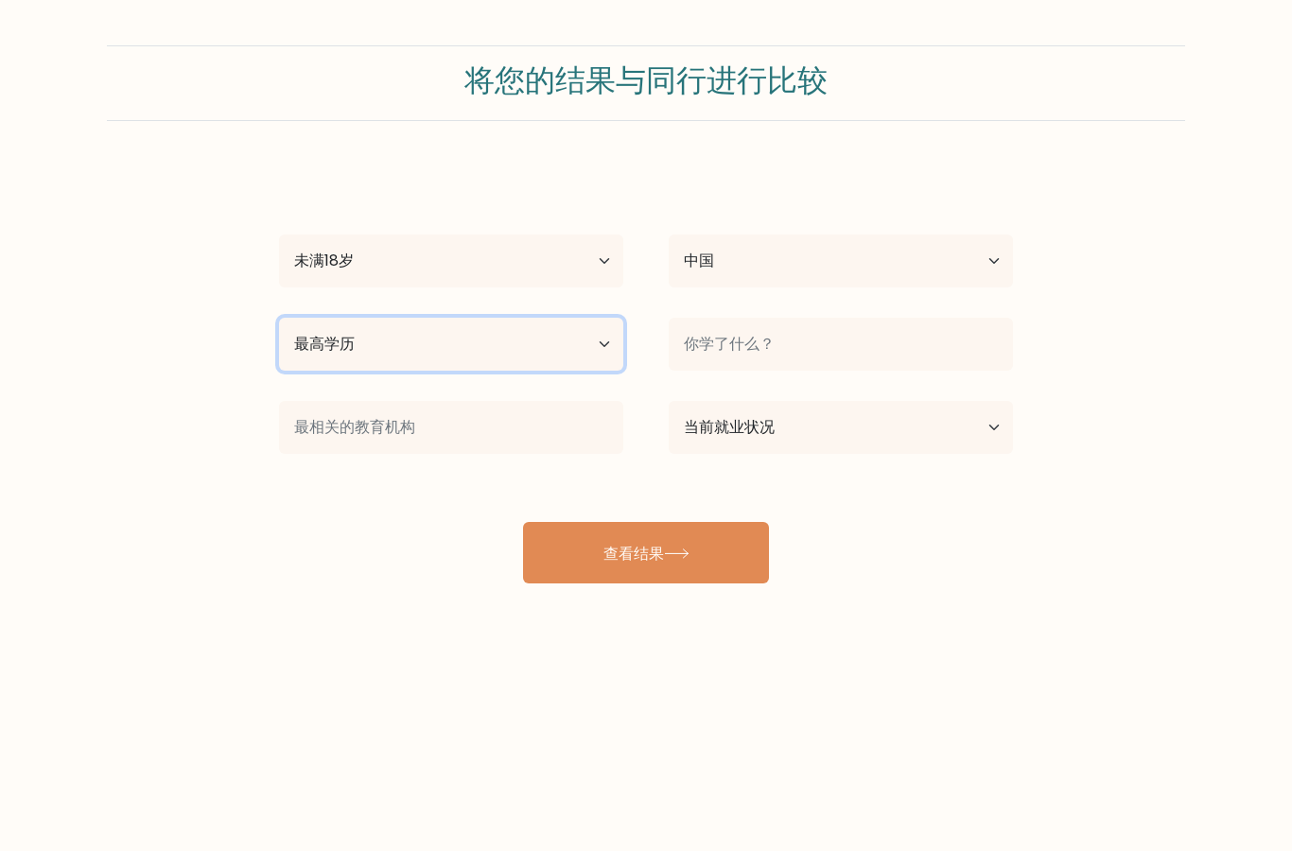
click at [520, 346] on select "最高学历 没有上学 基本的 初中 高中 职业特定 学士学位 硕士 博士学位" at bounding box center [451, 344] width 344 height 53
select select "lower_secondary"
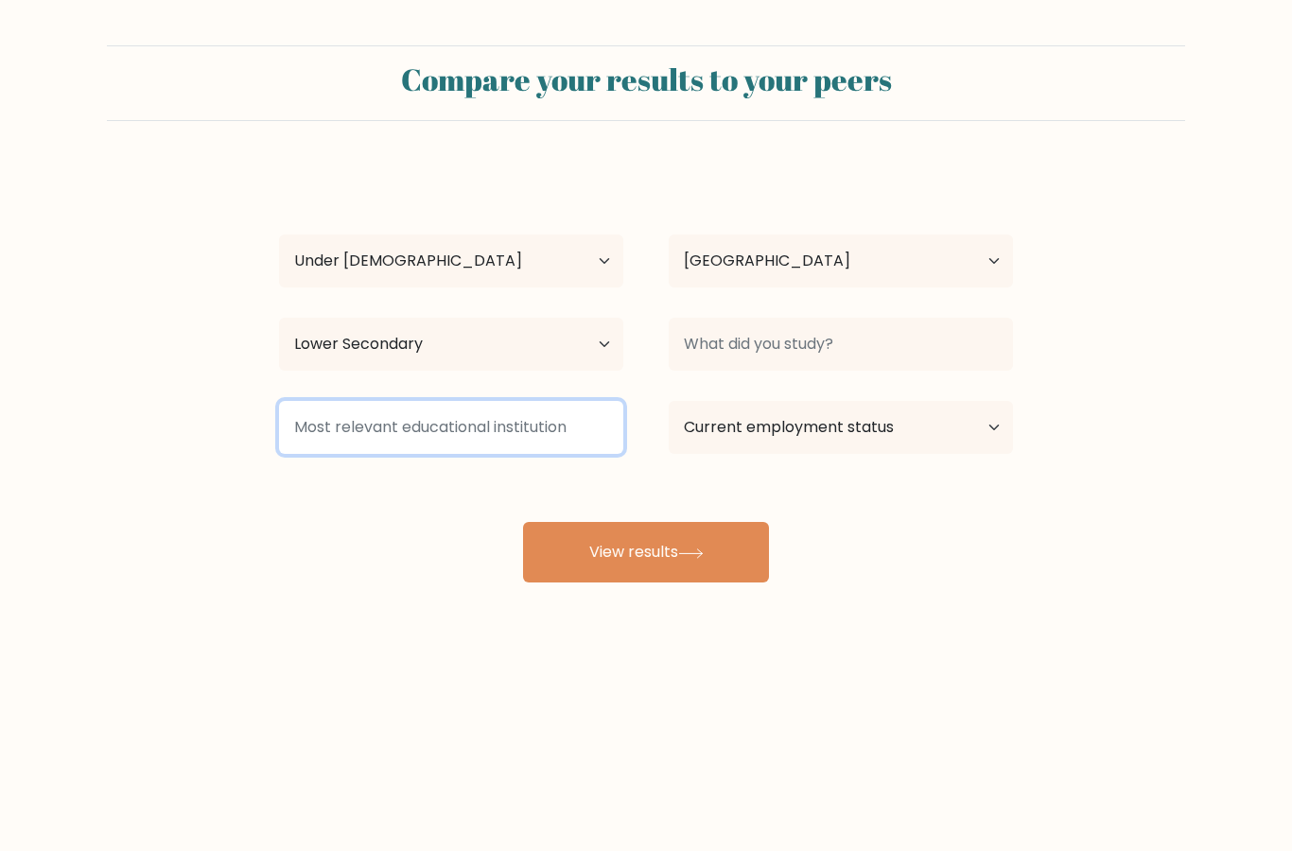
click at [514, 431] on input at bounding box center [451, 427] width 344 height 53
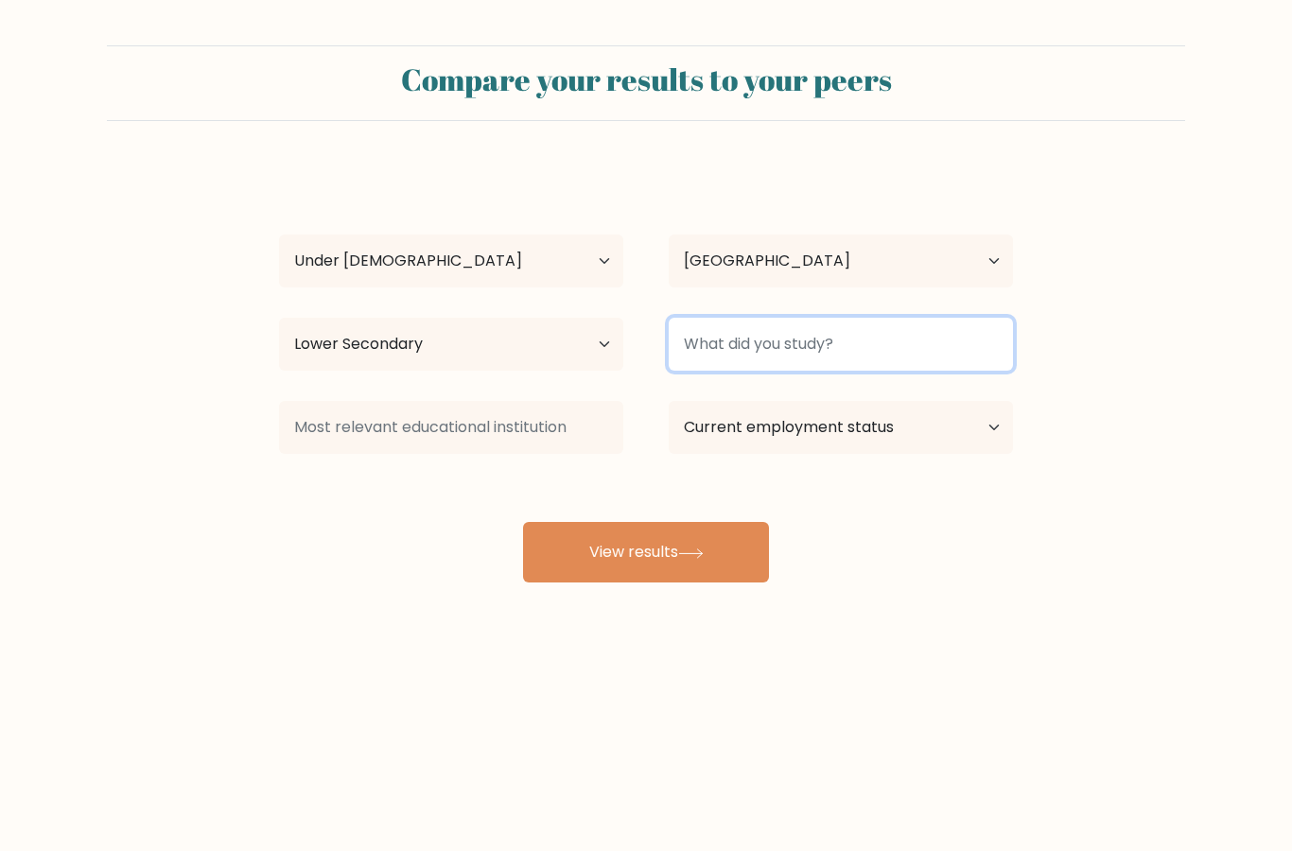
click at [777, 366] on input at bounding box center [841, 344] width 344 height 53
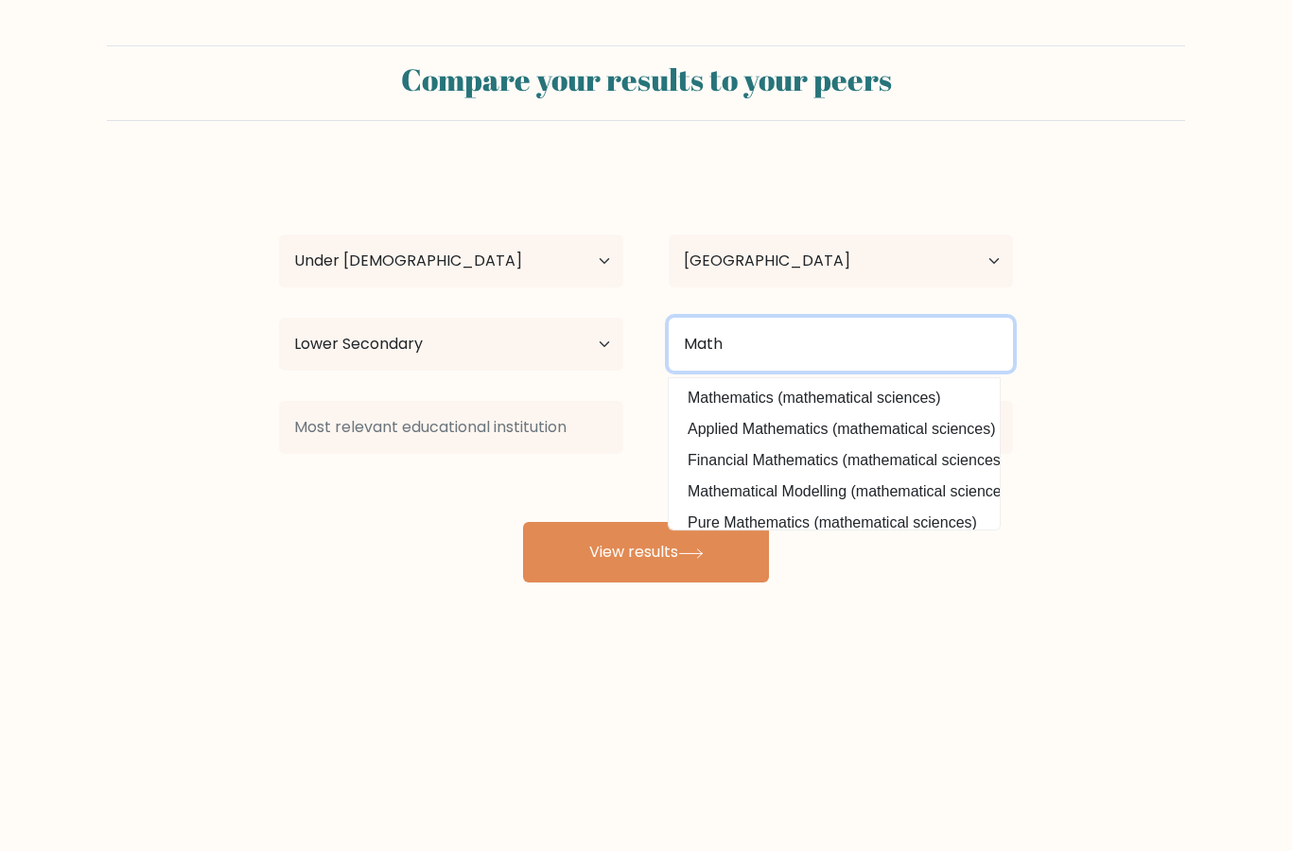
type input "Math"
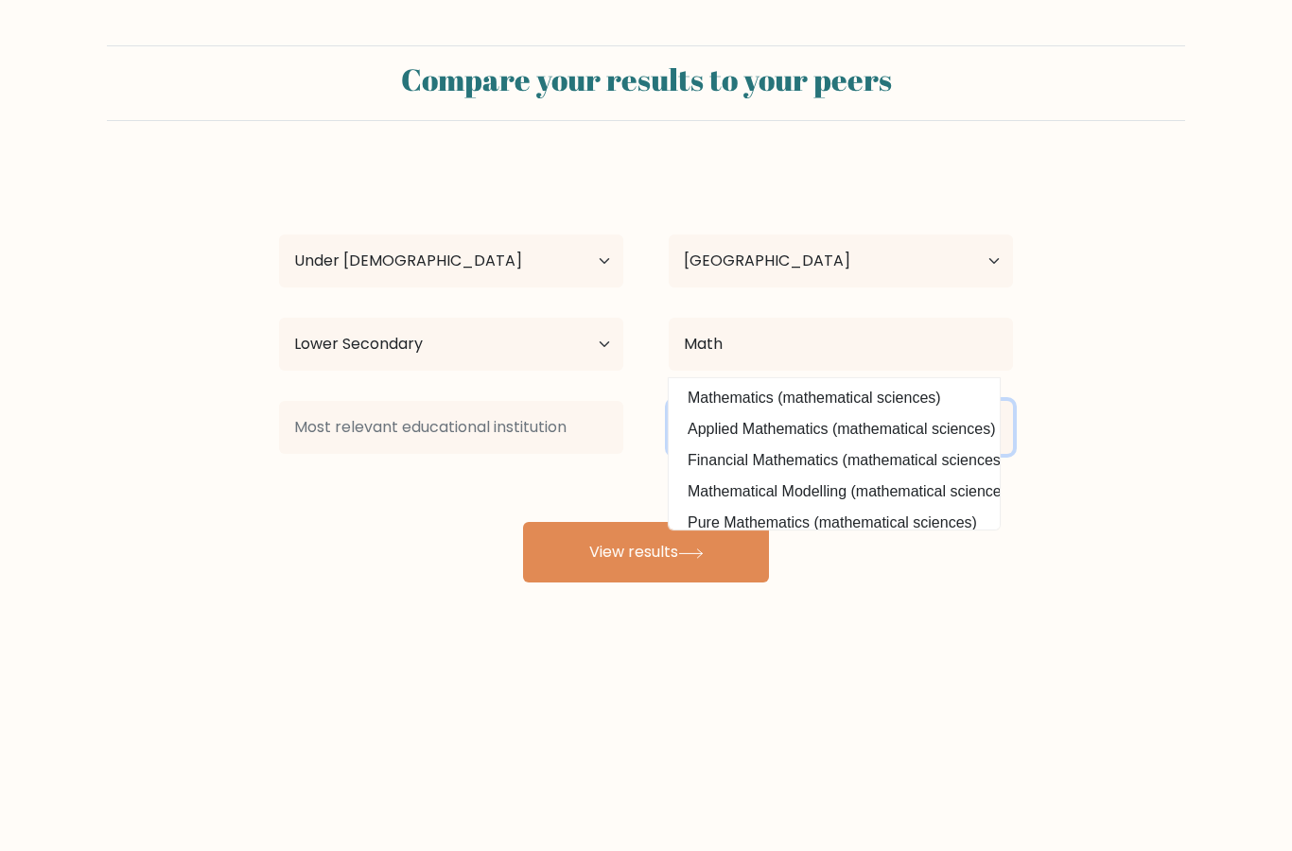
click at [975, 431] on select "Current employment status Employed Student Retired Other / prefer not to answer" at bounding box center [841, 427] width 344 height 53
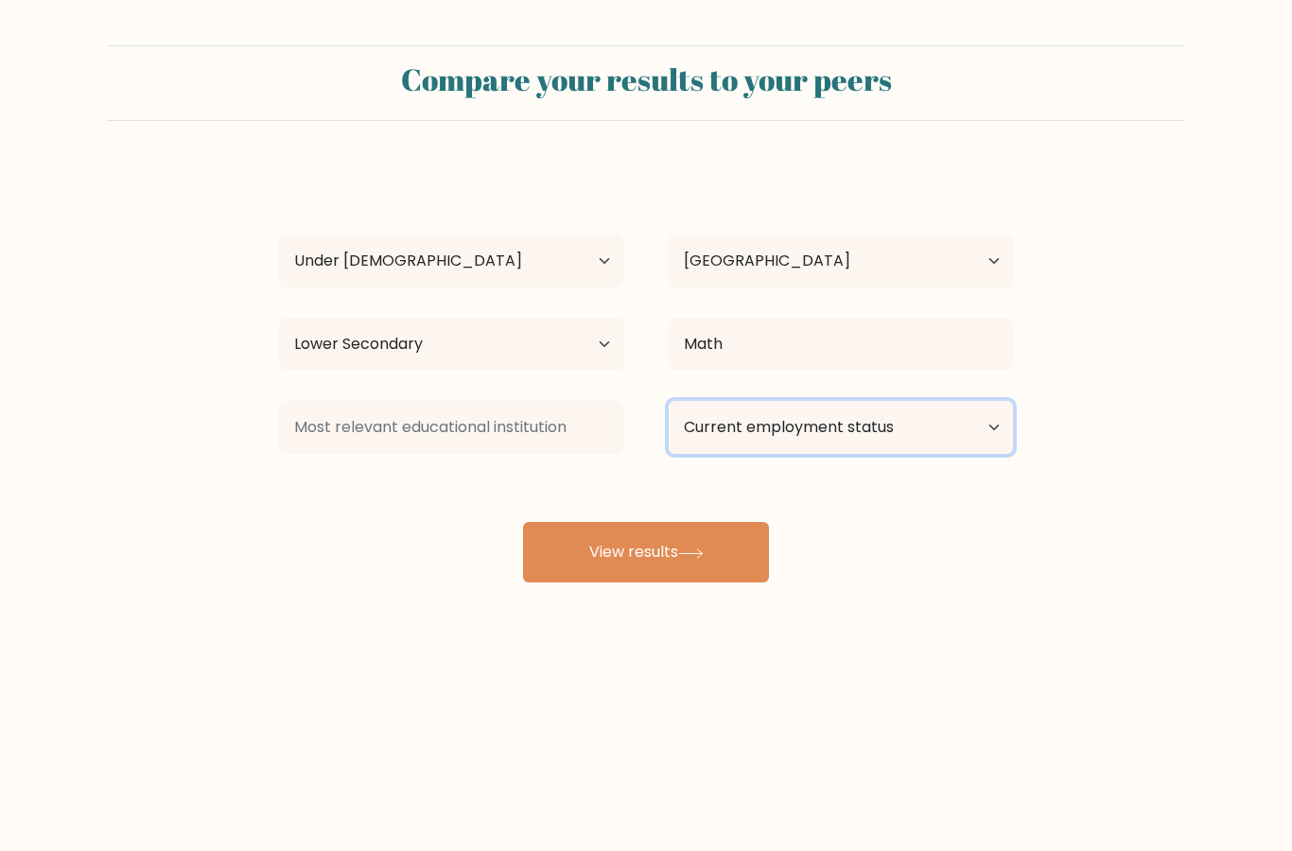
select select "student"
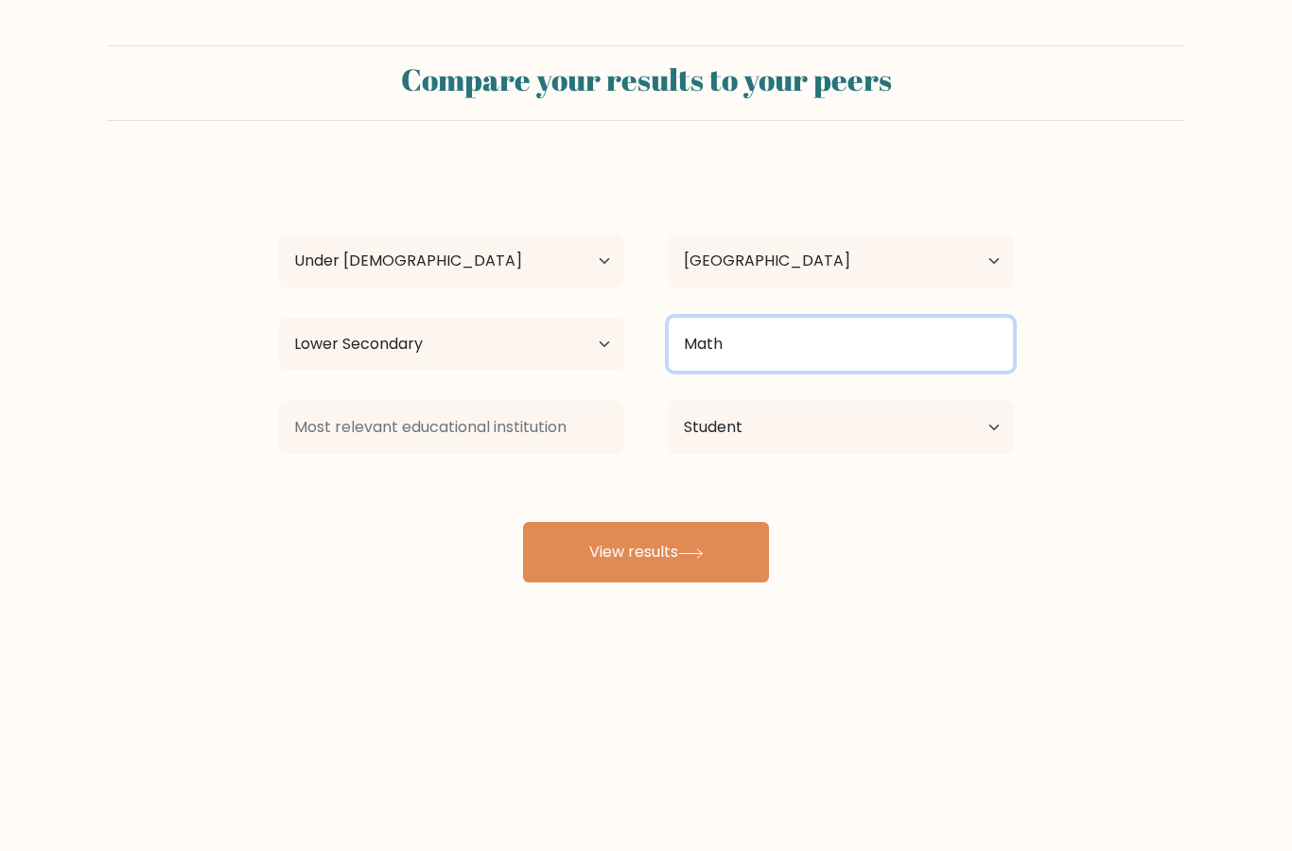
click at [949, 357] on input "Math" at bounding box center [841, 344] width 344 height 53
type input "M"
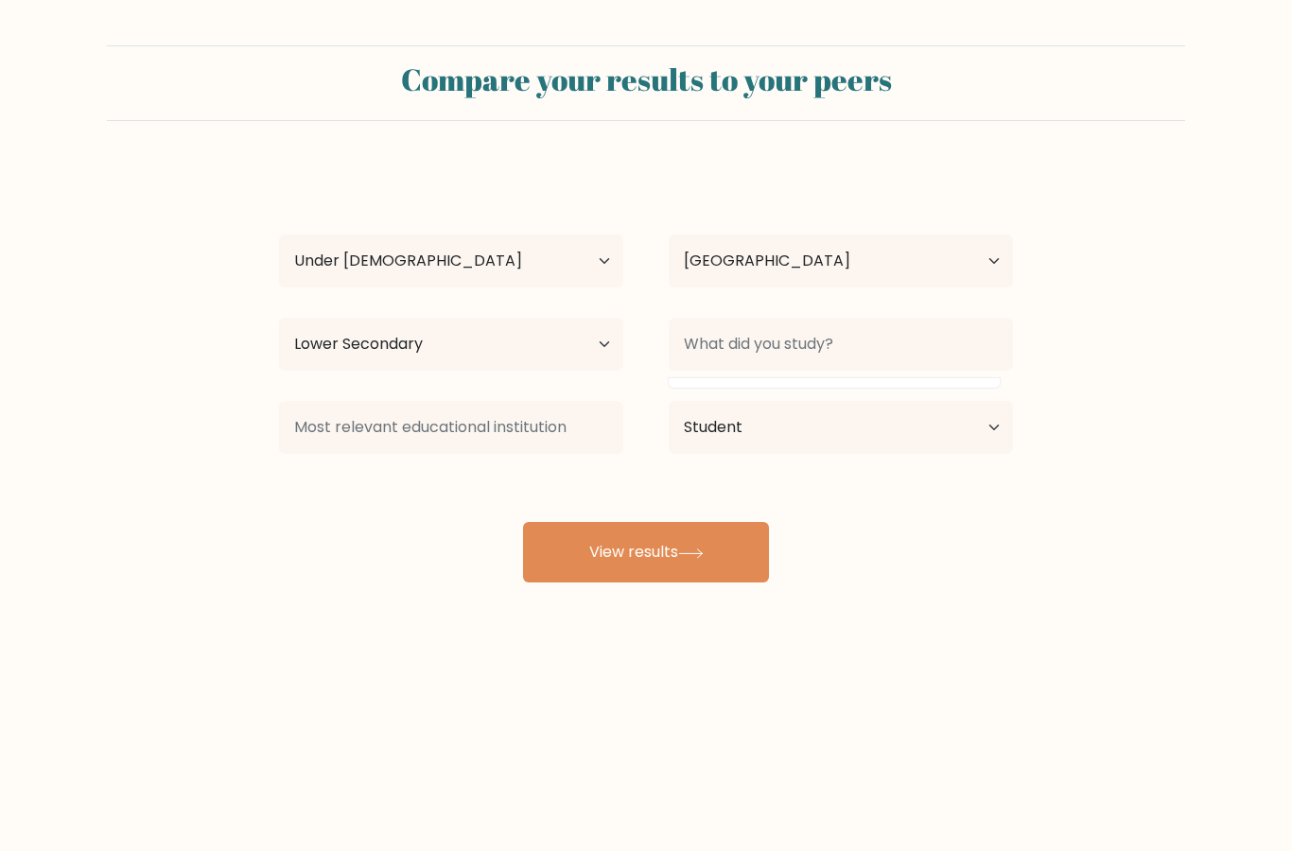
click at [1063, 644] on div "Compare your results to your peers [PERSON_NAME] Age Under [DEMOGRAPHIC_DATA] […" at bounding box center [646, 358] width 1292 height 717
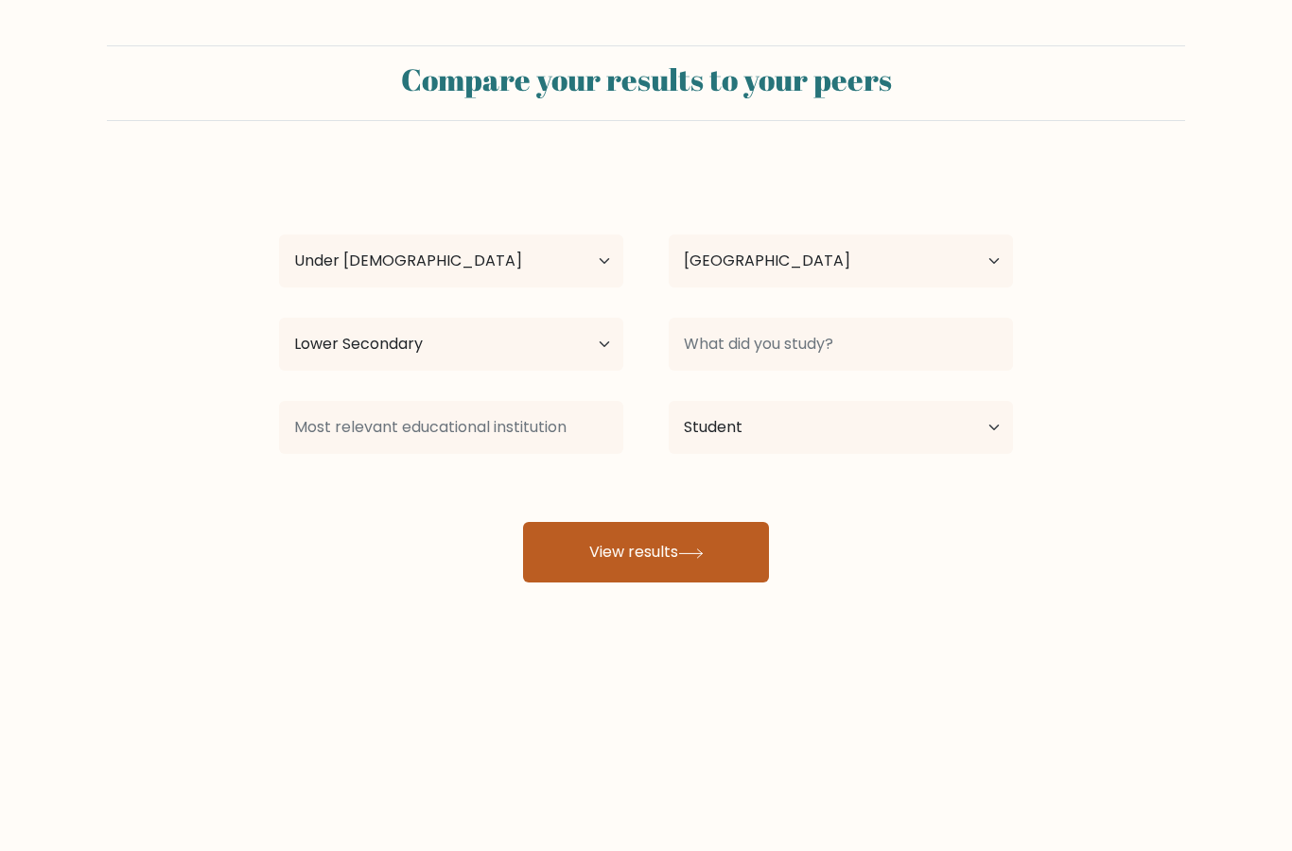
click at [725, 528] on button "View results" at bounding box center [646, 552] width 246 height 61
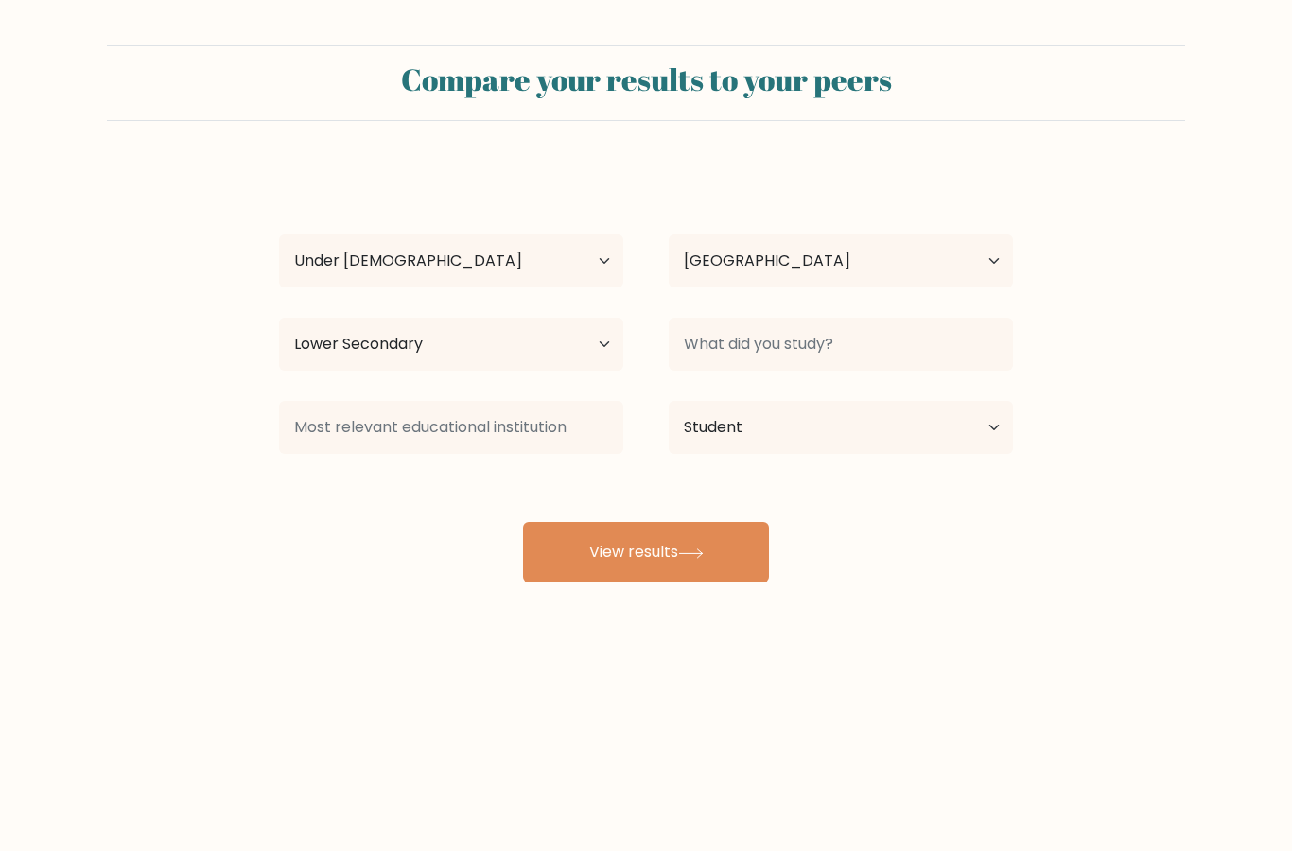
click at [727, 517] on div "[PERSON_NAME] Age Under [DEMOGRAPHIC_DATA] [DEMOGRAPHIC_DATA] [DEMOGRAPHIC_DATA…" at bounding box center [646, 374] width 757 height 416
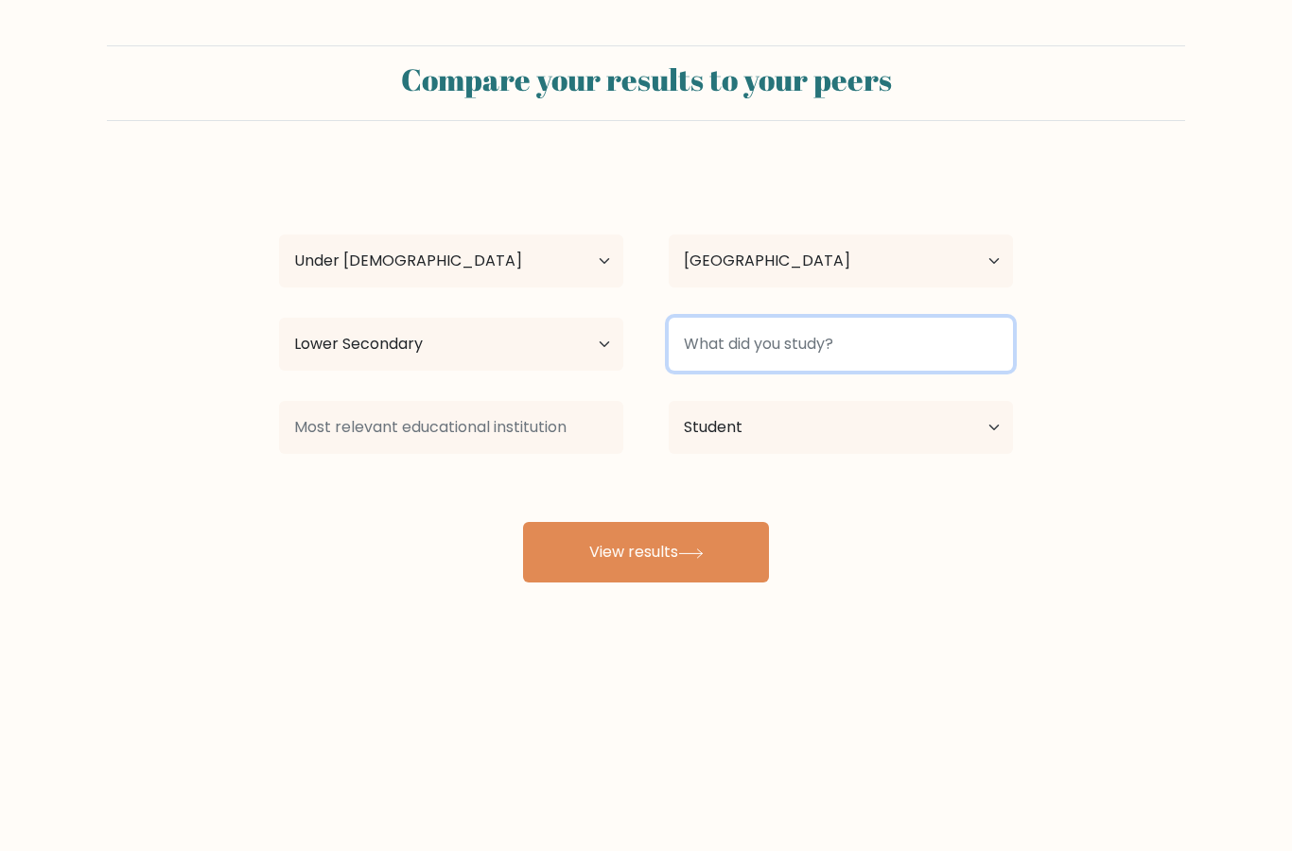
click at [857, 338] on input at bounding box center [841, 344] width 344 height 53
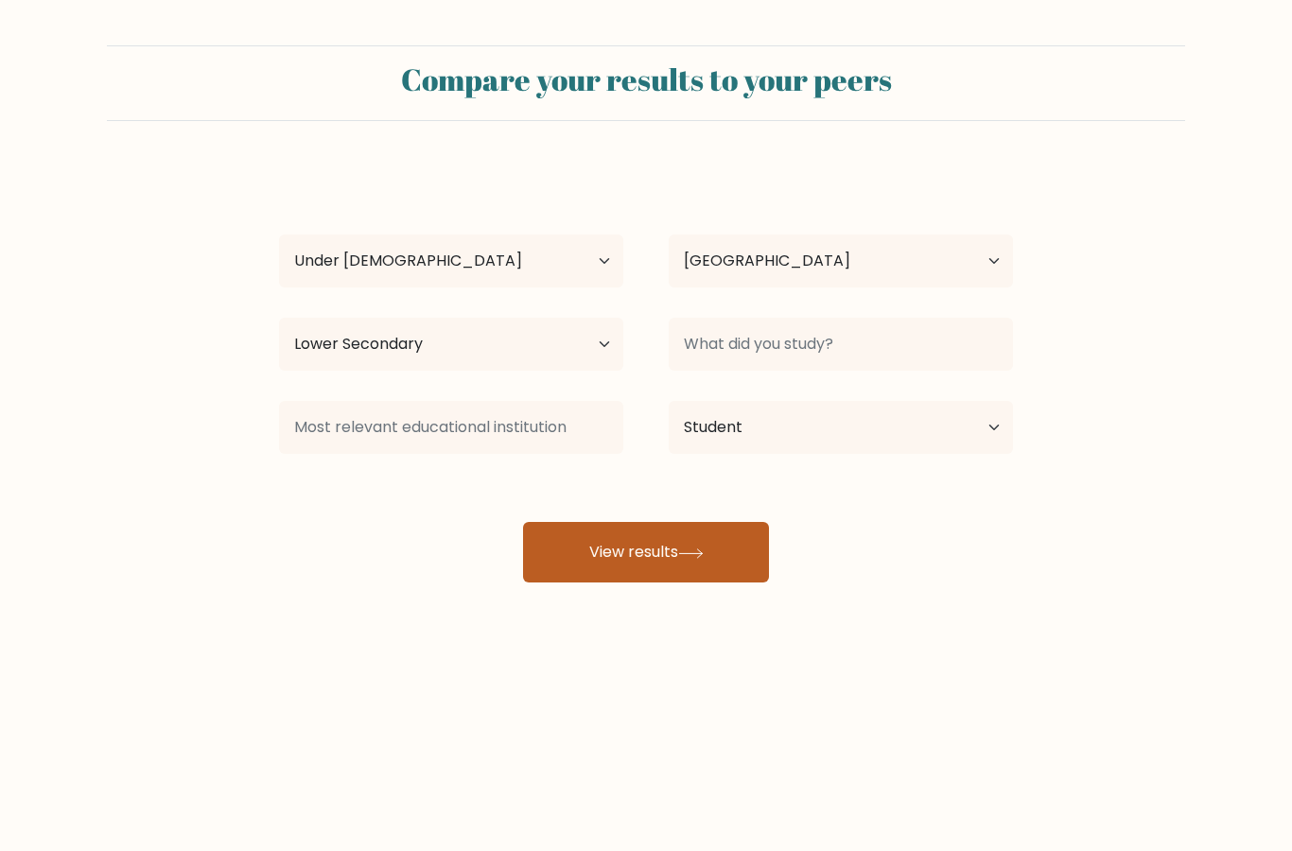
click at [714, 541] on button "View results" at bounding box center [646, 552] width 246 height 61
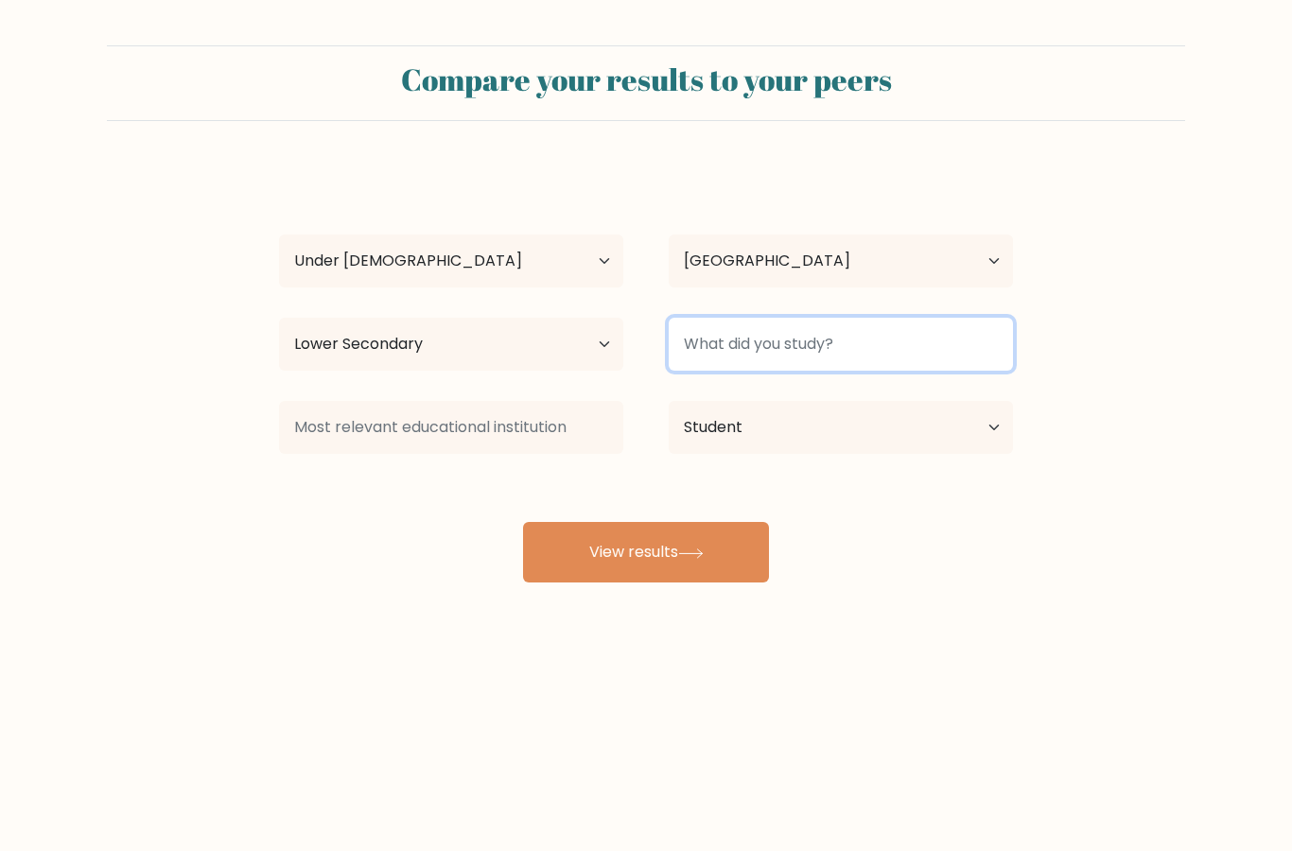
click at [861, 340] on input at bounding box center [841, 344] width 344 height 53
type input "S"
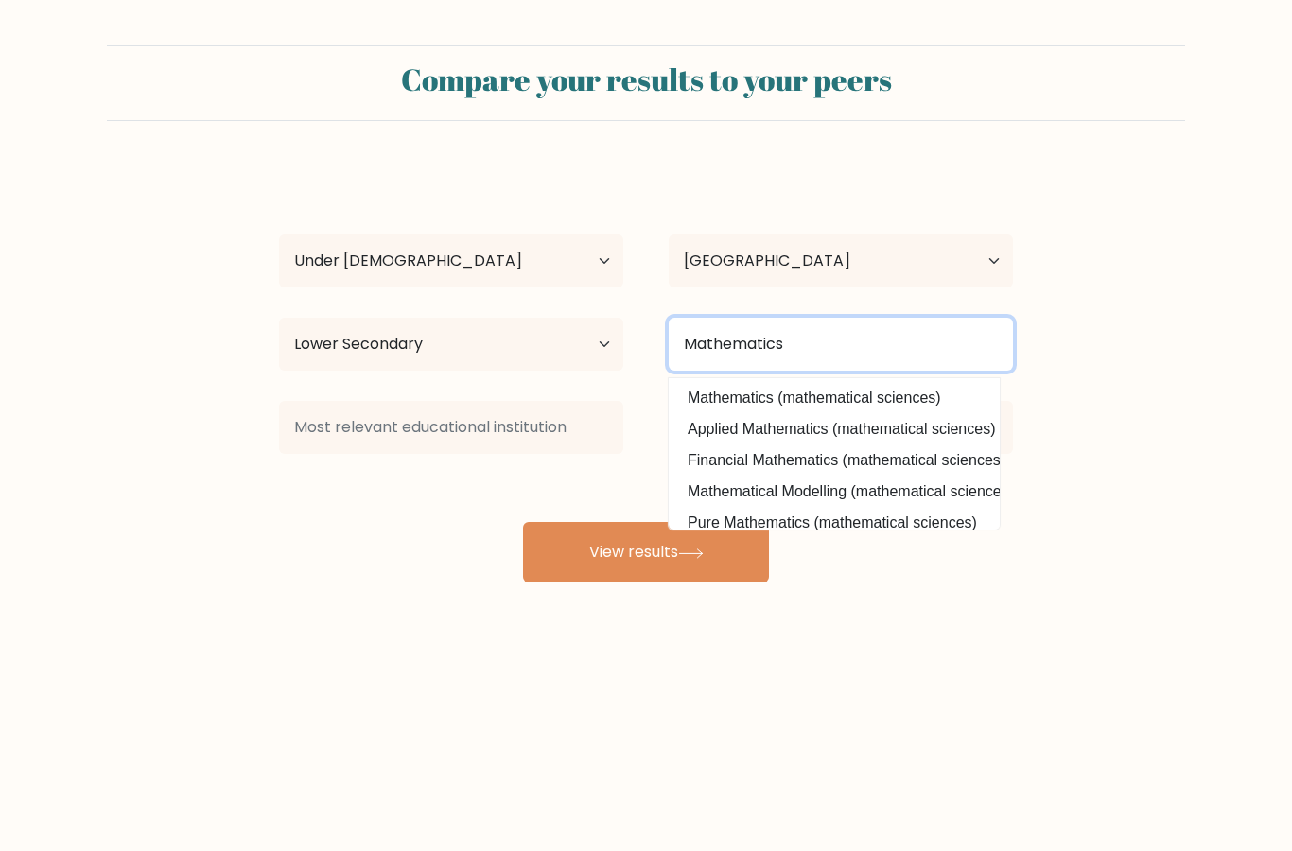
type input "Mathematics"
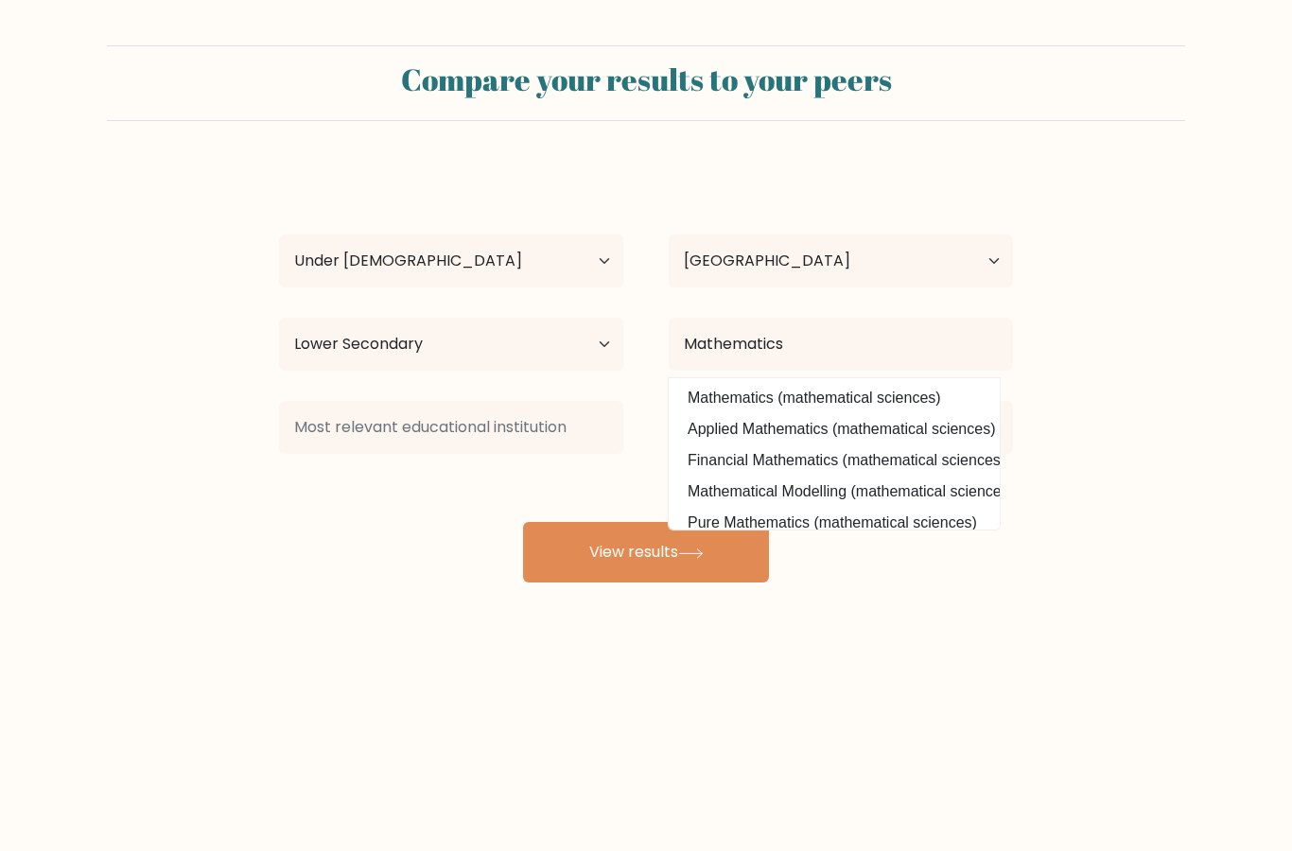
click at [901, 691] on div "Compare your results to your peers [PERSON_NAME] Age Under [DEMOGRAPHIC_DATA] […" at bounding box center [646, 358] width 1292 height 717
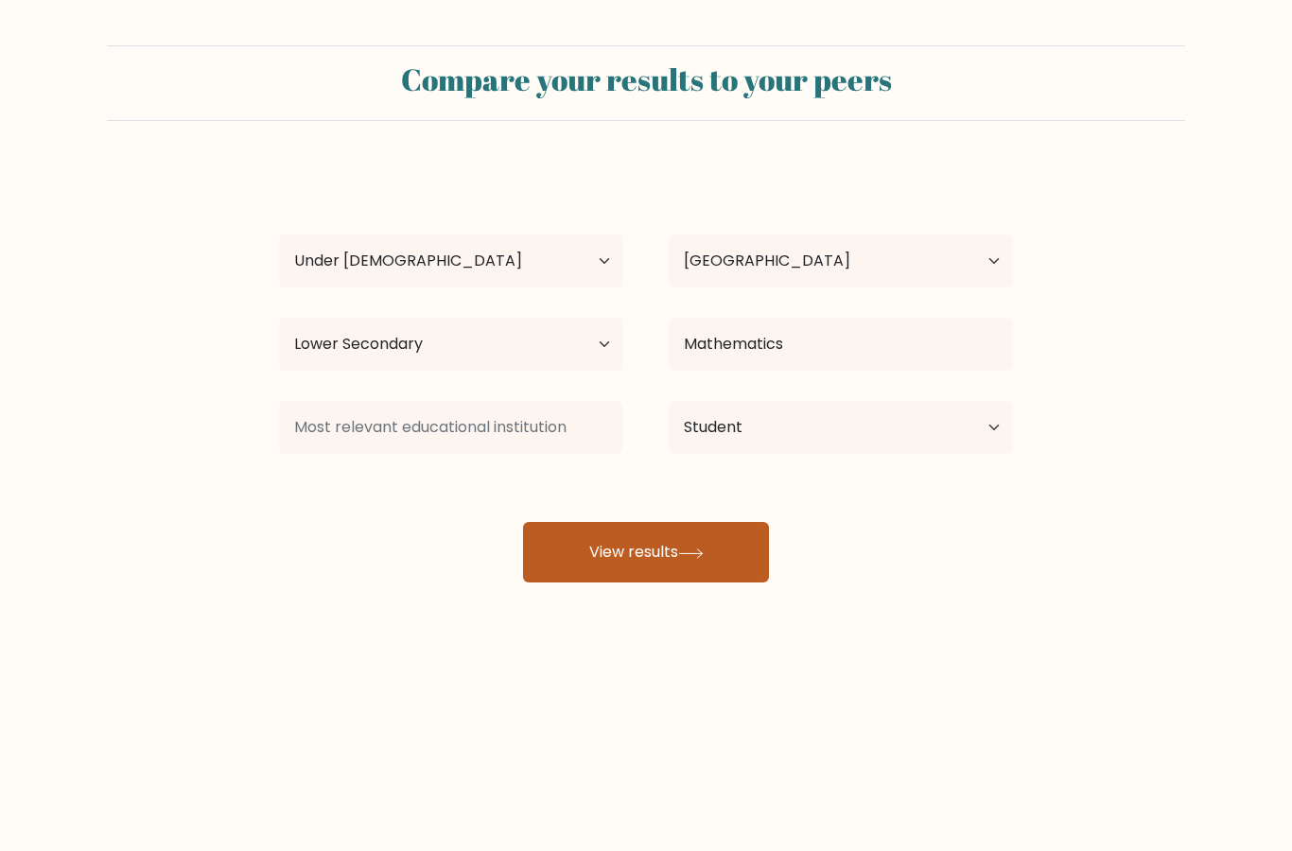
click at [720, 559] on button "View results" at bounding box center [646, 552] width 246 height 61
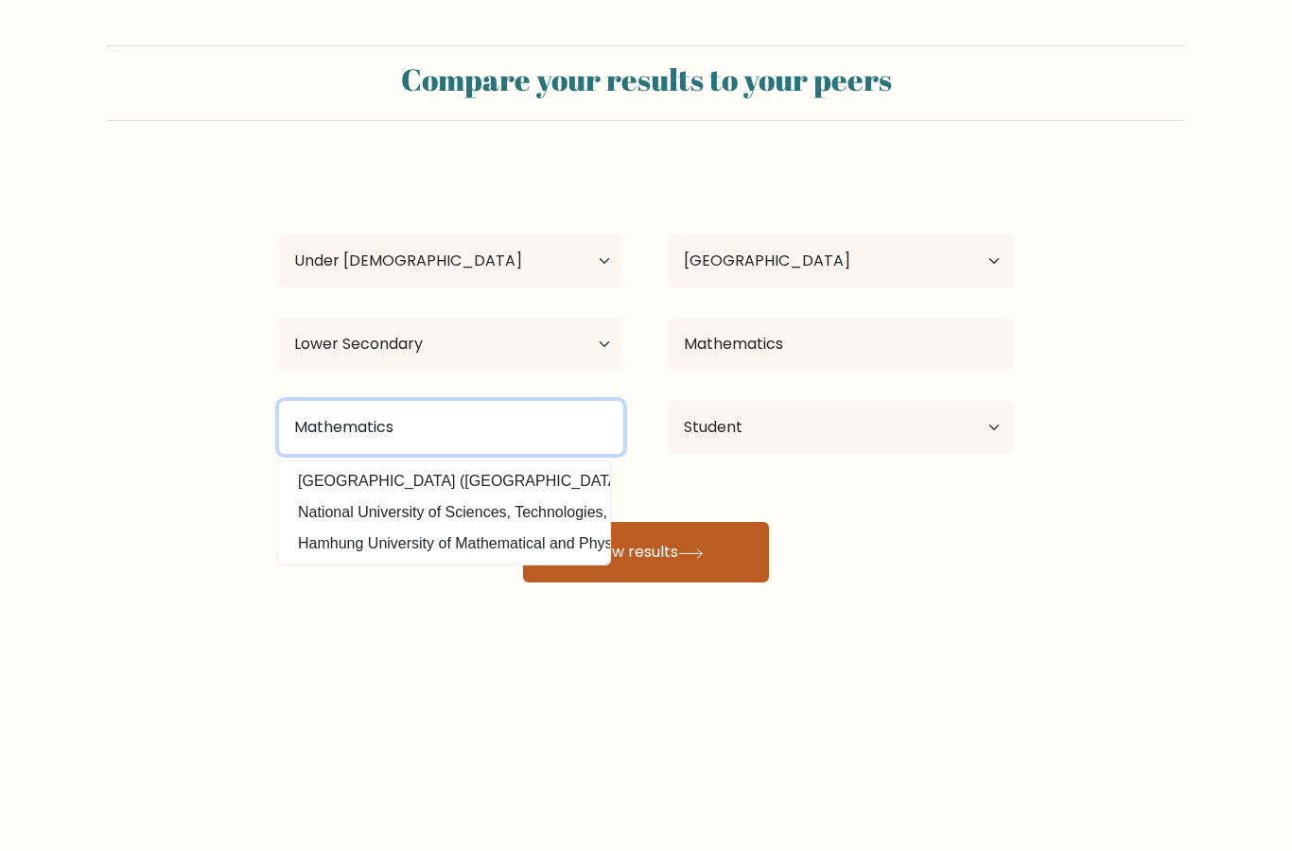
type input "Mathematics"
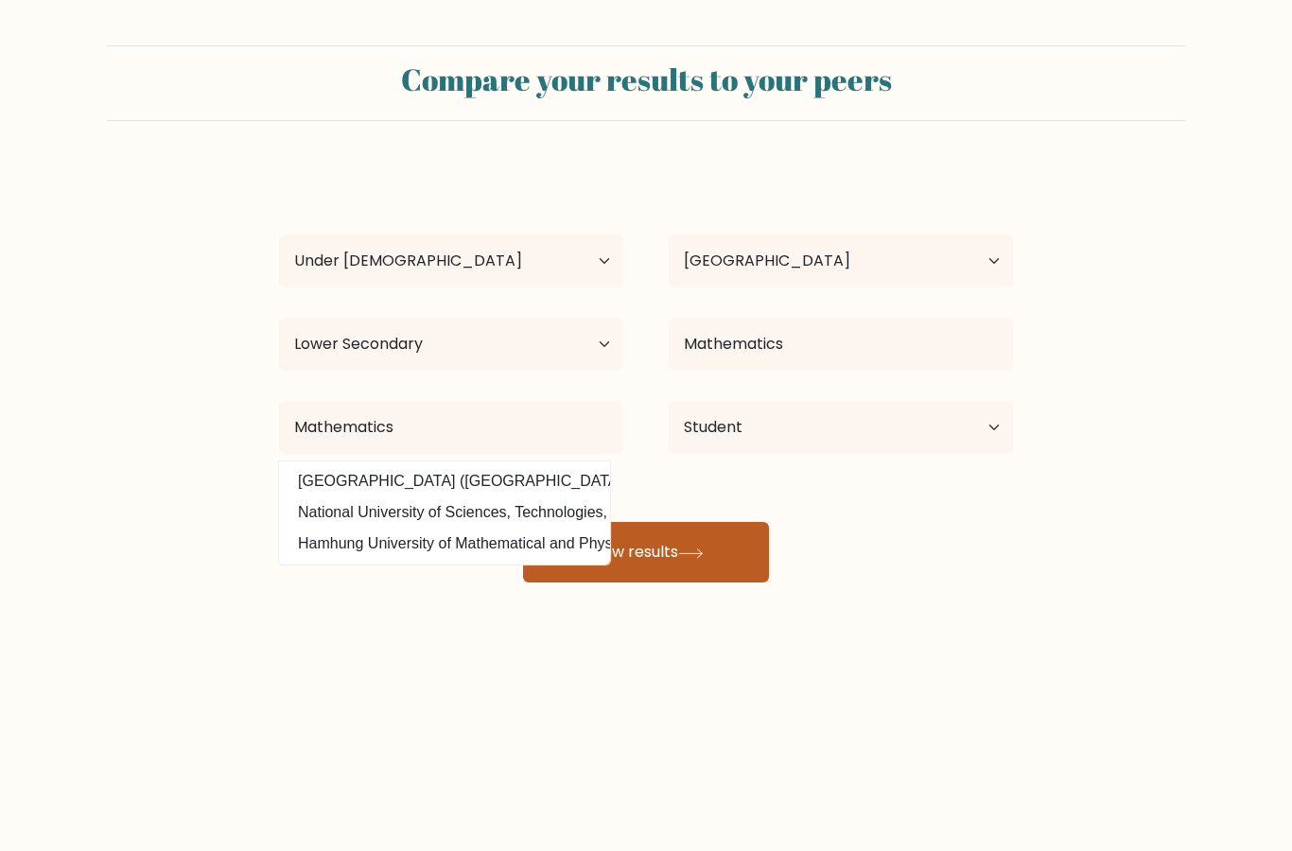
click at [756, 574] on button "View results" at bounding box center [646, 552] width 246 height 61
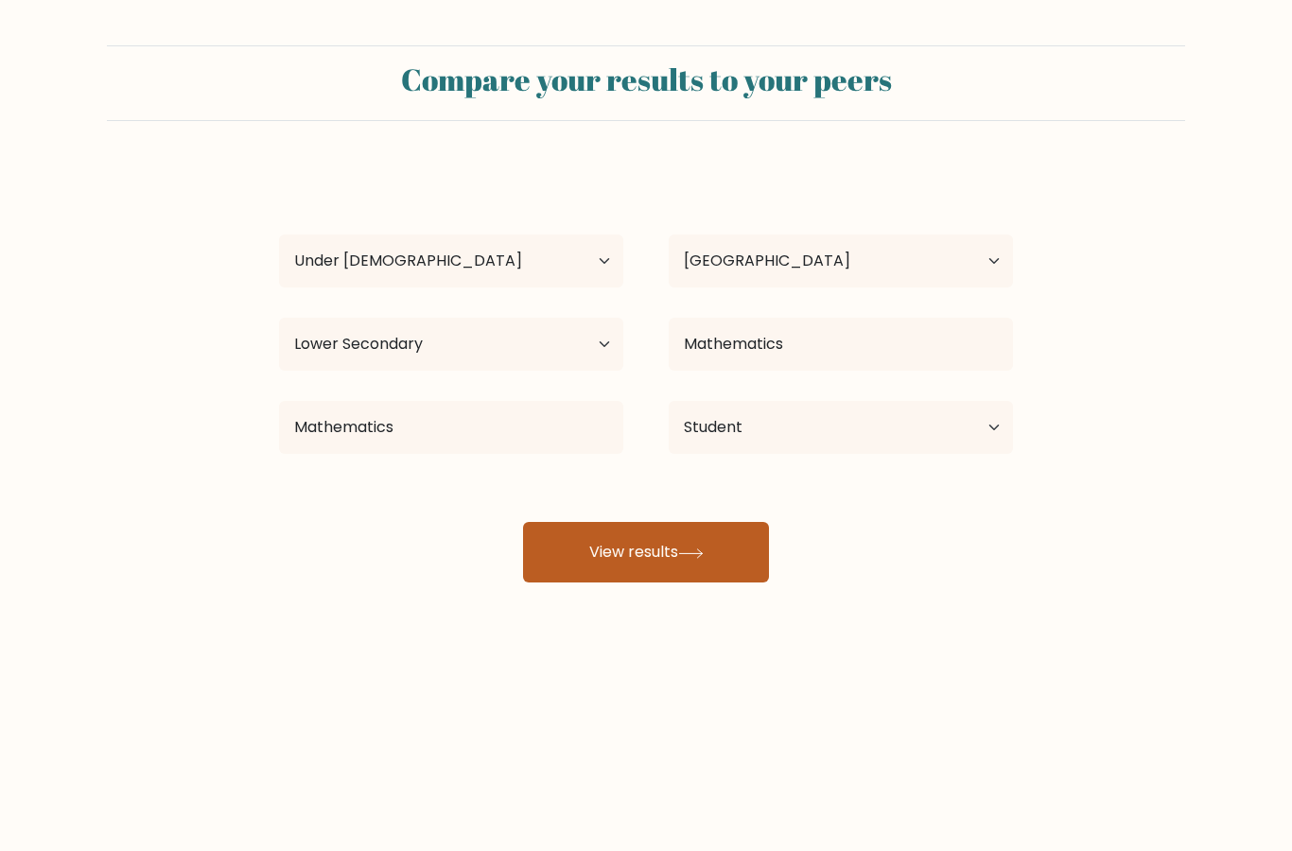
click at [724, 547] on button "View results" at bounding box center [646, 552] width 246 height 61
click at [714, 544] on button "View results" at bounding box center [646, 552] width 246 height 61
click at [726, 564] on button "View results" at bounding box center [646, 552] width 246 height 61
click at [680, 567] on button "View results" at bounding box center [646, 552] width 246 height 61
click at [665, 555] on button "View results" at bounding box center [646, 552] width 246 height 61
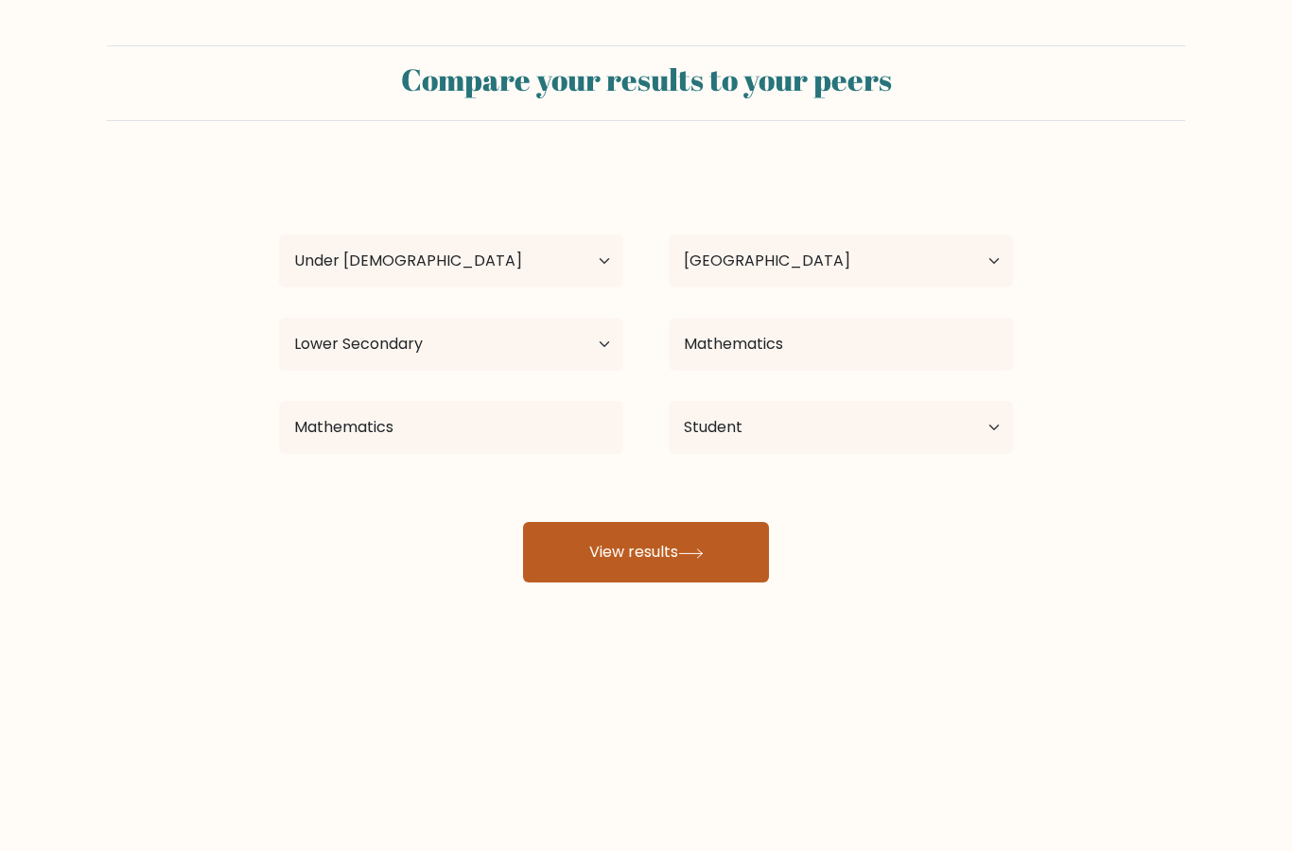
click at [651, 560] on button "View results" at bounding box center [646, 552] width 246 height 61
